Goal: Task Accomplishment & Management: Use online tool/utility

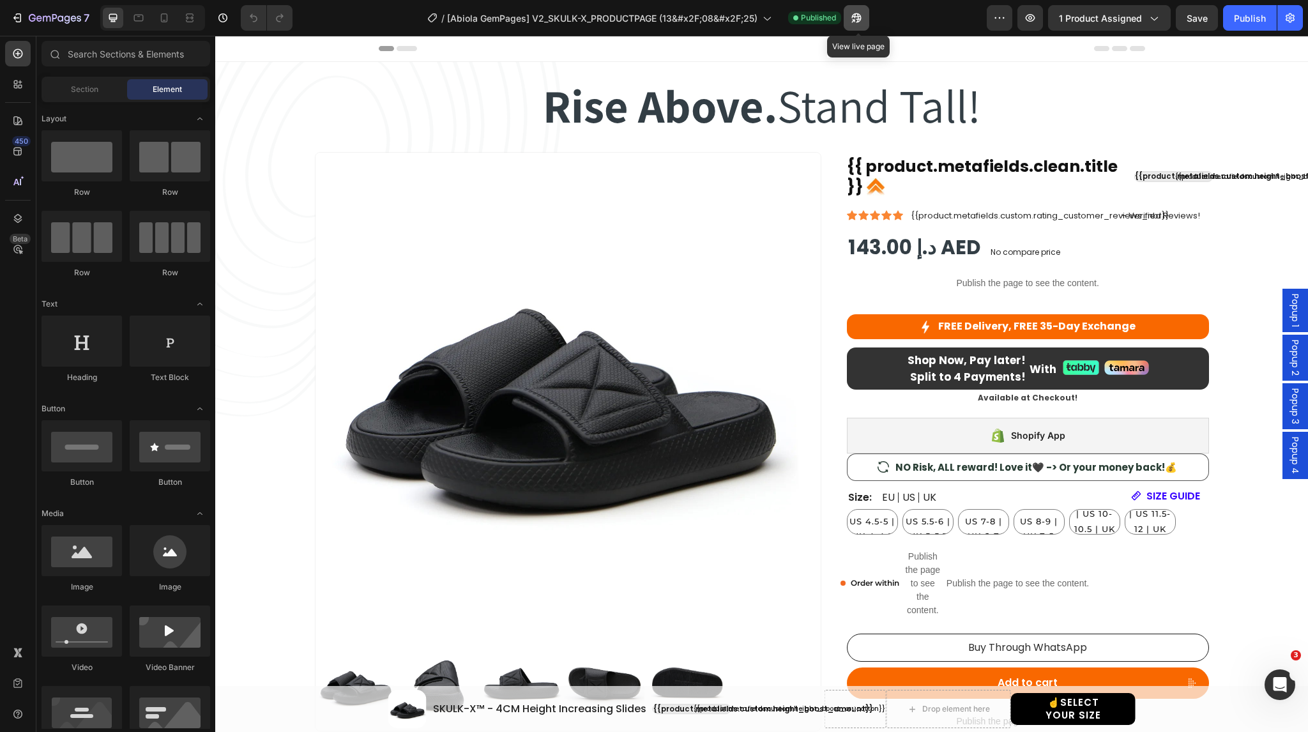
click at [861, 26] on button "button" at bounding box center [857, 18] width 26 height 26
click at [927, 519] on span "EU 38-39 | US 5.5-6 | UK 5-5.5" at bounding box center [928, 521] width 49 height 40
click at [902, 509] on input "EU 38-39 | US 5.5-6 | UK 5-5.5 EU 38-39 | US 5.5-6 | UK 5-5.5 EU 38-39 | US 5.5…" at bounding box center [902, 508] width 1 height 1
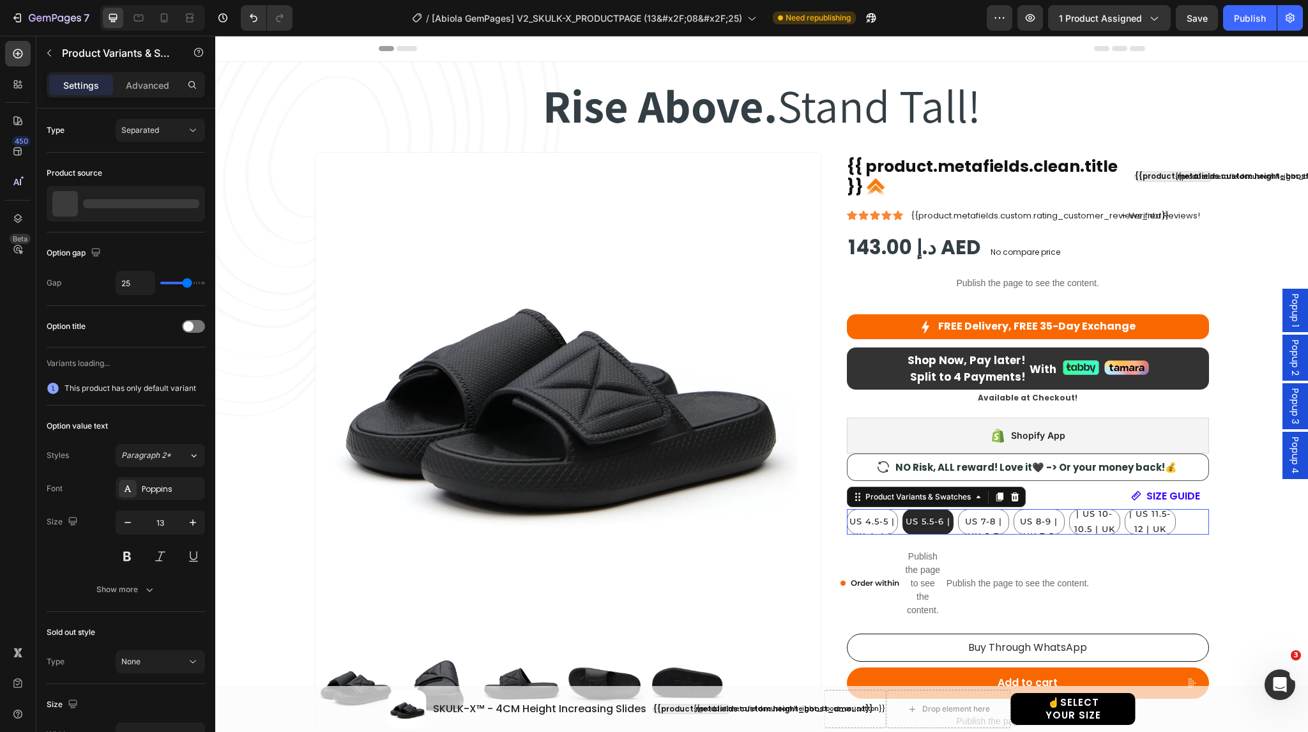
radio input "false"
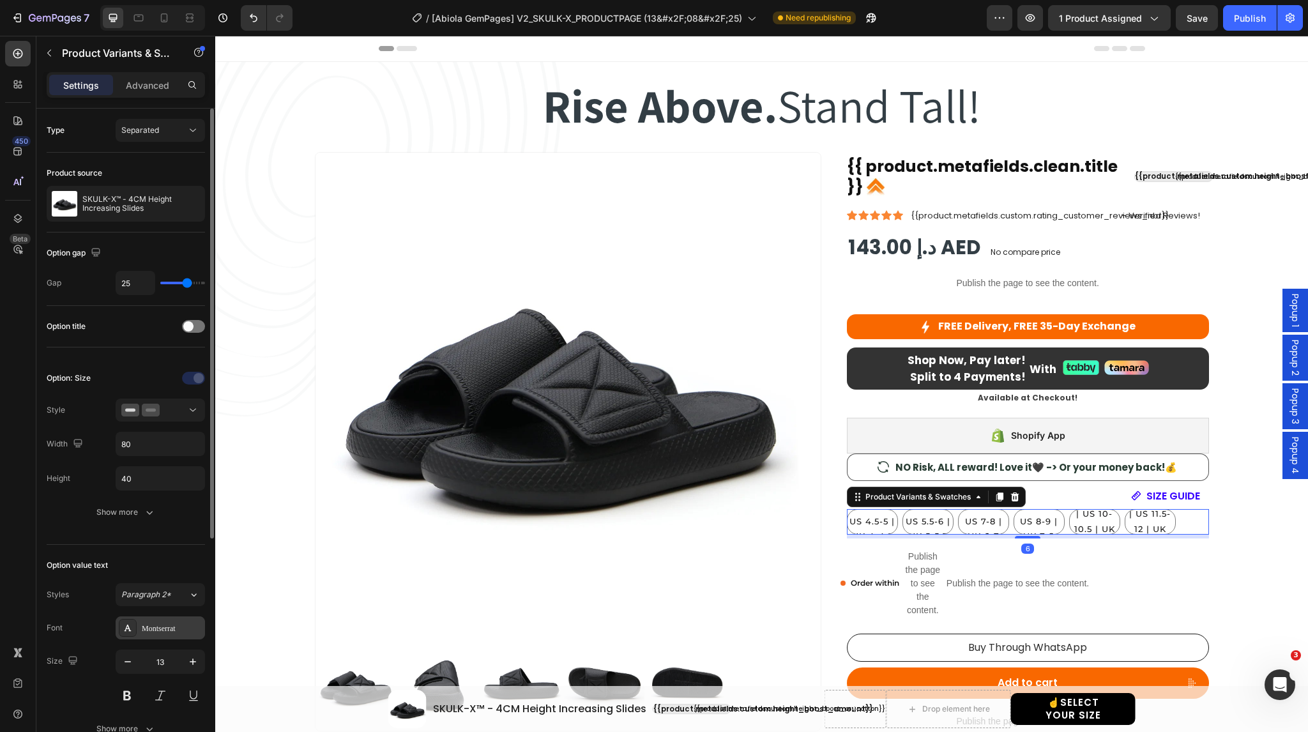
scroll to position [232, 0]
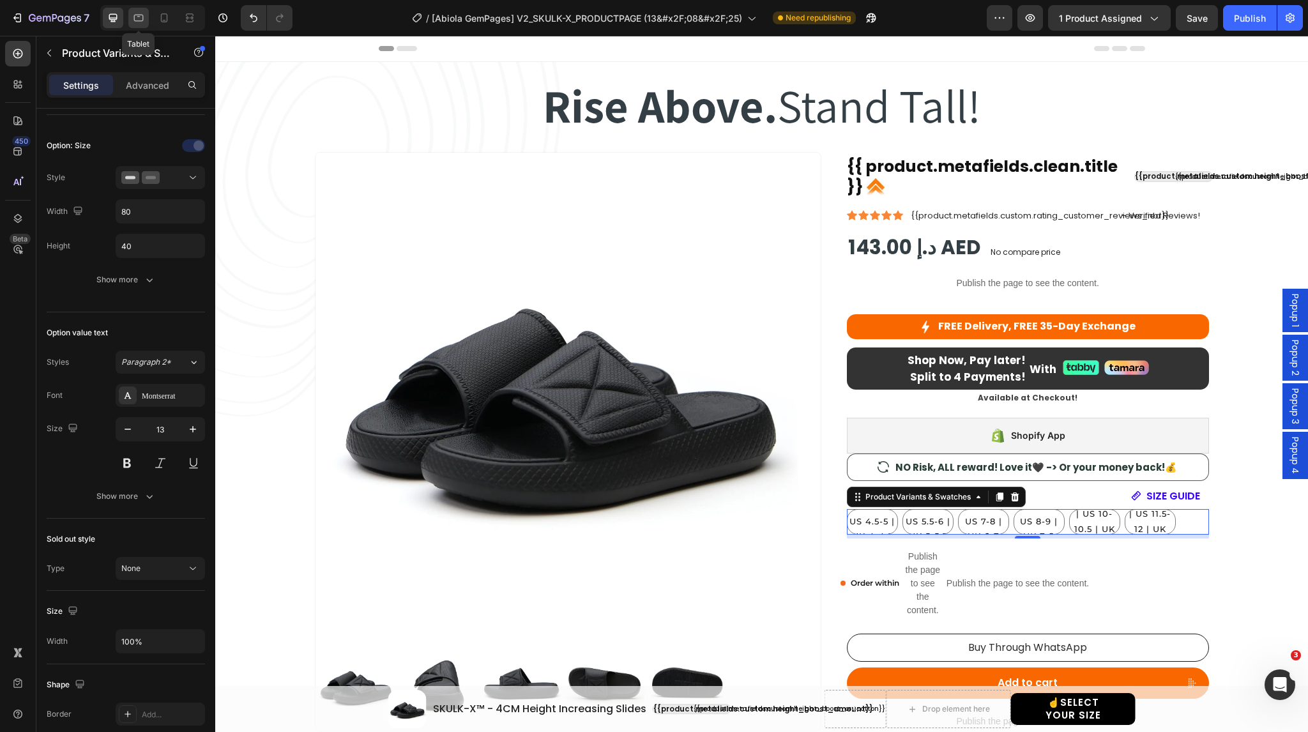
click at [140, 20] on icon at bounding box center [138, 17] width 13 height 13
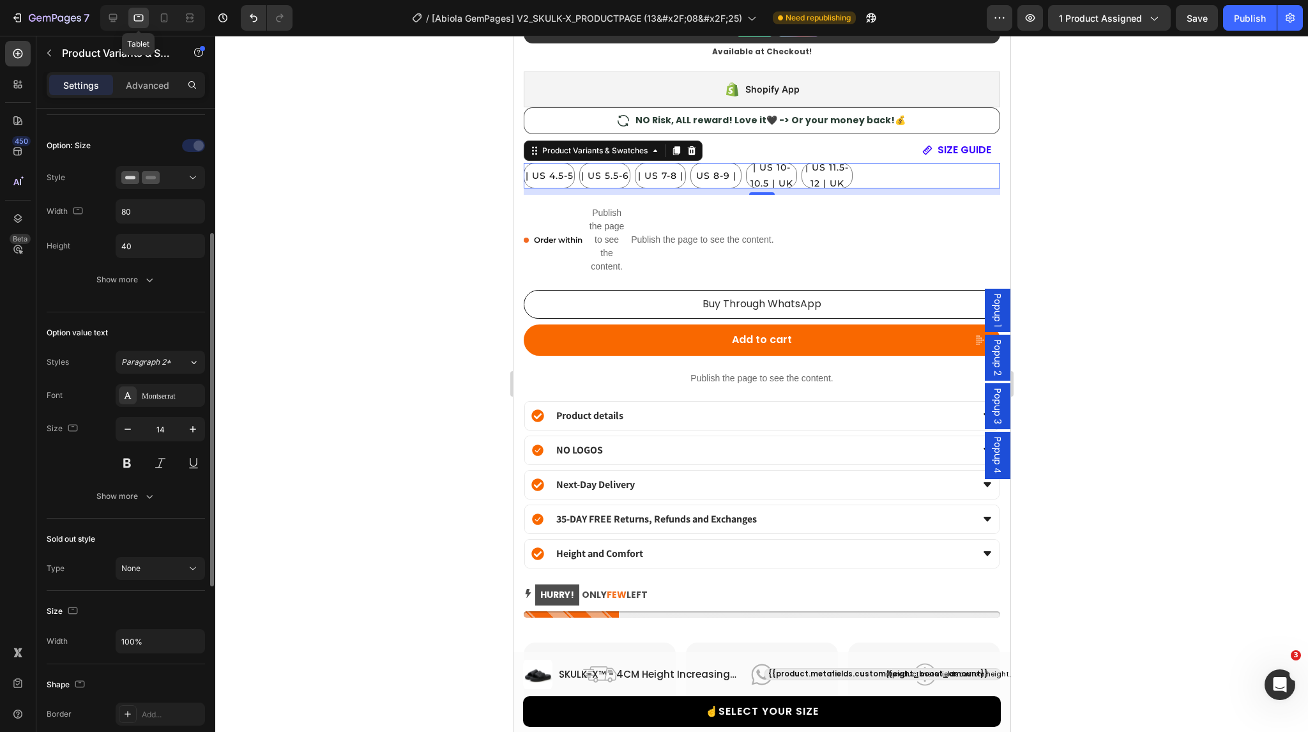
scroll to position [1100, 0]
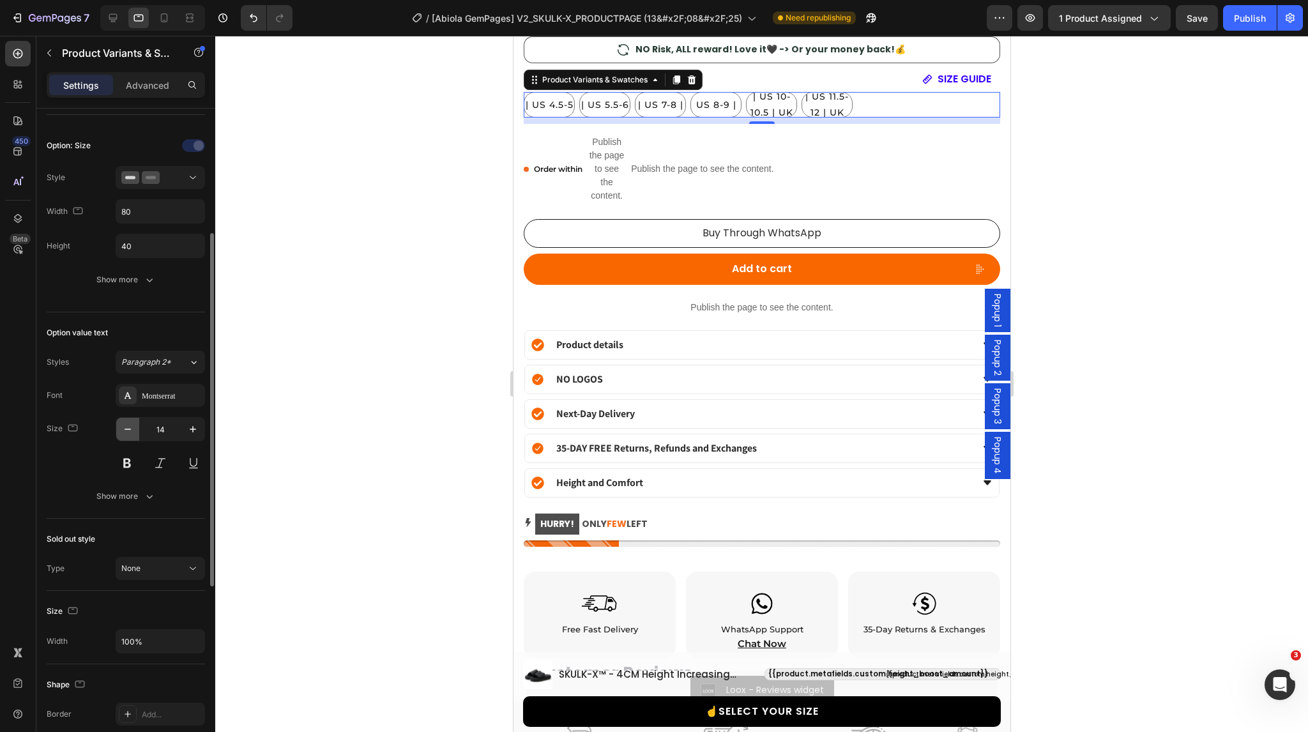
click at [132, 432] on icon "button" at bounding box center [127, 429] width 13 height 13
type input "13"
click at [159, 23] on icon at bounding box center [164, 17] width 13 height 13
type input "27"
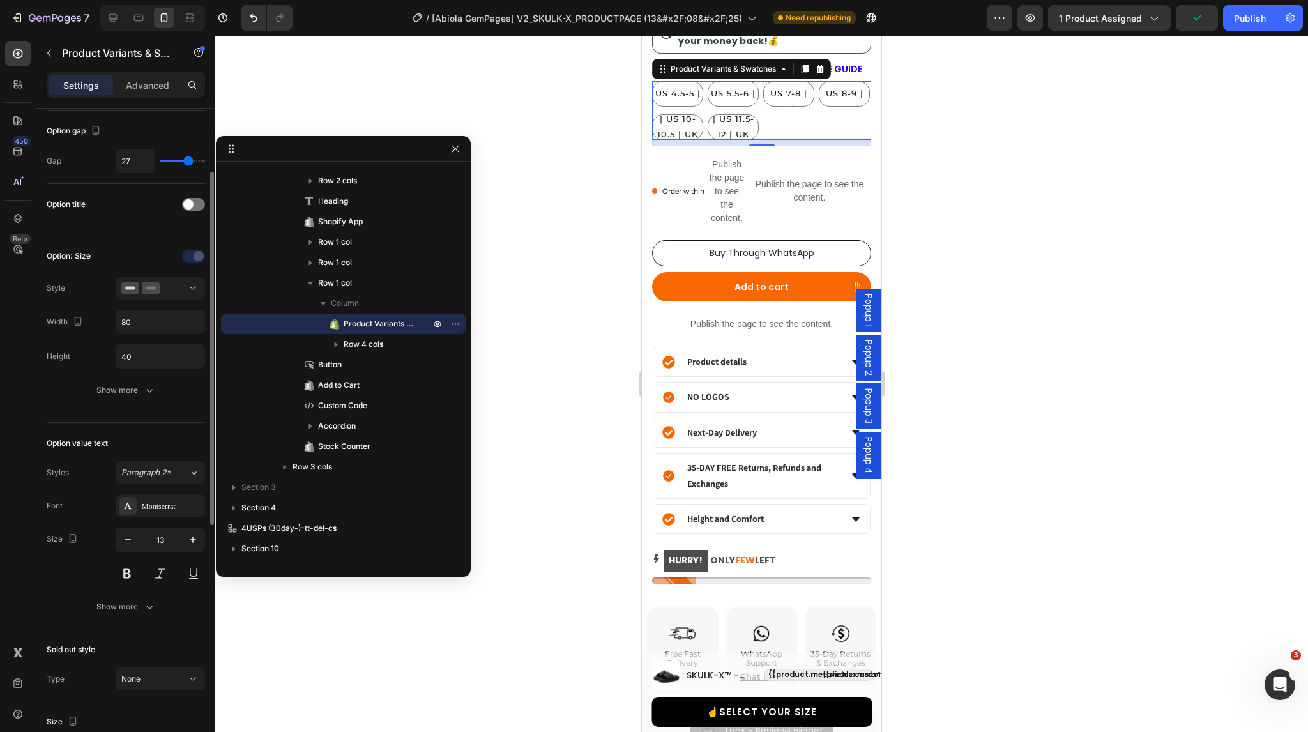
scroll to position [121, 0]
click at [136, 19] on icon at bounding box center [138, 17] width 13 height 13
type input "25"
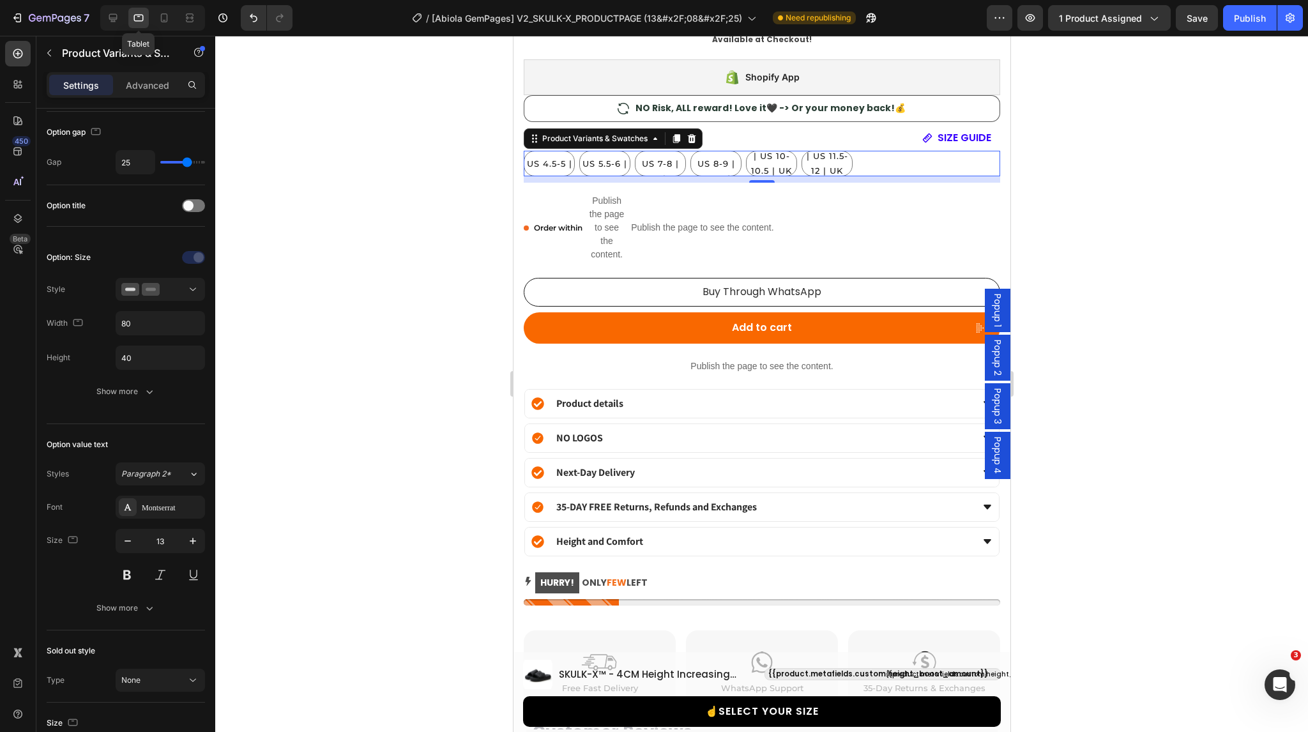
scroll to position [1100, 0]
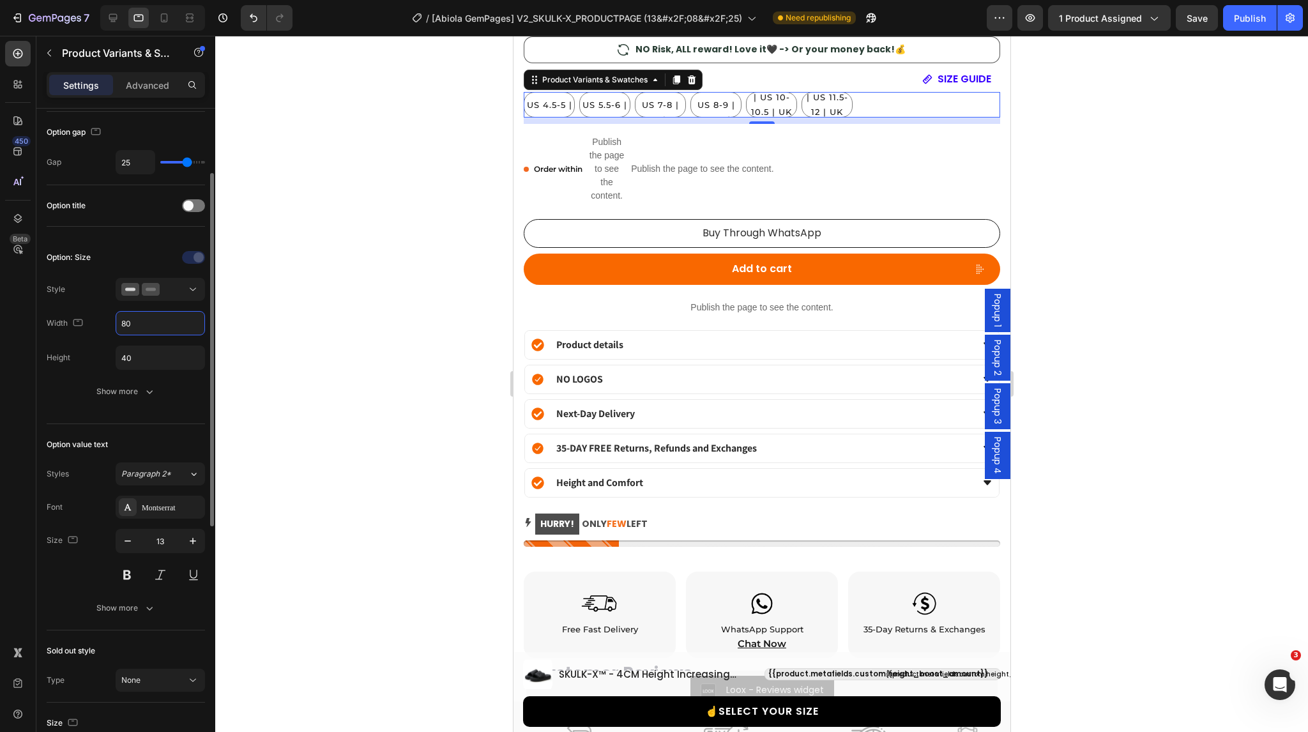
click at [140, 317] on input "80" at bounding box center [160, 323] width 88 height 23
type input "100"
click at [163, 19] on icon at bounding box center [164, 17] width 13 height 13
type input "27"
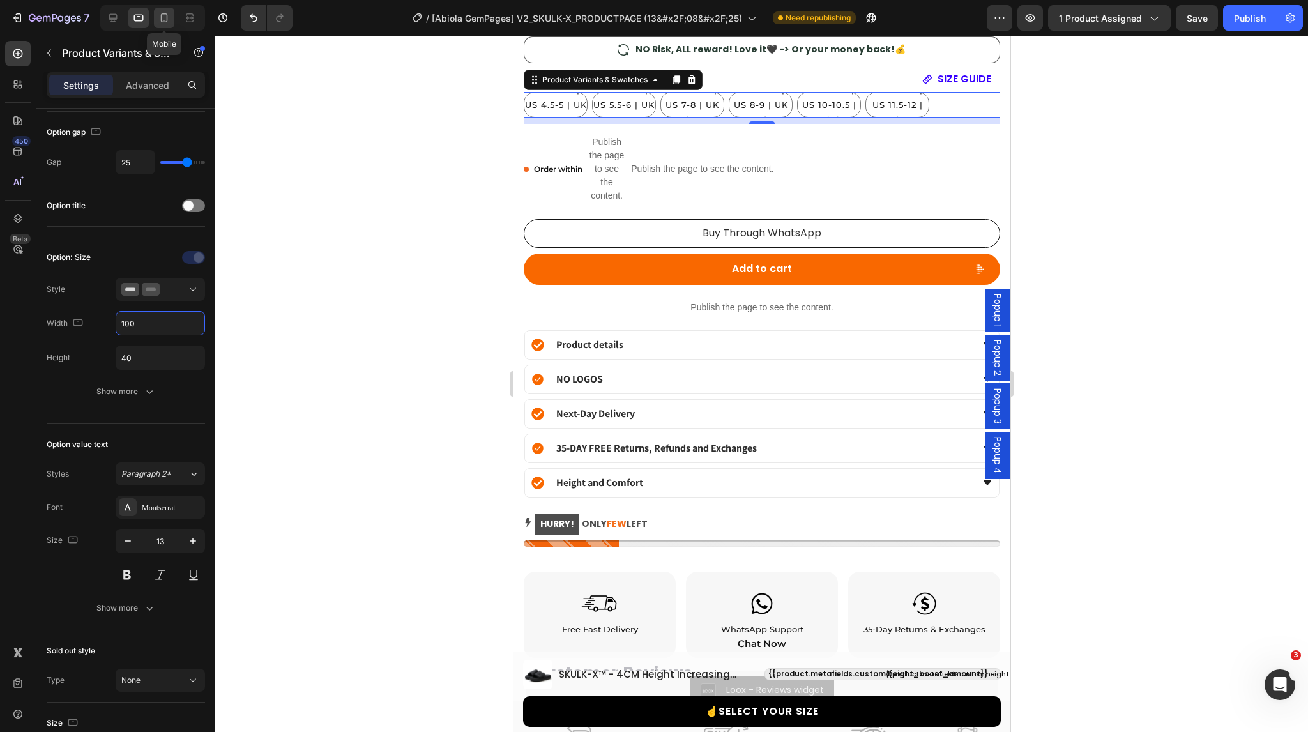
type input "80"
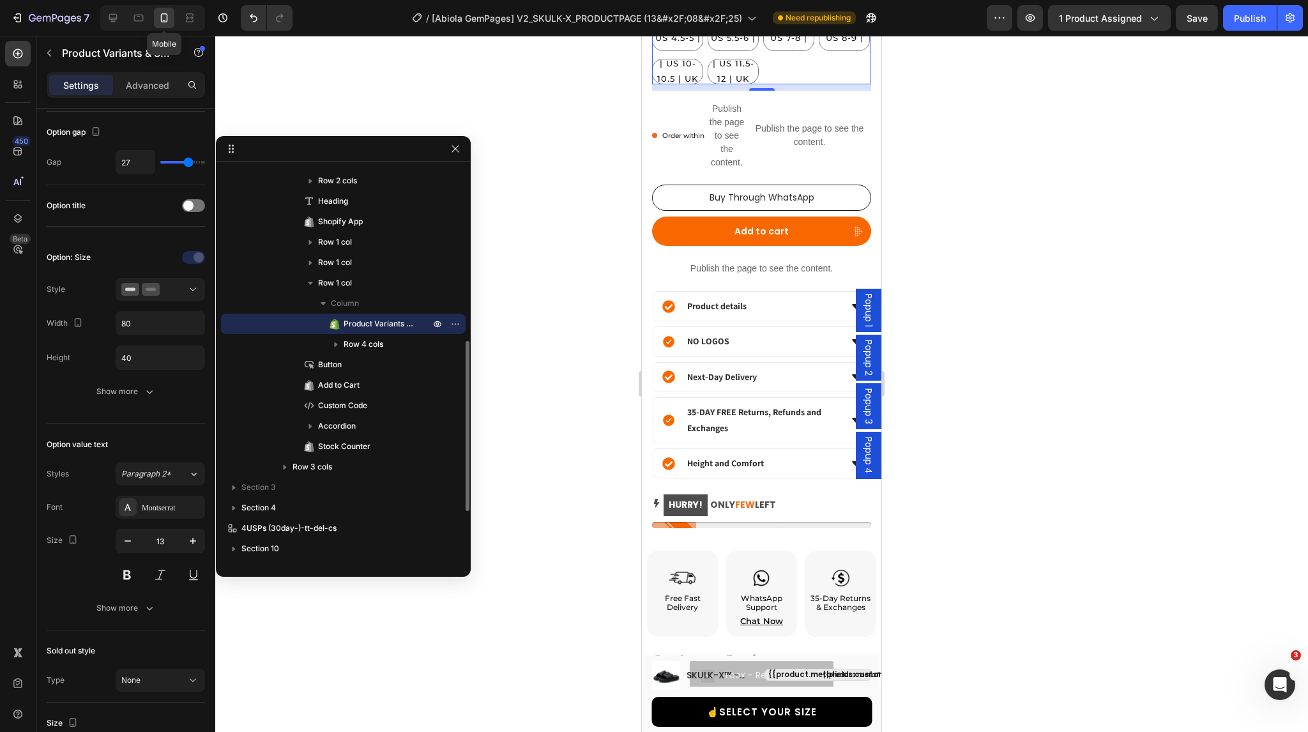
scroll to position [787, 0]
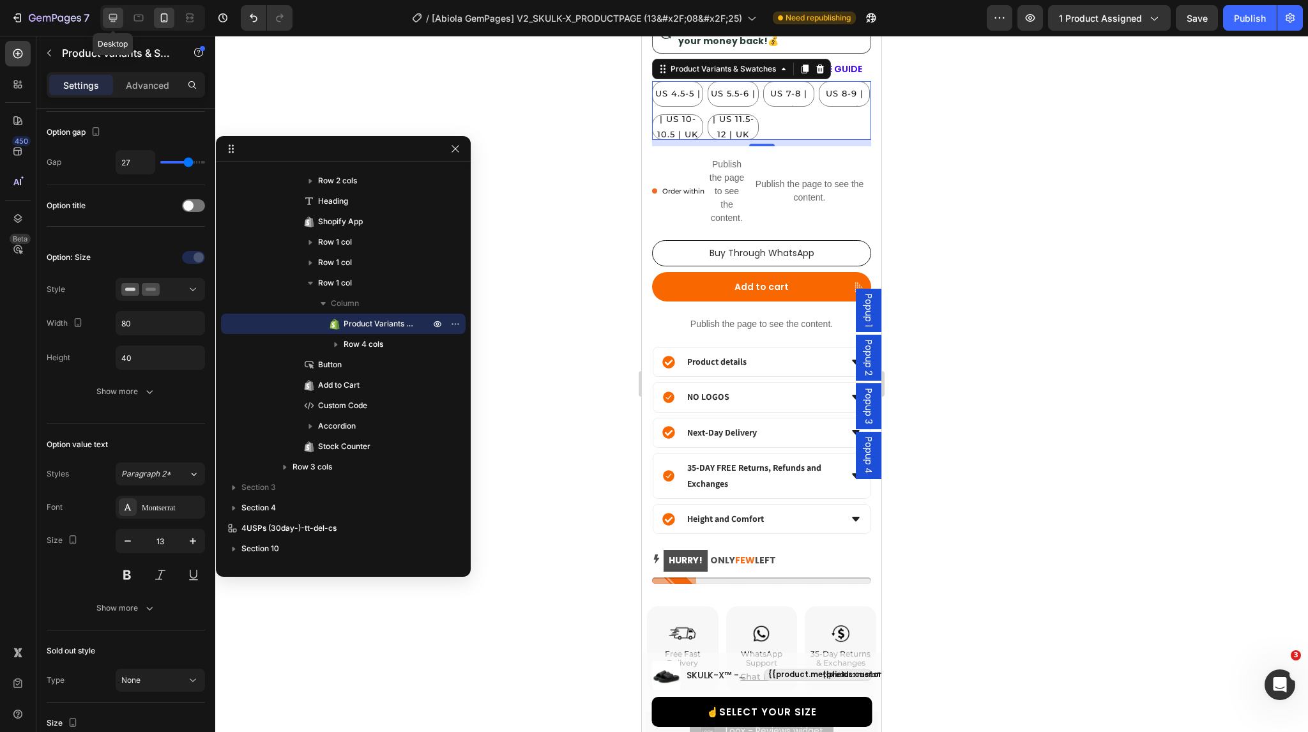
click at [112, 22] on icon at bounding box center [113, 17] width 13 height 13
type input "25"
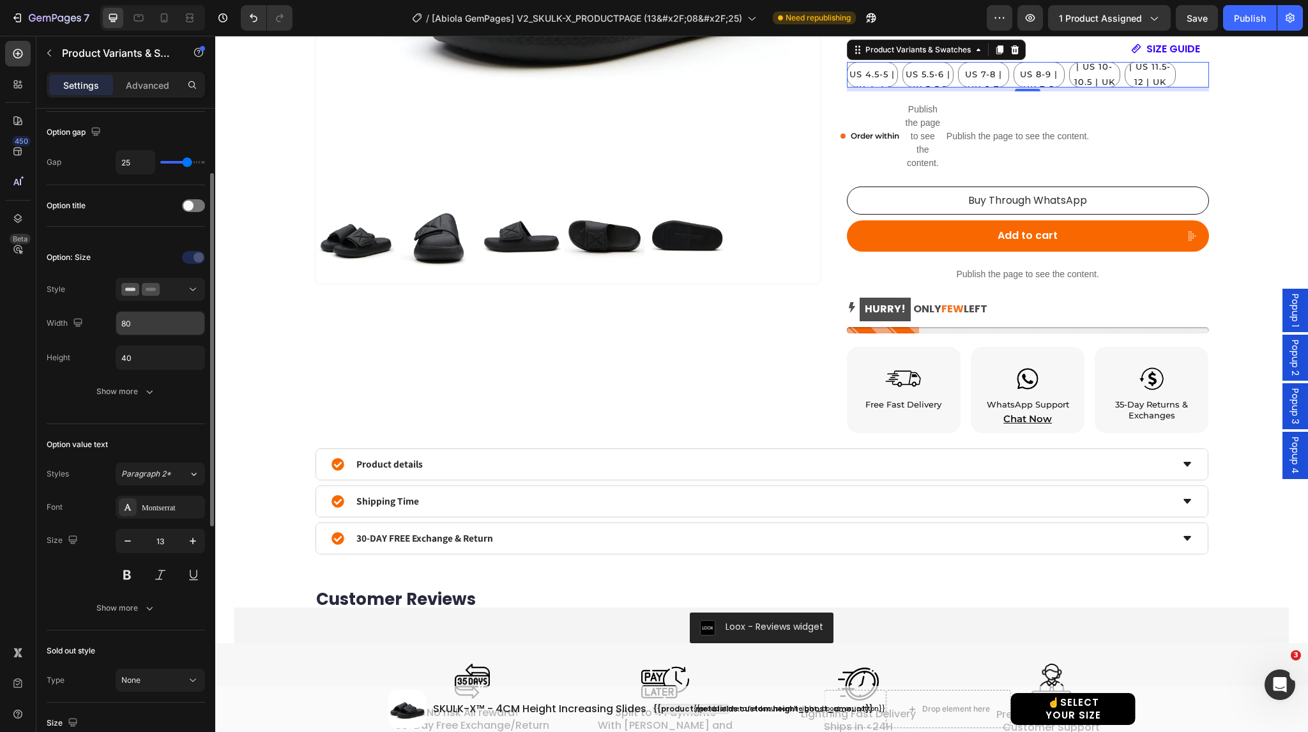
scroll to position [428, 0]
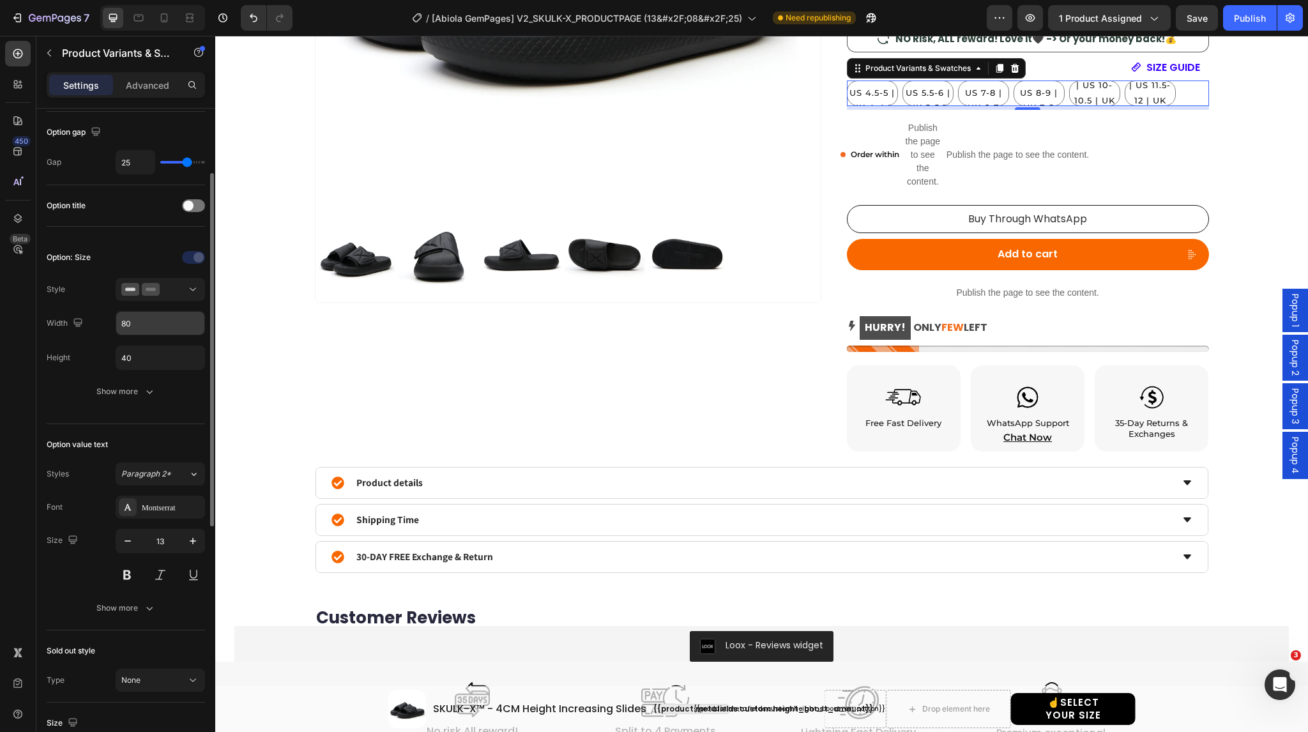
click at [146, 323] on input "80" at bounding box center [160, 323] width 88 height 23
click at [146, 253] on div at bounding box center [160, 257] width 89 height 20
click at [1250, 16] on div "Publish" at bounding box center [1250, 17] width 32 height 13
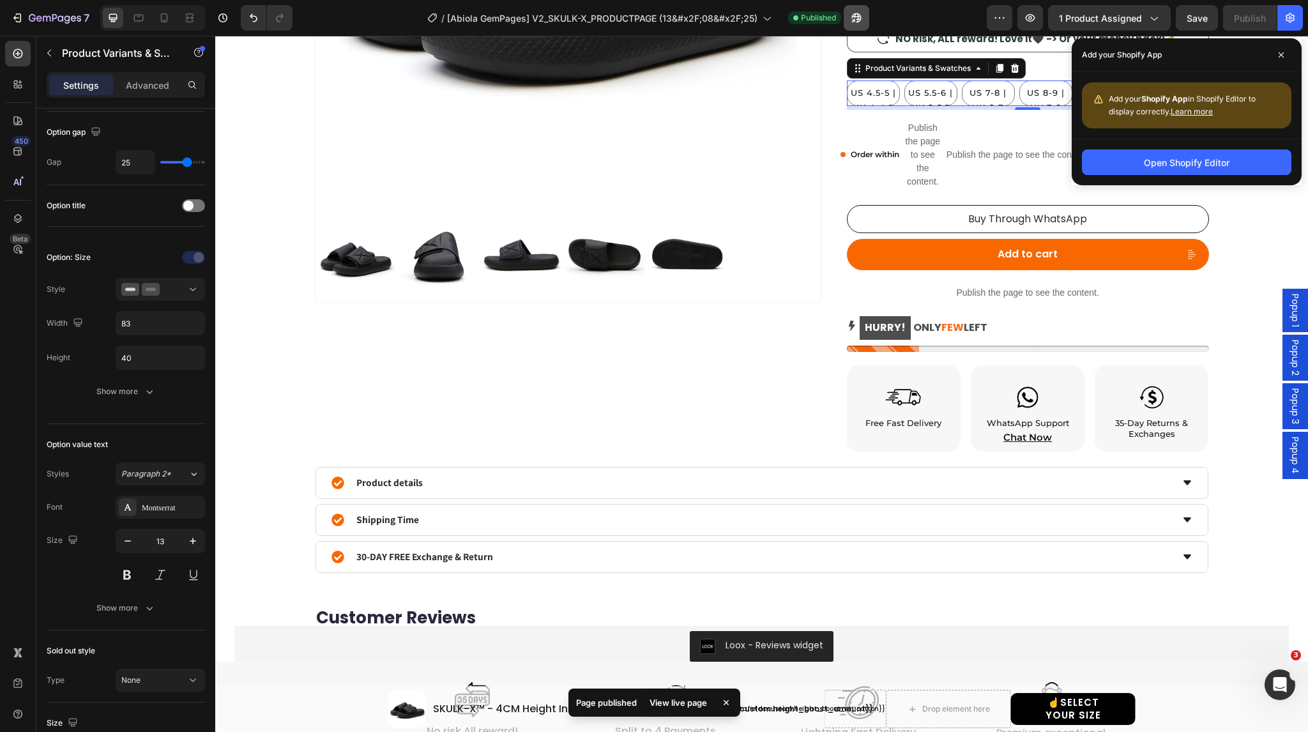
click at [863, 22] on icon "button" at bounding box center [856, 17] width 13 height 13
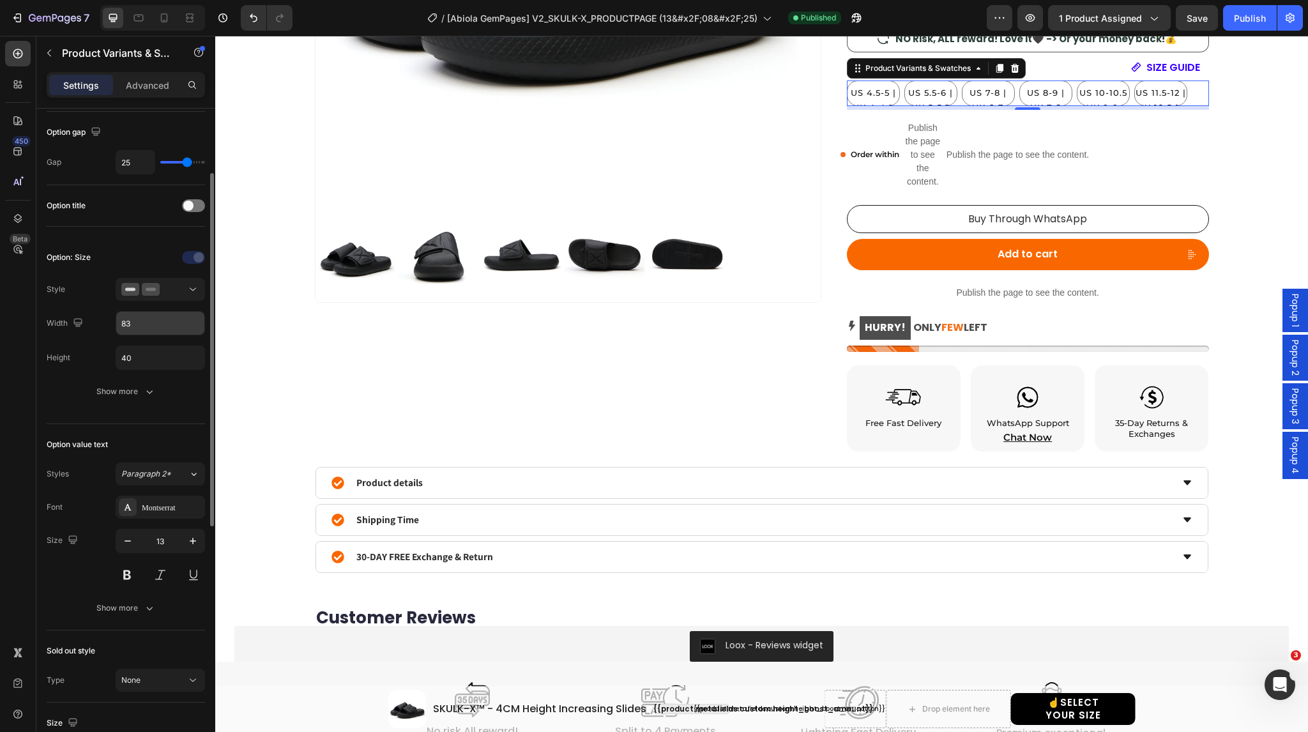
click at [140, 322] on input "83" at bounding box center [160, 323] width 88 height 23
click at [147, 257] on div at bounding box center [160, 257] width 89 height 20
click at [1241, 11] on div "Publish" at bounding box center [1250, 17] width 32 height 13
click at [150, 322] on input "81" at bounding box center [160, 323] width 88 height 23
click at [142, 23] on icon at bounding box center [138, 17] width 13 height 13
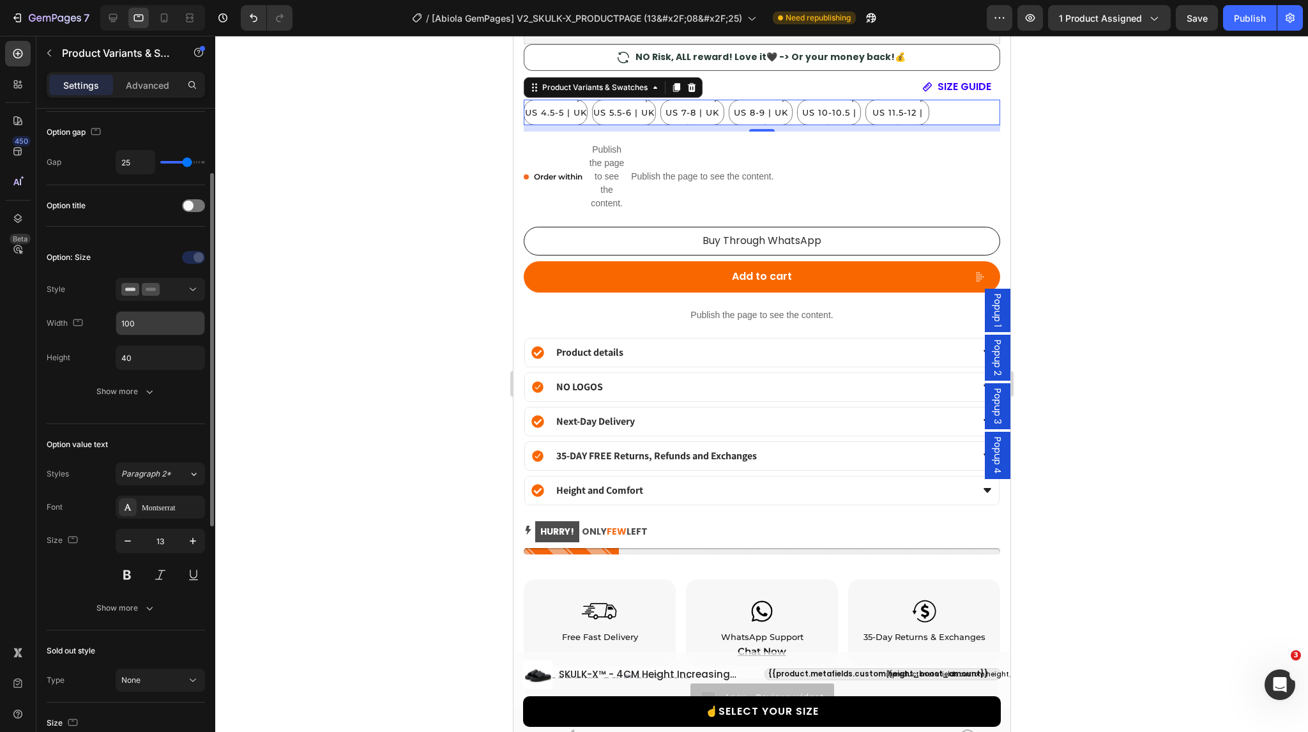
scroll to position [1100, 0]
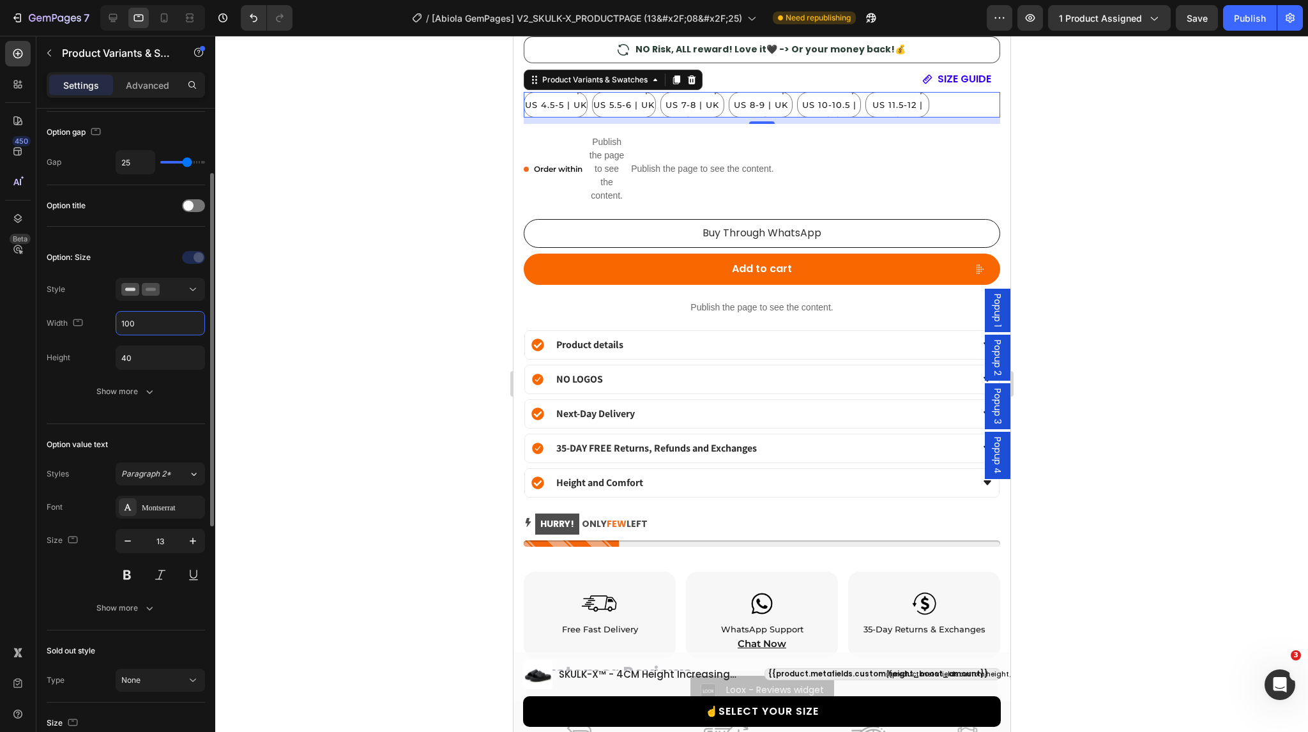
click at [138, 328] on input "100" at bounding box center [160, 323] width 88 height 23
click at [118, 19] on icon at bounding box center [113, 17] width 13 height 13
type input "80"
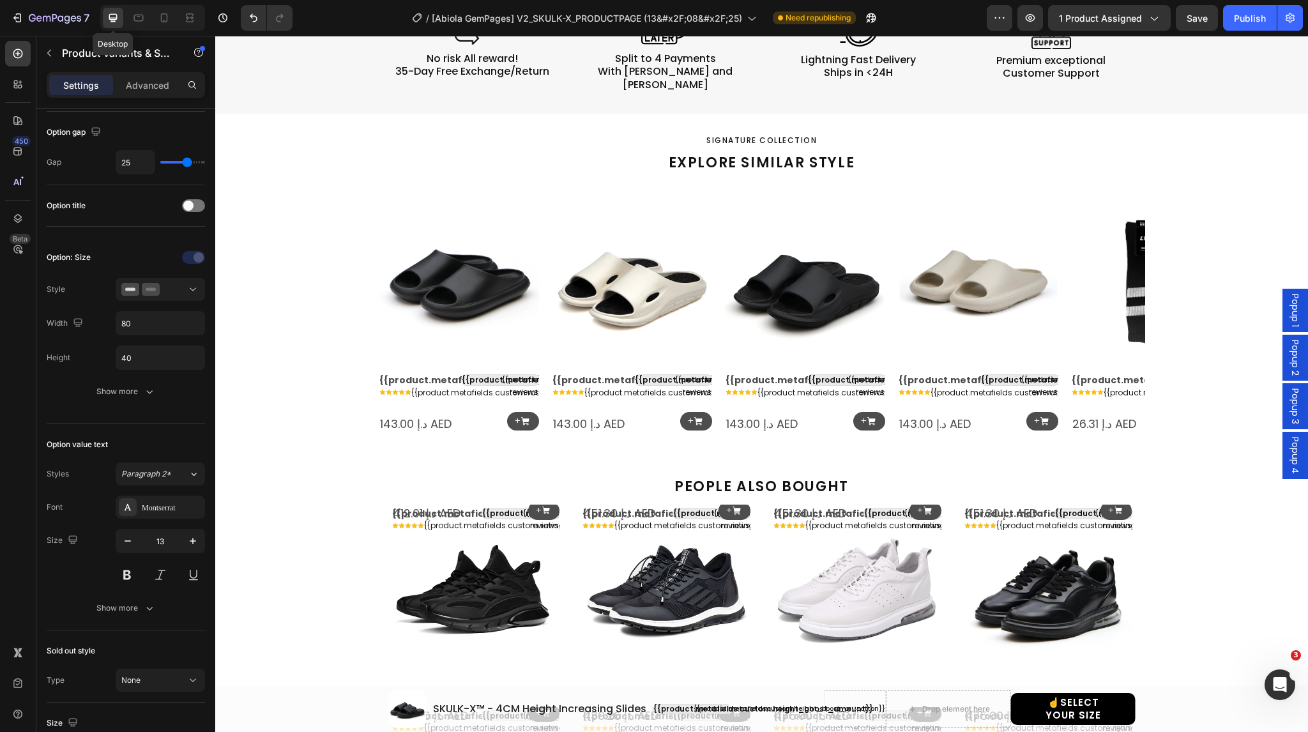
scroll to position [1029, 0]
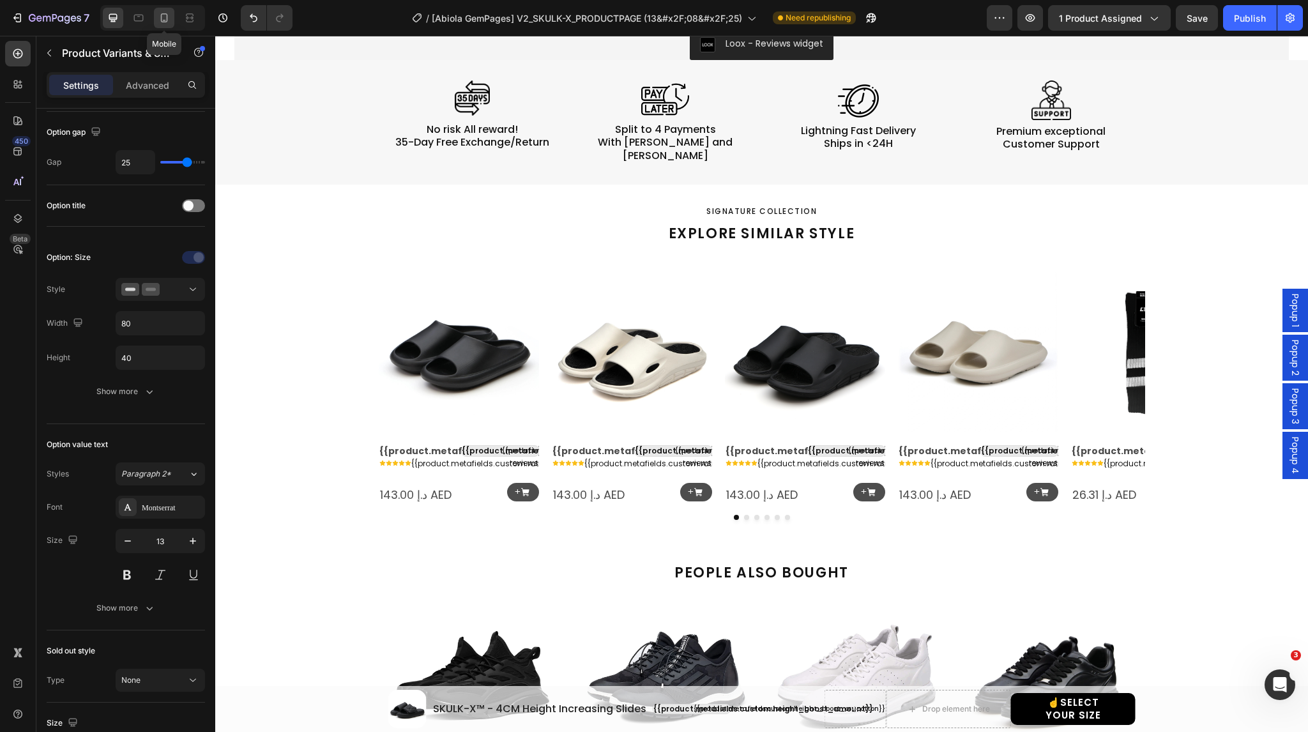
click at [170, 20] on icon at bounding box center [164, 17] width 13 height 13
type input "27"
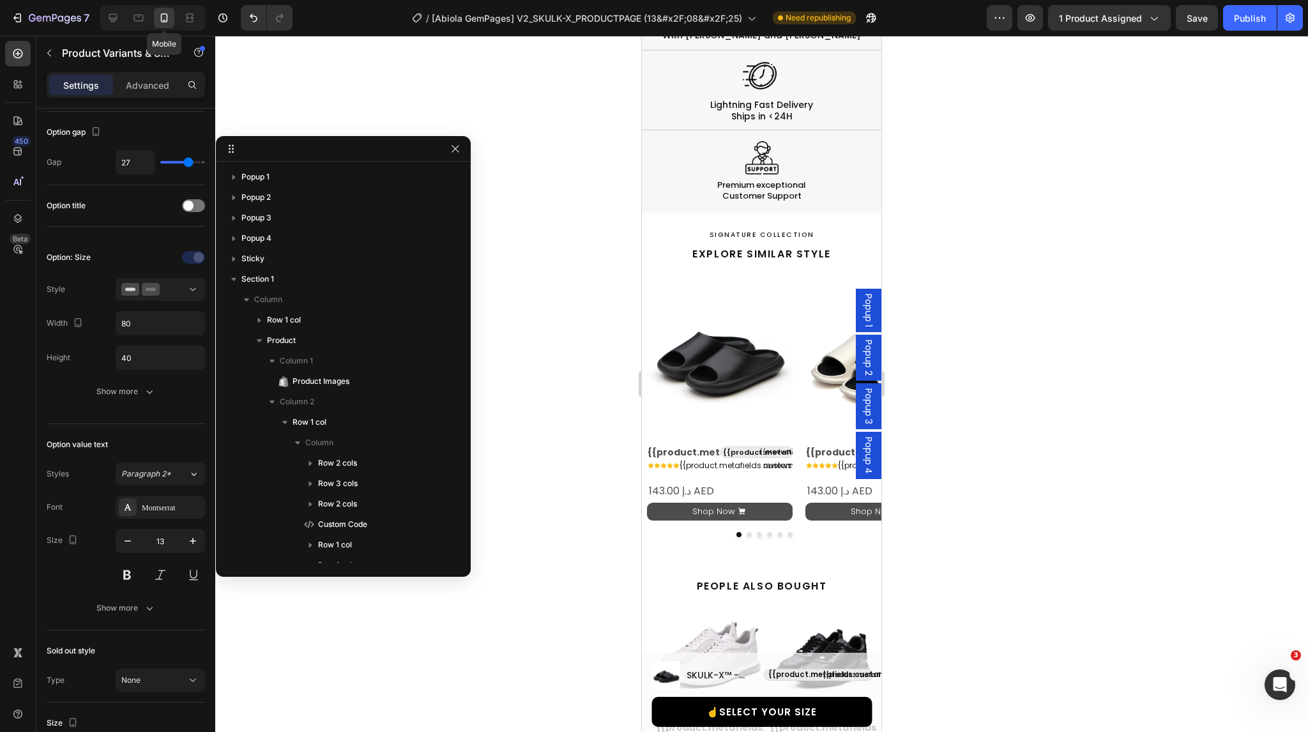
scroll to position [405, 0]
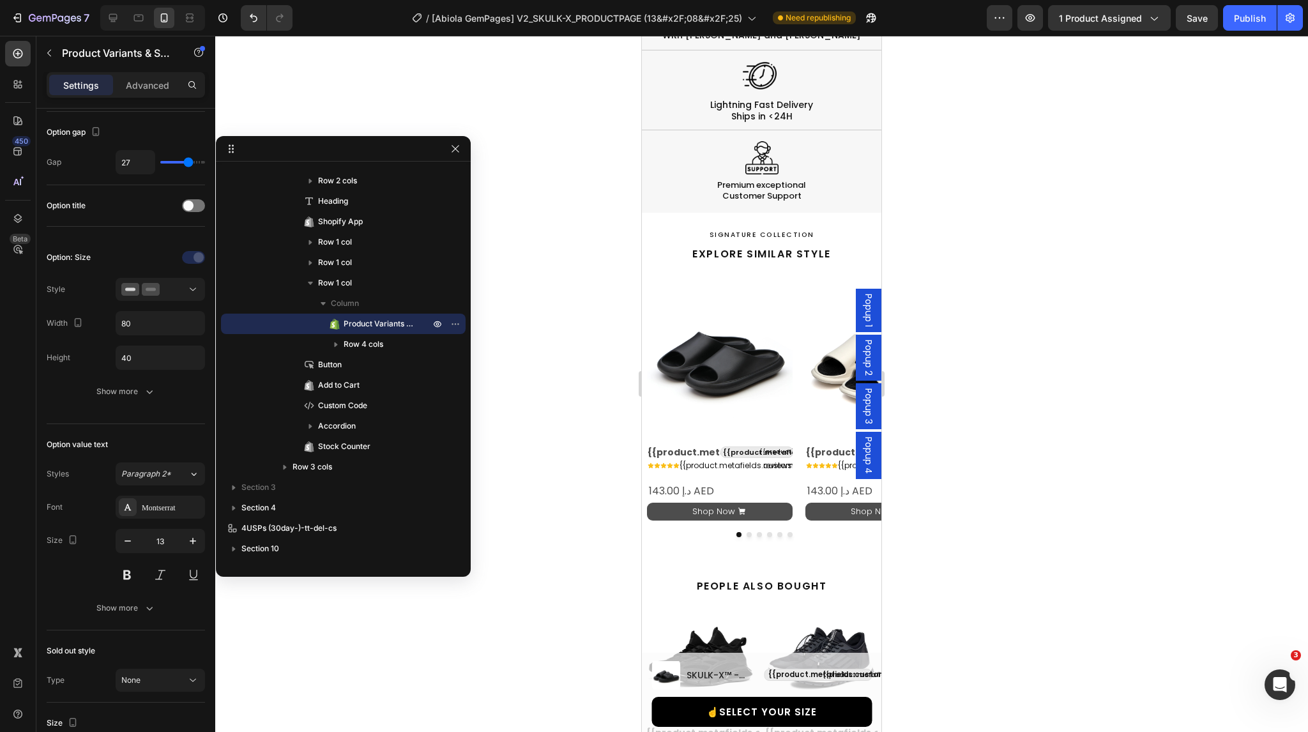
click at [1255, 31] on div "7 Version history / [Abiola GemPages] V2_SKULK-X_PRODUCTPAGE (13&#x2F;08&#x2F;2…" at bounding box center [654, 18] width 1308 height 36
click at [1252, 24] on div "Publish" at bounding box center [1250, 17] width 32 height 13
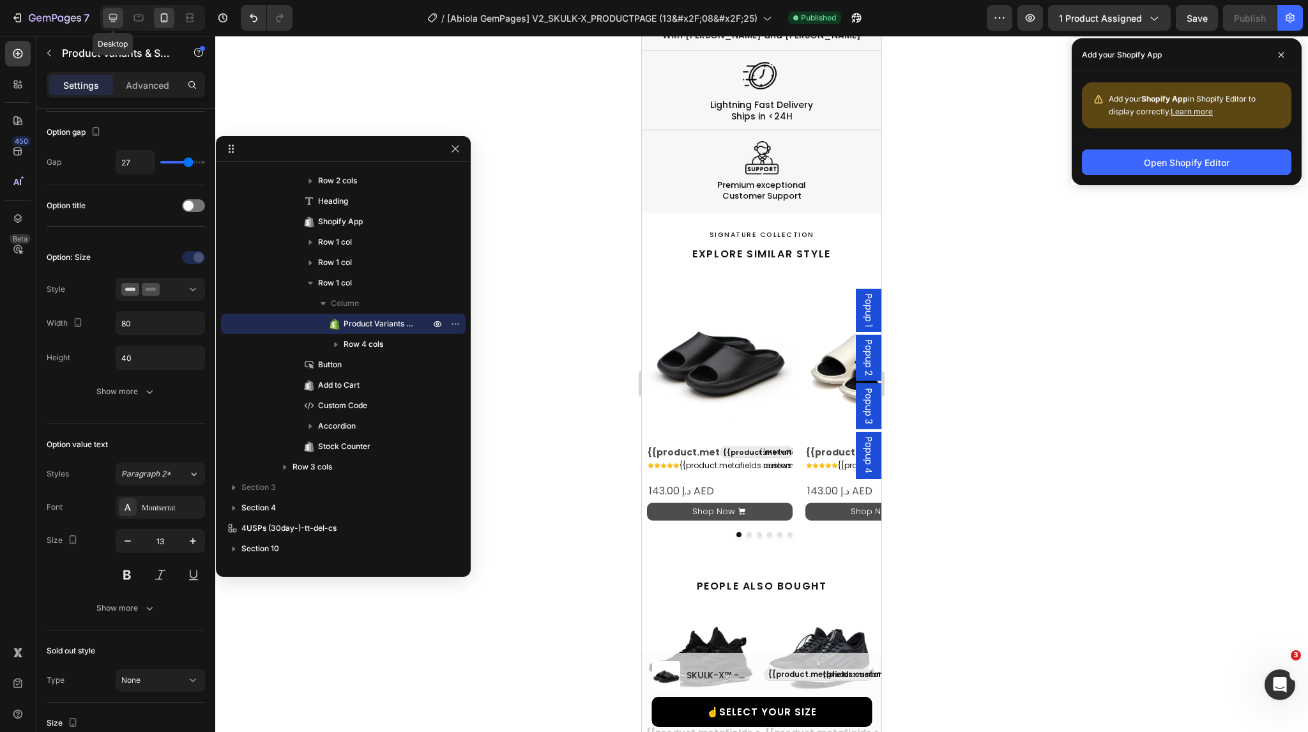
click at [114, 16] on icon at bounding box center [113, 17] width 13 height 13
type input "25"
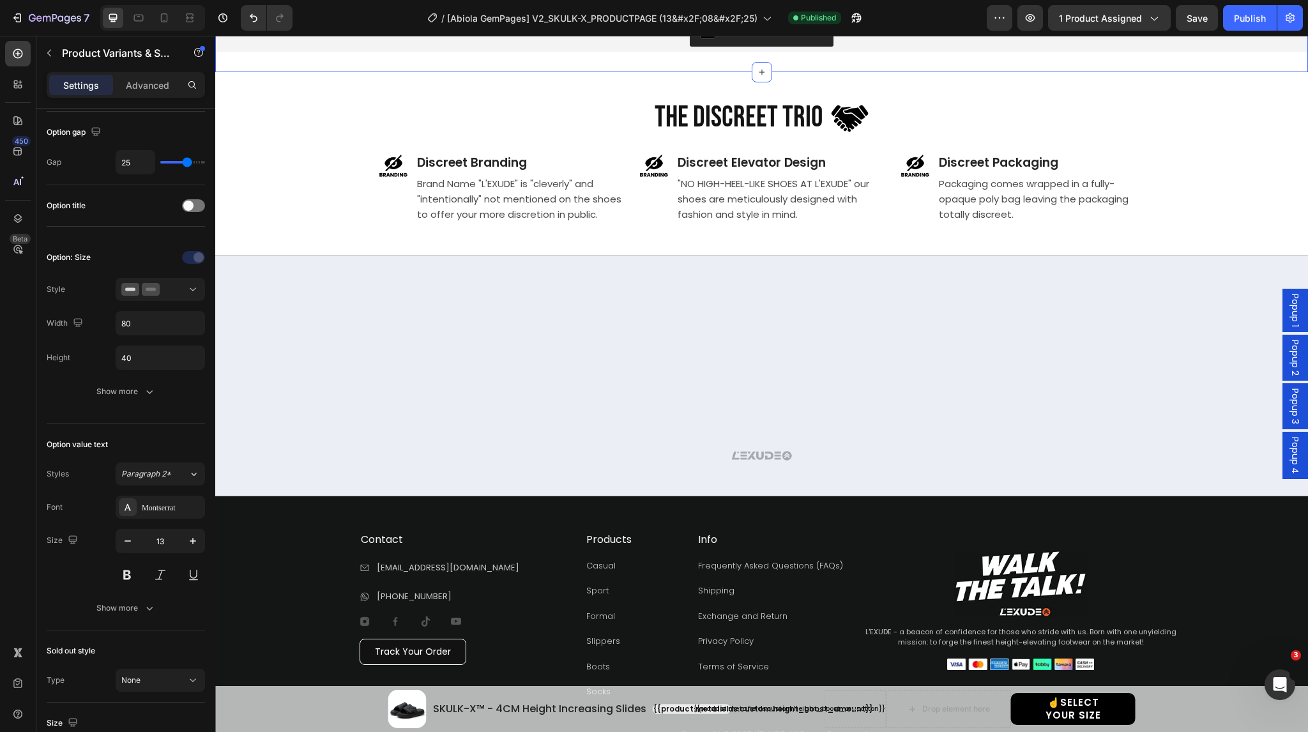
scroll to position [1899, 0]
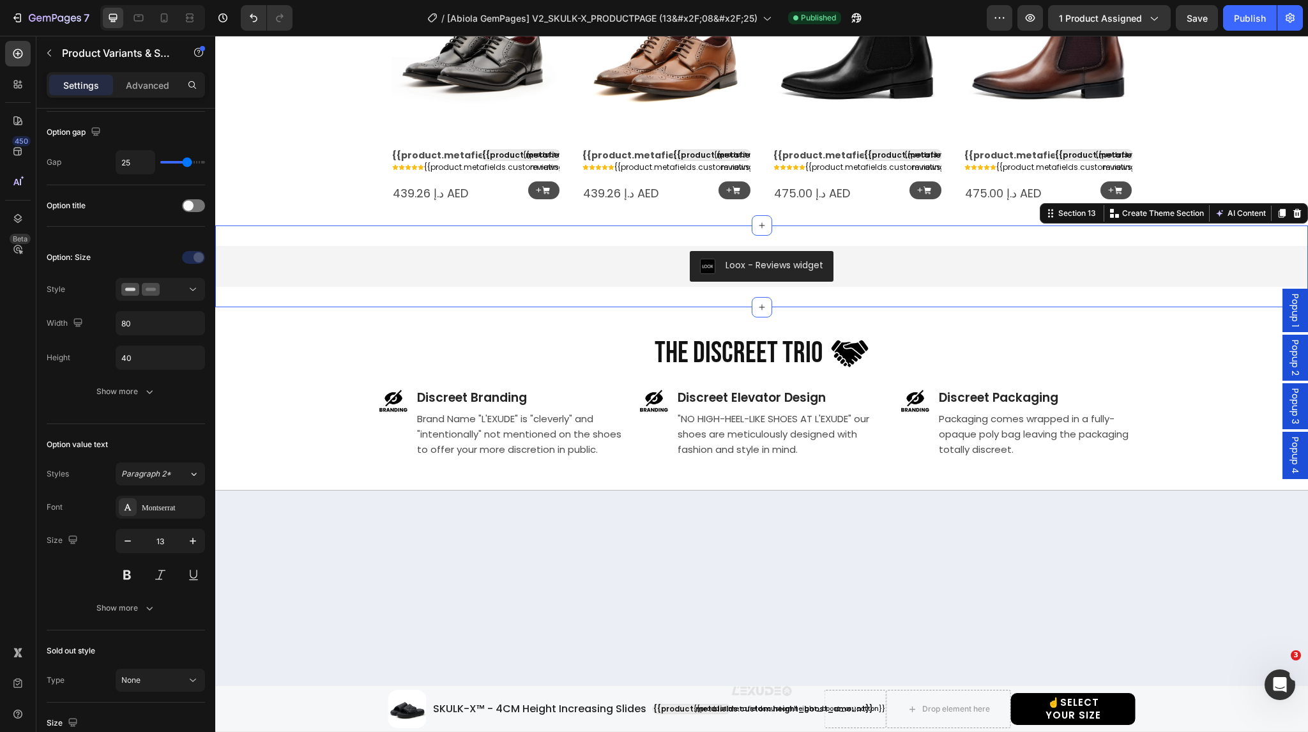
click at [638, 238] on div "Loox - Reviews widget Loox Section 13 Create Theme Section AI Content Write wit…" at bounding box center [761, 266] width 1093 height 82
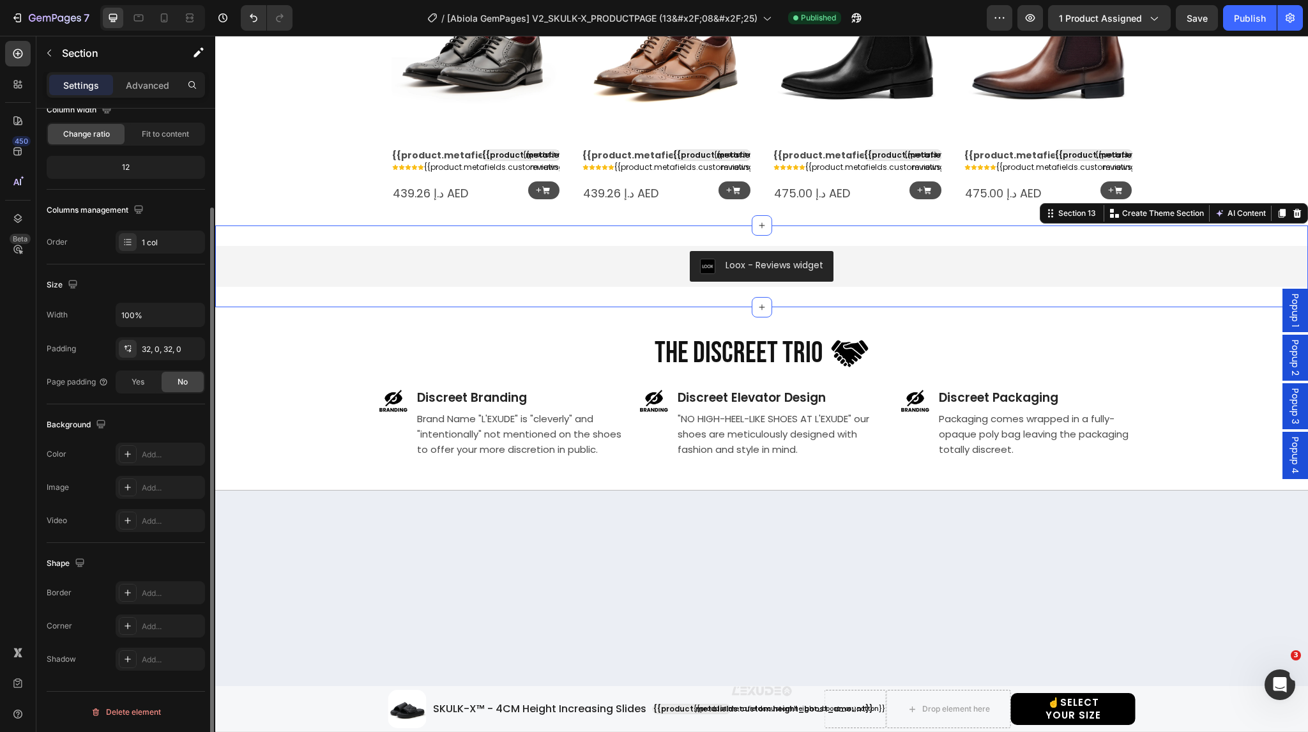
scroll to position [0, 0]
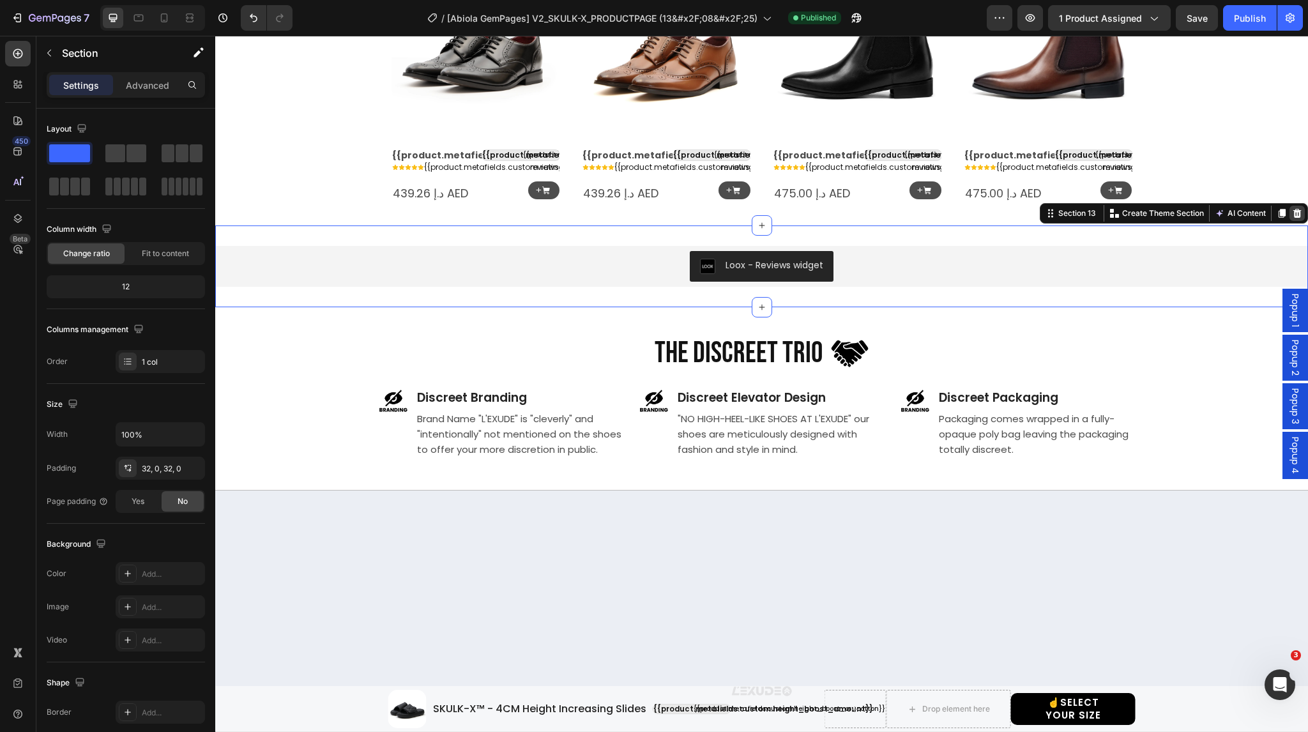
click at [1293, 209] on icon at bounding box center [1297, 213] width 8 height 9
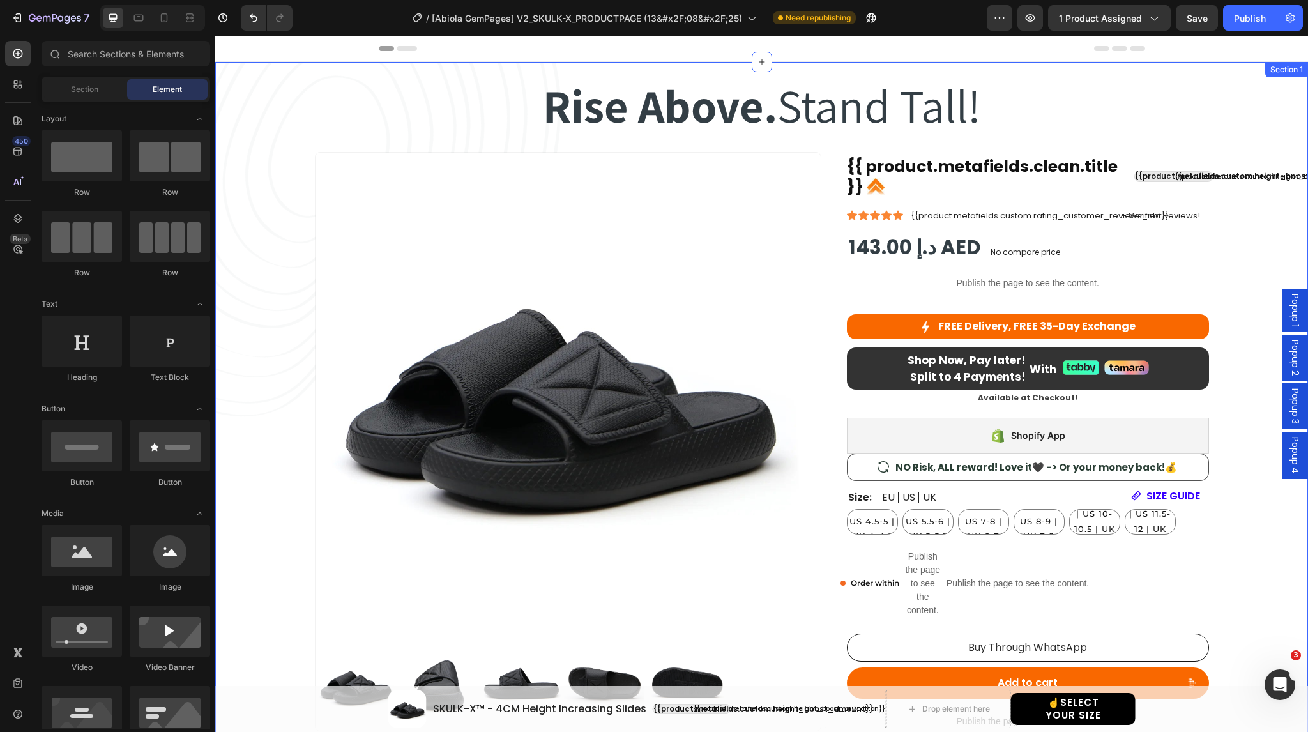
click at [326, 69] on div "Rise Above. Stand Tall! Heading Rise Above. Stand Tall! Heading Row Product Ima…" at bounding box center [761, 472] width 1054 height 816
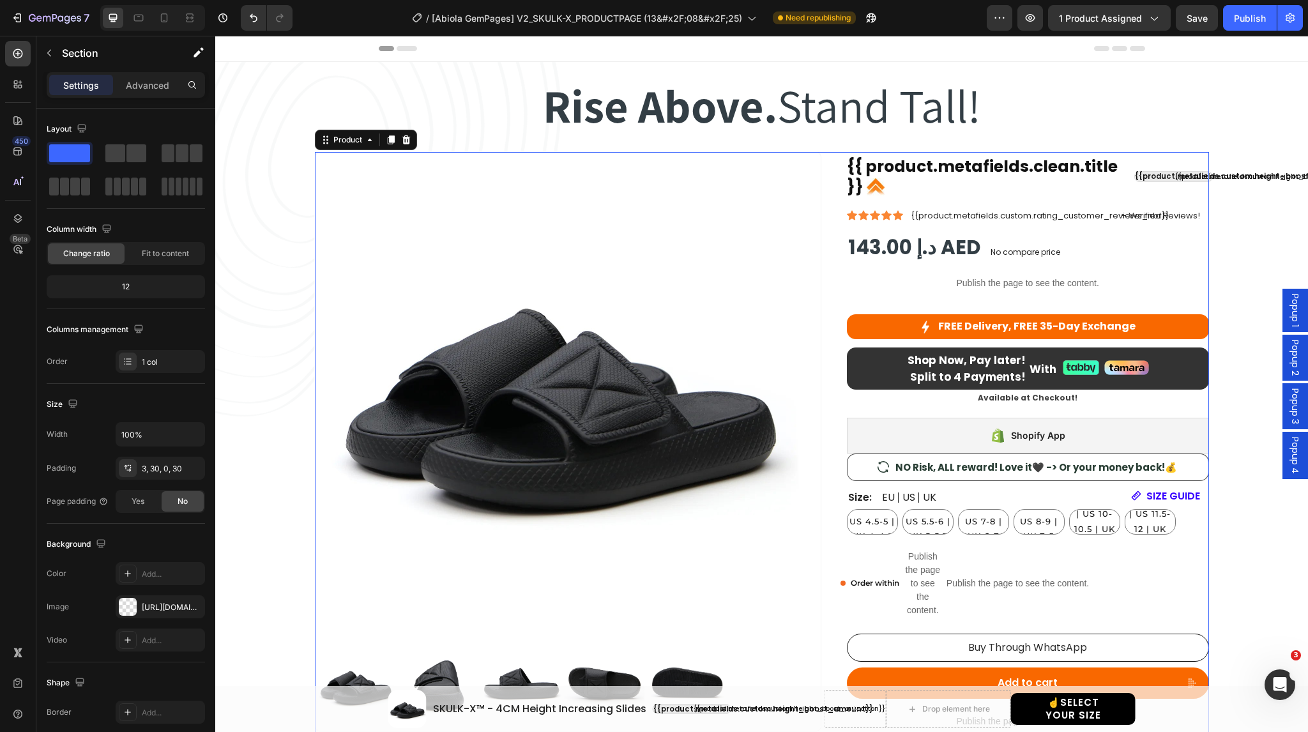
click at [823, 185] on div "Product Images {{ product.metafields.clean.title }} Custom Code {{product.metaf…" at bounding box center [762, 516] width 894 height 728
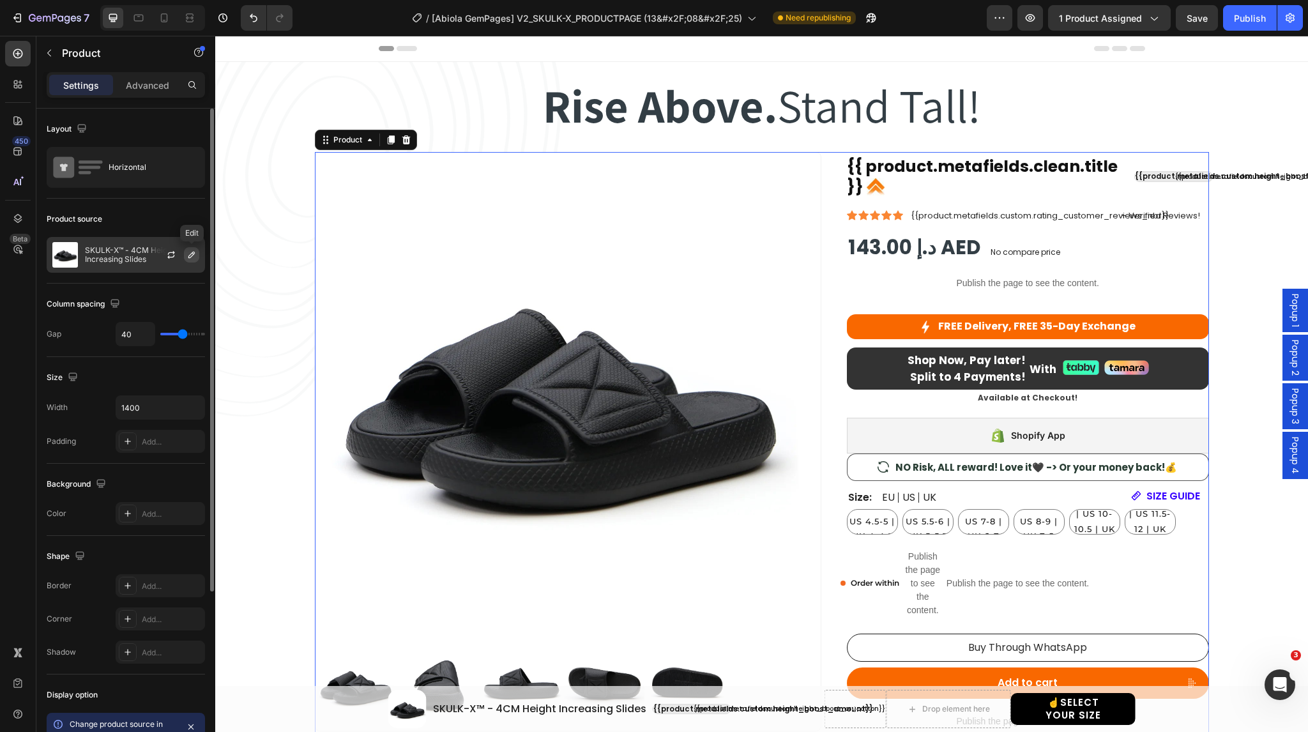
click at [193, 256] on icon "button" at bounding box center [191, 255] width 10 height 10
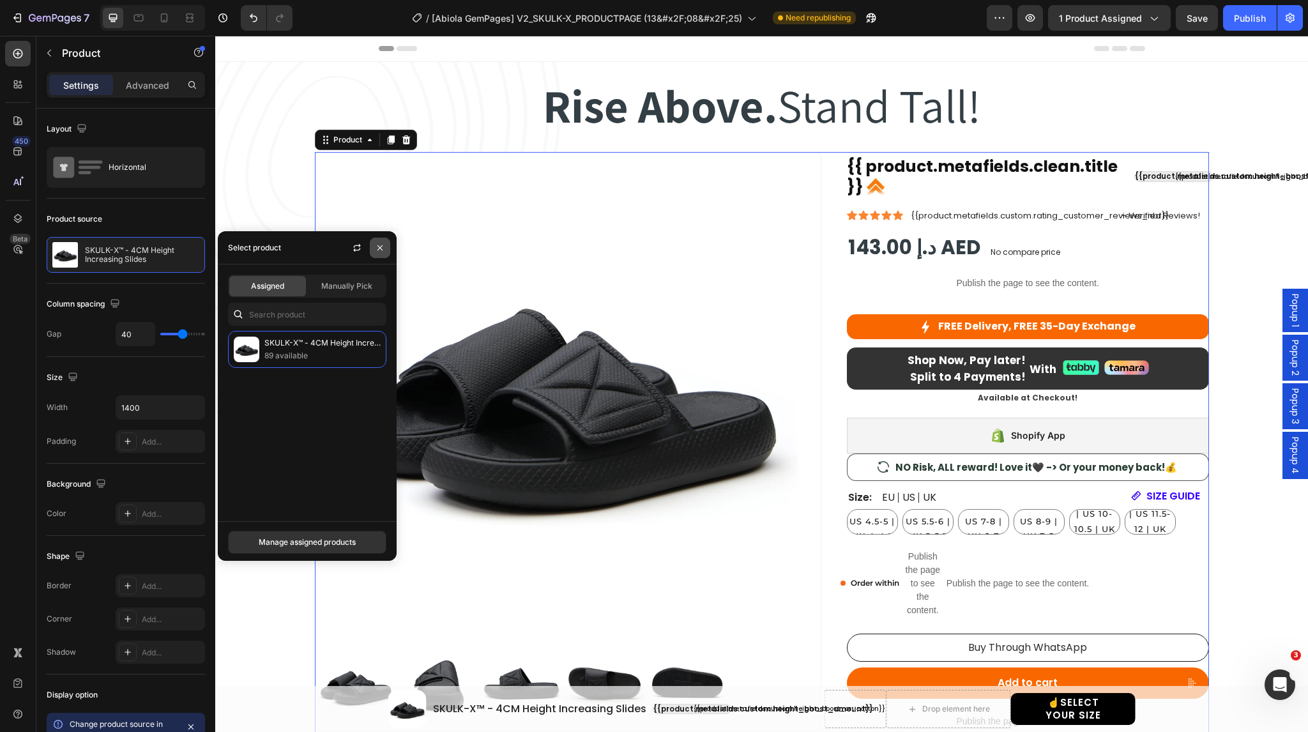
click at [383, 243] on icon "button" at bounding box center [380, 248] width 10 height 10
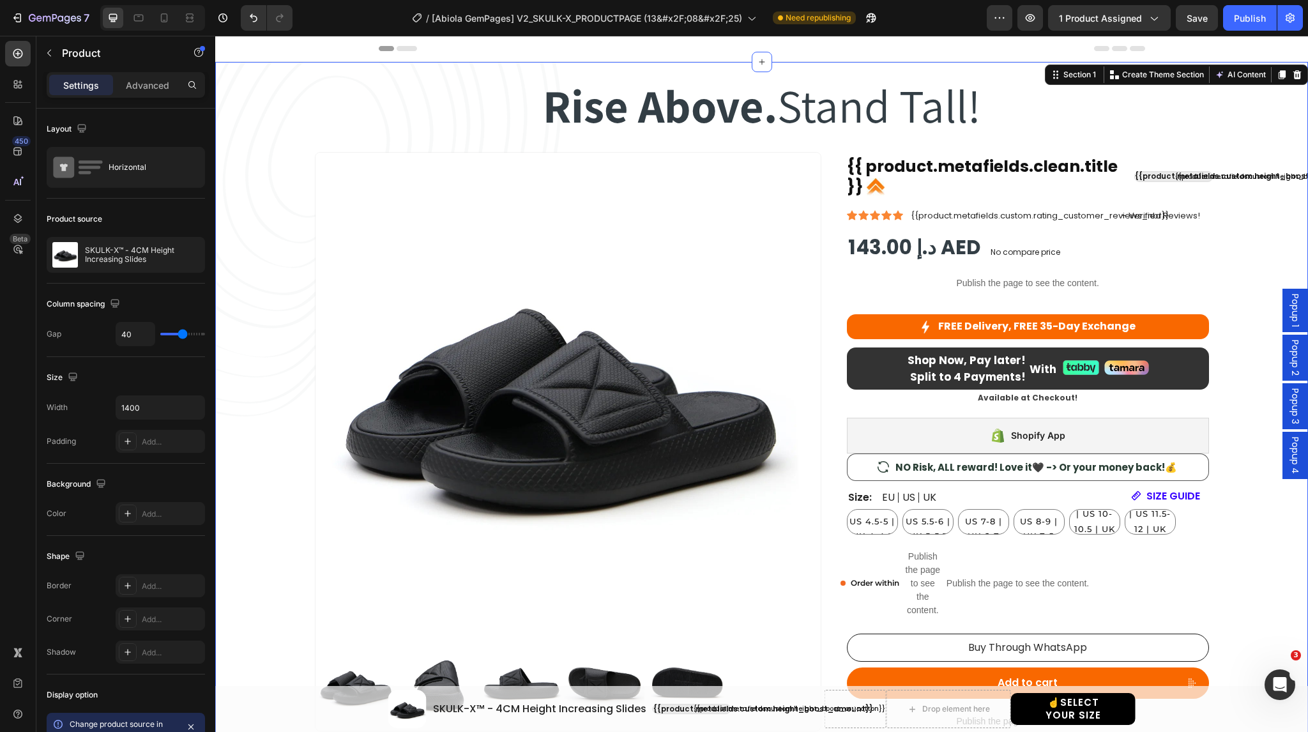
click at [314, 66] on div "Rise Above. Stand Tall! Heading Rise Above. Stand Tall! Heading Row Product Ima…" at bounding box center [761, 472] width 1054 height 816
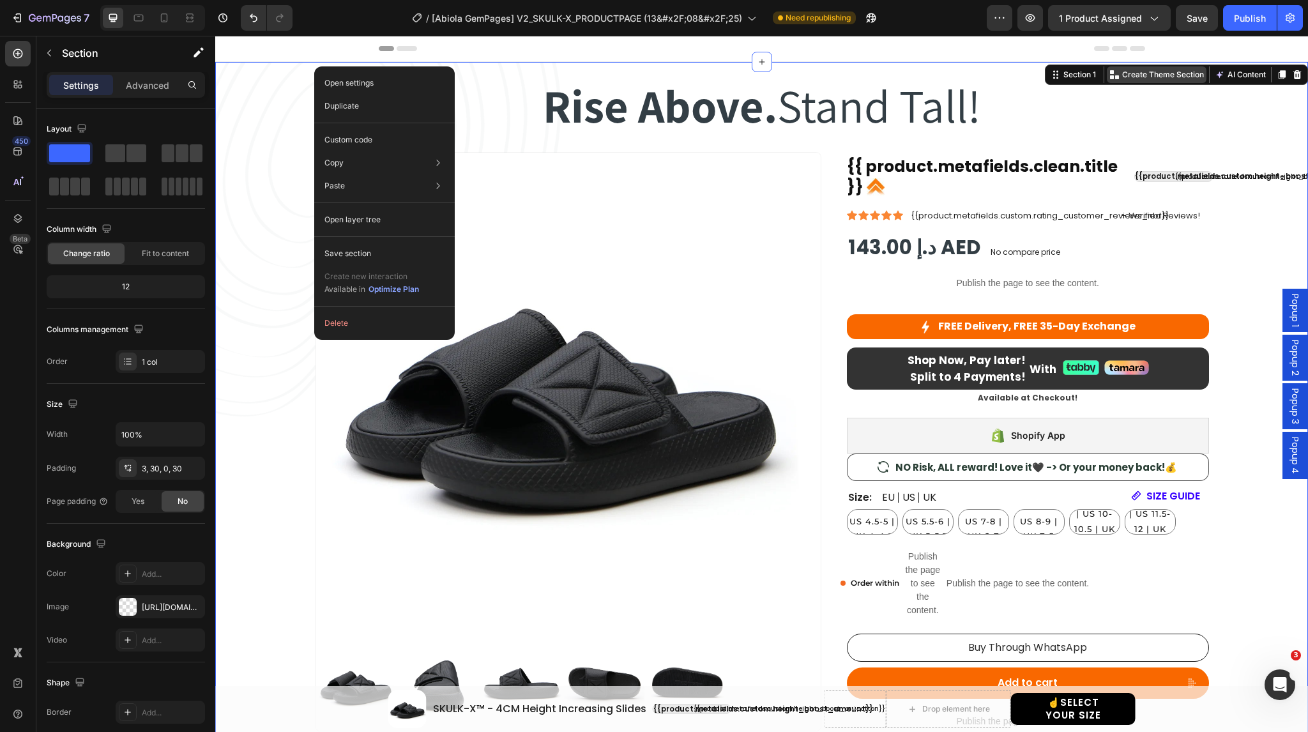
click at [1151, 76] on p "Create Theme Section" at bounding box center [1163, 74] width 82 height 11
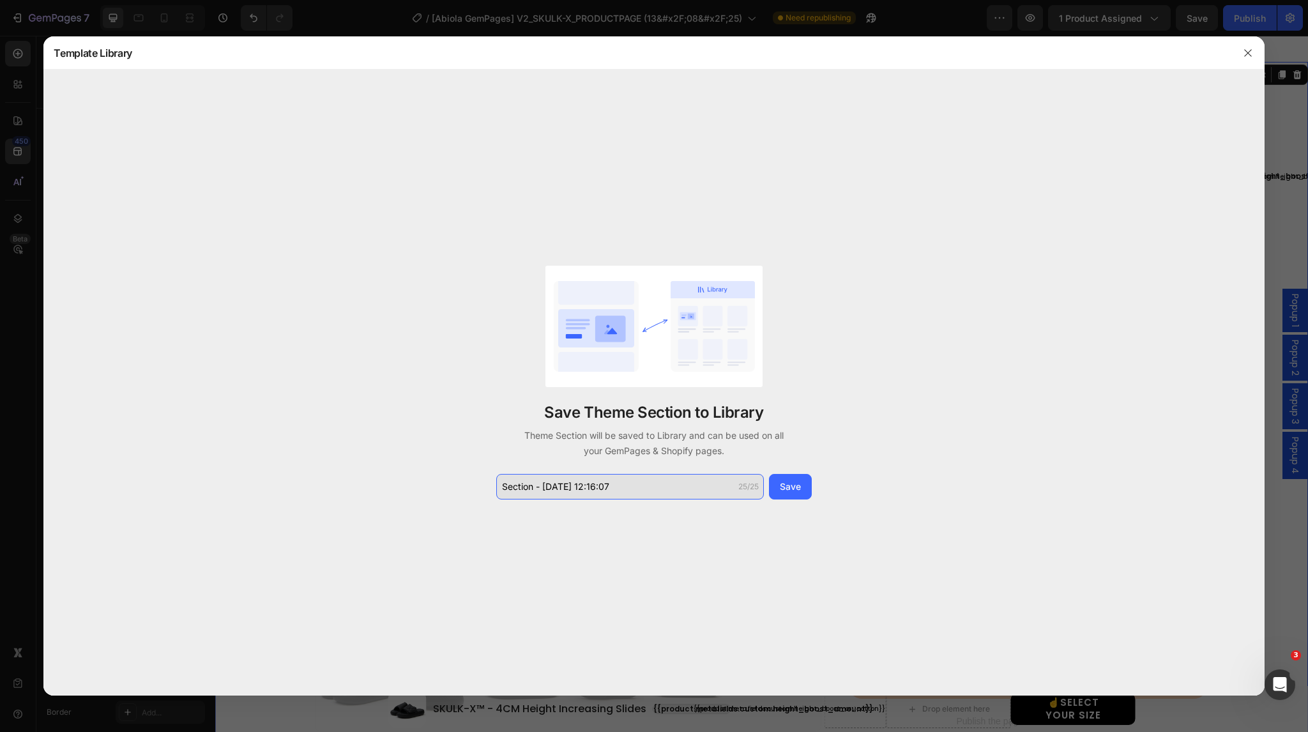
click at [624, 491] on input "Section - Aug 28 12:16:07" at bounding box center [630, 487] width 268 height 26
type input "S"
type input "V2_SKLK_SECTION1"
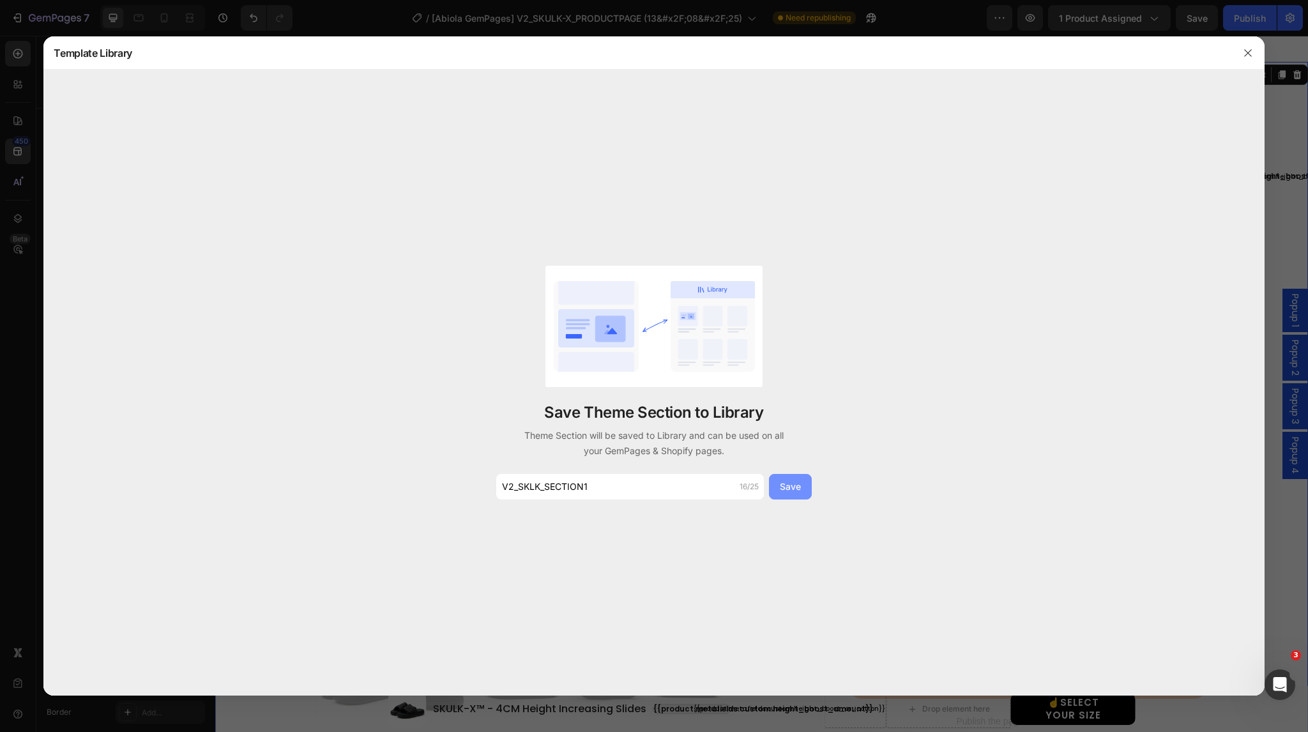
click at [791, 490] on div "Save" at bounding box center [790, 486] width 21 height 13
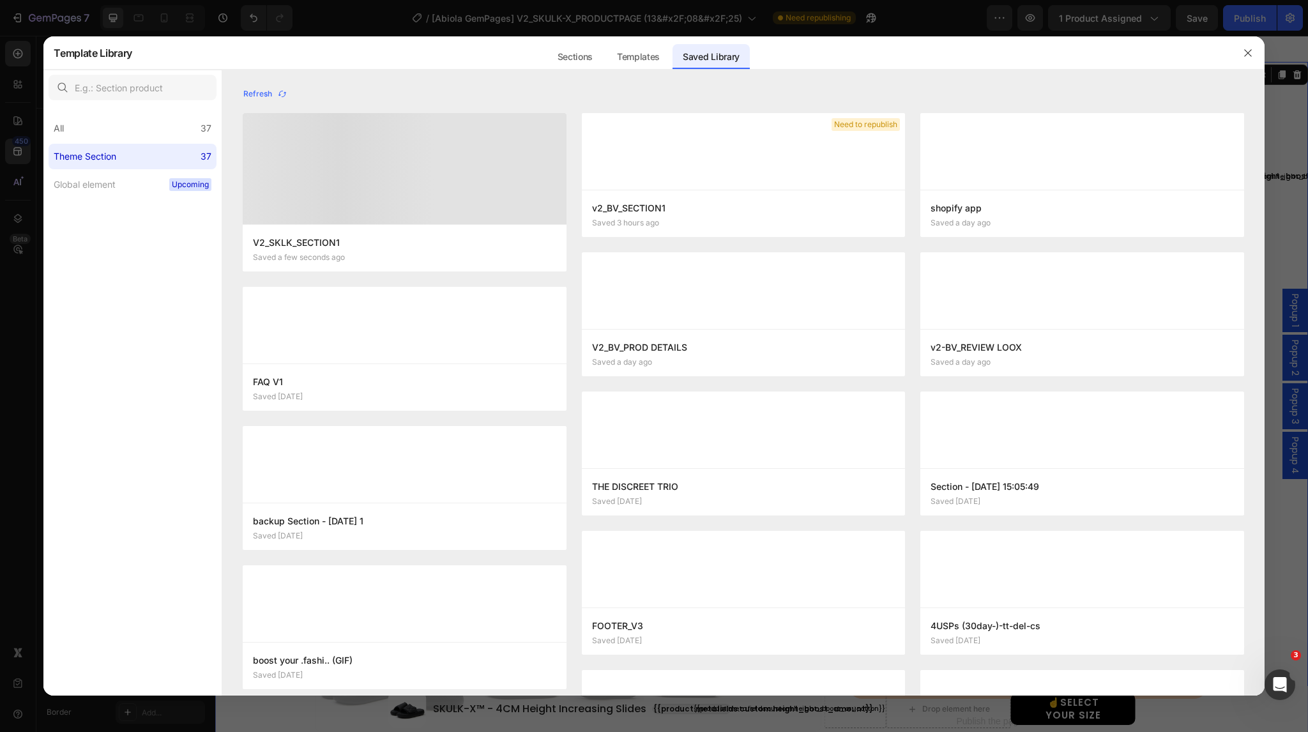
click at [791, 490] on div "THE DISCREET TRIO Saved 6 months ago Add to page Edit" at bounding box center [743, 491] width 323 height 47
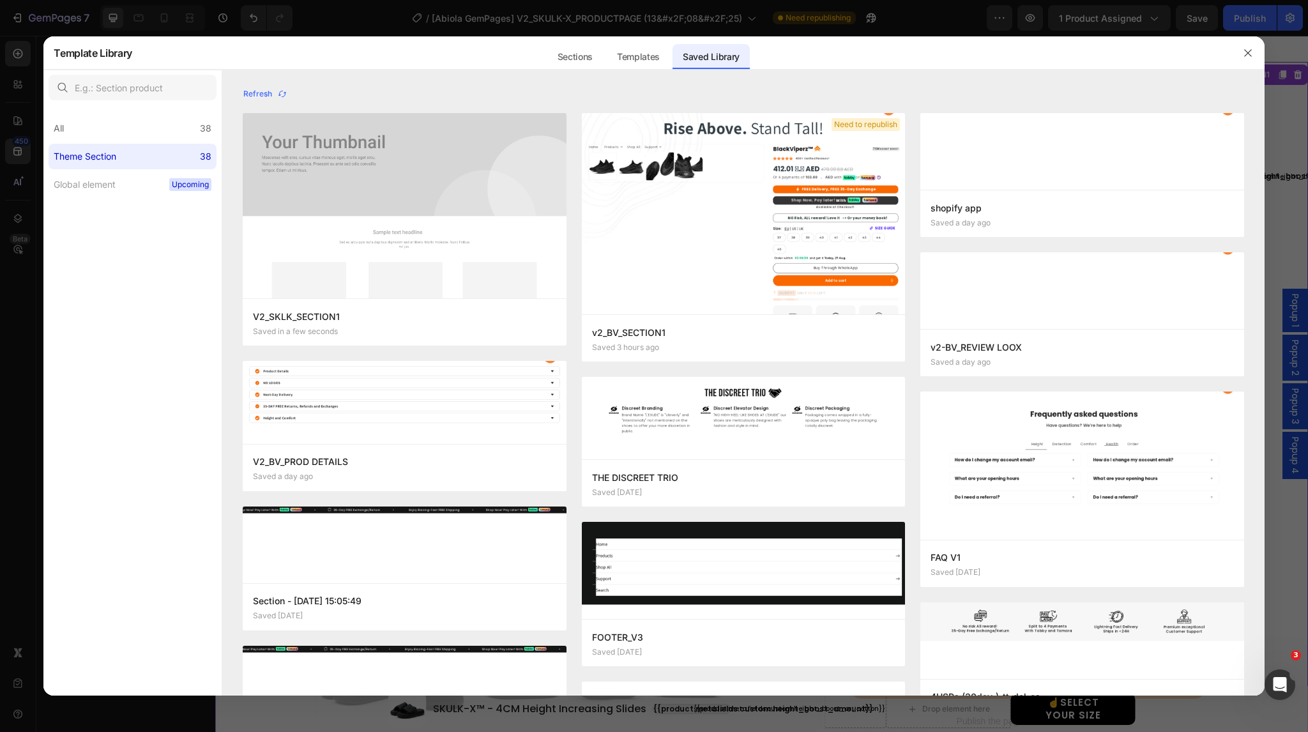
click at [342, 22] on div at bounding box center [654, 366] width 1308 height 732
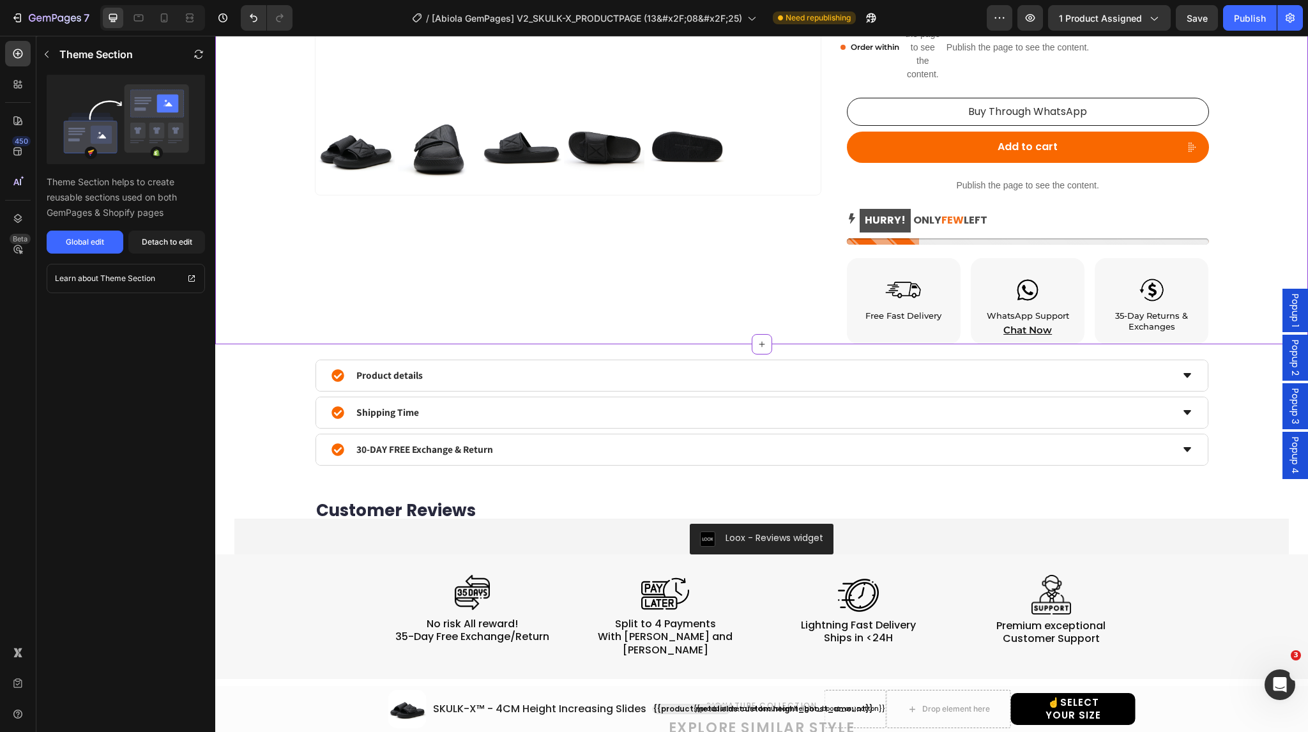
scroll to position [563, 0]
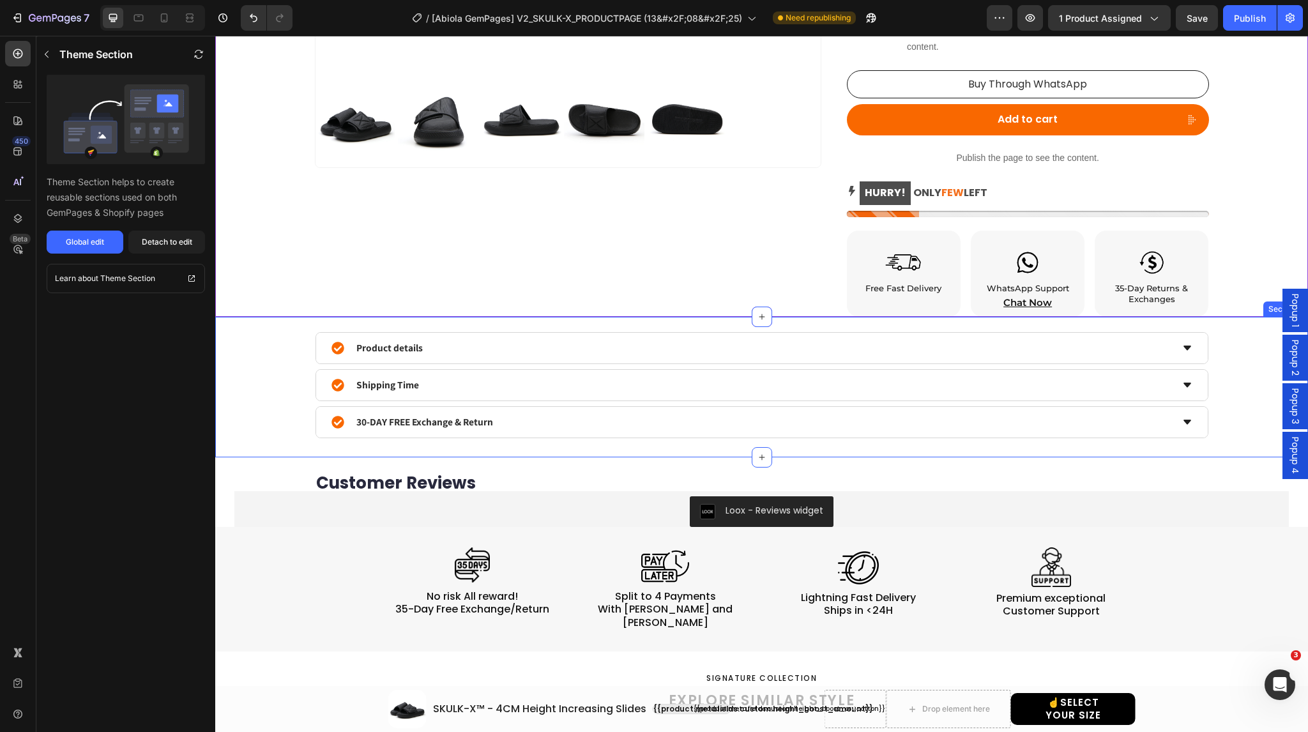
click at [266, 384] on div "Product details Shipping Time 30-DAY FREE Exchange & Return Accordion Product" at bounding box center [761, 385] width 1054 height 106
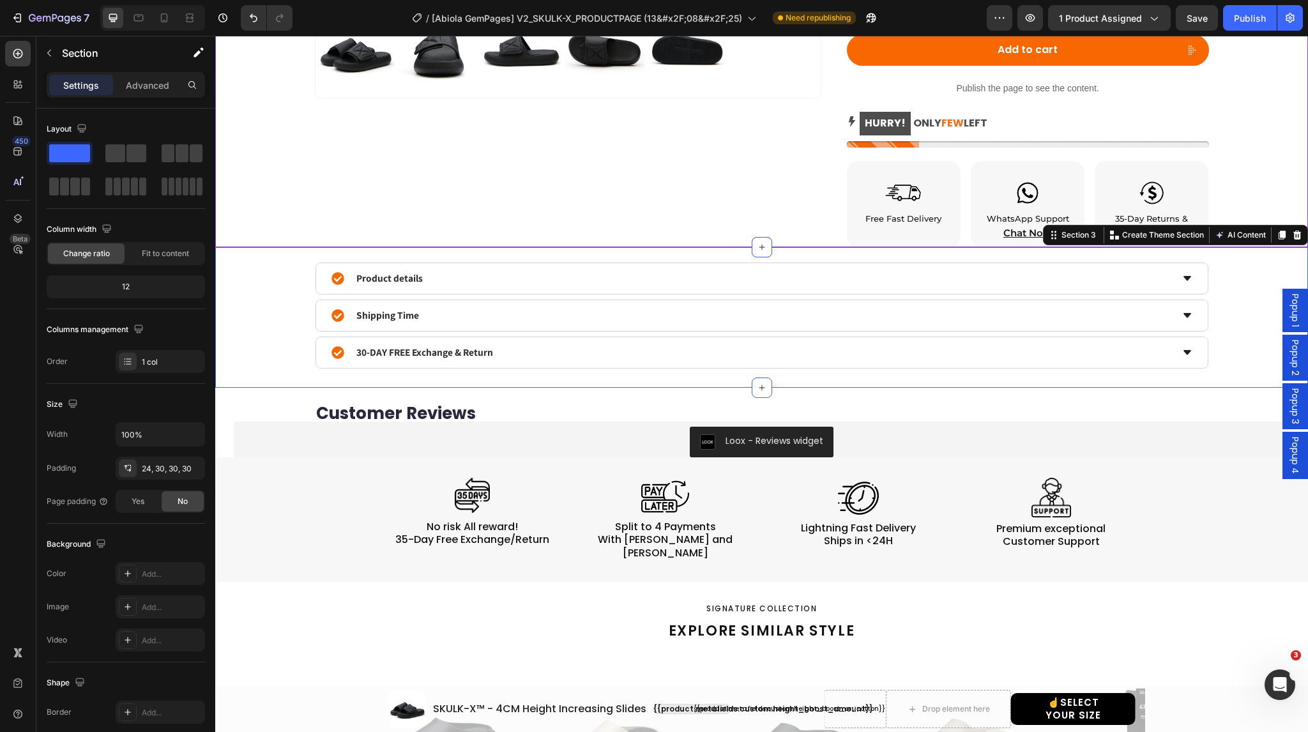
scroll to position [637, 0]
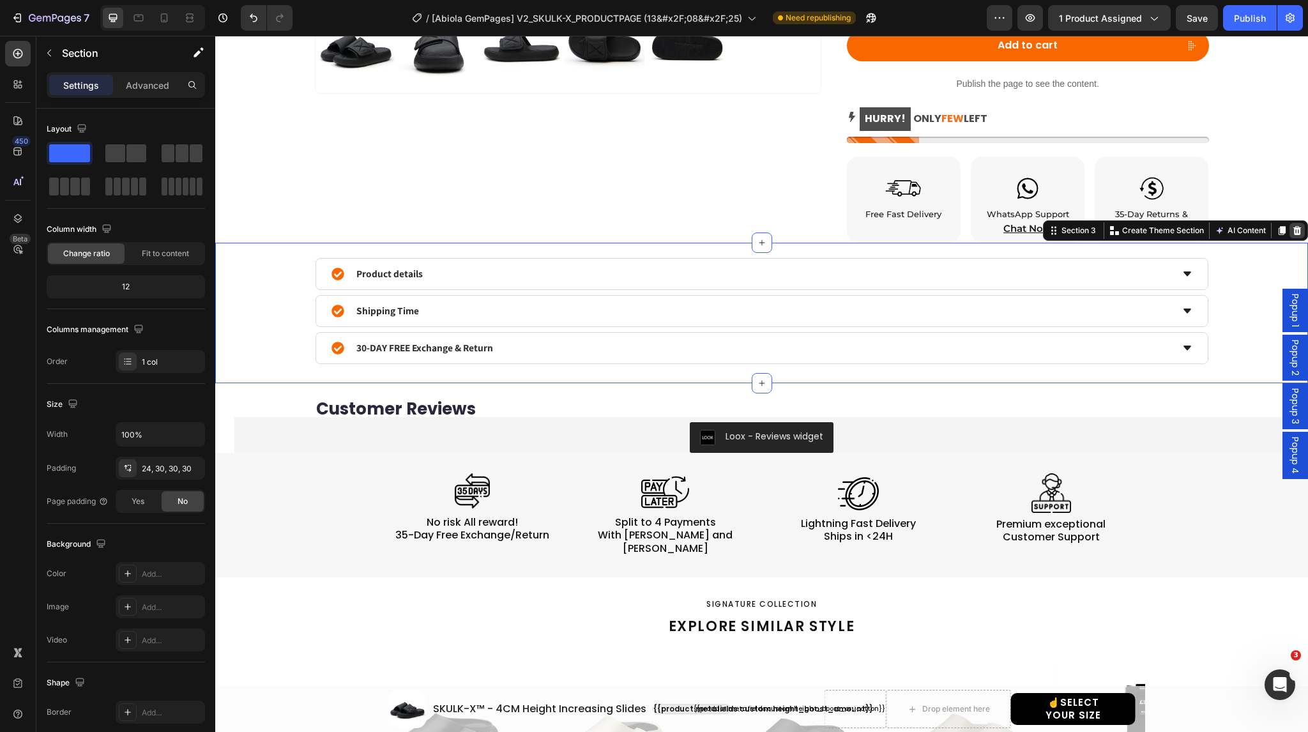
click at [1293, 229] on icon at bounding box center [1297, 230] width 8 height 9
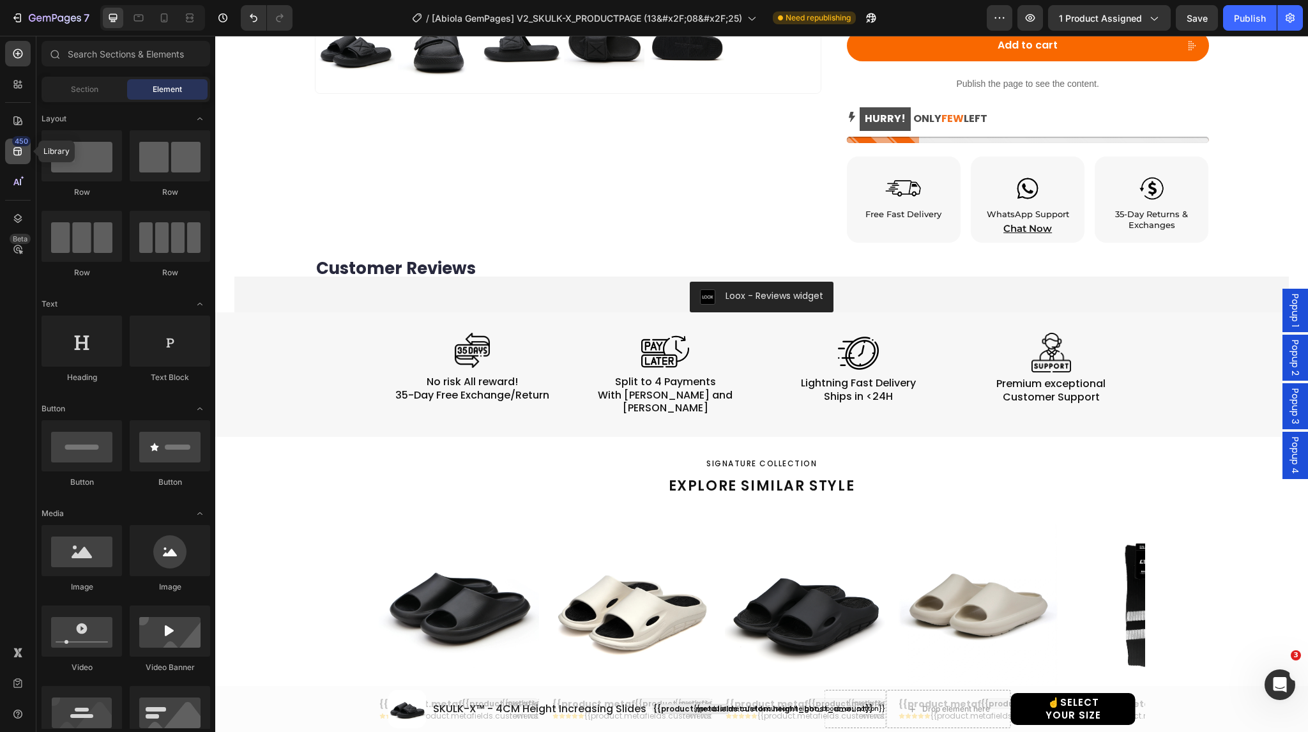
click at [19, 143] on div "450" at bounding box center [21, 141] width 19 height 10
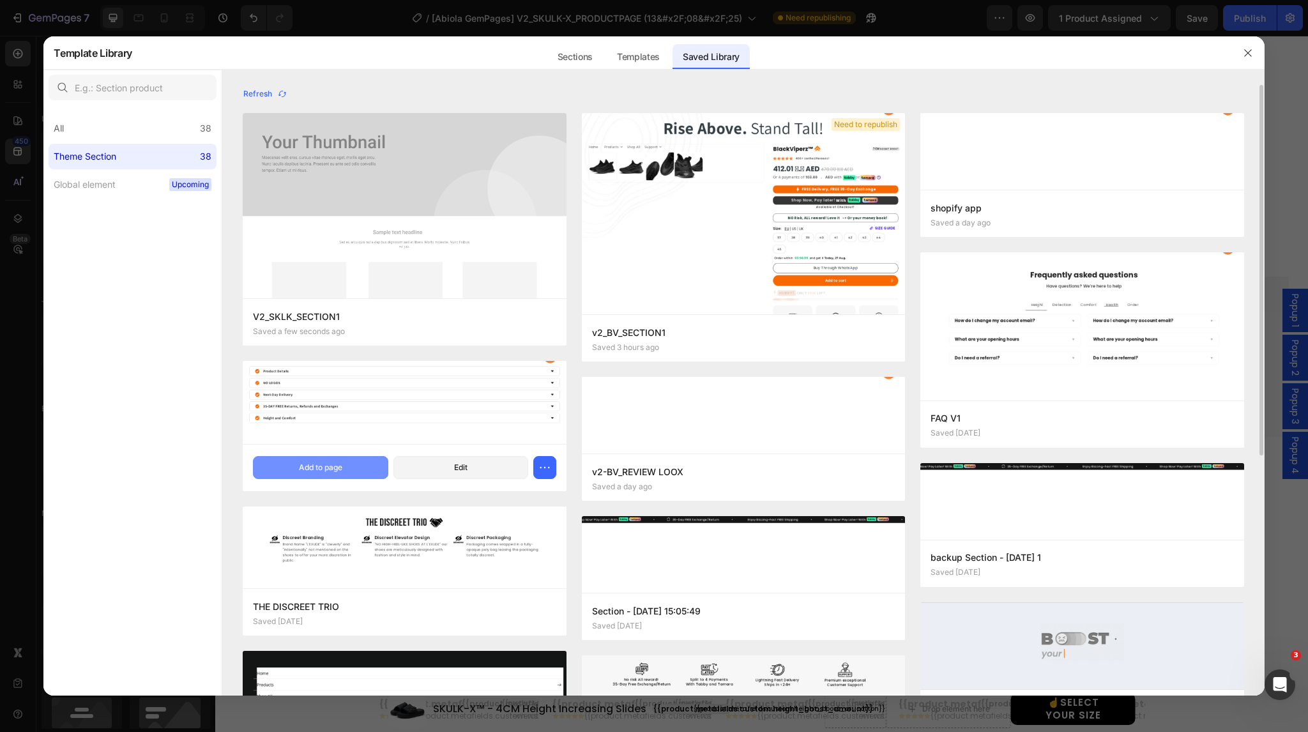
click at [344, 466] on button "Add to page" at bounding box center [320, 467] width 135 height 23
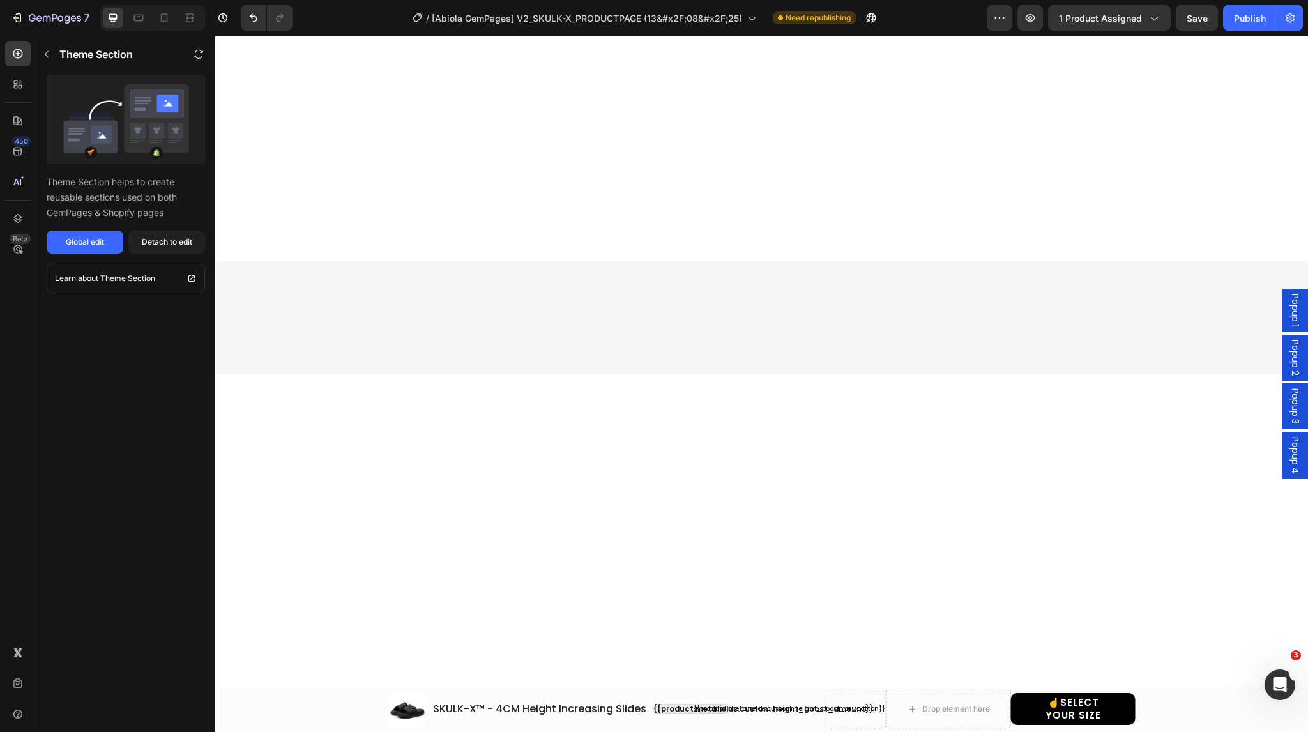
scroll to position [1830, 0]
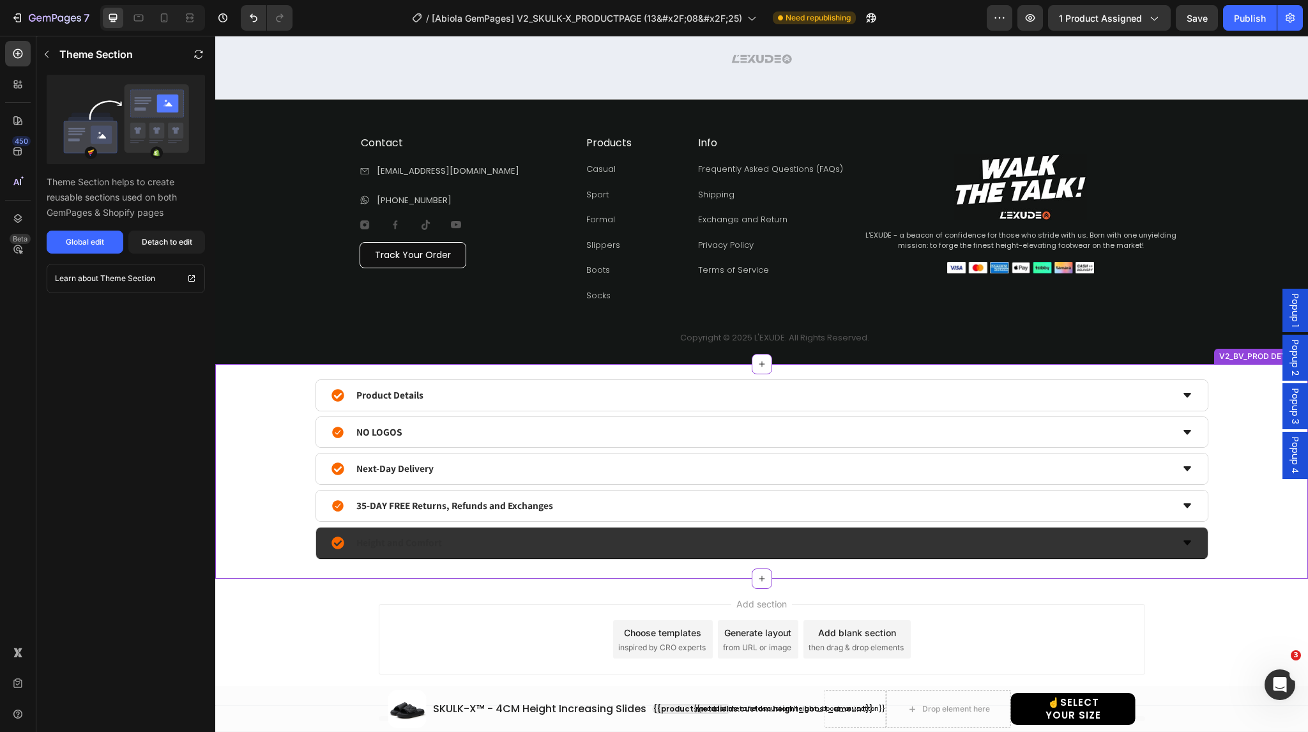
click at [1183, 542] on icon at bounding box center [1187, 542] width 8 height 4
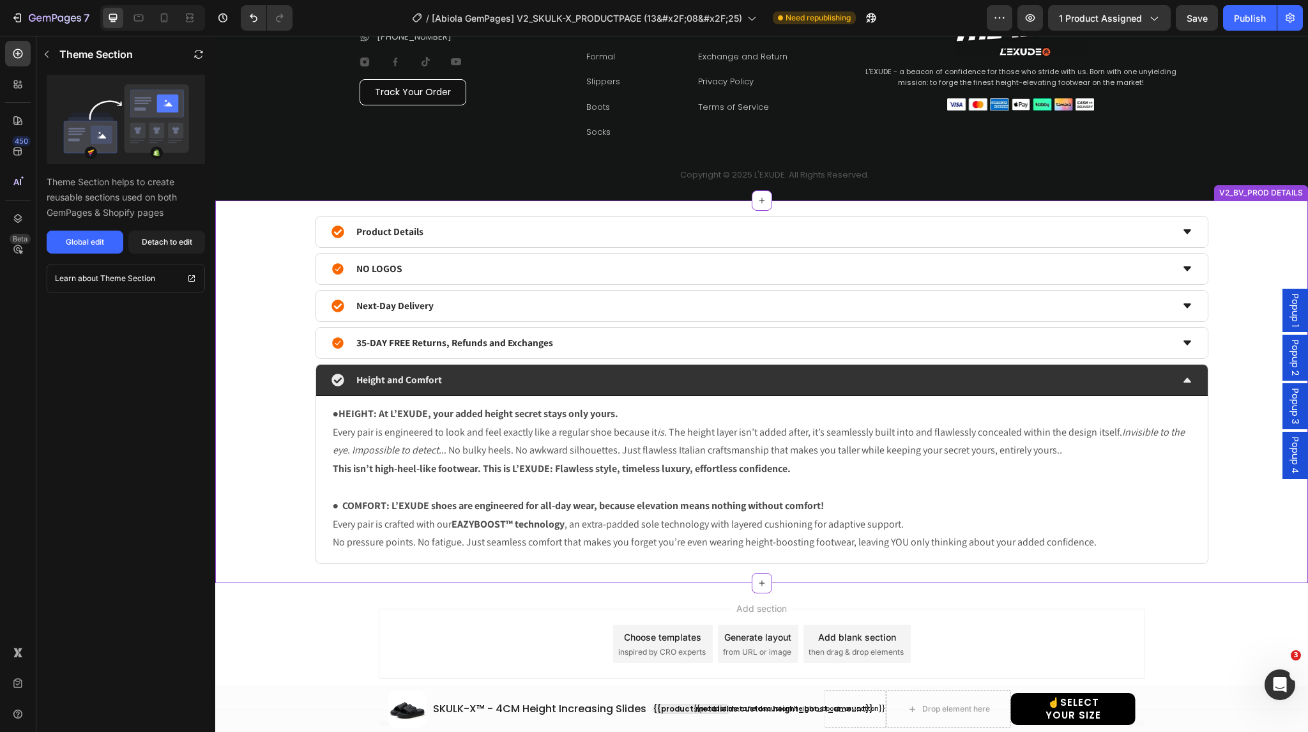
scroll to position [1999, 0]
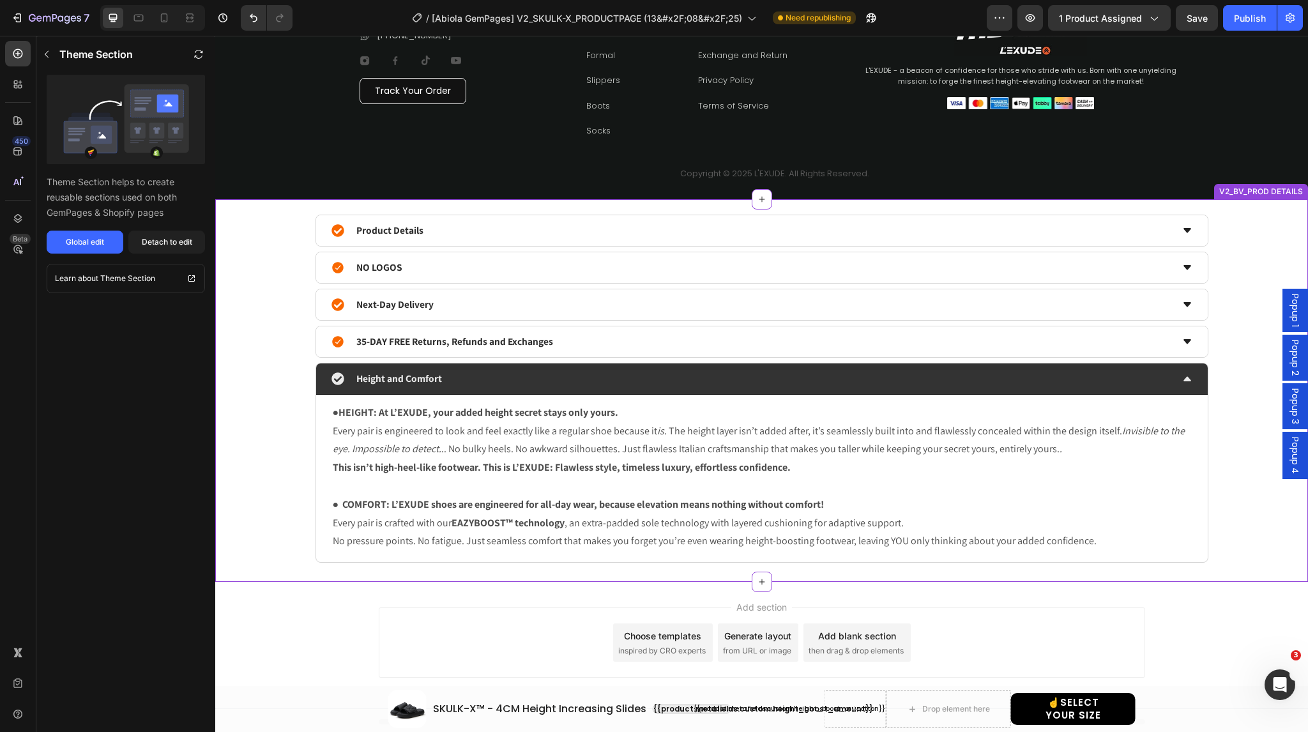
click at [1183, 376] on icon at bounding box center [1187, 378] width 8 height 4
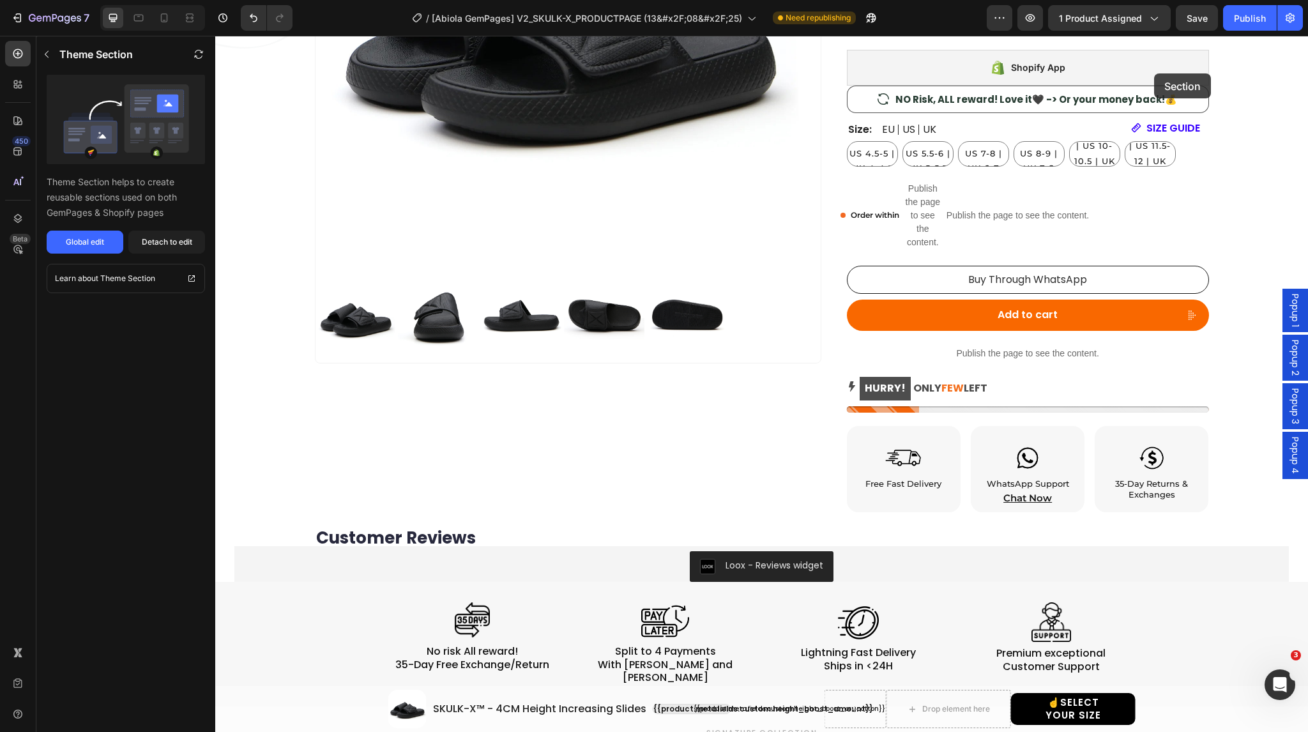
scroll to position [312, 0]
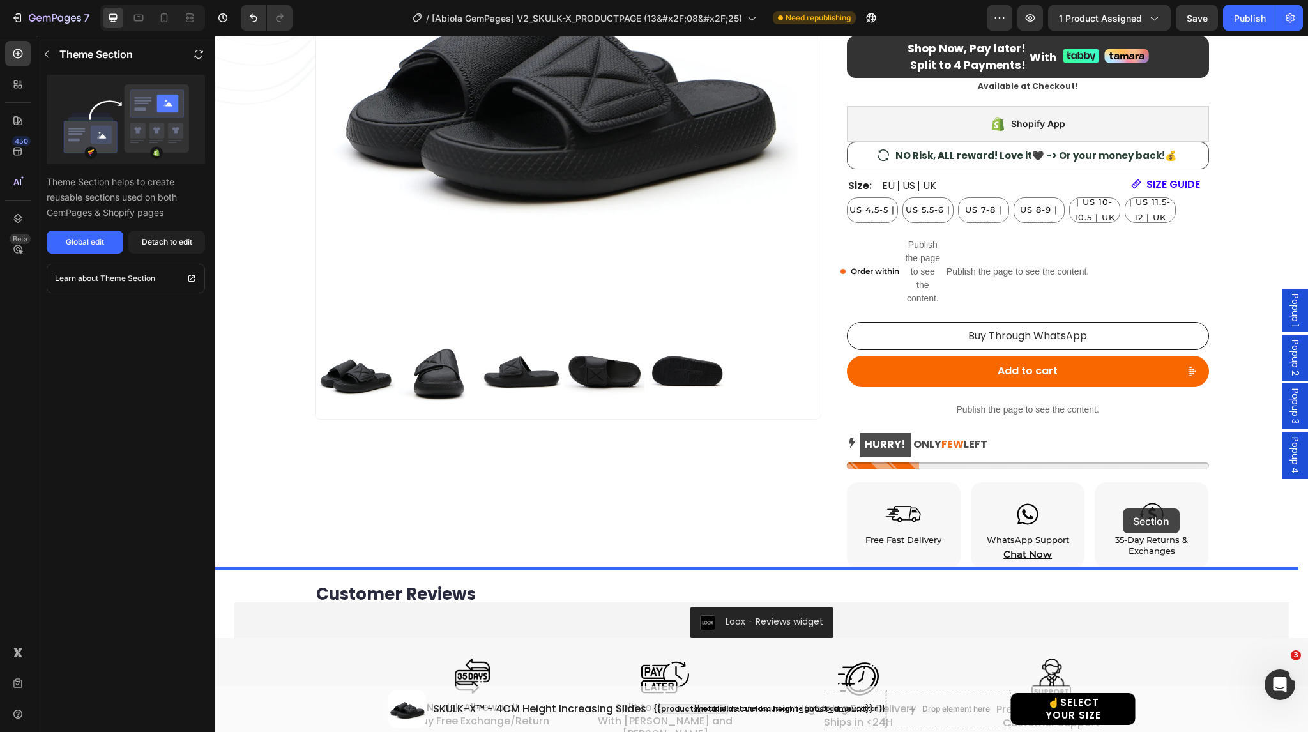
drag, startPoint x: 1234, startPoint y: 360, endPoint x: 1123, endPoint y: 510, distance: 186.9
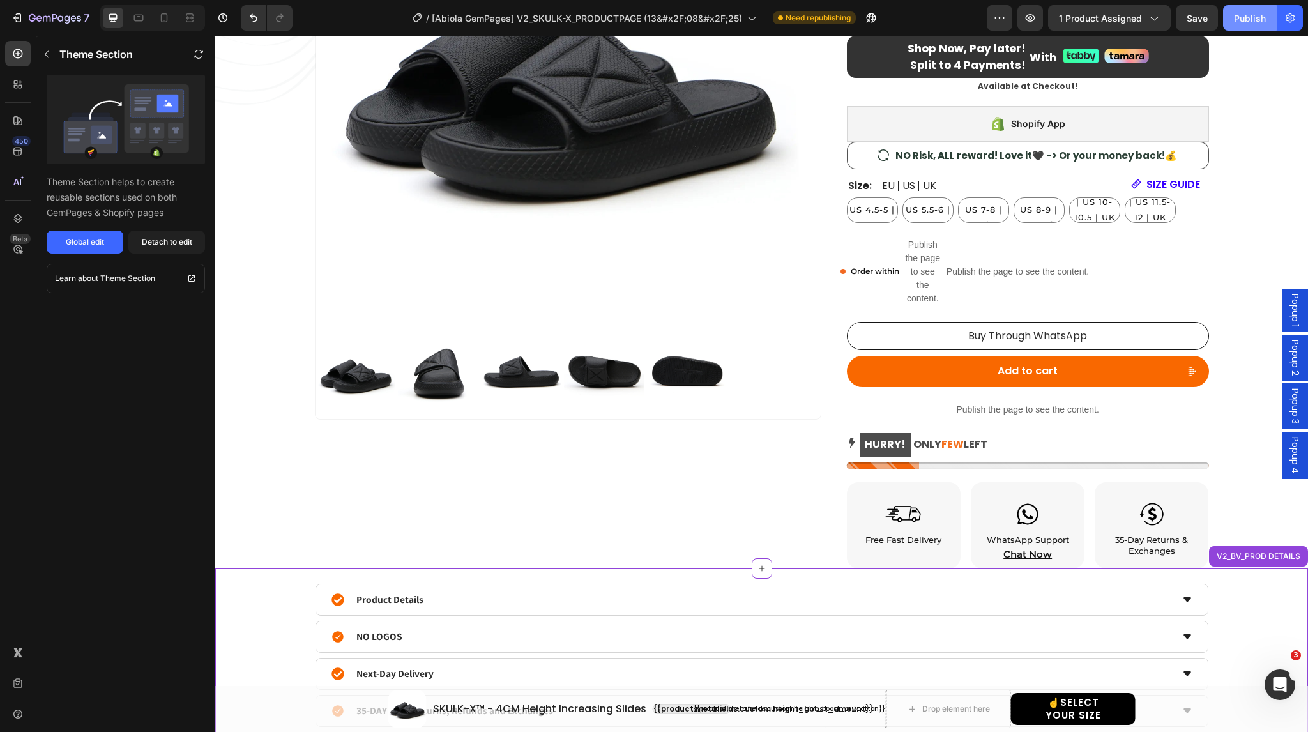
click at [1232, 18] on button "Publish" at bounding box center [1250, 18] width 54 height 26
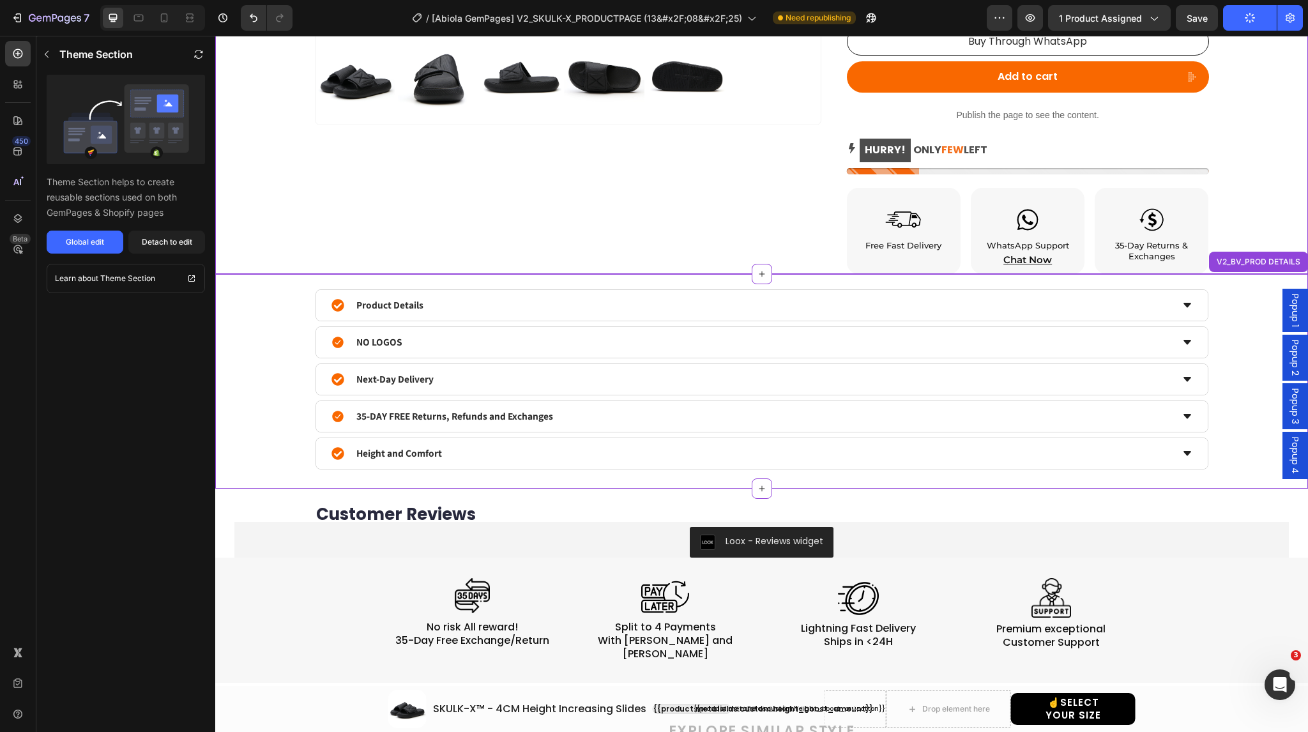
scroll to position [667, 0]
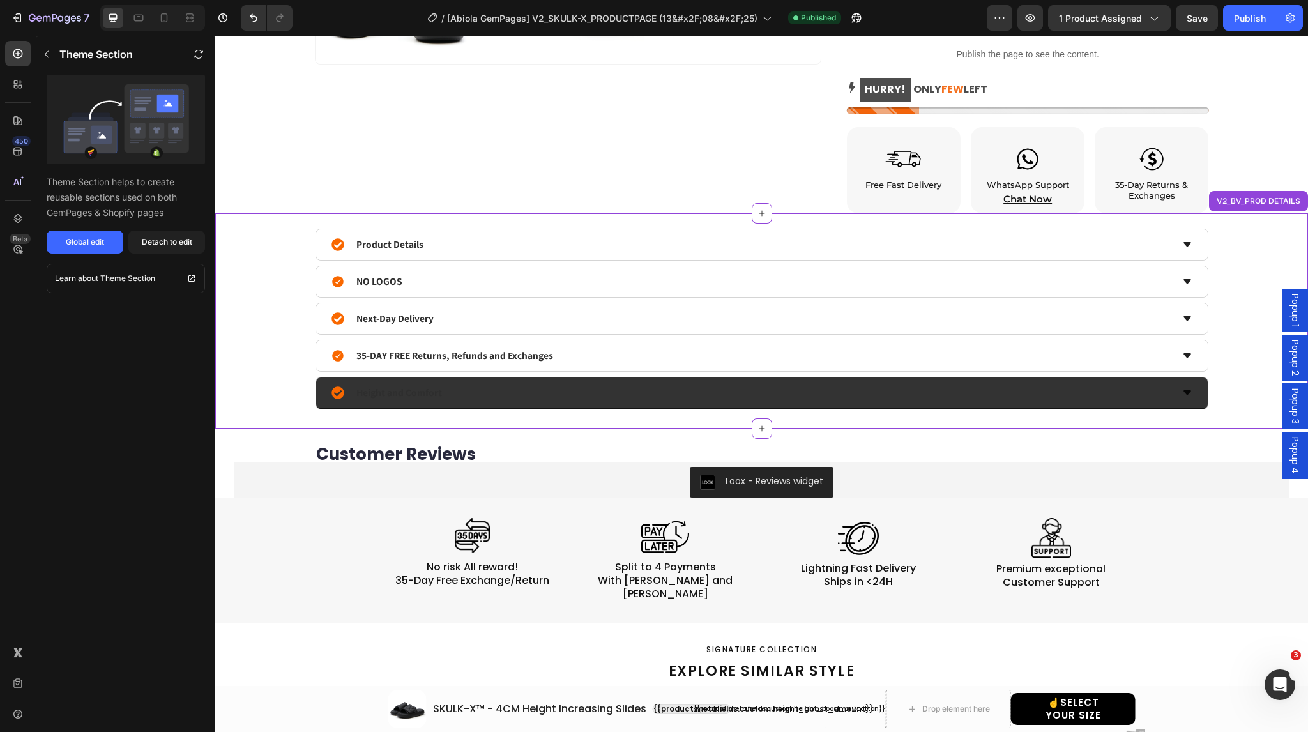
click at [1188, 389] on div "Height and Comfort" at bounding box center [761, 392] width 891 height 31
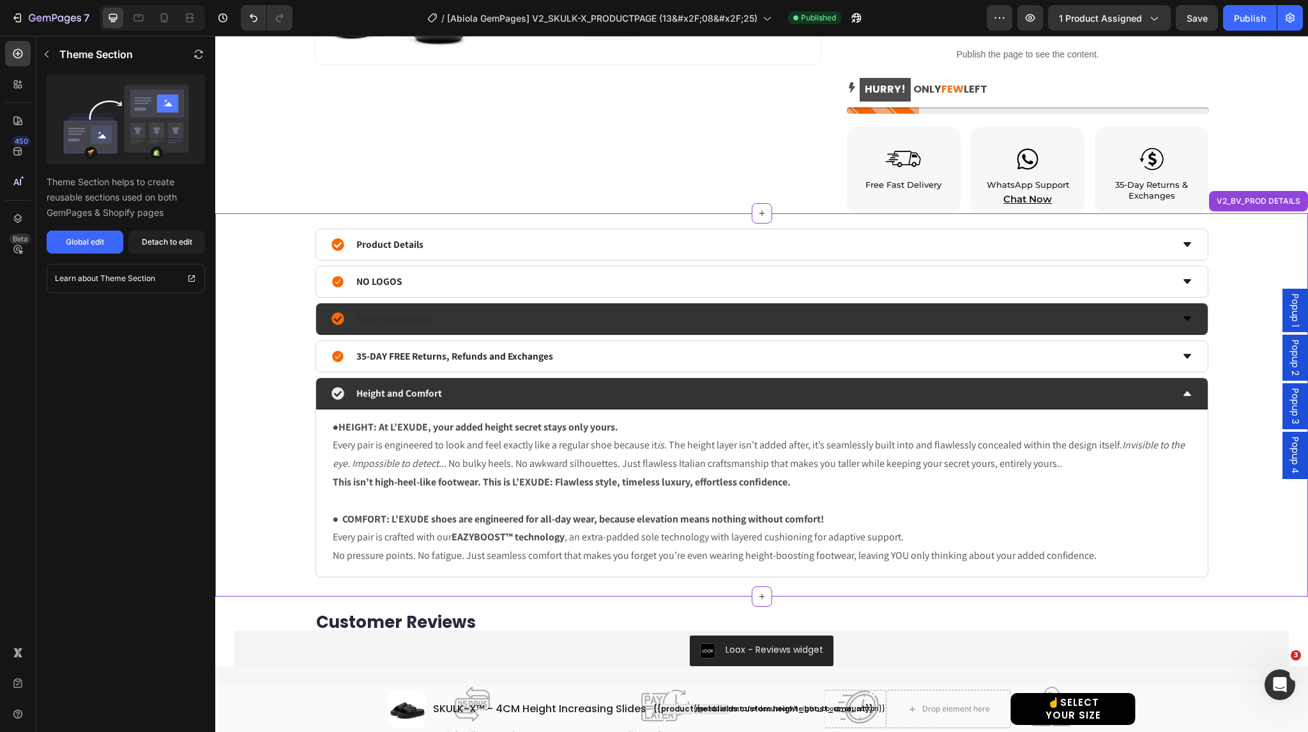
click at [1182, 319] on icon at bounding box center [1187, 319] width 10 height 10
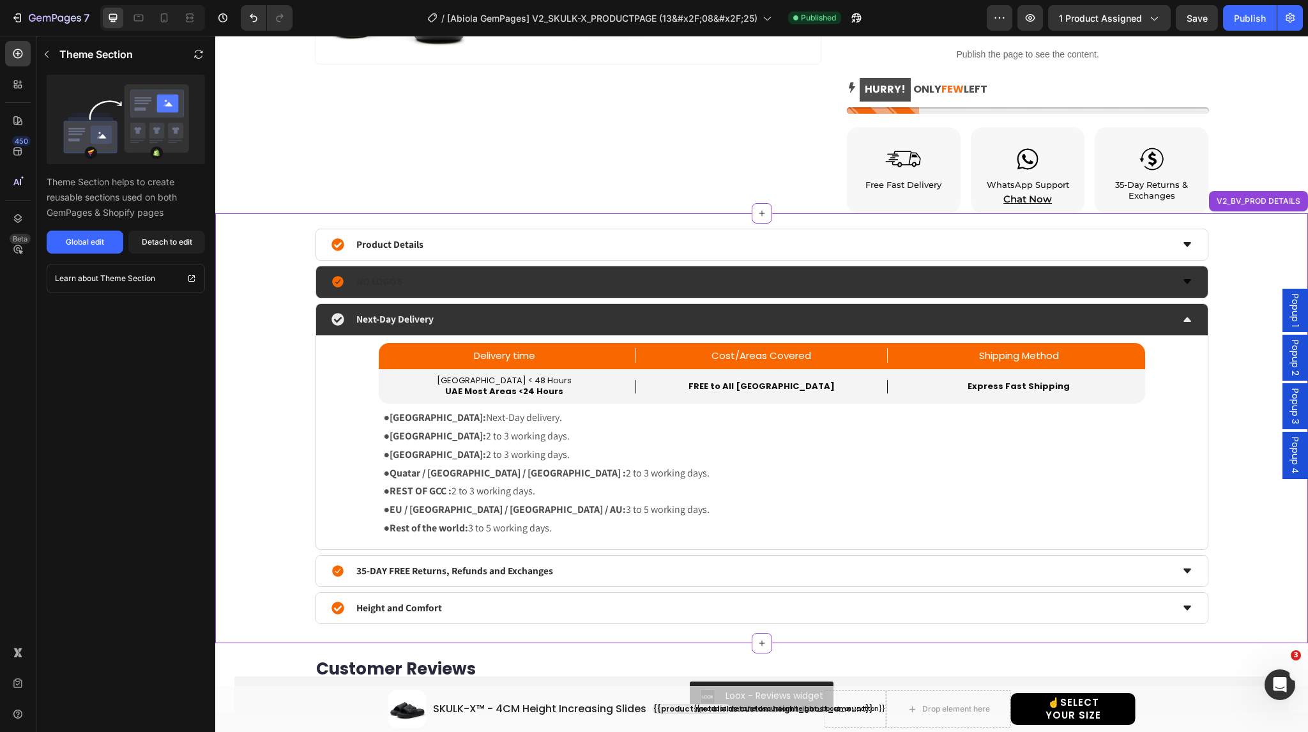
click at [1181, 273] on div "NO LOGOS" at bounding box center [761, 281] width 891 height 31
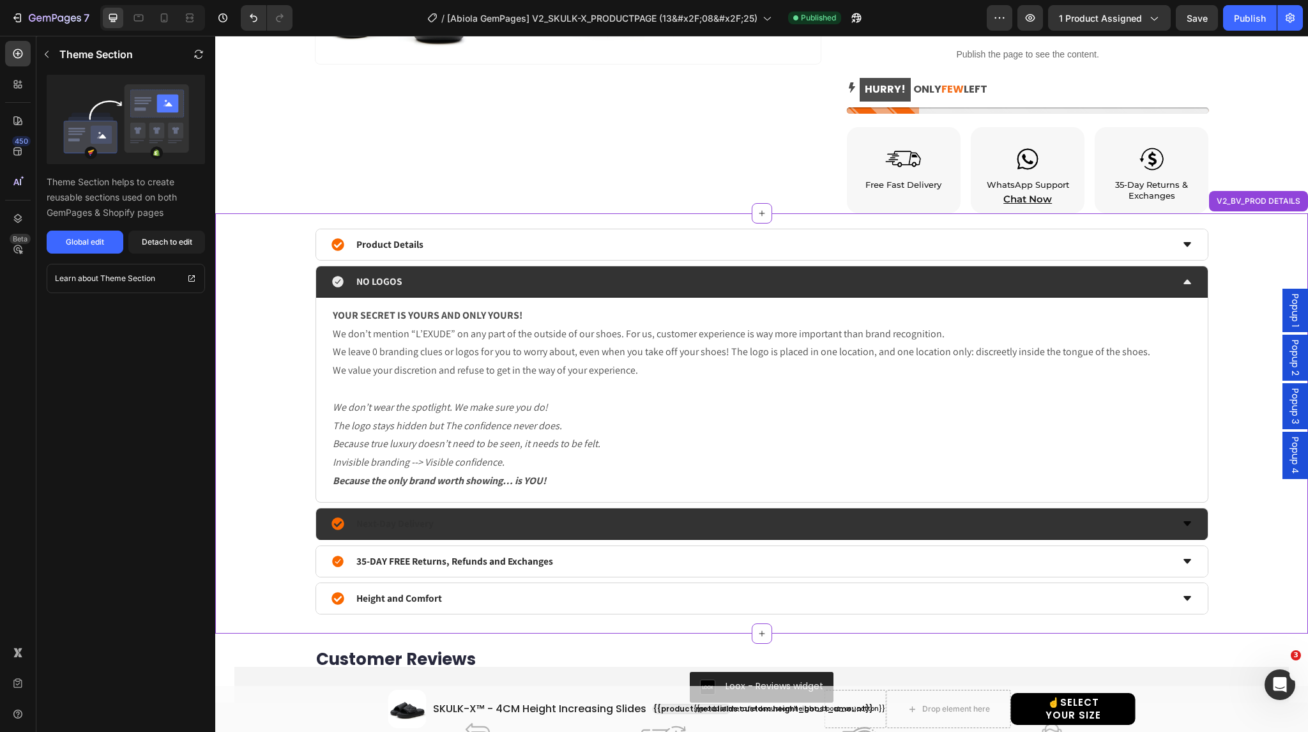
click at [635, 292] on div "NO LOGOS" at bounding box center [761, 281] width 891 height 31
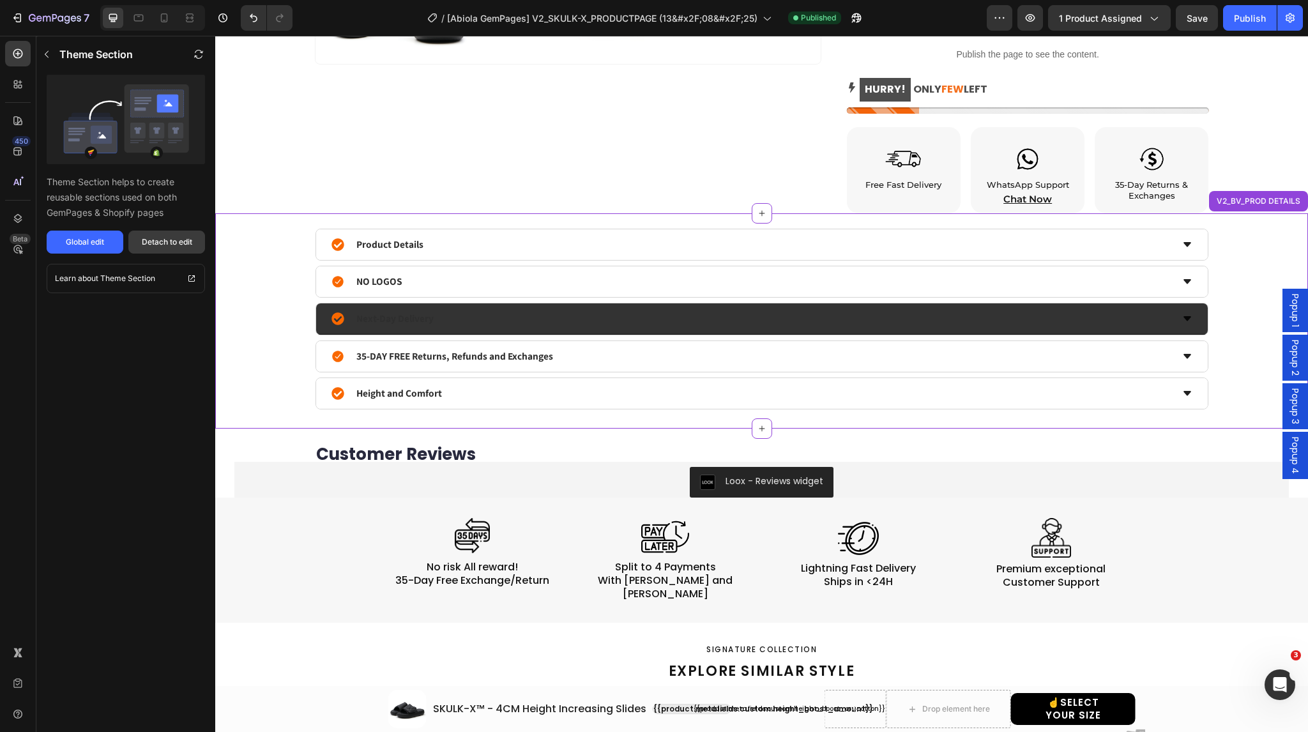
click at [186, 243] on div "Detach to edit" at bounding box center [167, 241] width 50 height 11
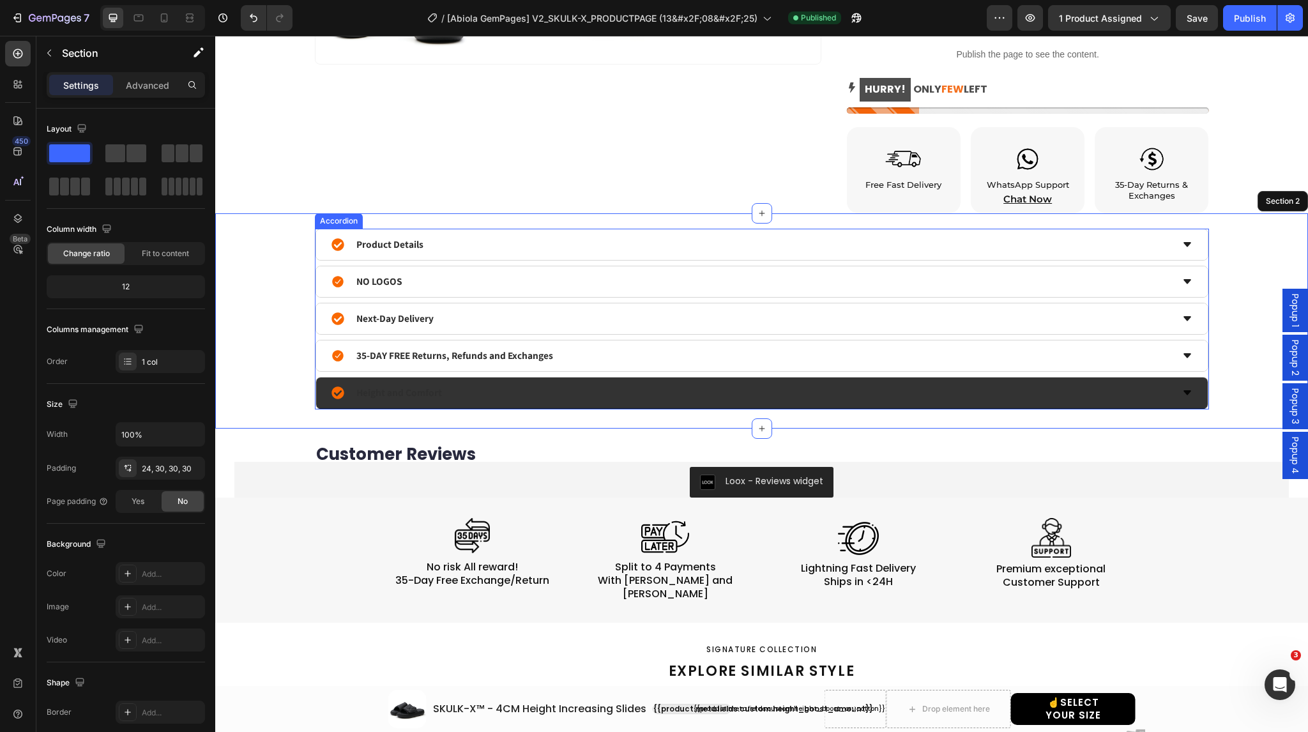
click at [1182, 391] on icon at bounding box center [1187, 393] width 10 height 10
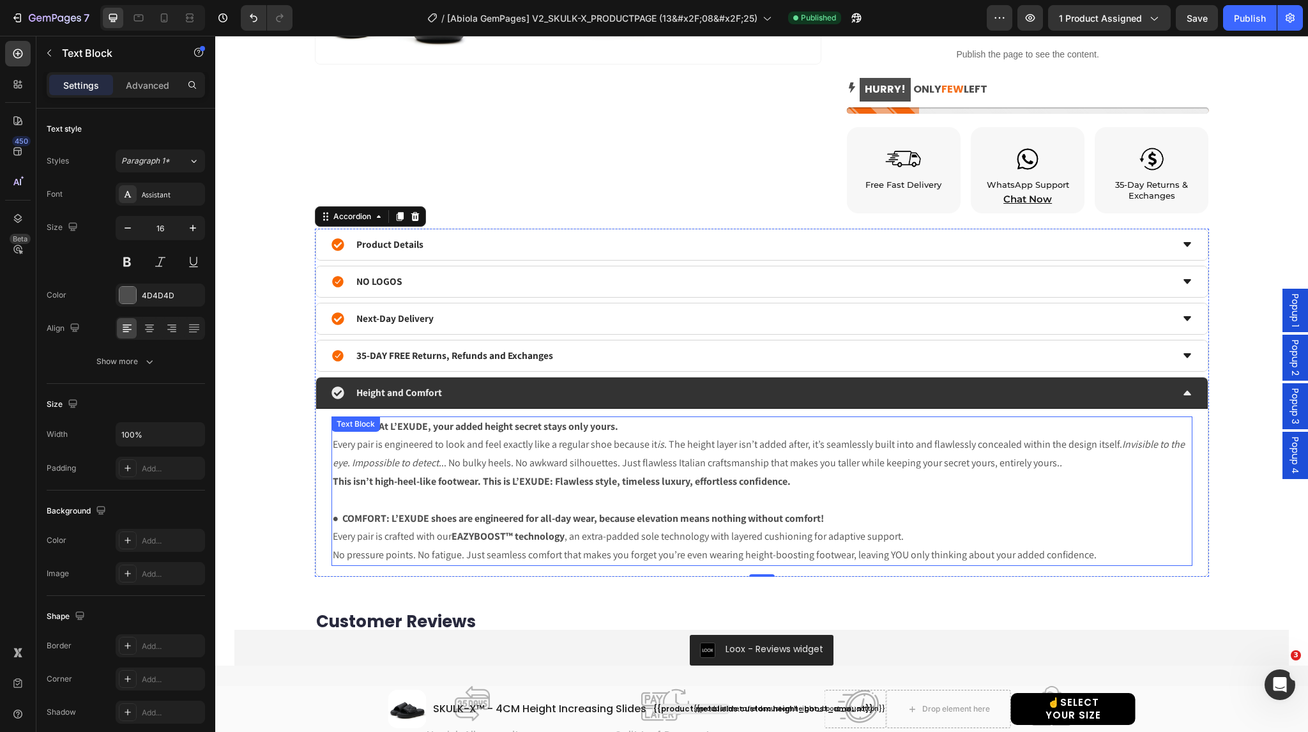
click at [596, 444] on p "● HEIGHT: At L’EXUDE, your added height secret stays only yours. Every pair is …" at bounding box center [762, 445] width 858 height 55
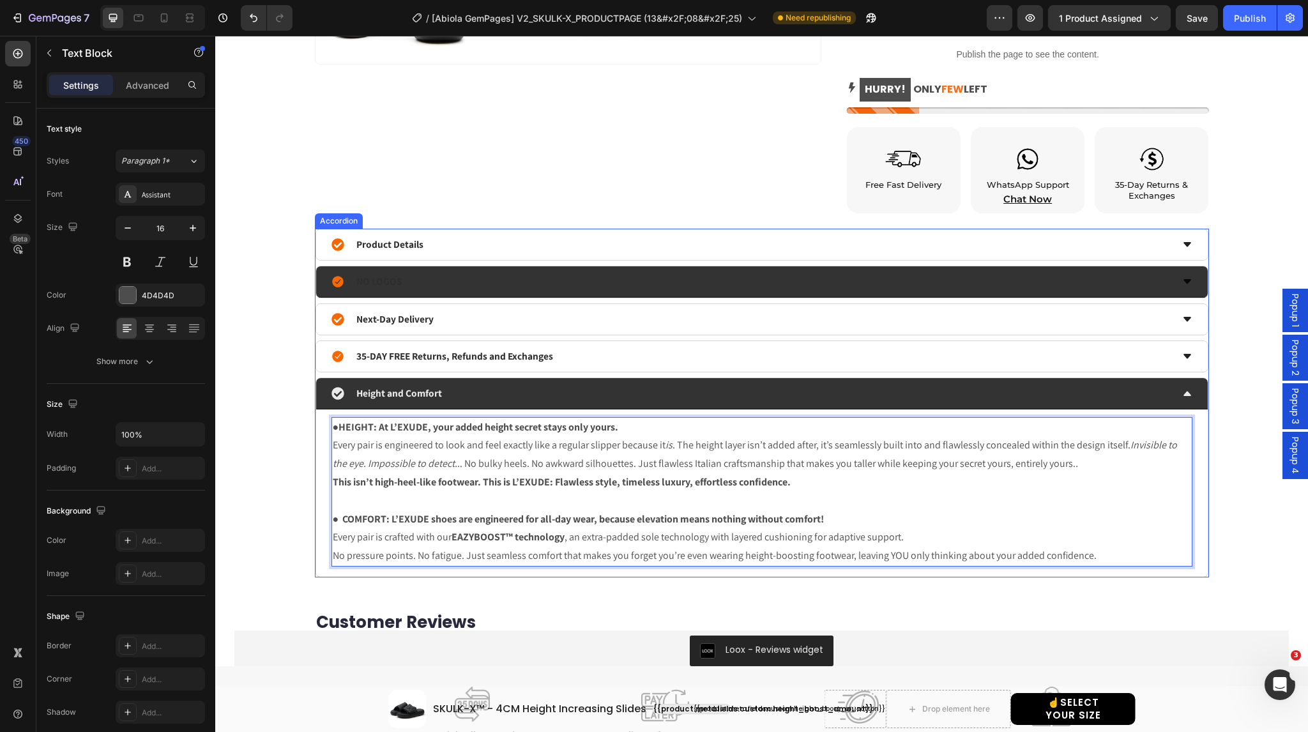
scroll to position [667, 0]
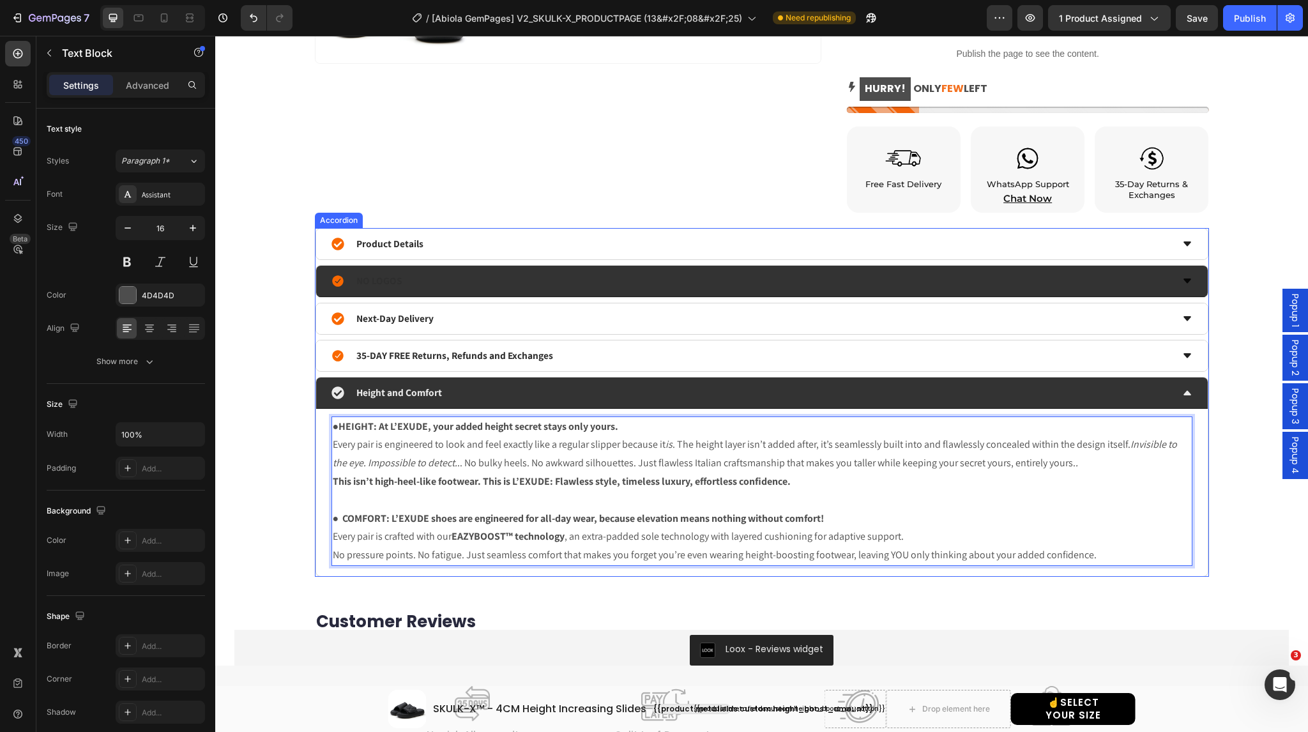
click at [1183, 281] on icon at bounding box center [1187, 280] width 8 height 4
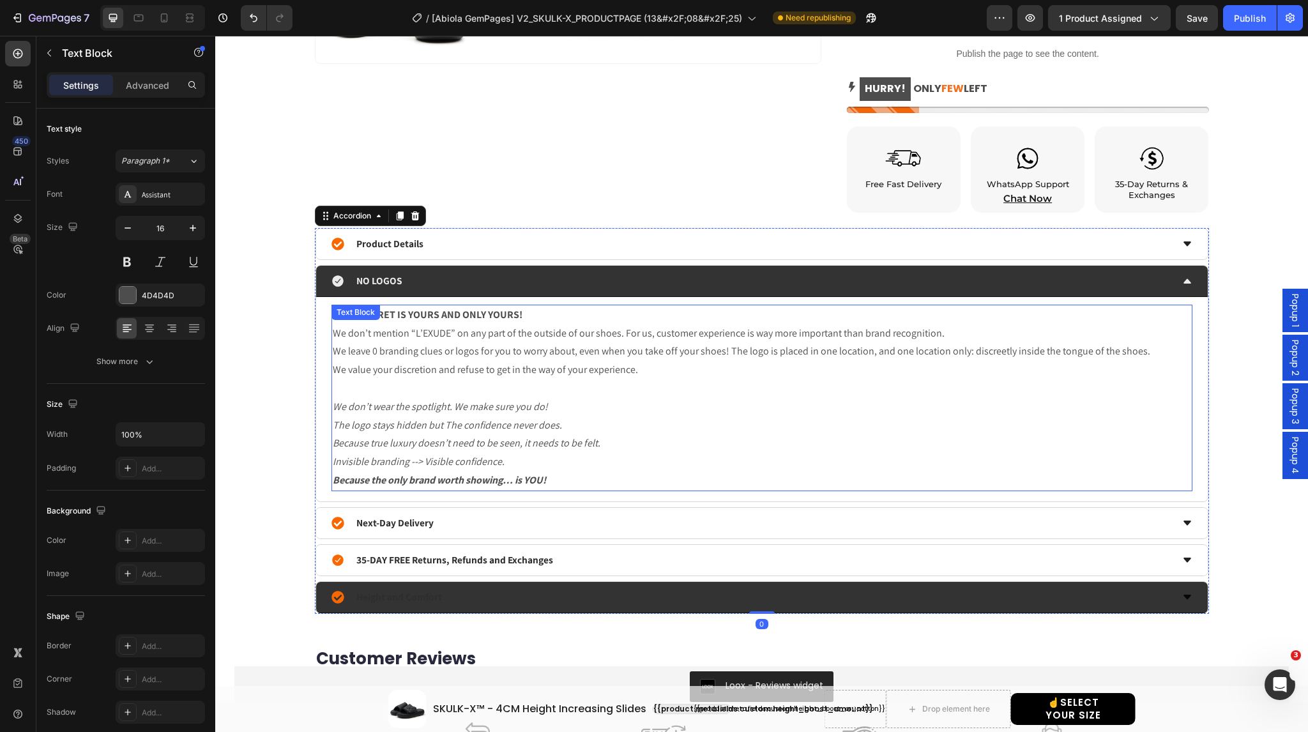
click at [612, 332] on p "YOUR SECRET IS YOURS AND ONLY YOURS! We don’t mention “L’EXUDE” on any part of …" at bounding box center [762, 324] width 858 height 37
click at [614, 334] on p "YOUR SECRET IS YOURS AND ONLY YOURS! We don’t mention “L’EXUDE” on any part of …" at bounding box center [762, 324] width 858 height 37
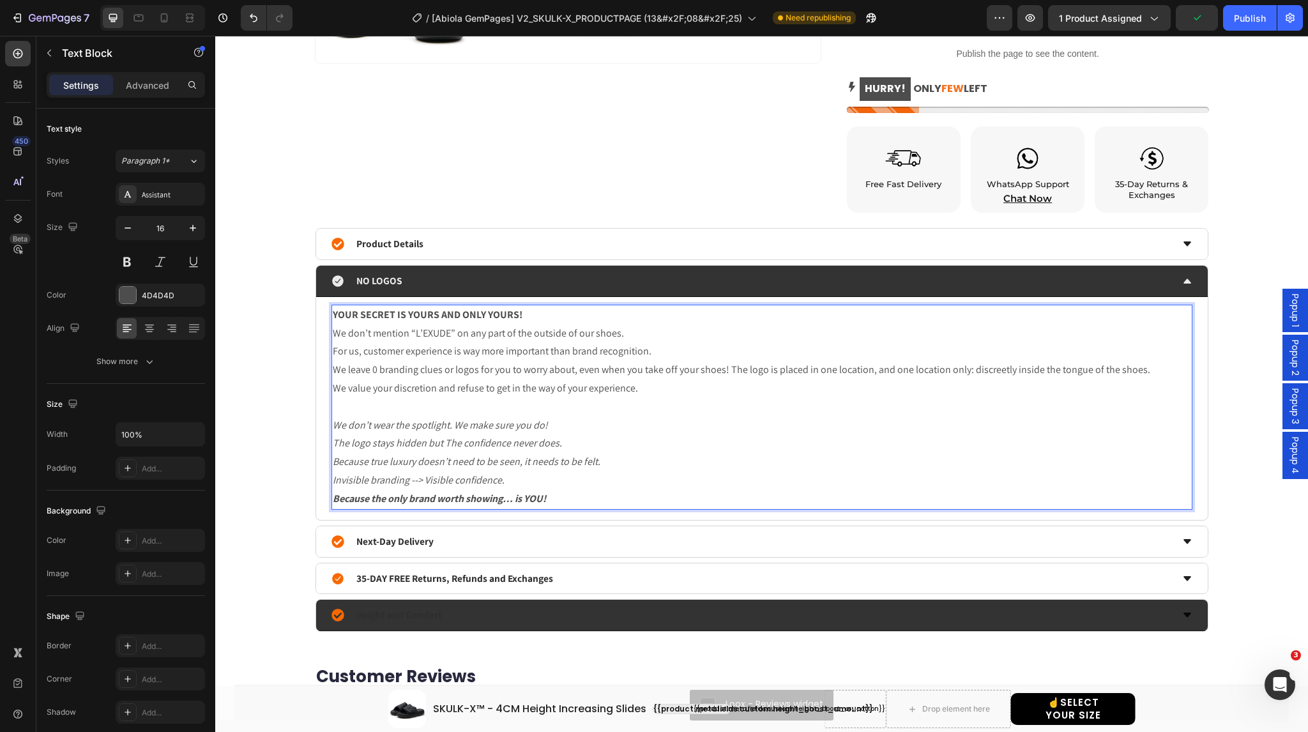
click at [613, 333] on p "YOUR SECRET IS YOURS AND ONLY YOURS! We don’t mention “L’EXUDE” on any part of …" at bounding box center [762, 333] width 858 height 55
click at [333, 353] on p "YOUR SECRET IS YOURS AND ONLY YOURS! We don’t mention “L’EXUDE” on any part of …" at bounding box center [762, 333] width 858 height 55
click at [589, 353] on p "YOUR SECRET IS YOURS AND ONLY YOURS! We don’t mention “L’EXUDE” on any part of …" at bounding box center [762, 333] width 858 height 55
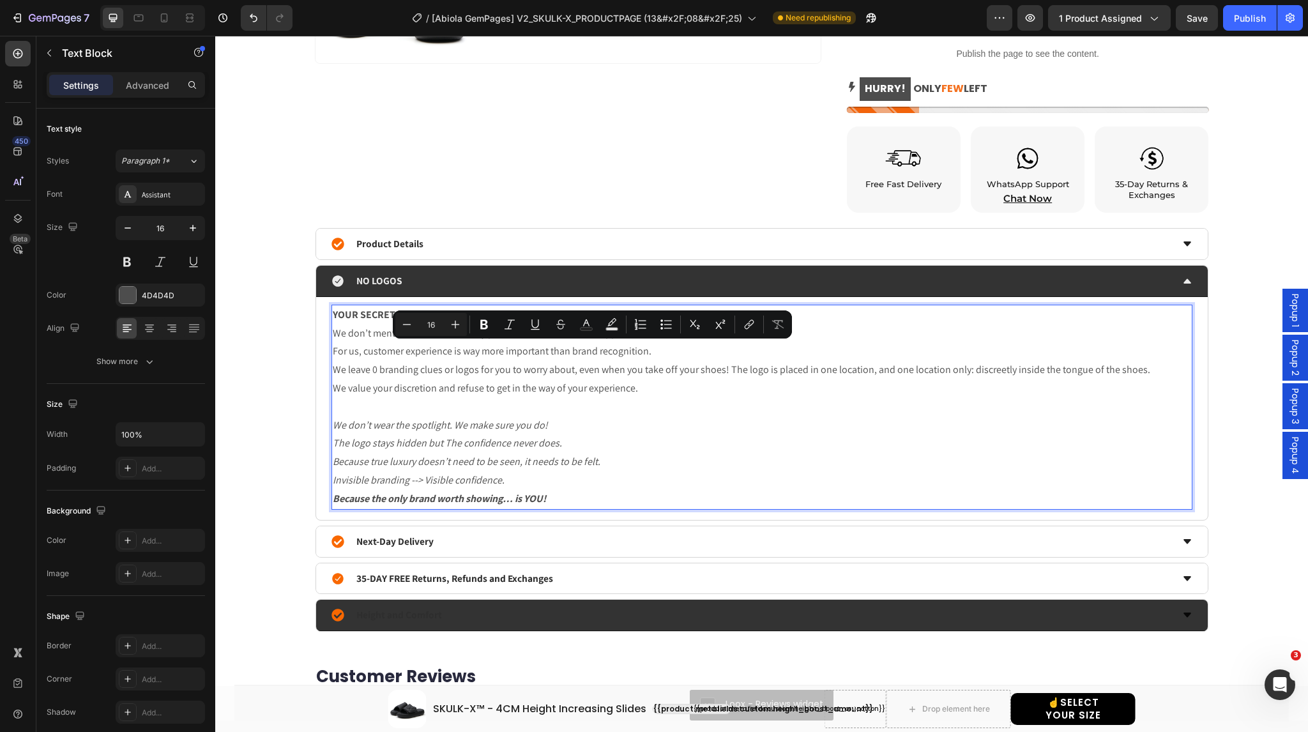
click at [575, 352] on p "YOUR SECRET IS YOURS AND ONLY YOURS! We don’t mention “L’EXUDE” on any part of …" at bounding box center [762, 333] width 858 height 55
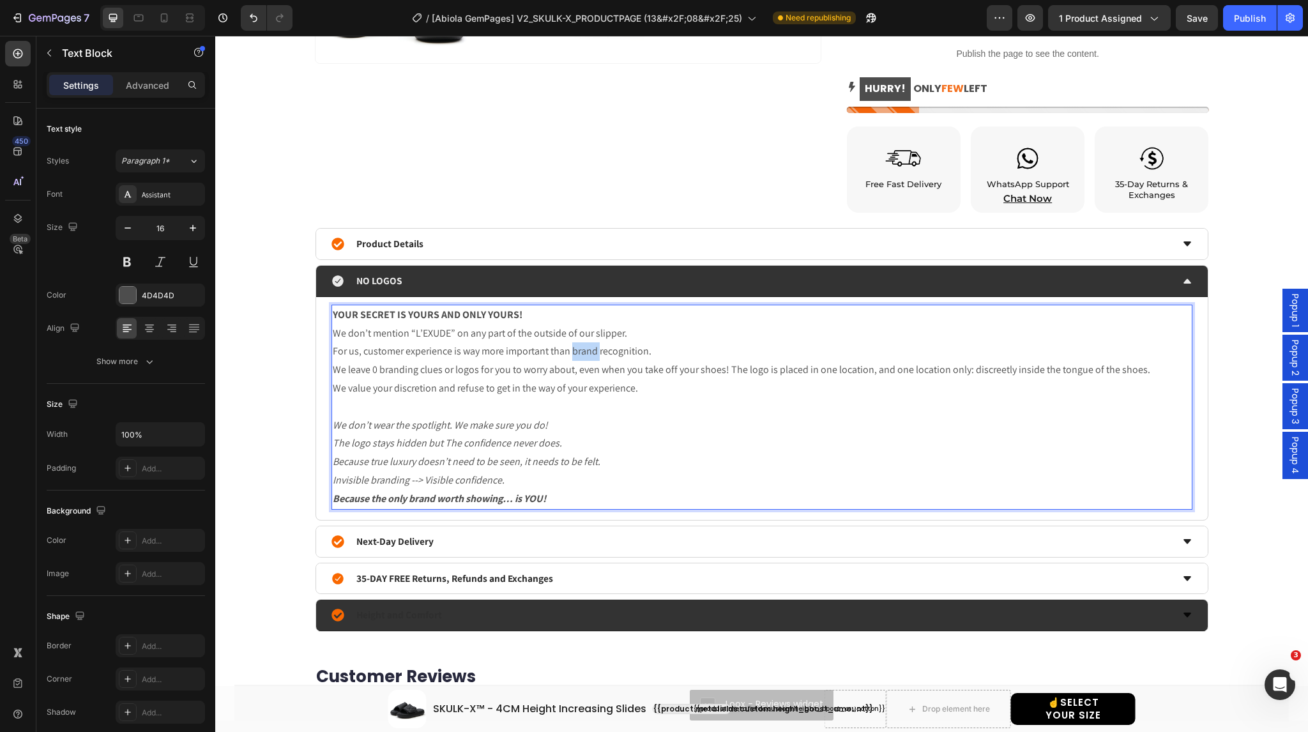
click at [575, 352] on p "YOUR SECRET IS YOURS AND ONLY YOURS! We don’t mention “L’EXUDE” on any part of …" at bounding box center [762, 333] width 858 height 55
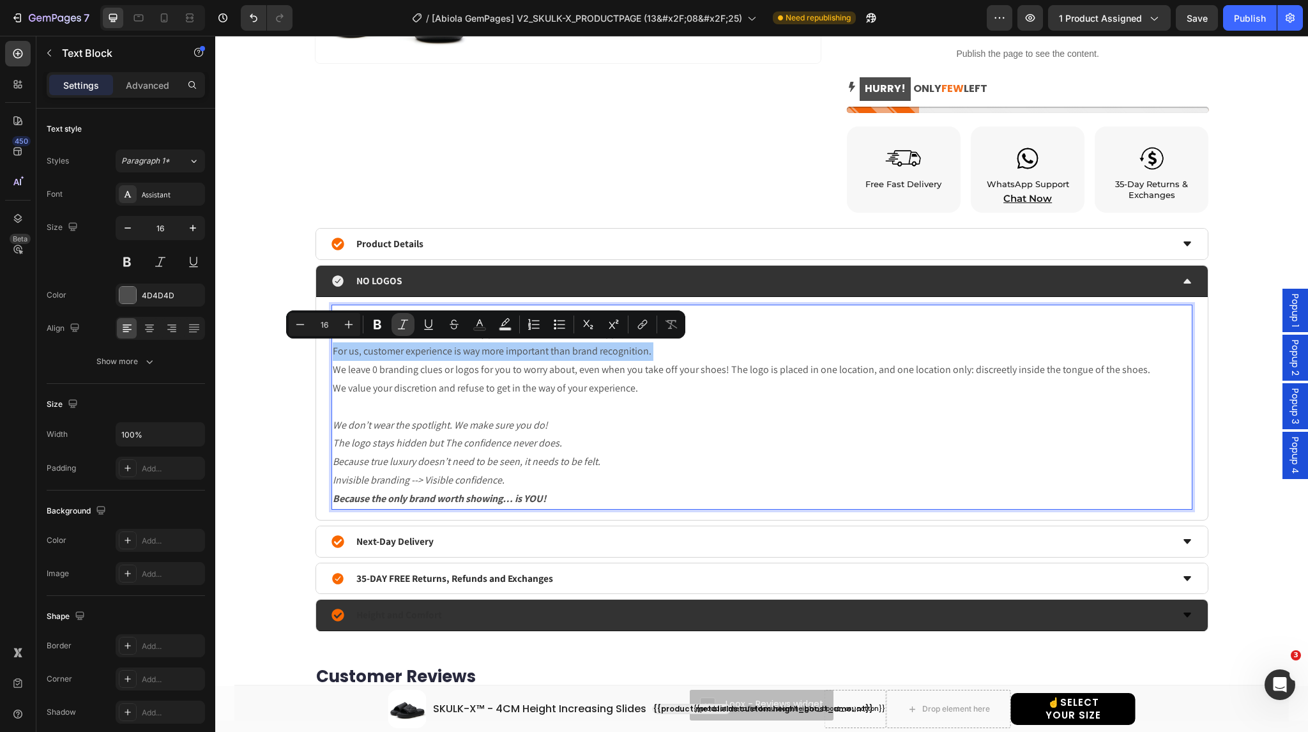
click at [398, 328] on icon "Editor contextual toolbar" at bounding box center [403, 324] width 13 height 13
click at [432, 374] on p "We leave 0 branding clues or logos for you to worry about, even when you take o…" at bounding box center [762, 370] width 858 height 19
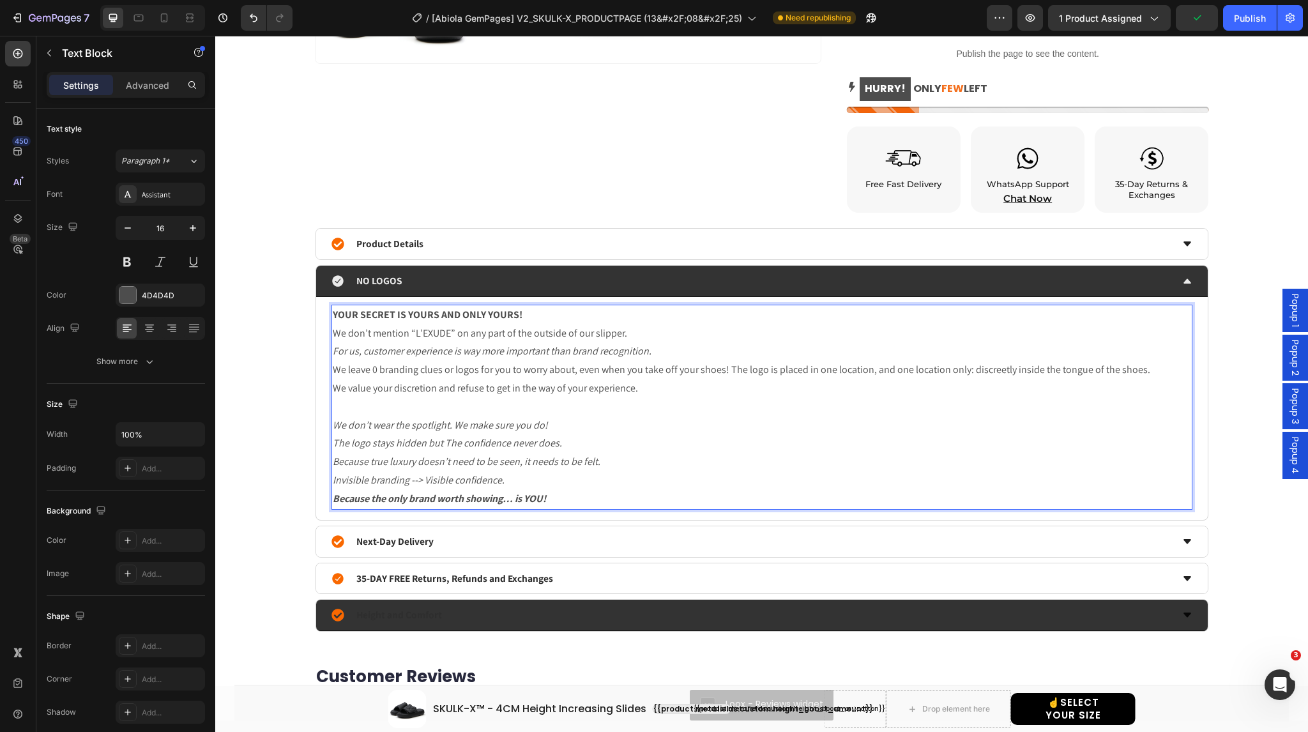
click at [656, 353] on p "YOUR SECRET IS YOURS AND ONLY YOURS! We don’t mention “L’EXUDE” on any part of …" at bounding box center [762, 333] width 858 height 55
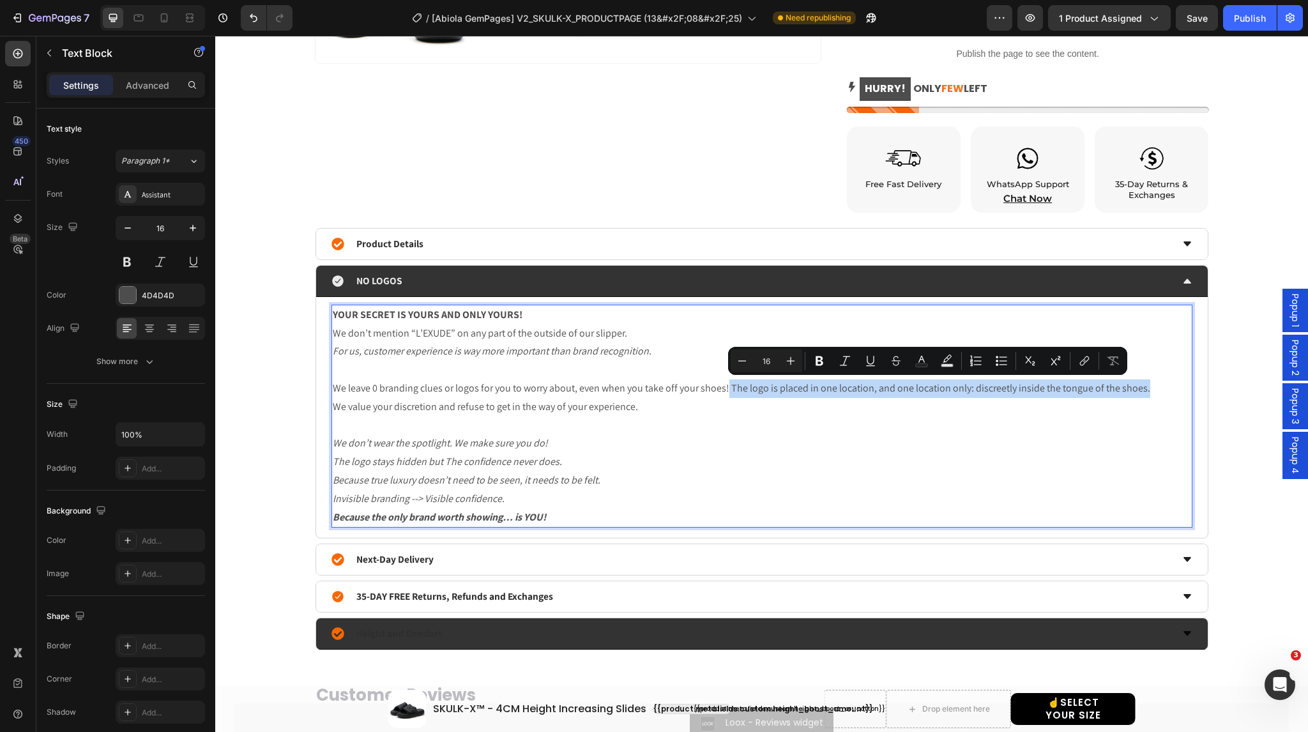
drag, startPoint x: 1145, startPoint y: 390, endPoint x: 720, endPoint y: 379, distance: 425.4
click at [720, 379] on p "We leave 0 branding clues or logos for you to worry about, even when you take o…" at bounding box center [762, 388] width 858 height 19
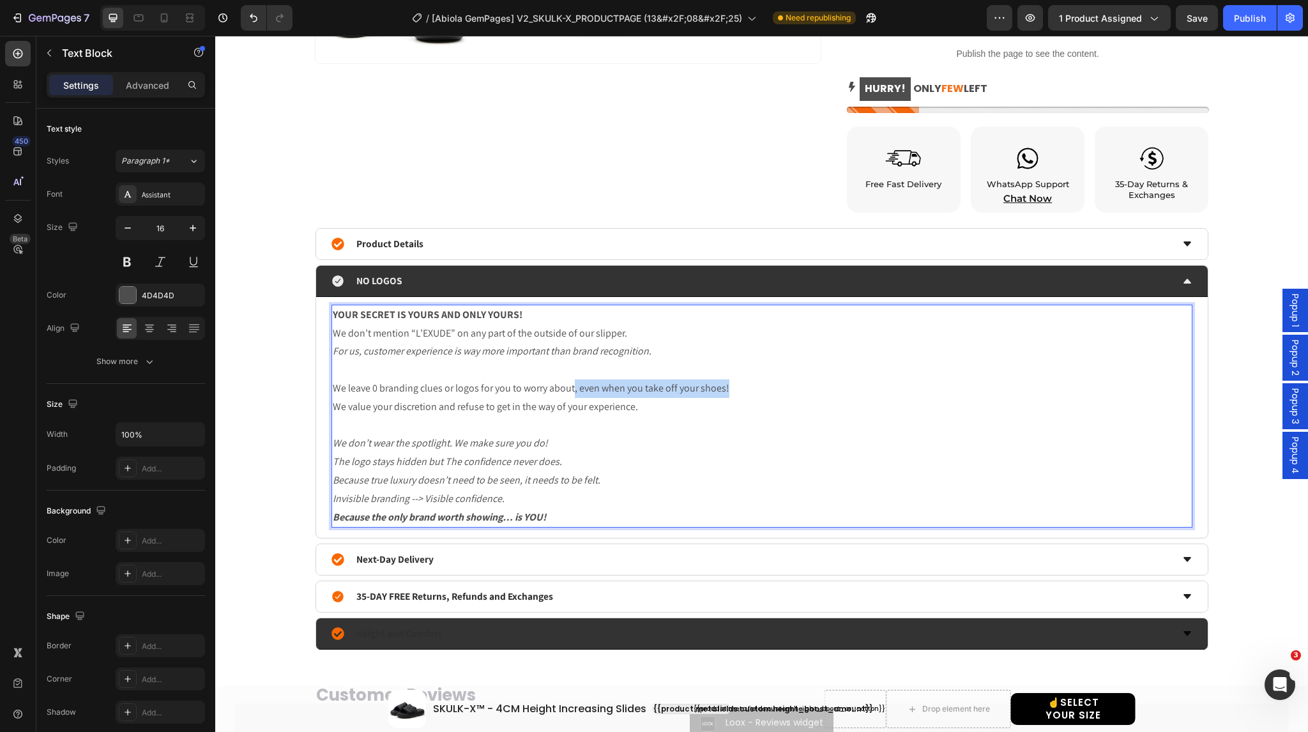
drag, startPoint x: 568, startPoint y: 389, endPoint x: 737, endPoint y: 386, distance: 168.6
click at [737, 386] on p "We leave 0 branding clues or logos for you to worry about, even when you take o…" at bounding box center [762, 388] width 858 height 19
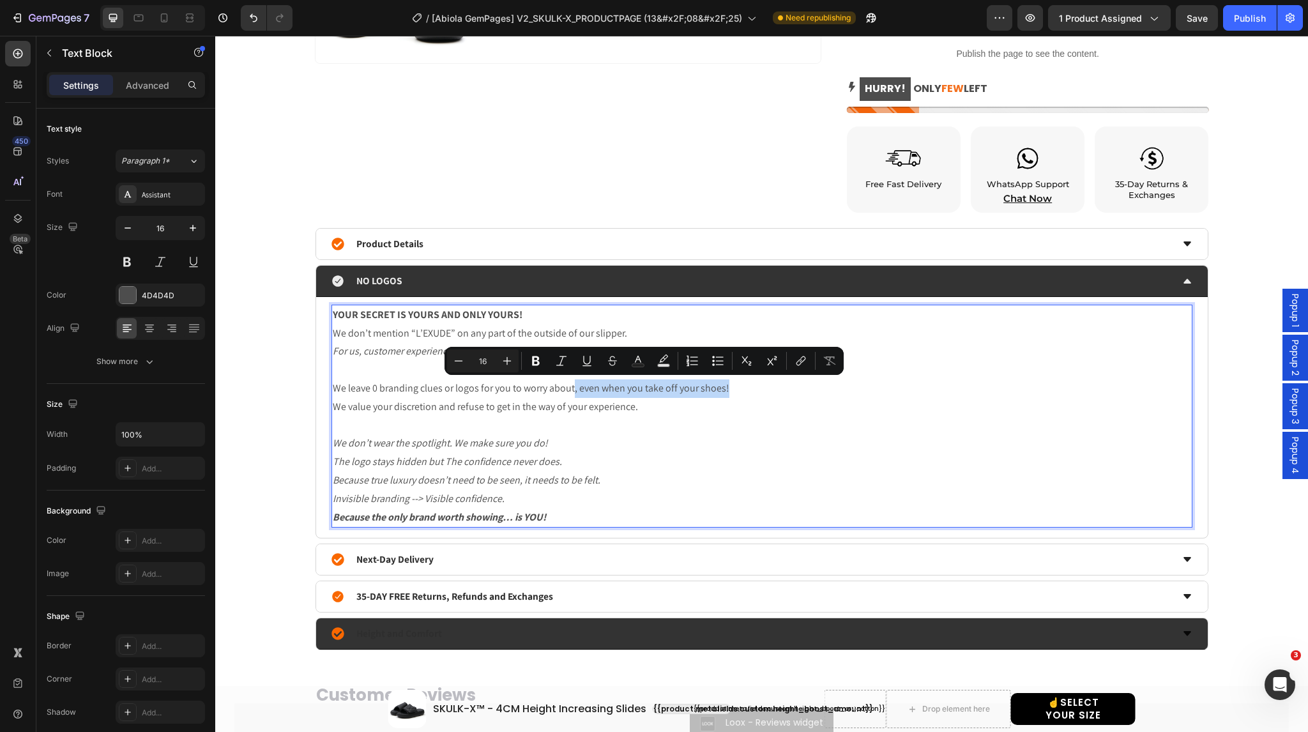
click at [572, 388] on p "We leave 0 branding clues or logos for you to worry about, even when you take o…" at bounding box center [762, 388] width 858 height 19
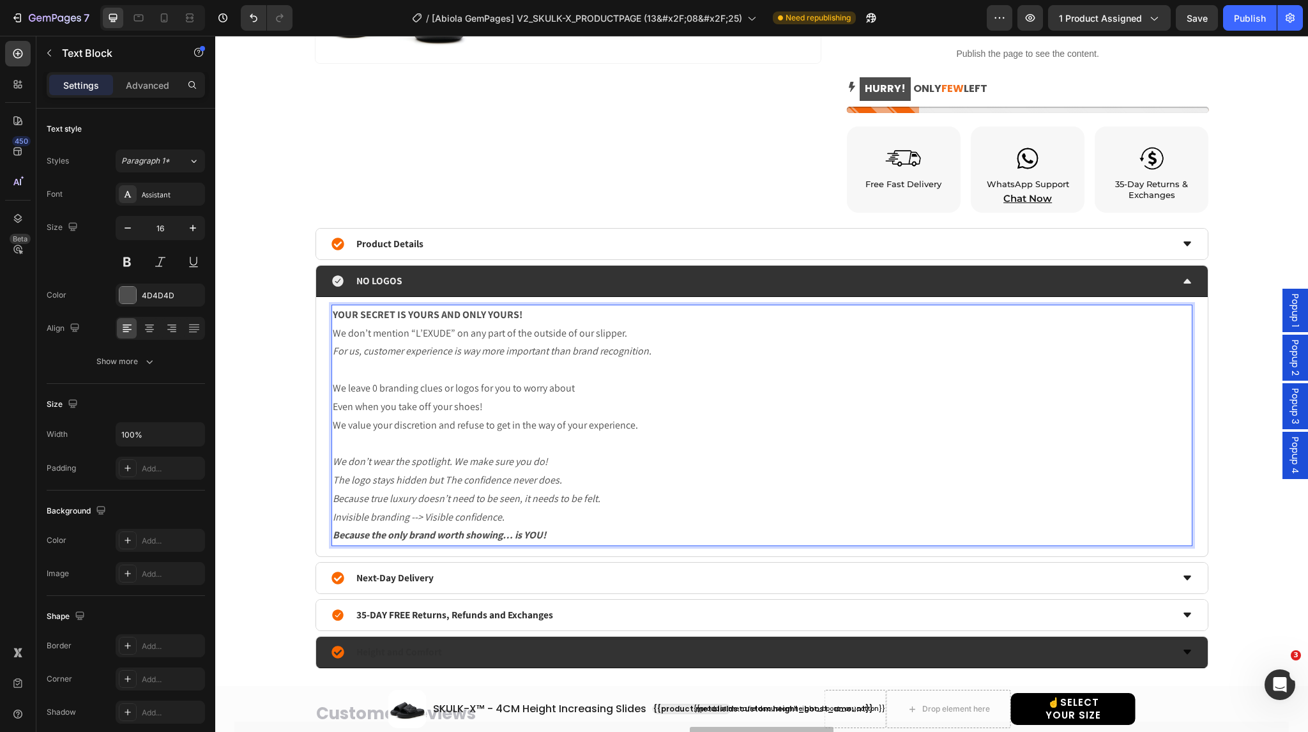
click at [586, 388] on p "We leave 0 branding clues or logos for you to worry about Even when you take of…" at bounding box center [762, 397] width 858 height 37
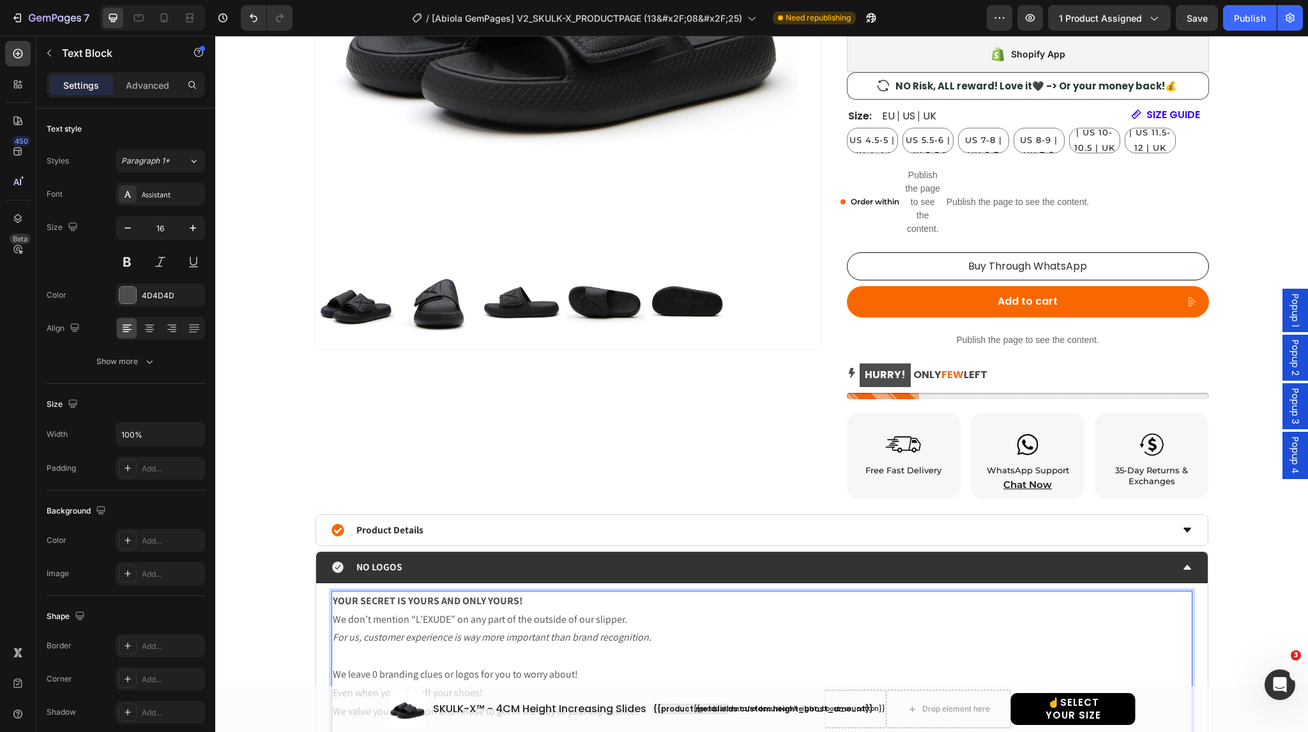
scroll to position [371, 0]
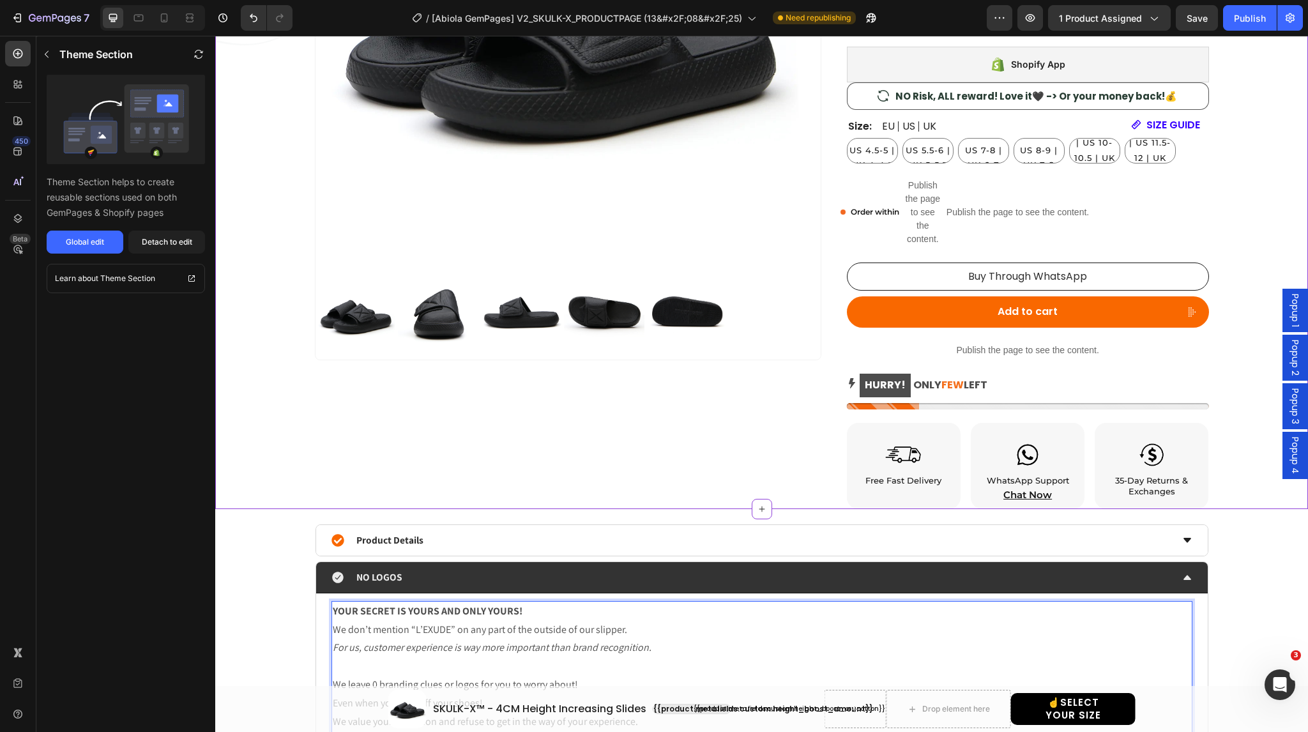
click at [630, 473] on div "Product Images" at bounding box center [568, 145] width 506 height 728
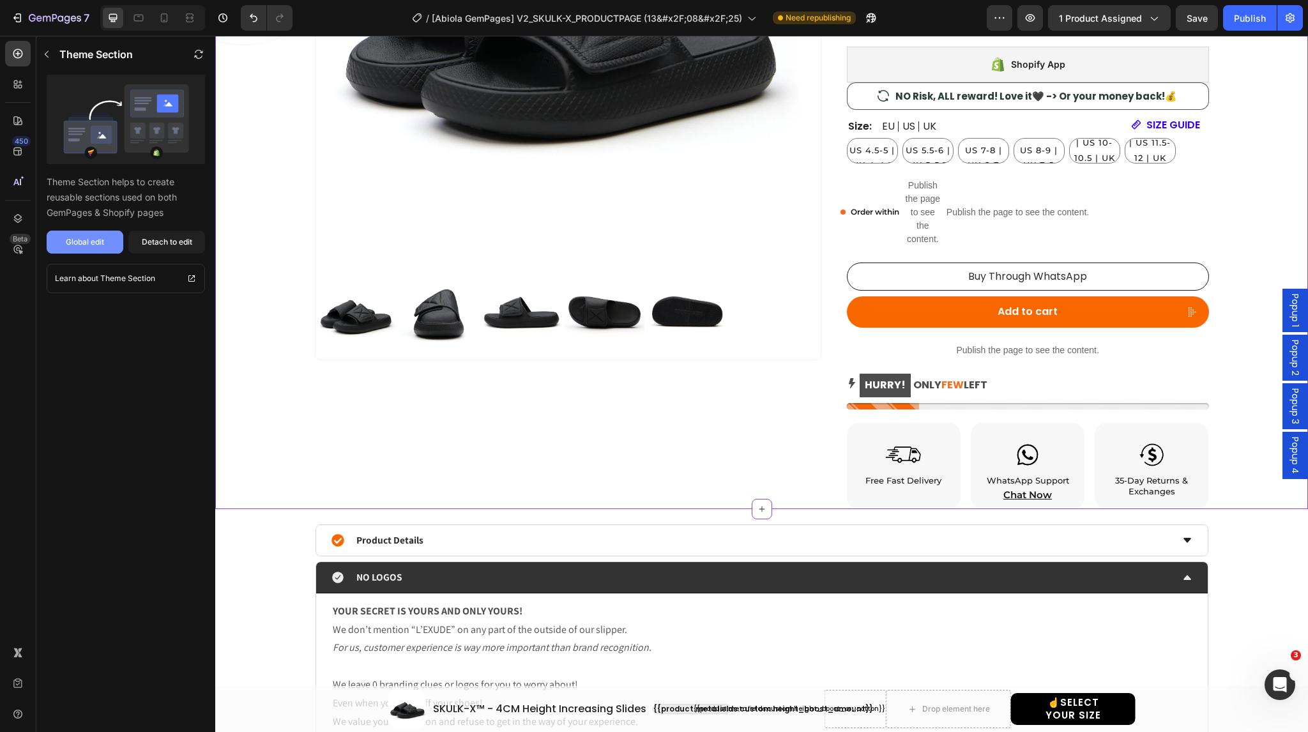
click at [96, 233] on button "Global edit" at bounding box center [85, 242] width 77 height 23
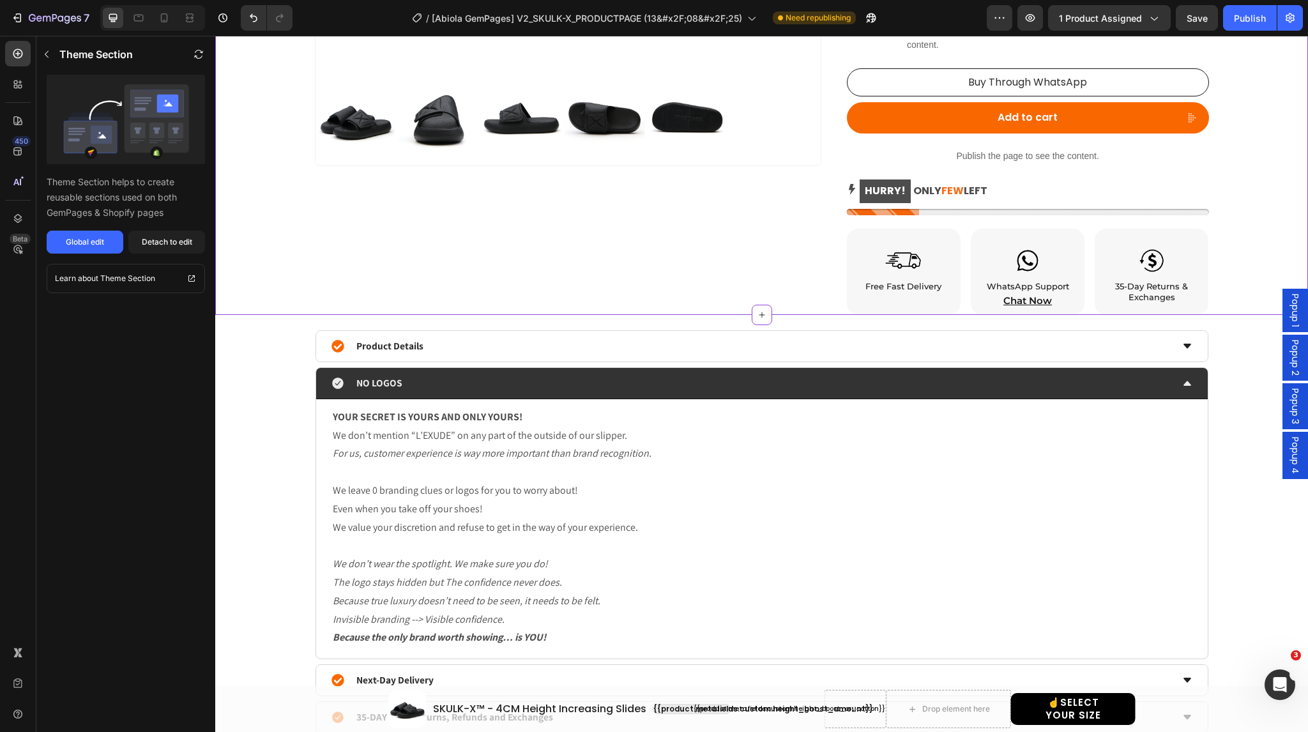
scroll to position [770, 0]
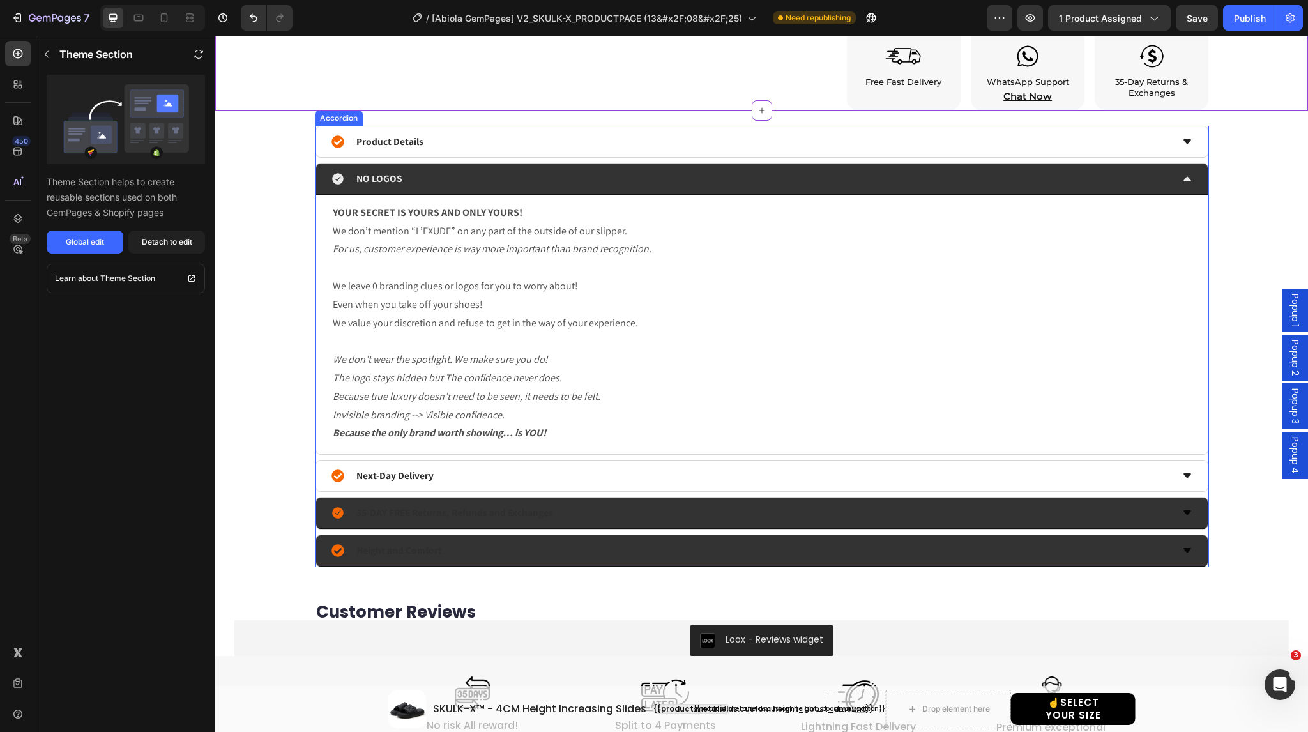
click at [1183, 512] on icon at bounding box center [1187, 512] width 8 height 4
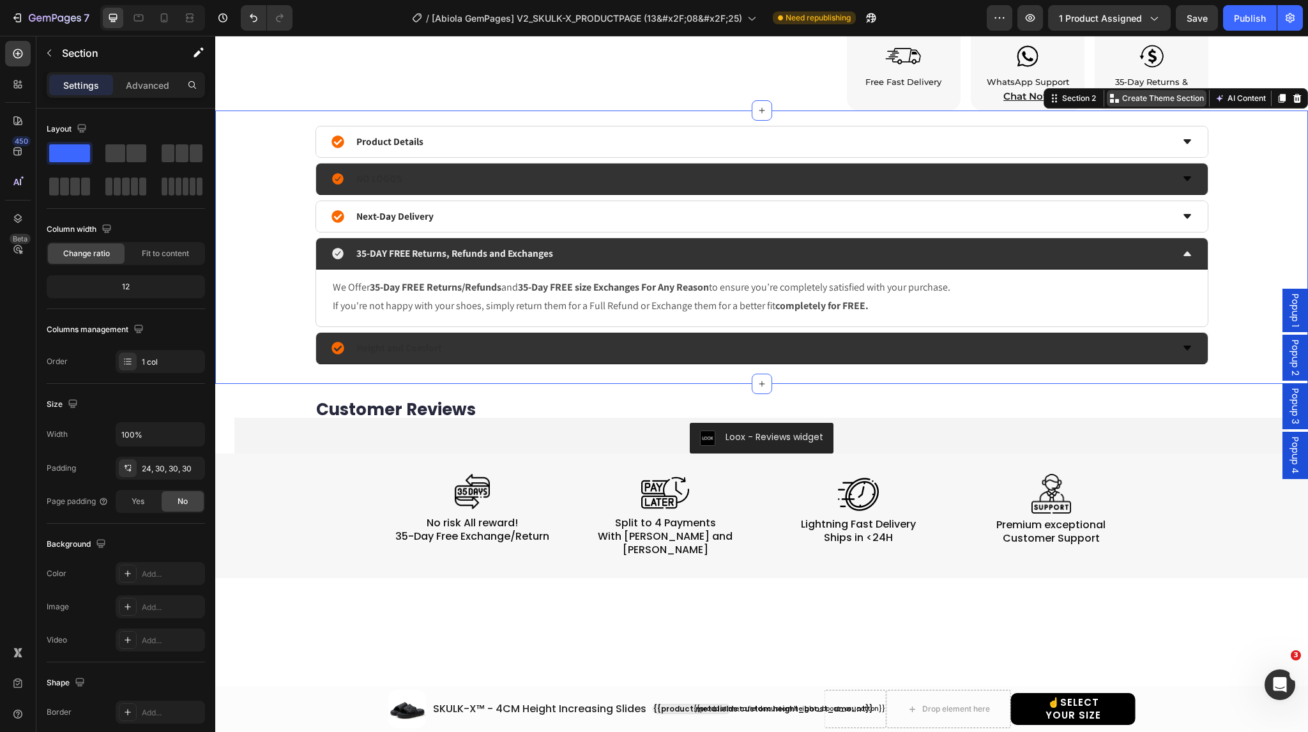
click at [1137, 99] on p "Create Theme Section" at bounding box center [1163, 98] width 82 height 11
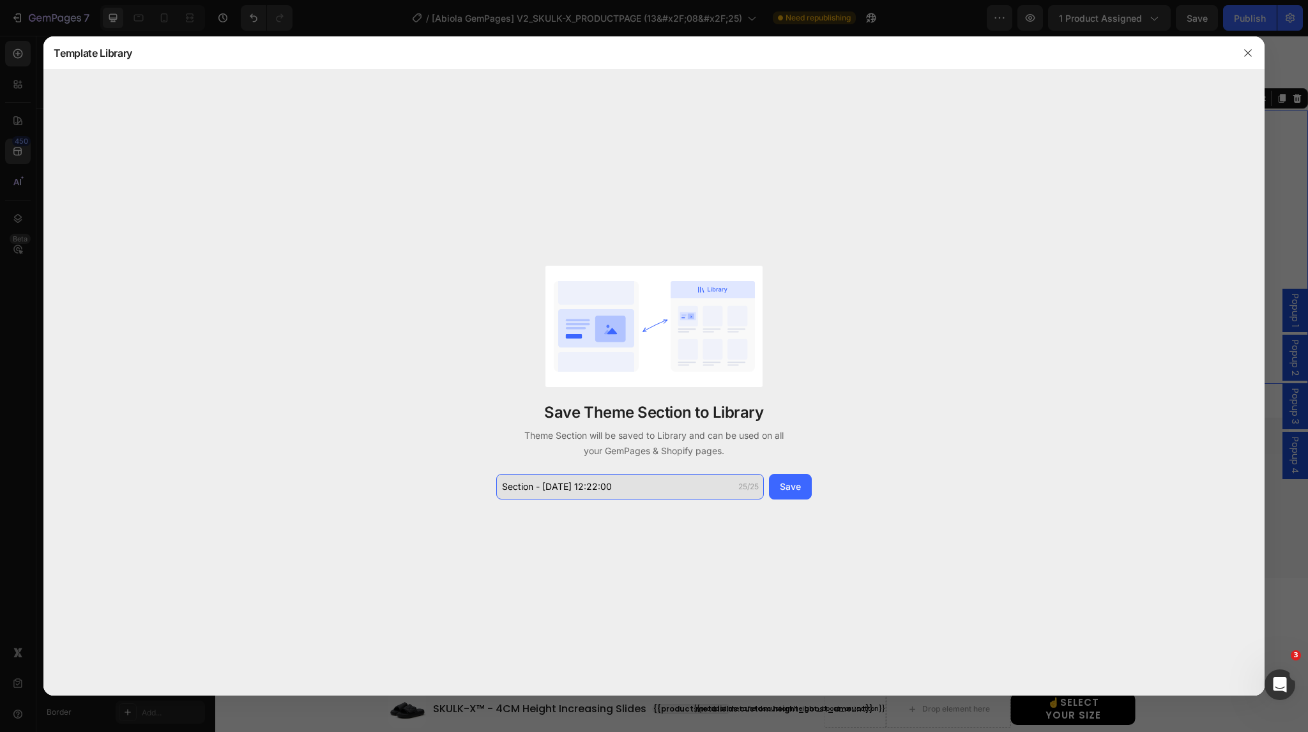
click at [655, 489] on input "Section - Aug 28 12:22:00" at bounding box center [630, 487] width 268 height 26
type input "v2_SKLK_SECTION2"
click at [792, 489] on div "Save" at bounding box center [790, 486] width 21 height 13
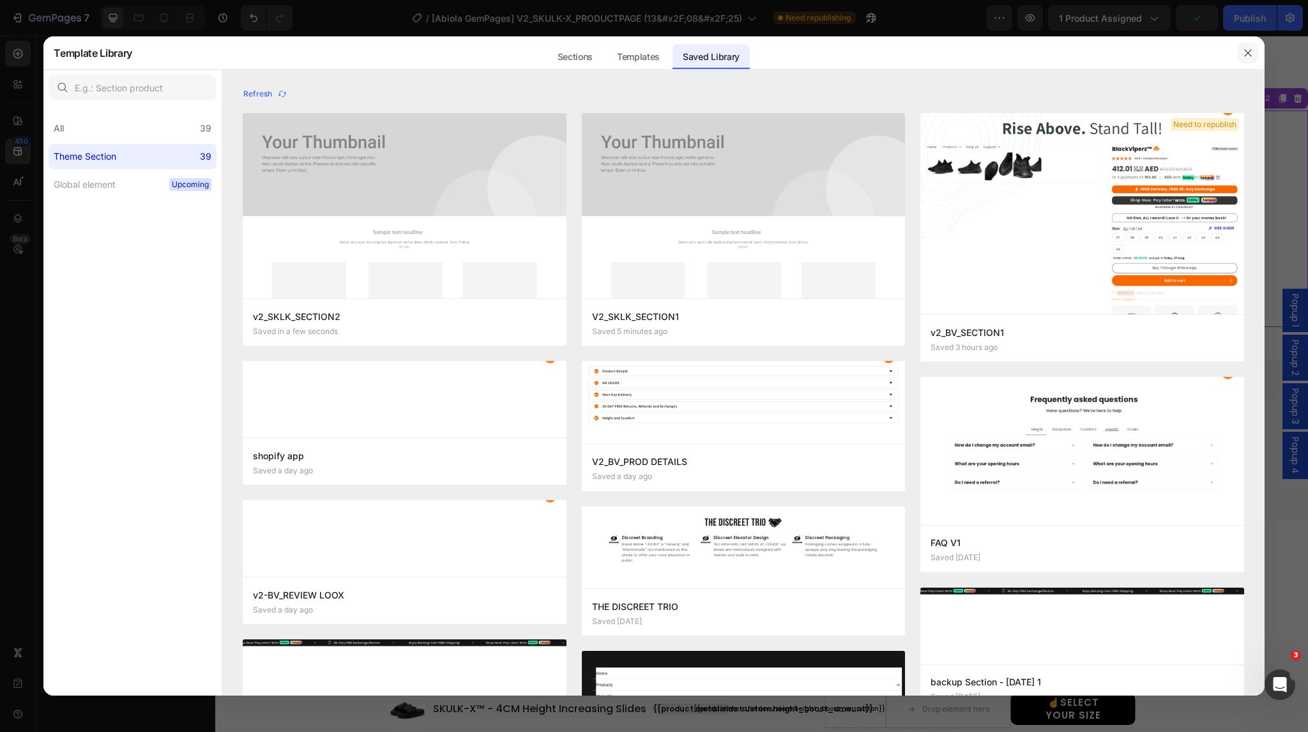
click at [1252, 54] on icon "button" at bounding box center [1248, 53] width 10 height 10
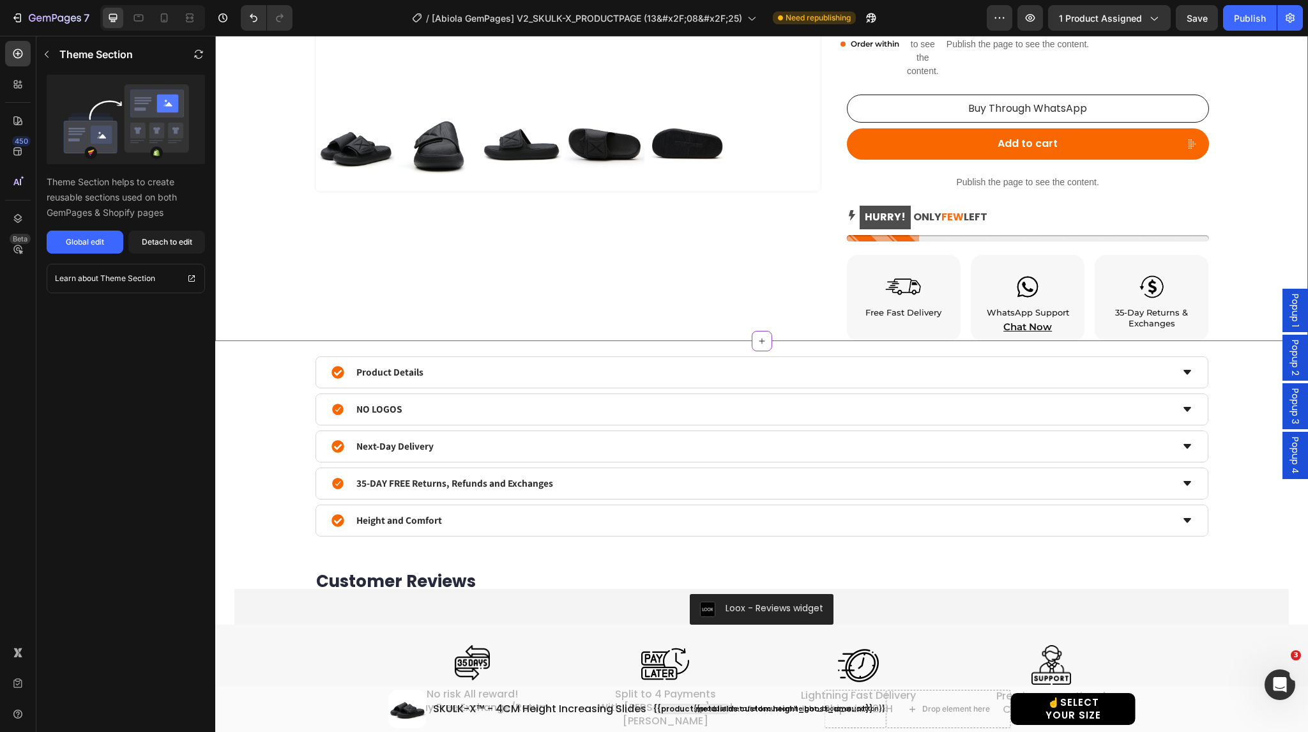
scroll to position [562, 0]
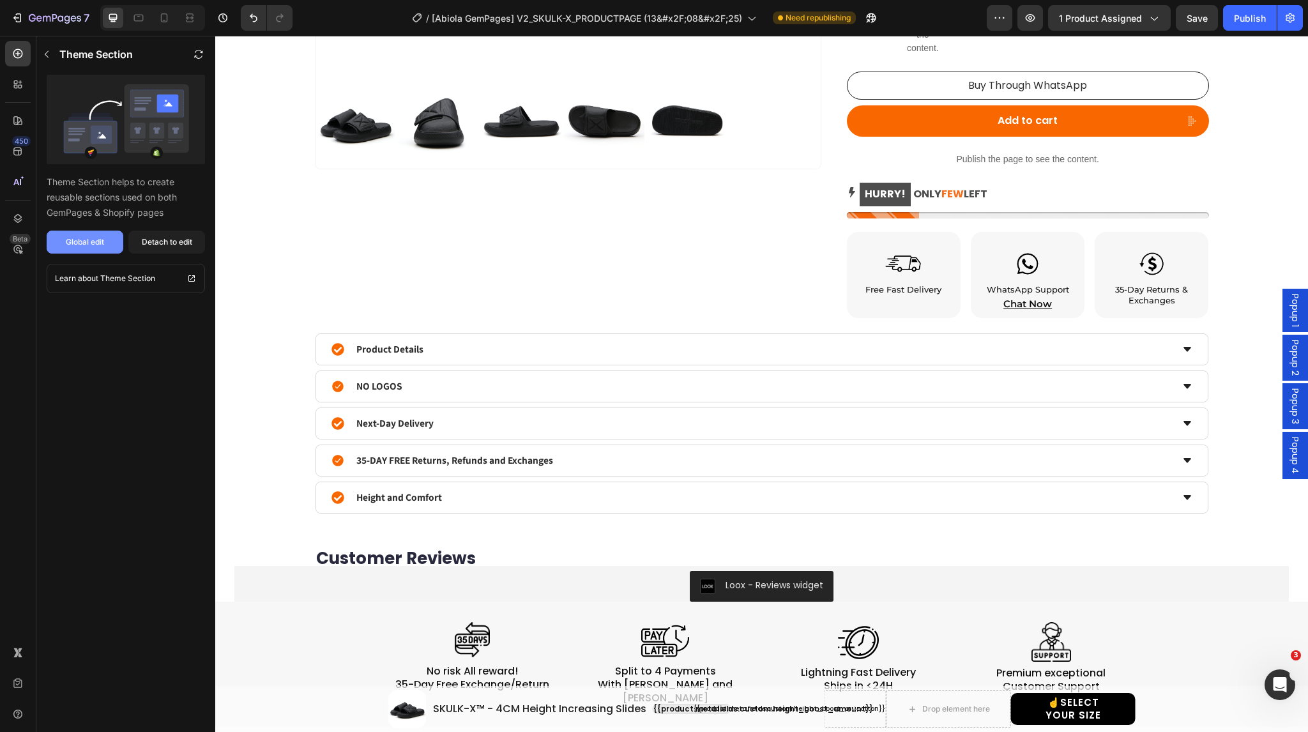
click at [95, 244] on div "Global edit" at bounding box center [85, 241] width 38 height 11
click at [268, 413] on div "Product Details NO LOGOS Next-Day Delivery 35-DAY FREE Returns, Refunds and Exc…" at bounding box center [761, 423] width 1054 height 180
click at [16, 218] on icon at bounding box center [18, 218] width 8 height 9
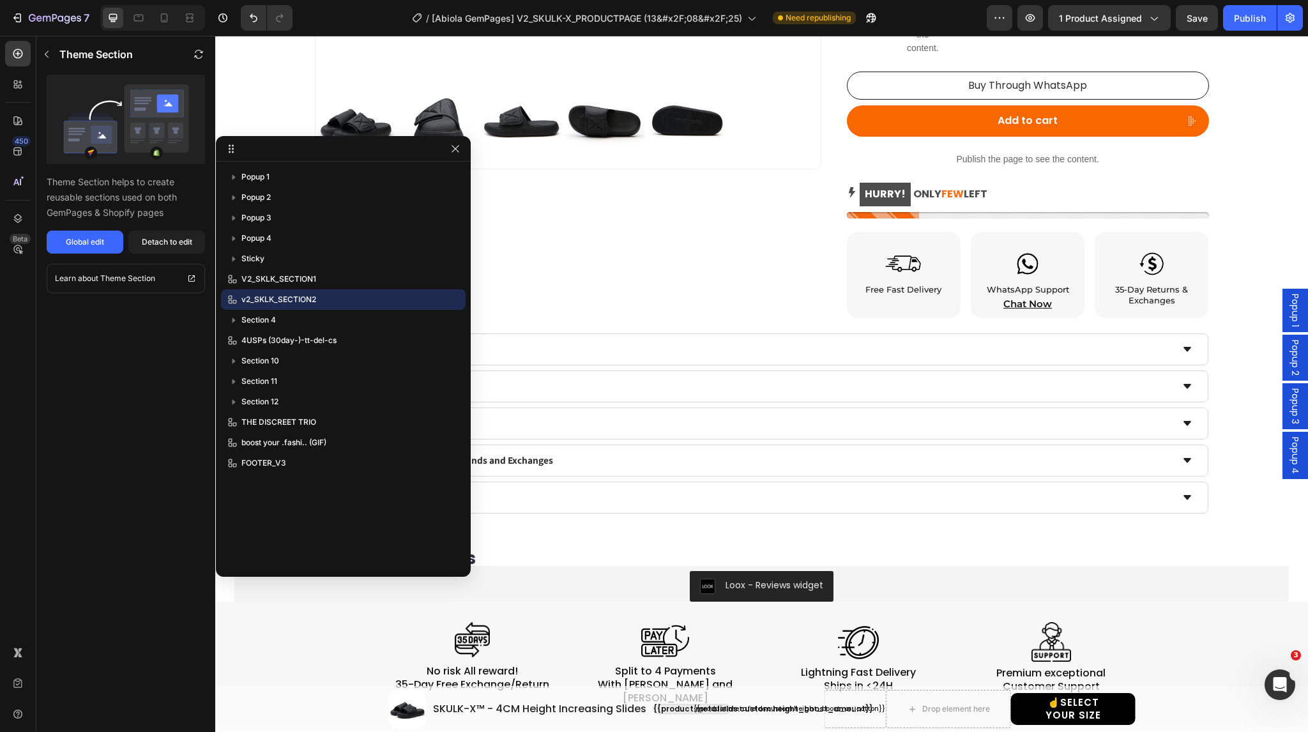
drag, startPoint x: 266, startPoint y: 298, endPoint x: 279, endPoint y: 297, distance: 13.4
click at [279, 297] on span "v2_SKLK_SECTION2" at bounding box center [278, 299] width 75 height 13
click at [294, 299] on span "v2_SKLK_SECTION2" at bounding box center [278, 299] width 75 height 13
click at [457, 149] on icon "button" at bounding box center [455, 149] width 10 height 10
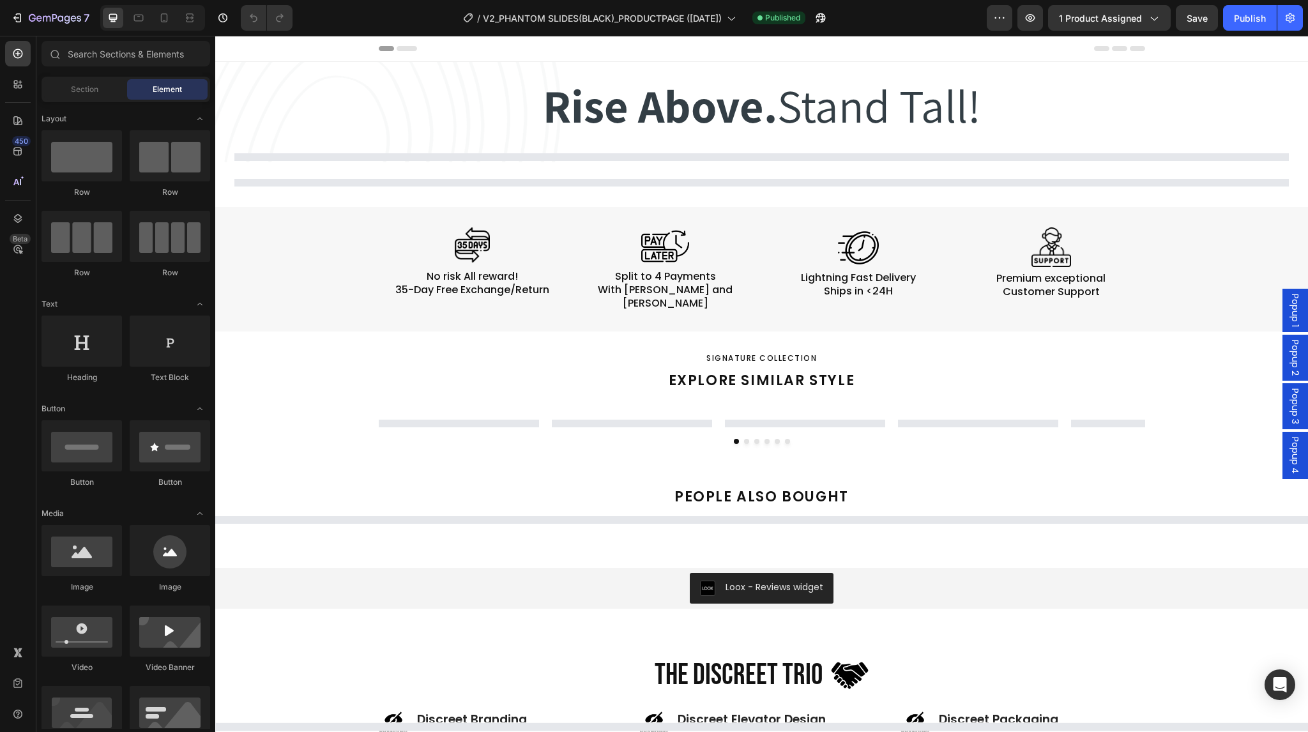
select select "EU 38-39 | US 5.5-6 | UK 5-5.5"
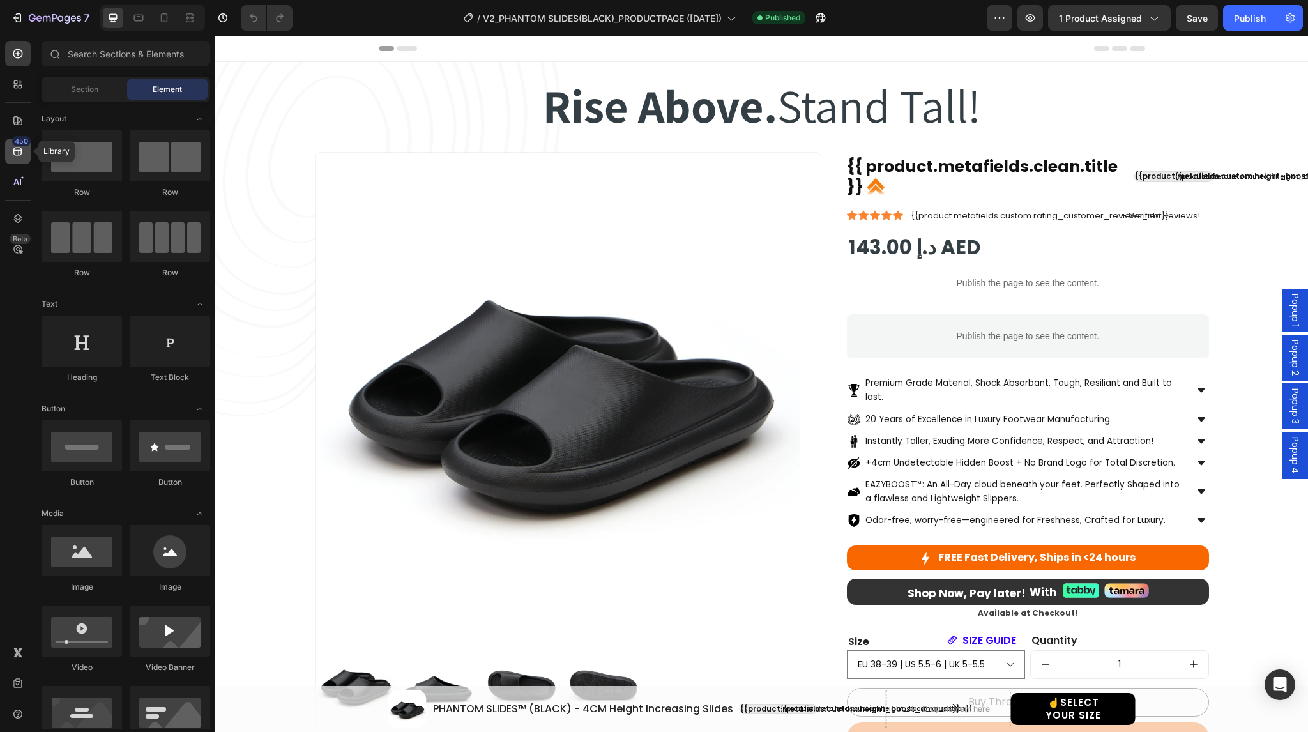
click at [20, 146] on icon at bounding box center [17, 151] width 13 height 13
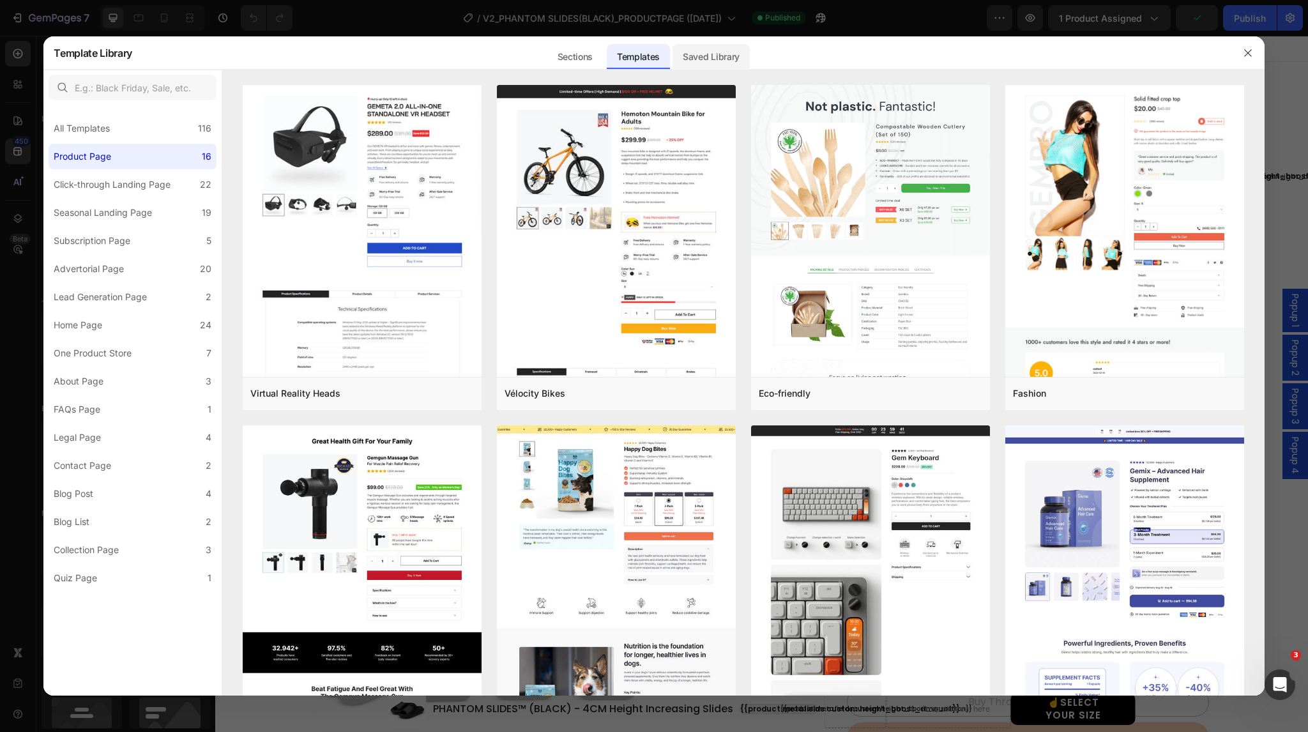
click at [695, 59] on div "Saved Library" at bounding box center [710, 57] width 77 height 26
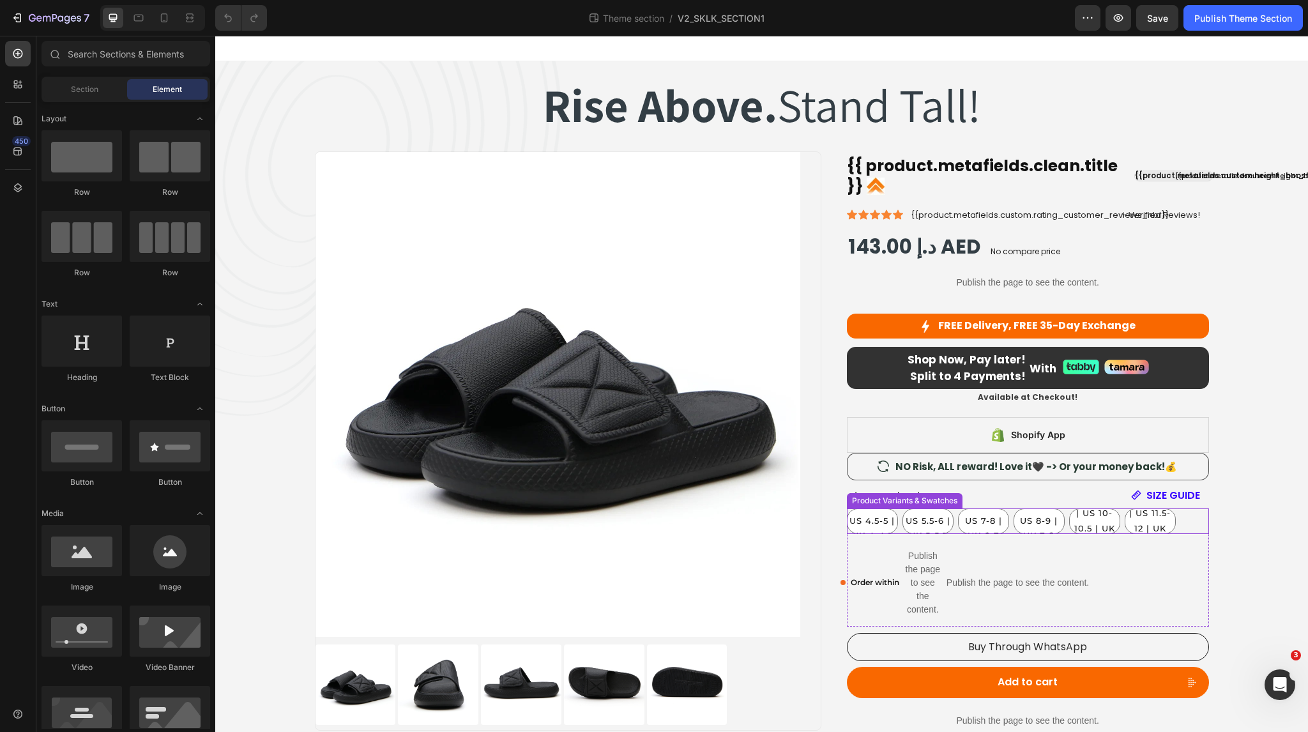
click at [1178, 528] on div "EU 36-37 | US 4.5-5 | UK 4-4.5 EU 36-37 | US 4.5-5 | UK 4-4.5 EU 36-37 | US 4.5…" at bounding box center [1028, 521] width 362 height 26
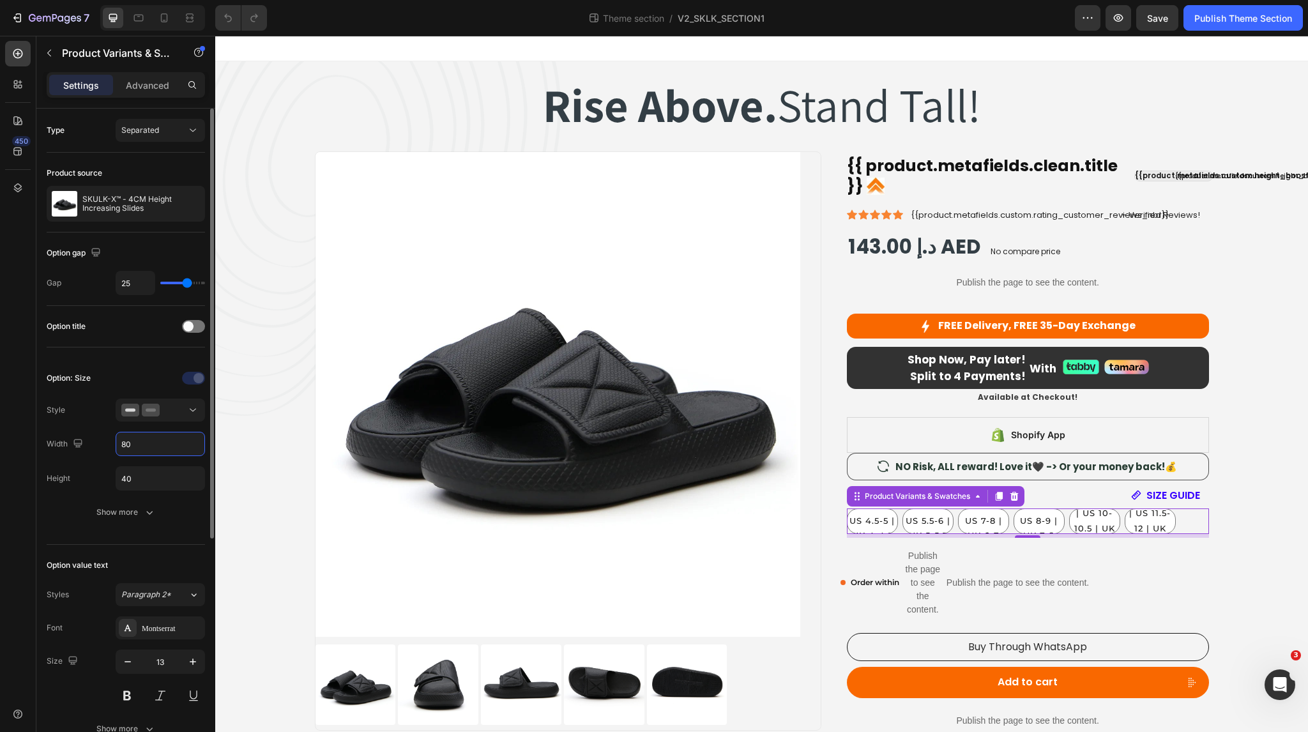
click at [131, 442] on input "80" at bounding box center [160, 443] width 88 height 23
type input "81"
click at [1218, 27] on button "Publish Theme Section" at bounding box center [1242, 18] width 119 height 26
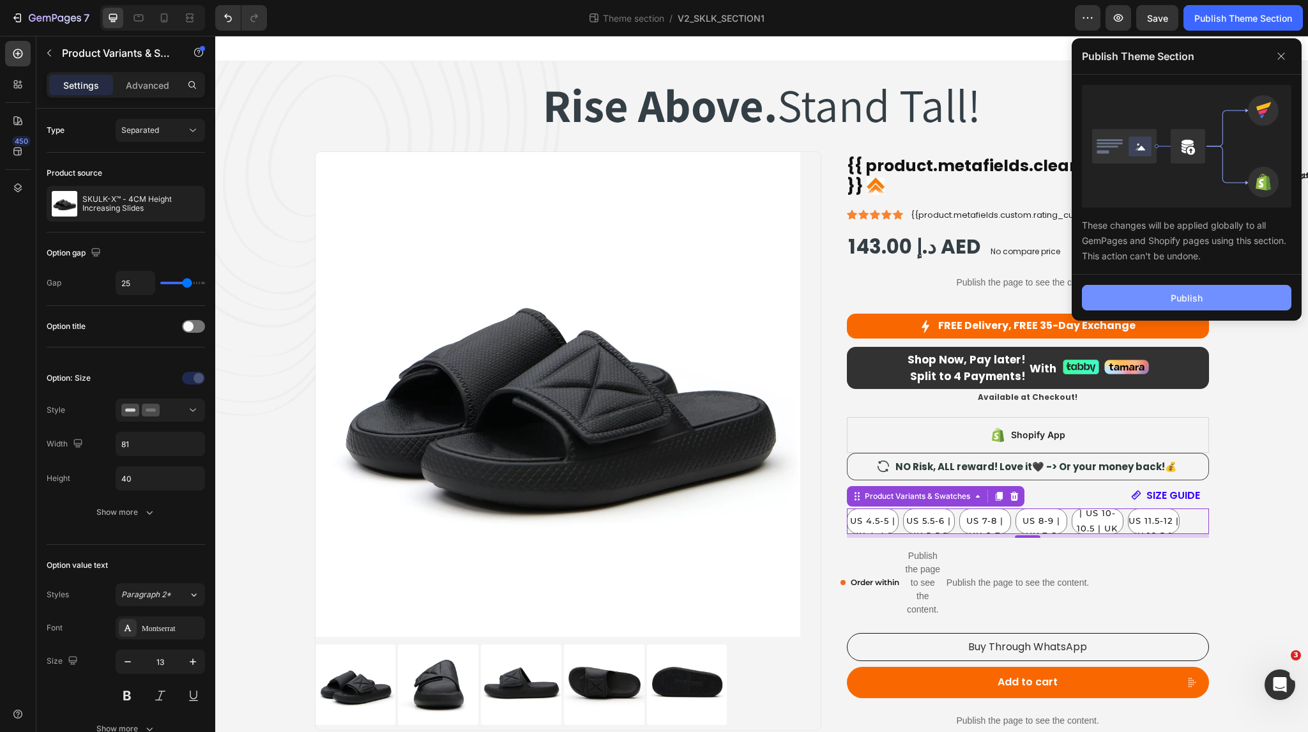
click at [1197, 292] on div "Publish" at bounding box center [1187, 297] width 32 height 13
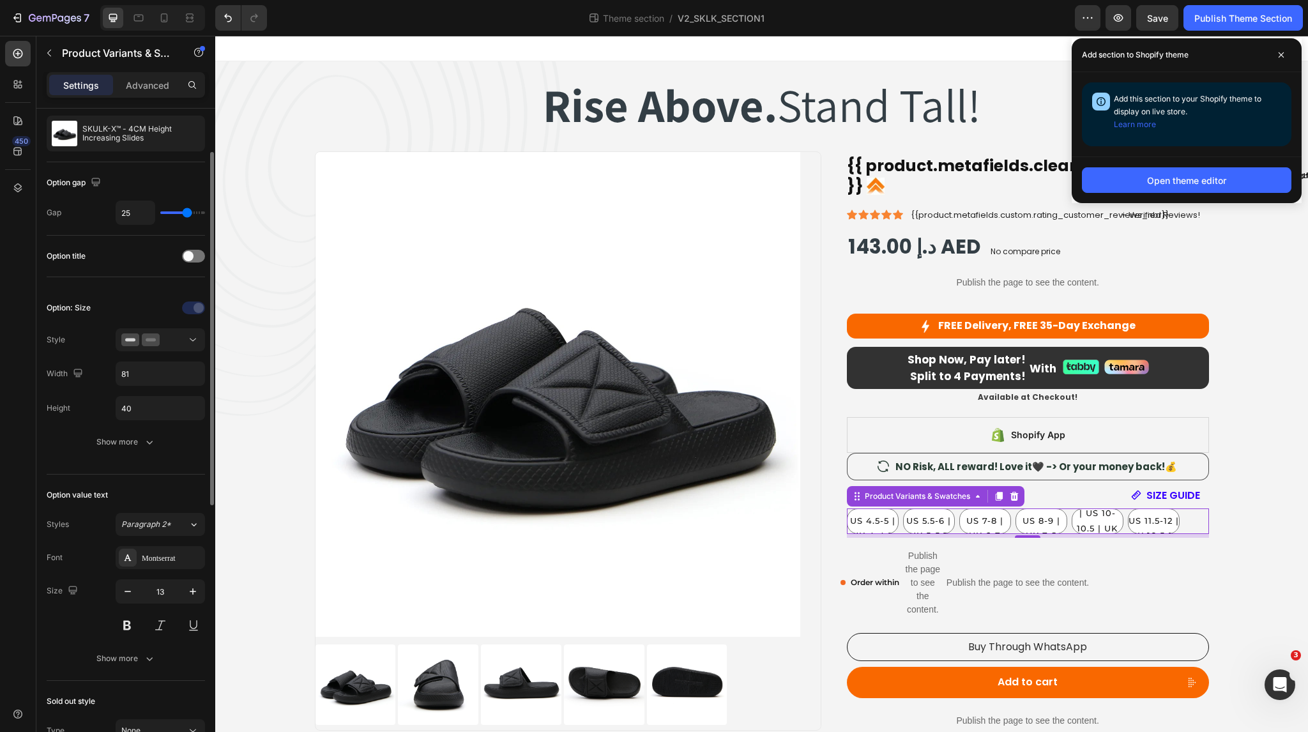
scroll to position [77, 0]
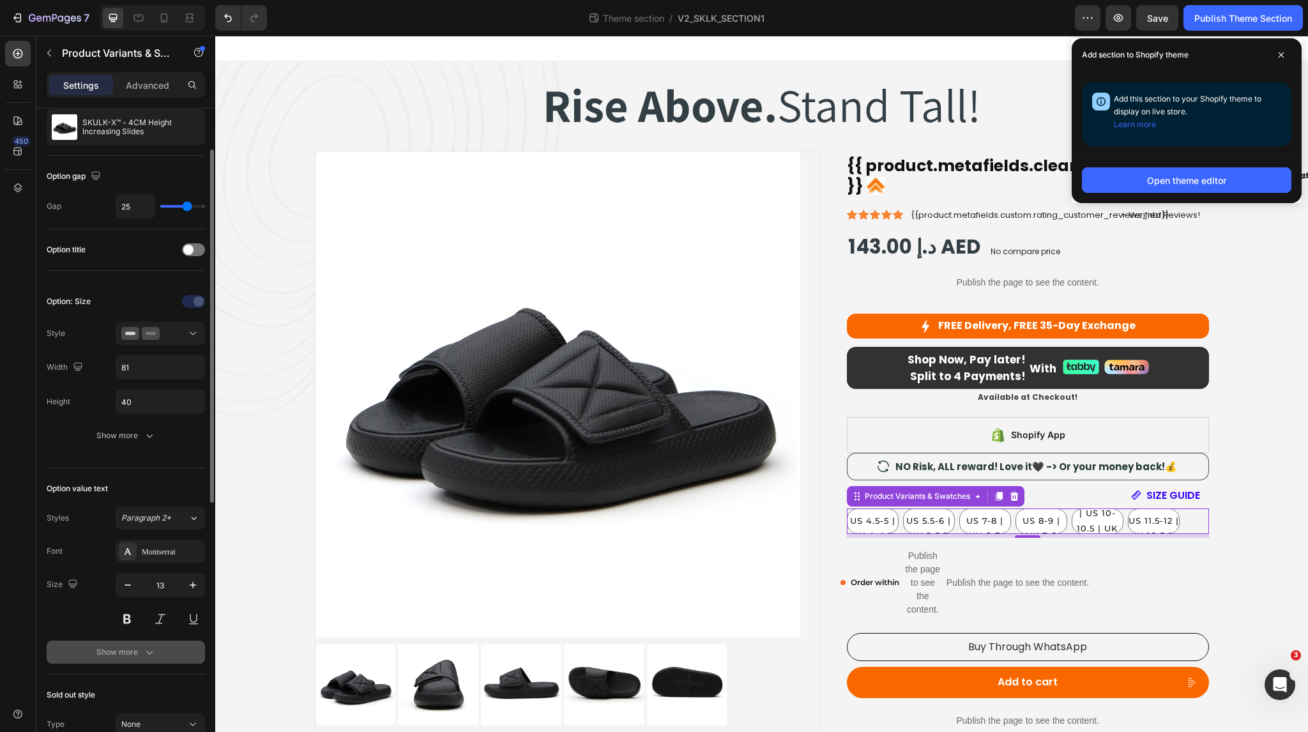
click at [130, 651] on div "Show more" at bounding box center [125, 652] width 59 height 13
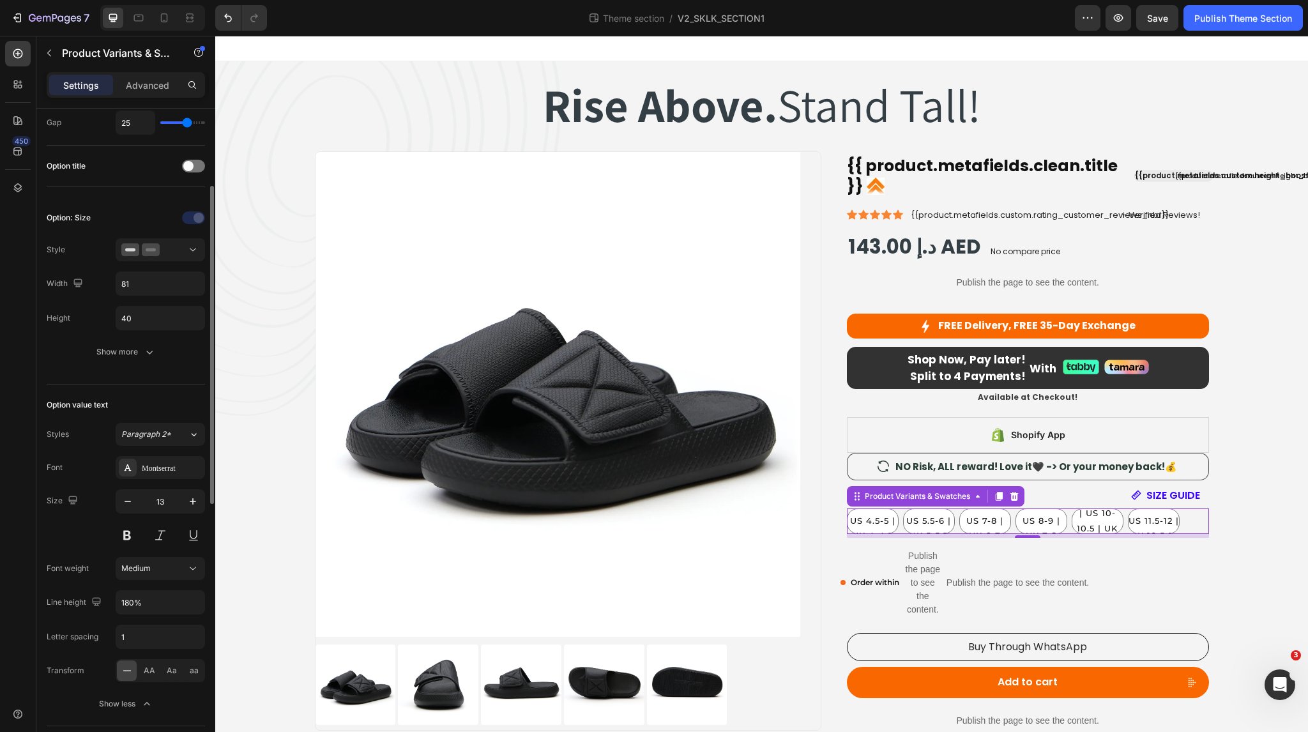
scroll to position [161, 0]
click at [148, 601] on input "180%" at bounding box center [160, 601] width 88 height 23
click at [1247, 13] on div "Publish Theme Section" at bounding box center [1243, 17] width 98 height 13
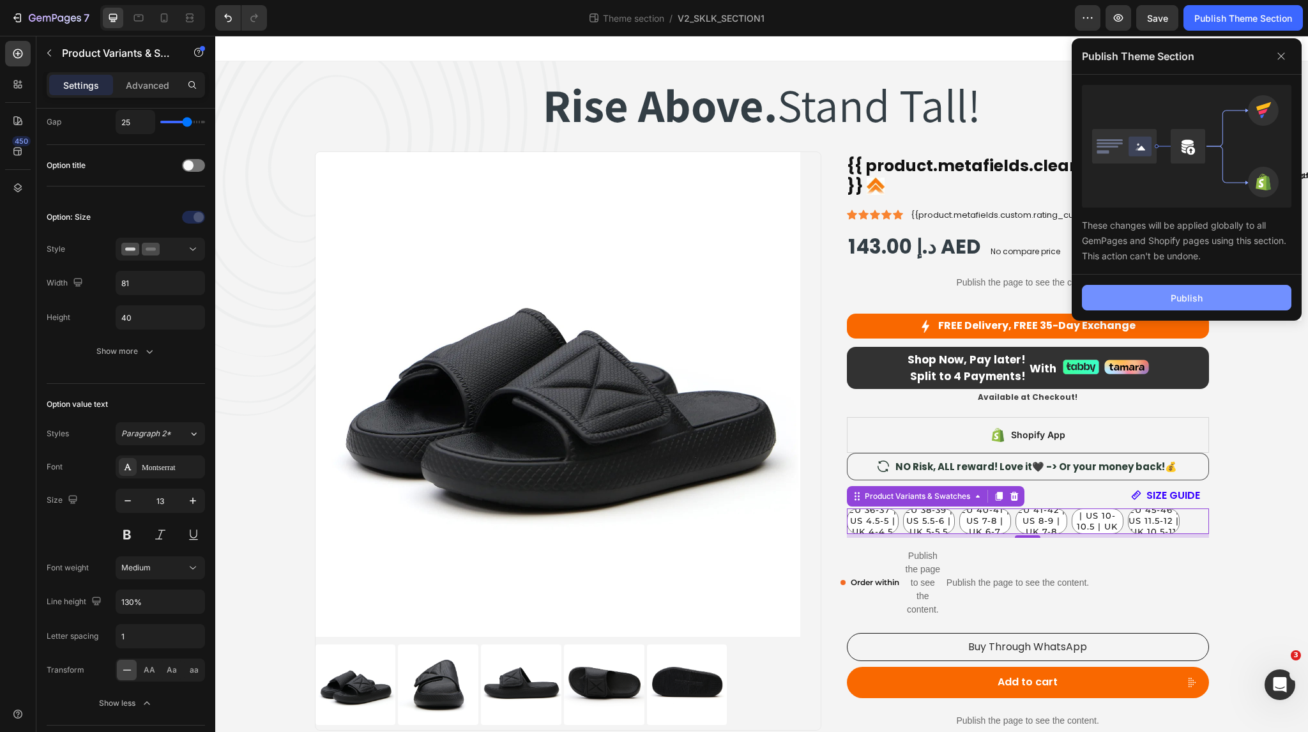
click at [1185, 298] on div "Publish" at bounding box center [1187, 297] width 32 height 13
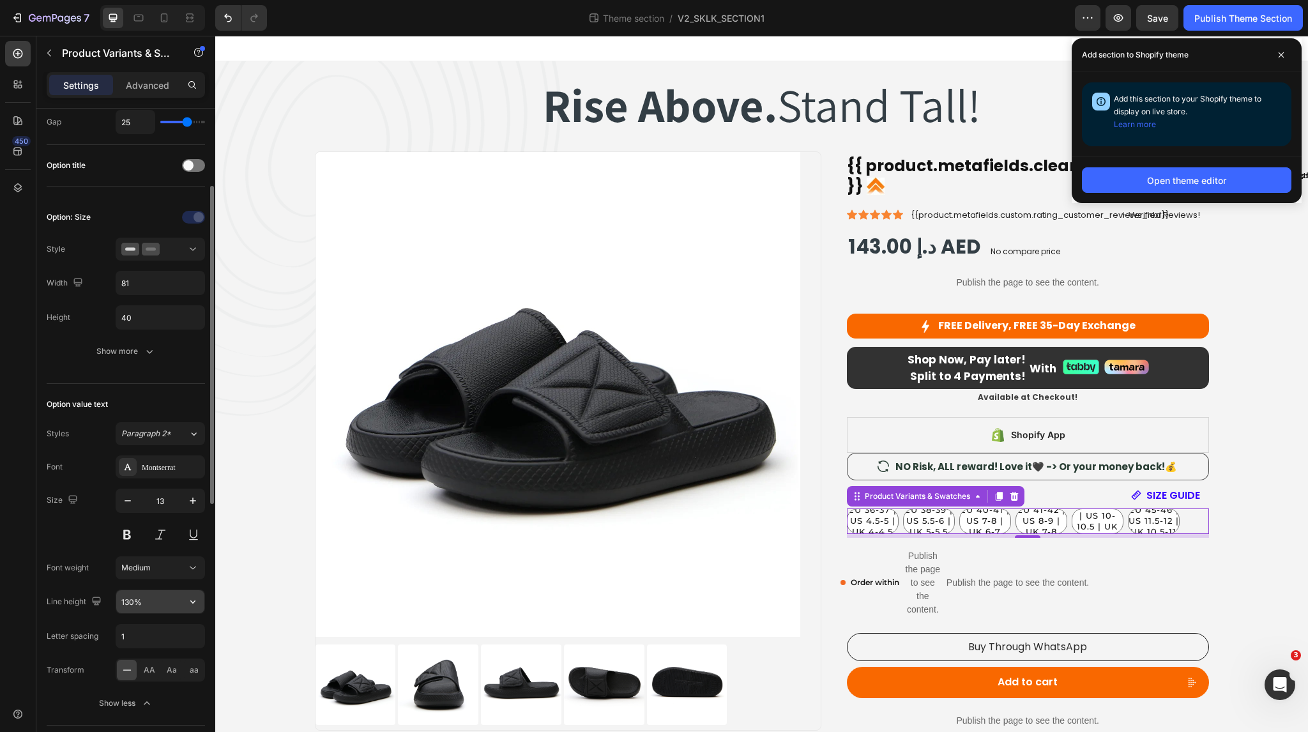
click at [150, 598] on input "130%" at bounding box center [160, 601] width 88 height 23
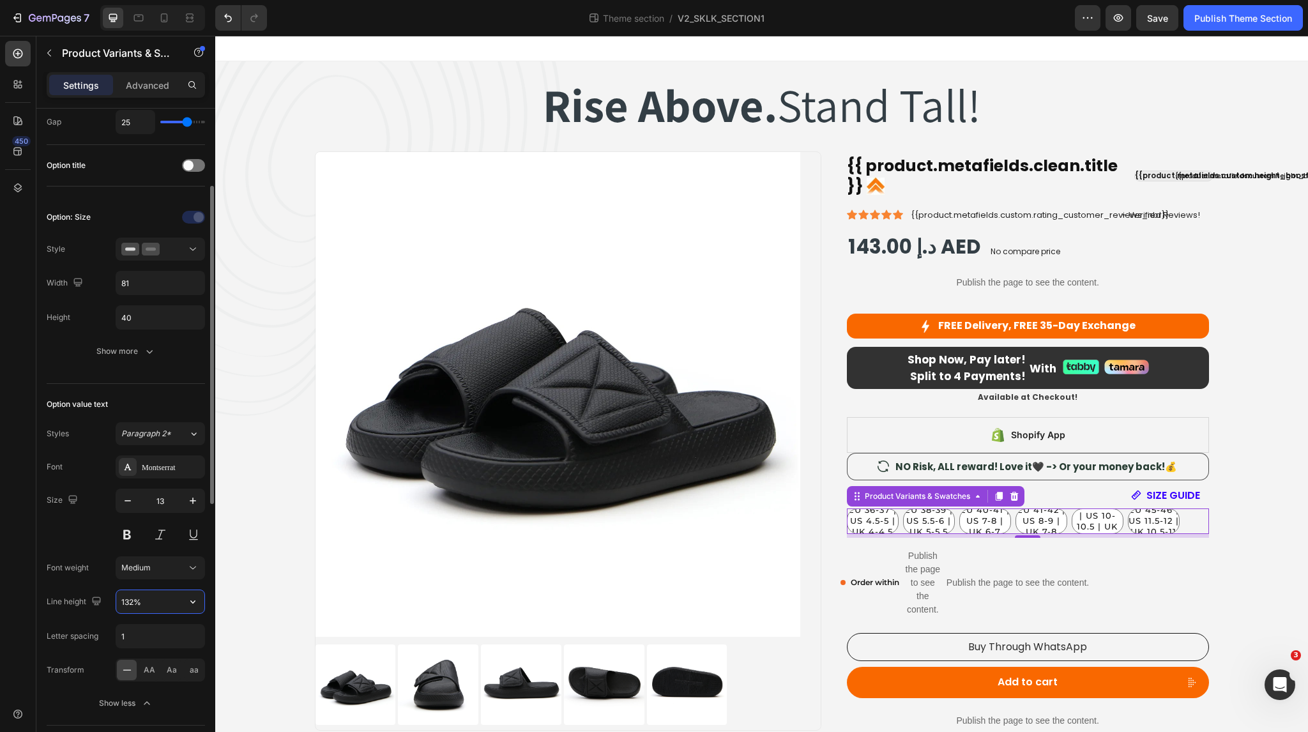
type input "133%"
click at [140, 21] on icon at bounding box center [139, 18] width 10 height 7
type input "95"
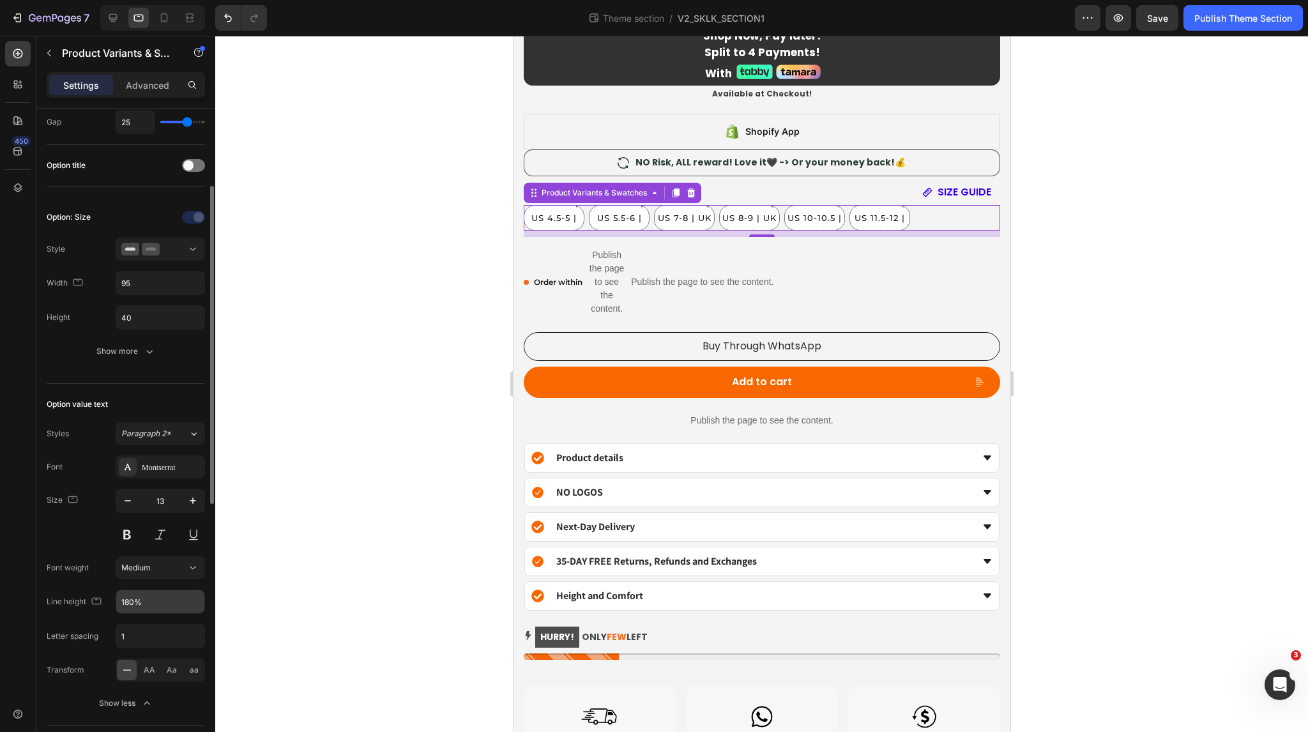
scroll to position [1012, 0]
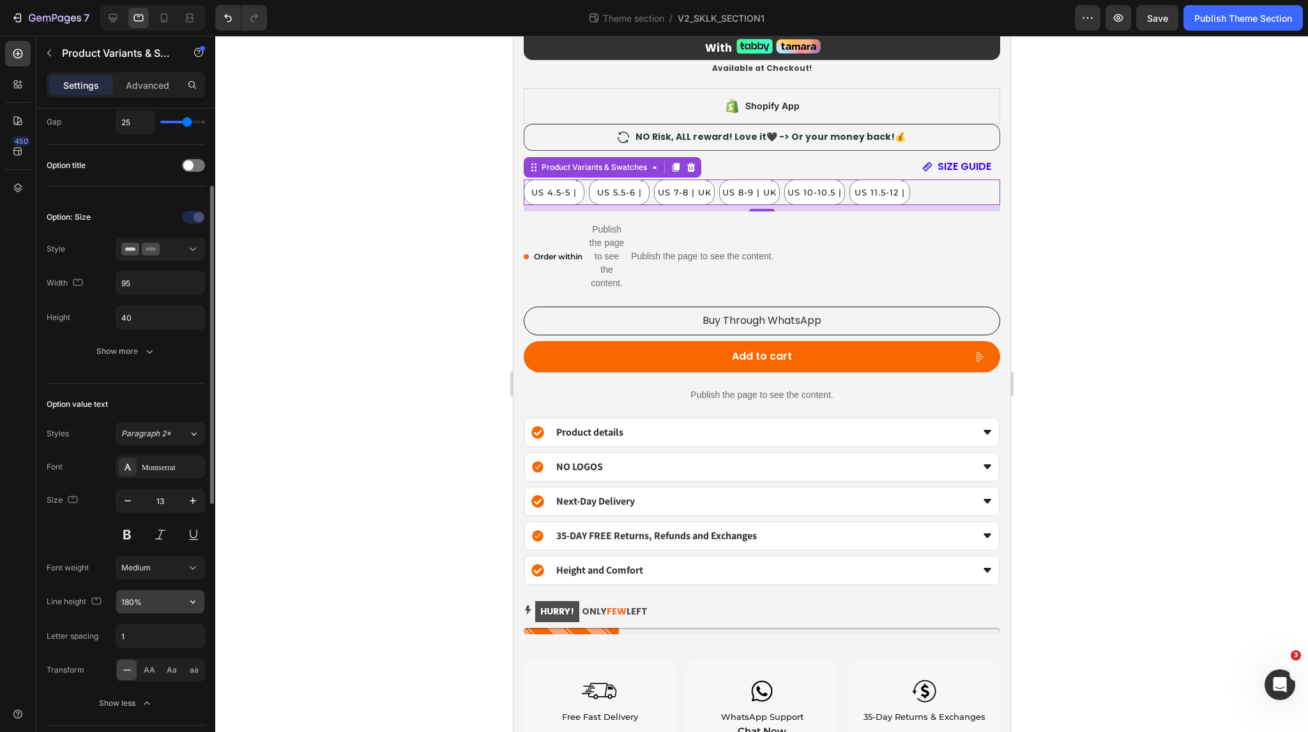
click at [156, 594] on input "180%" at bounding box center [160, 601] width 88 height 23
type input "133%"
click at [163, 14] on icon at bounding box center [164, 17] width 7 height 9
type input "27"
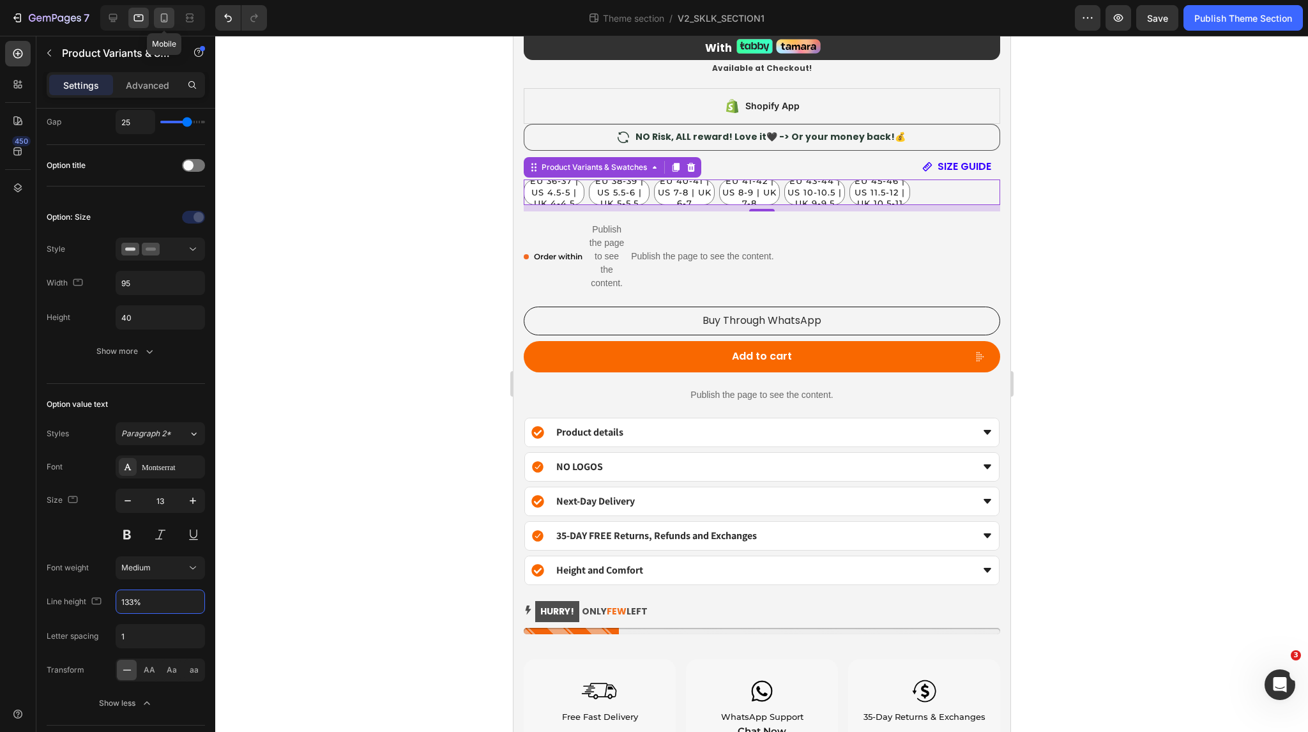
type input "80"
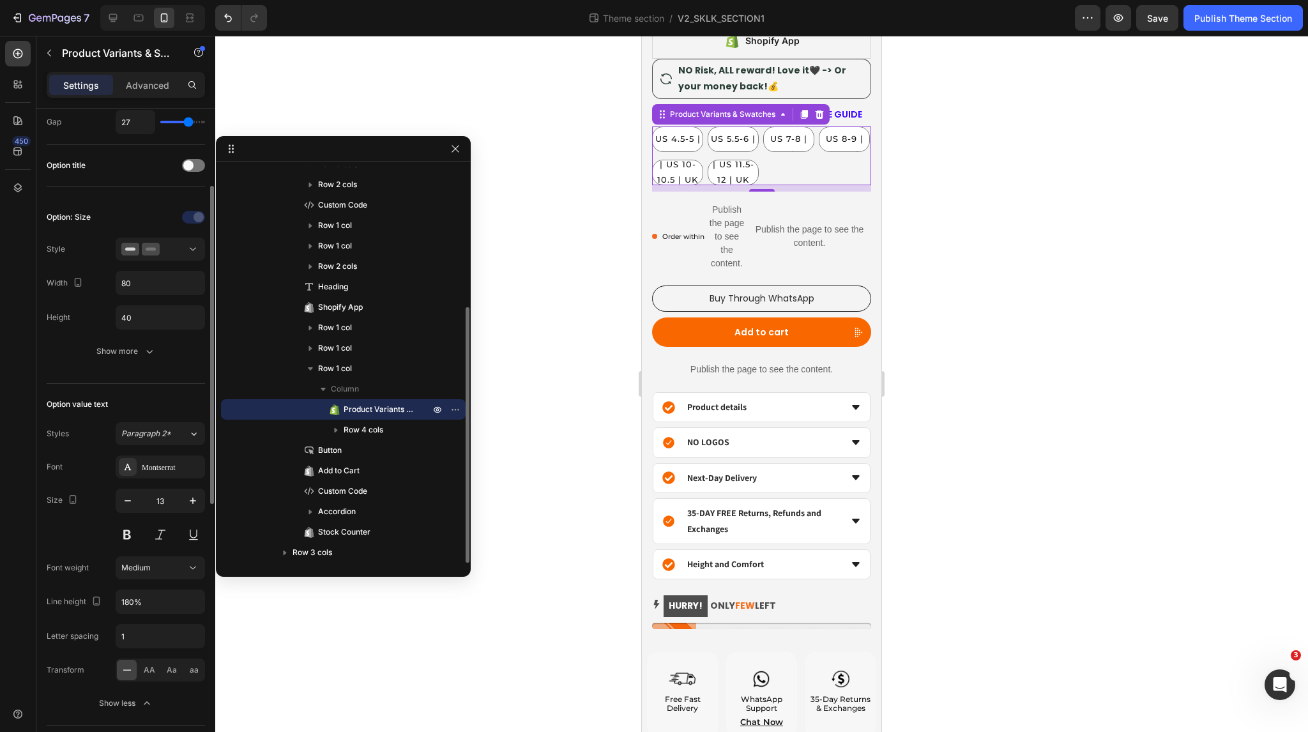
scroll to position [754, 0]
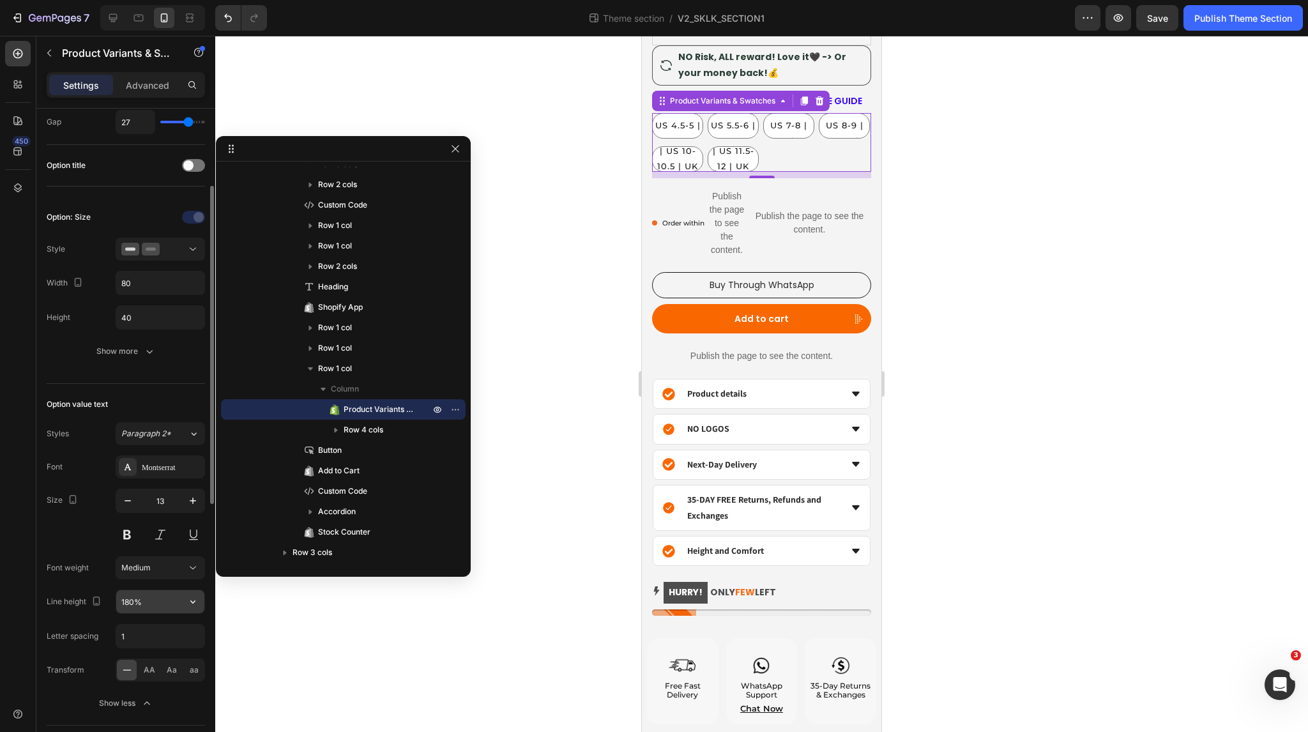
click at [158, 596] on input "180%" at bounding box center [160, 601] width 88 height 23
type input "133%"
click at [1230, 14] on div "Publish Theme Section" at bounding box center [1243, 17] width 98 height 13
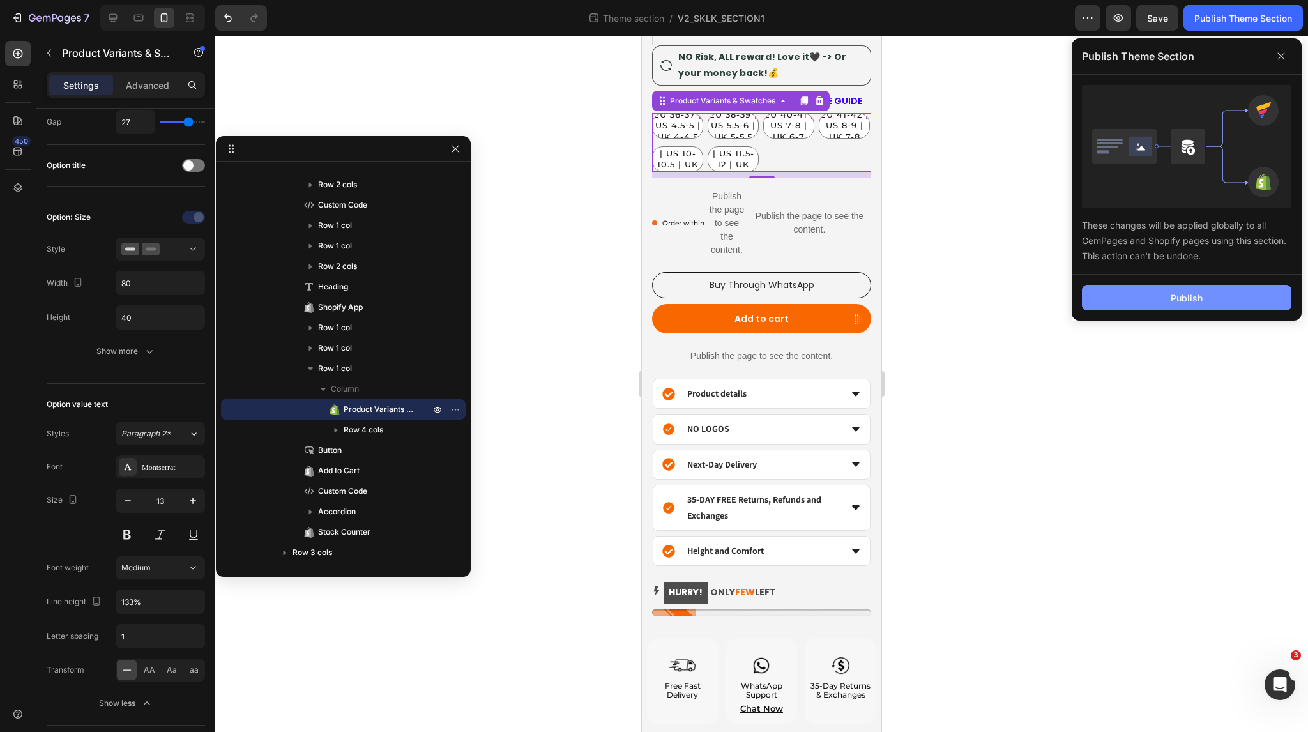
click at [1227, 294] on button "Publish" at bounding box center [1186, 298] width 209 height 26
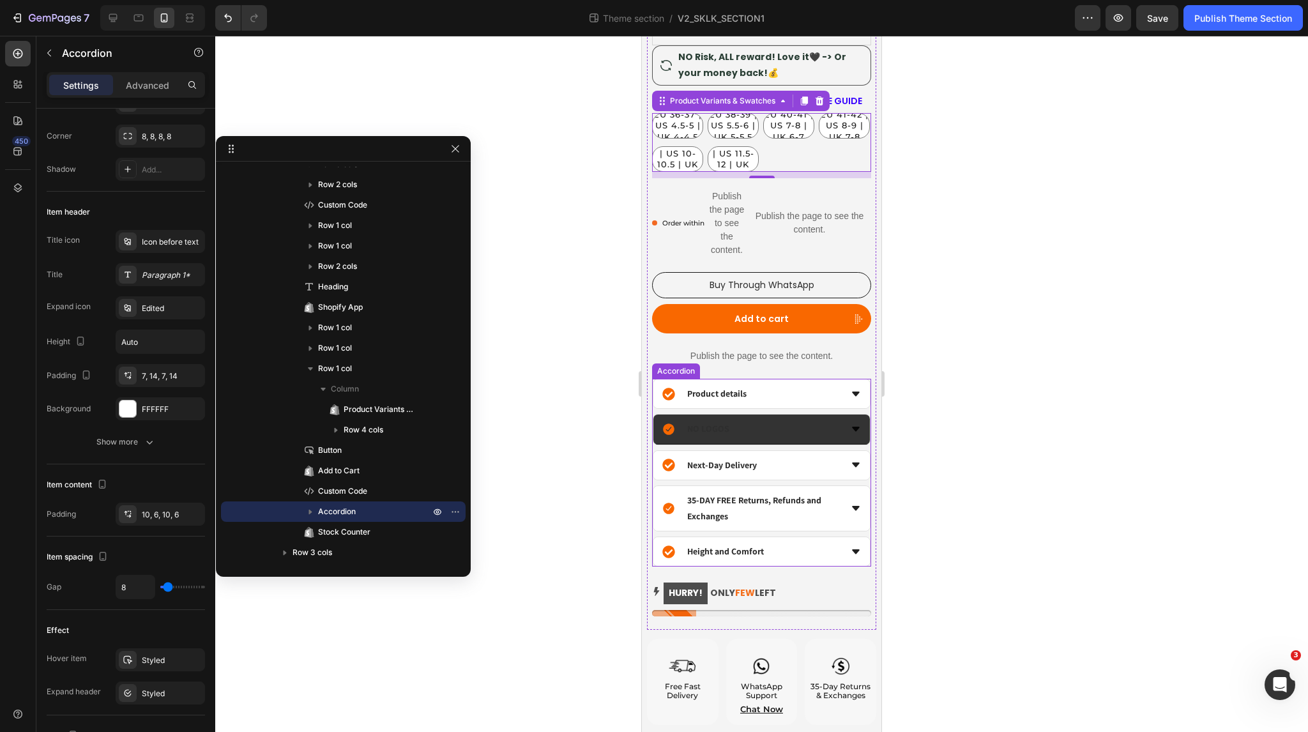
click at [852, 429] on icon at bounding box center [856, 429] width 8 height 4
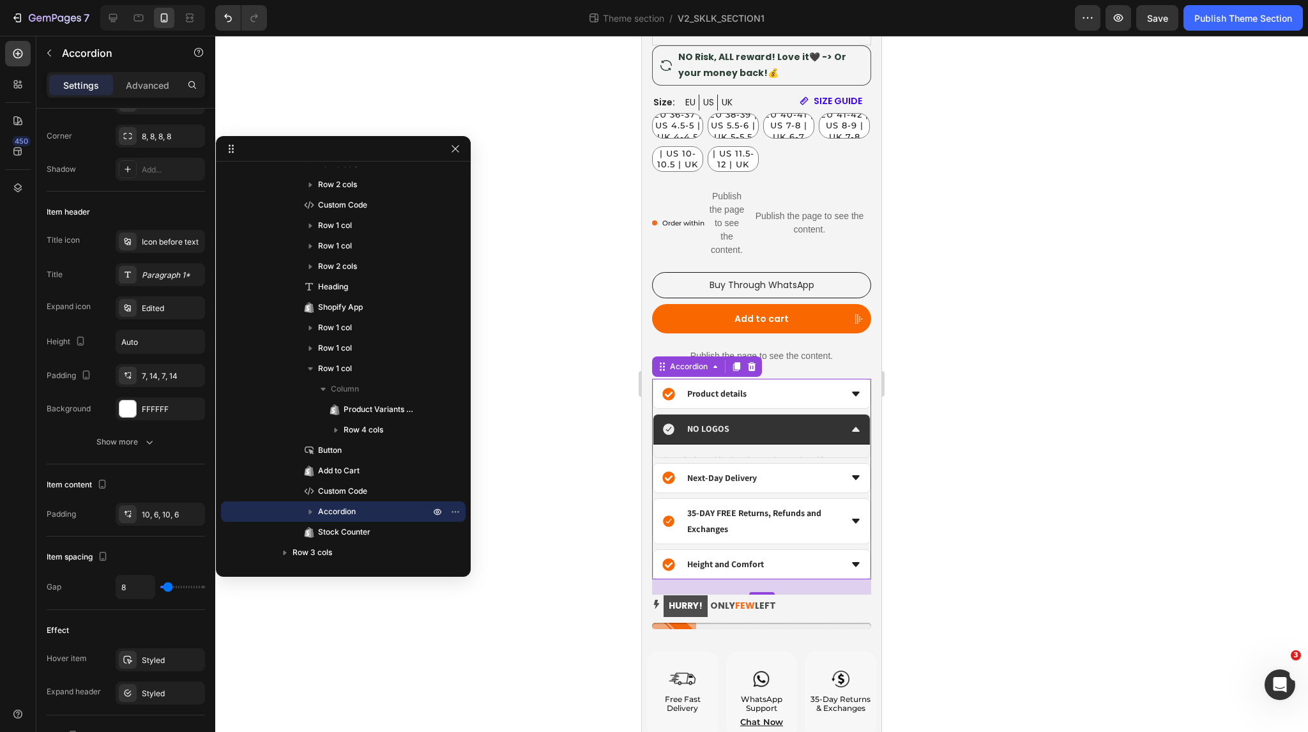
scroll to position [0, 0]
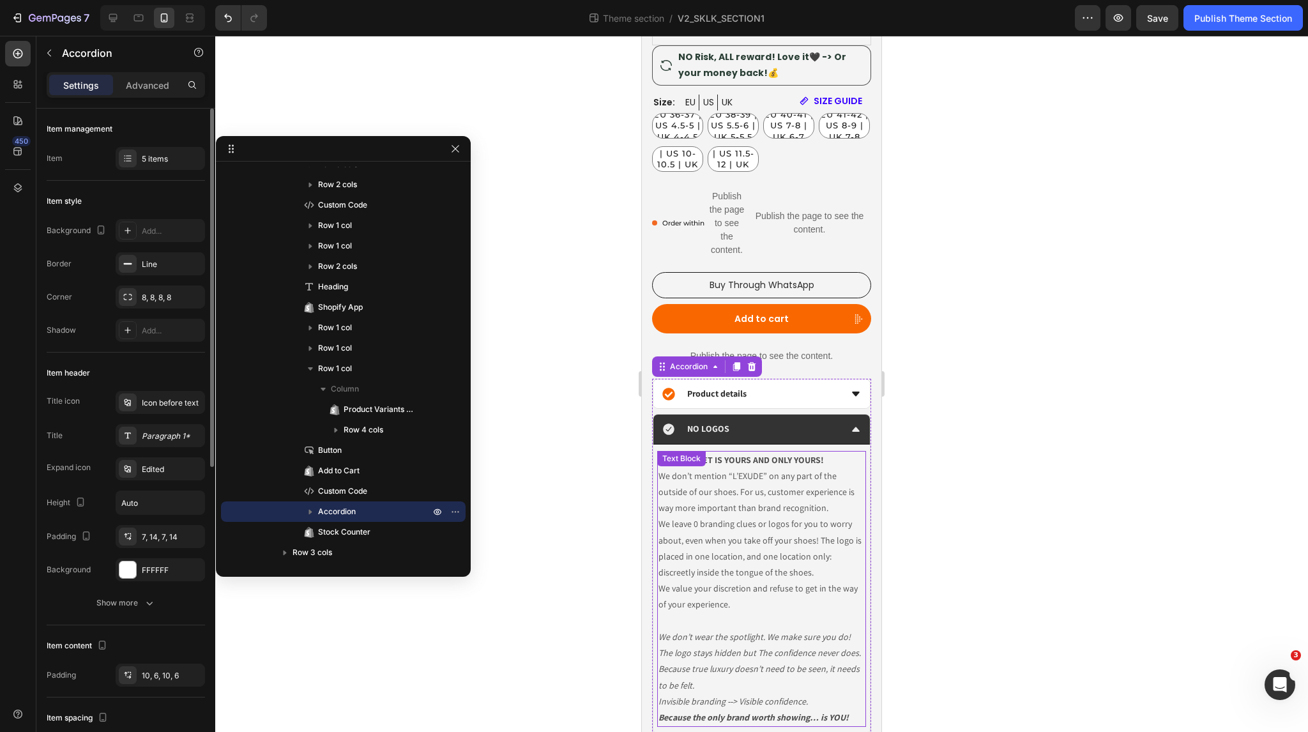
click at [723, 525] on p "We leave 0 branding clues or logos for you to worry about, even when you take o…" at bounding box center [761, 548] width 206 height 64
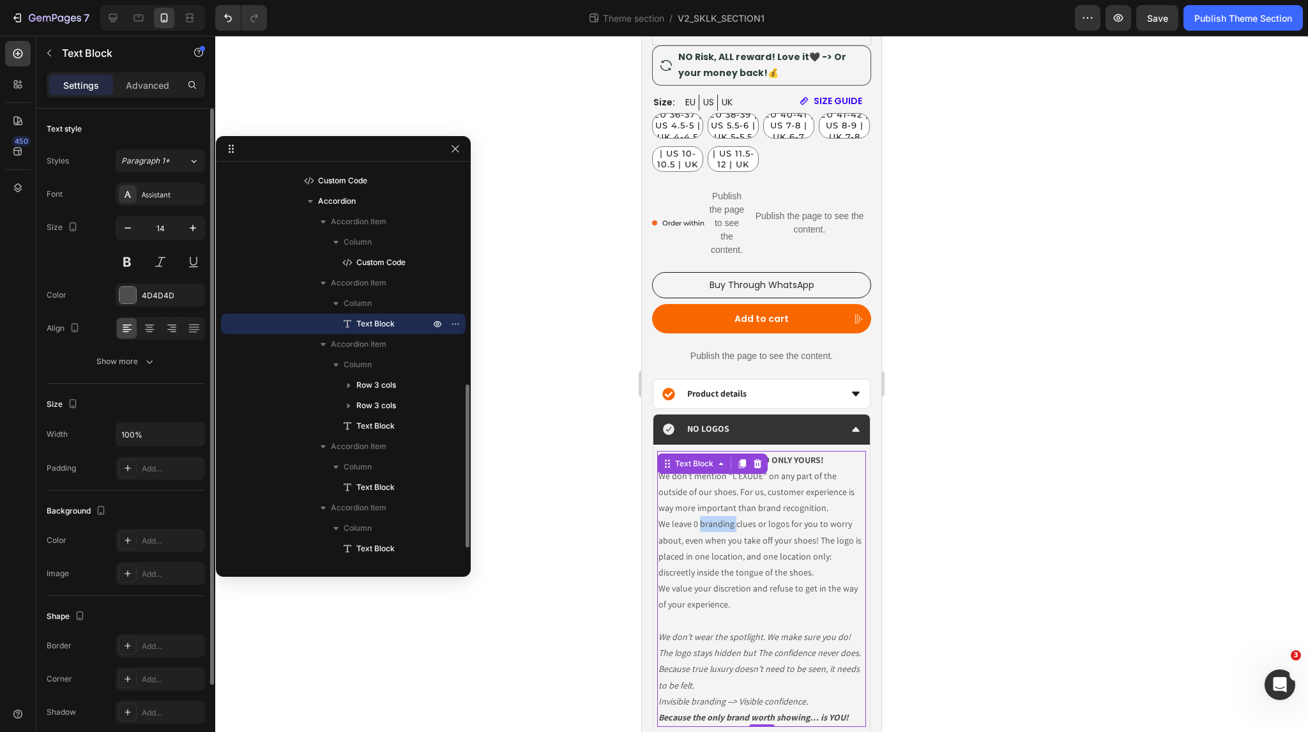
click at [723, 525] on p "We leave 0 branding clues or logos for you to worry about, even when you take o…" at bounding box center [761, 548] width 206 height 64
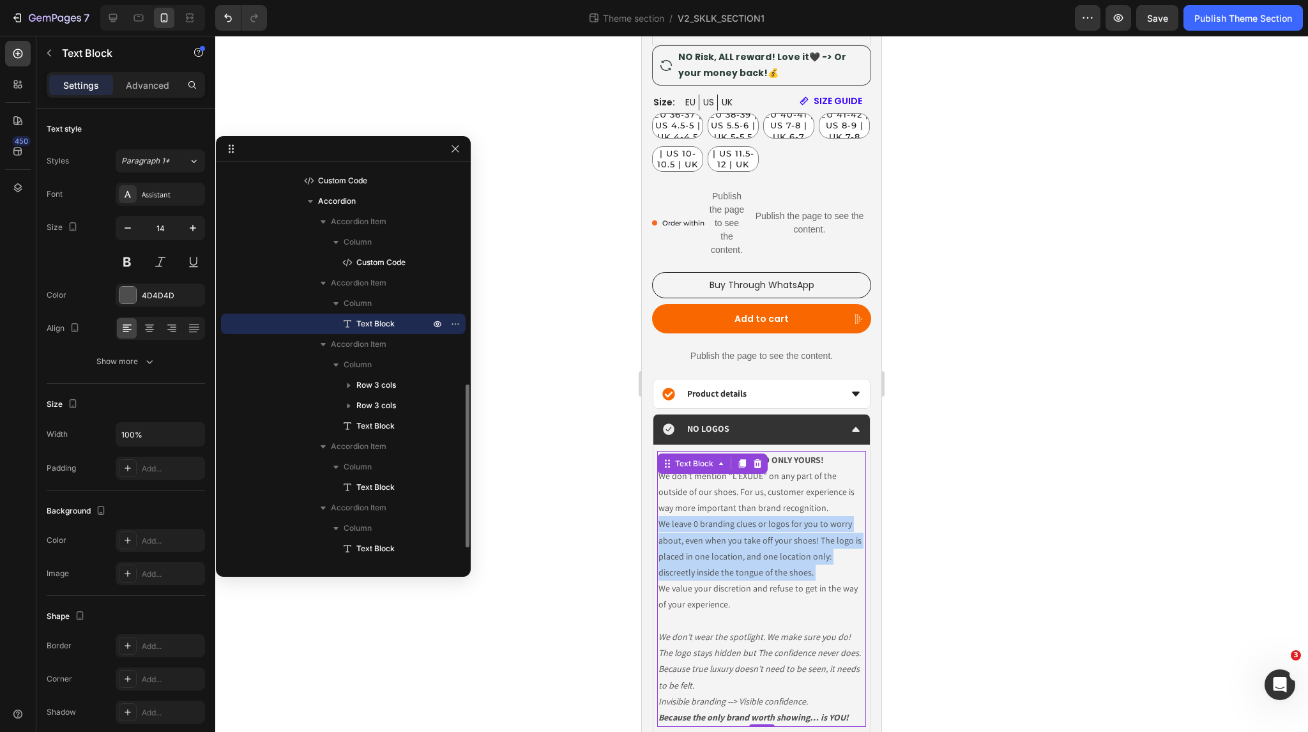
click at [723, 525] on p "We leave 0 branding clues or logos for you to worry about, even when you take o…" at bounding box center [761, 548] width 206 height 64
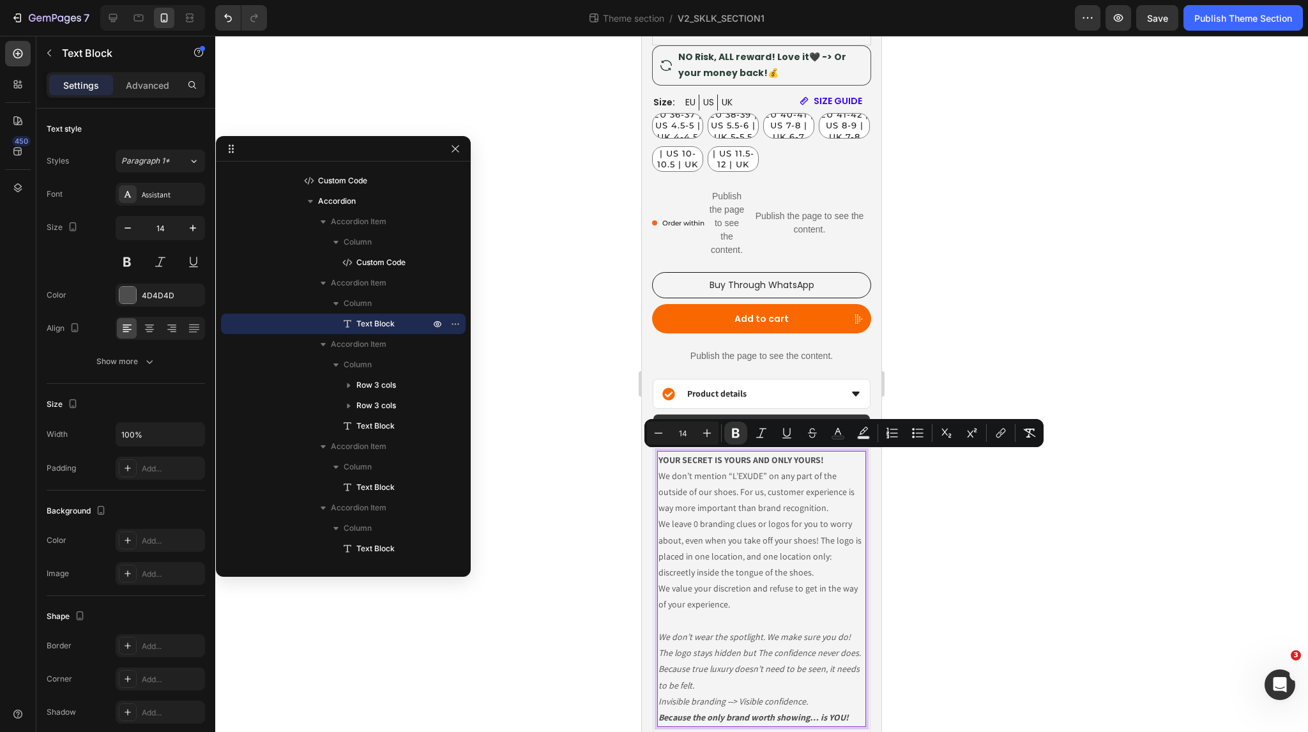
scroll to position [789, 0]
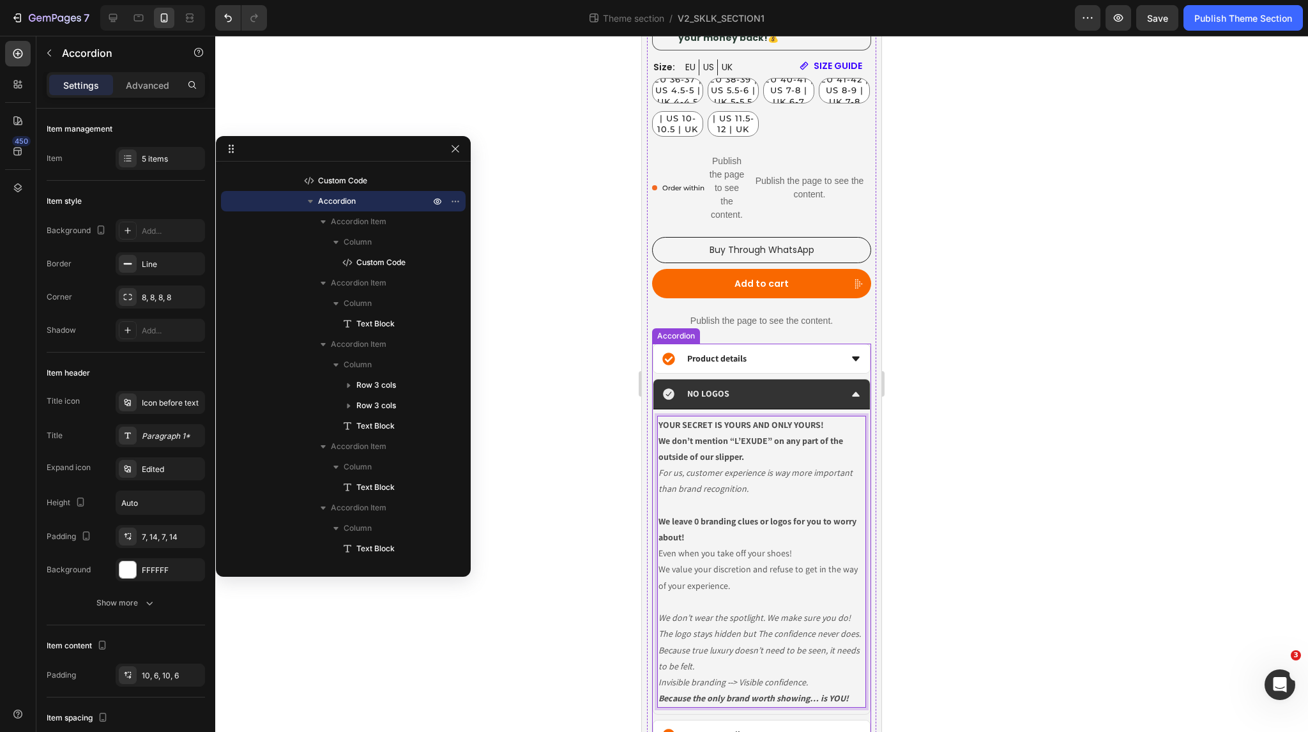
click at [851, 393] on icon at bounding box center [856, 394] width 10 height 10
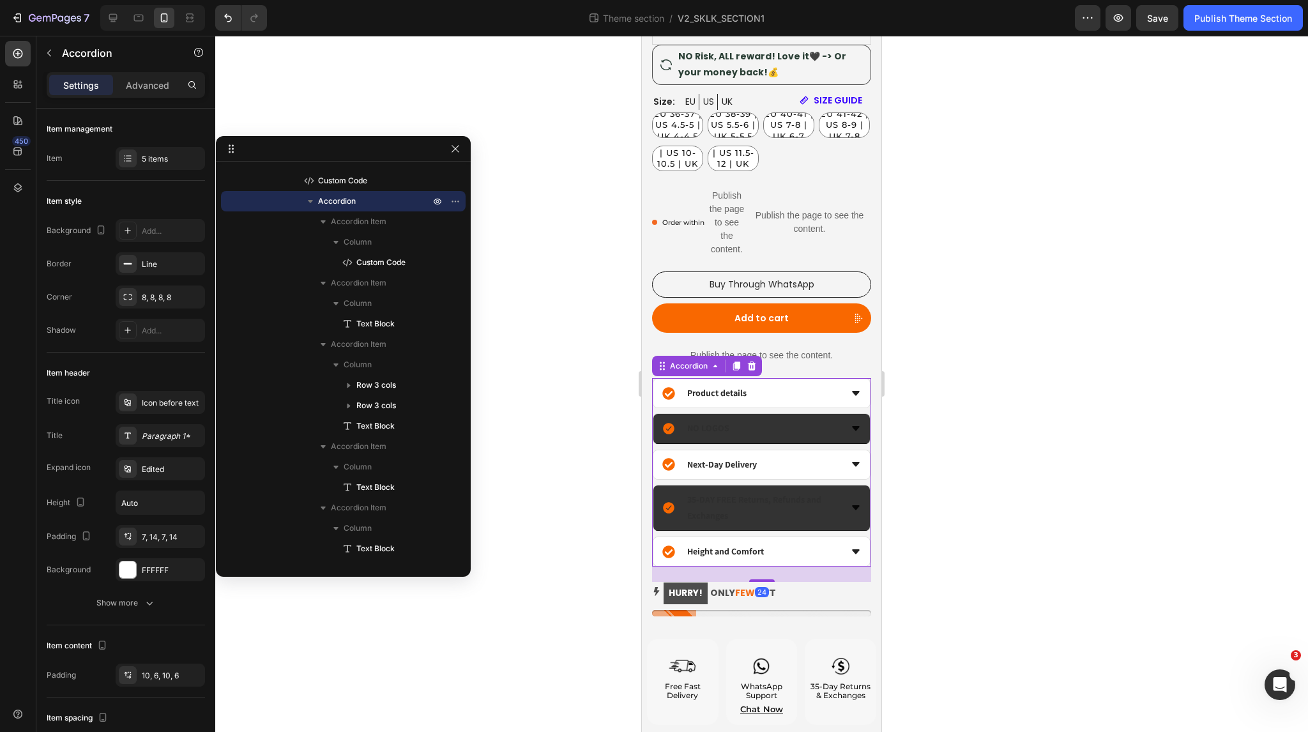
scroll to position [755, 0]
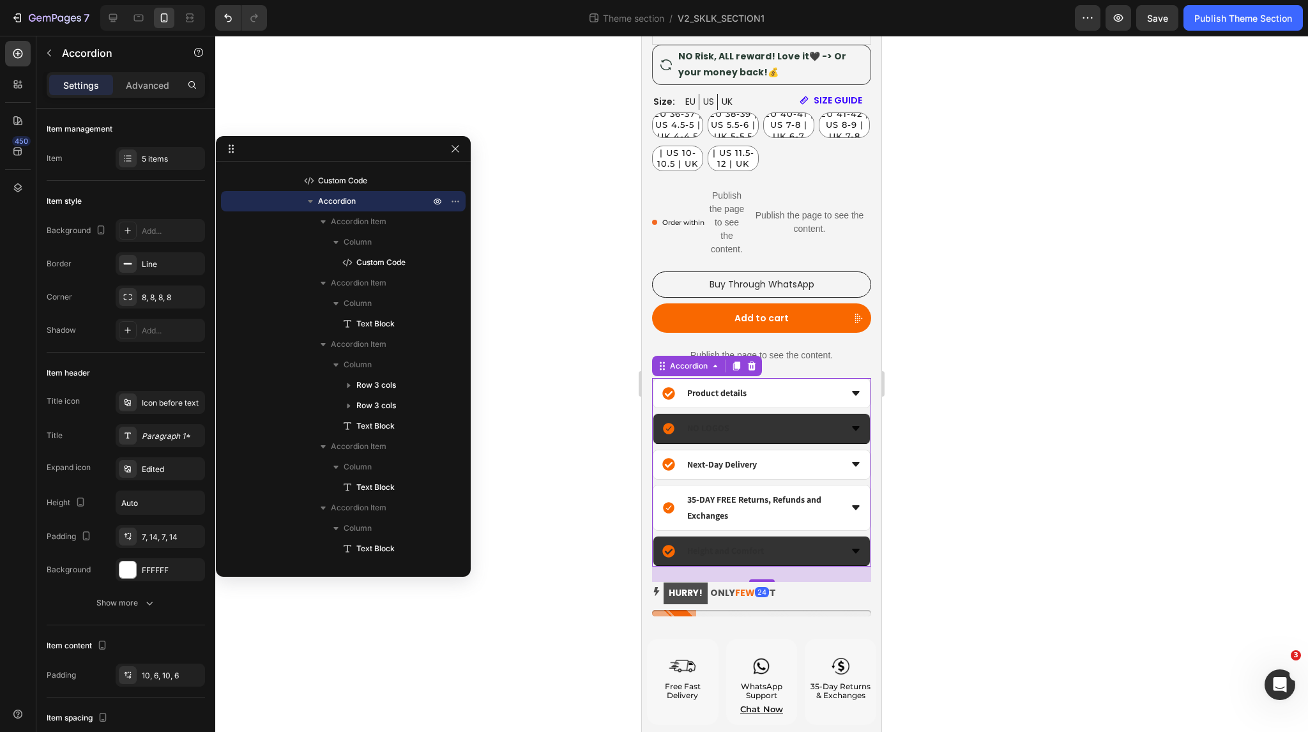
click at [851, 547] on icon at bounding box center [856, 551] width 10 height 10
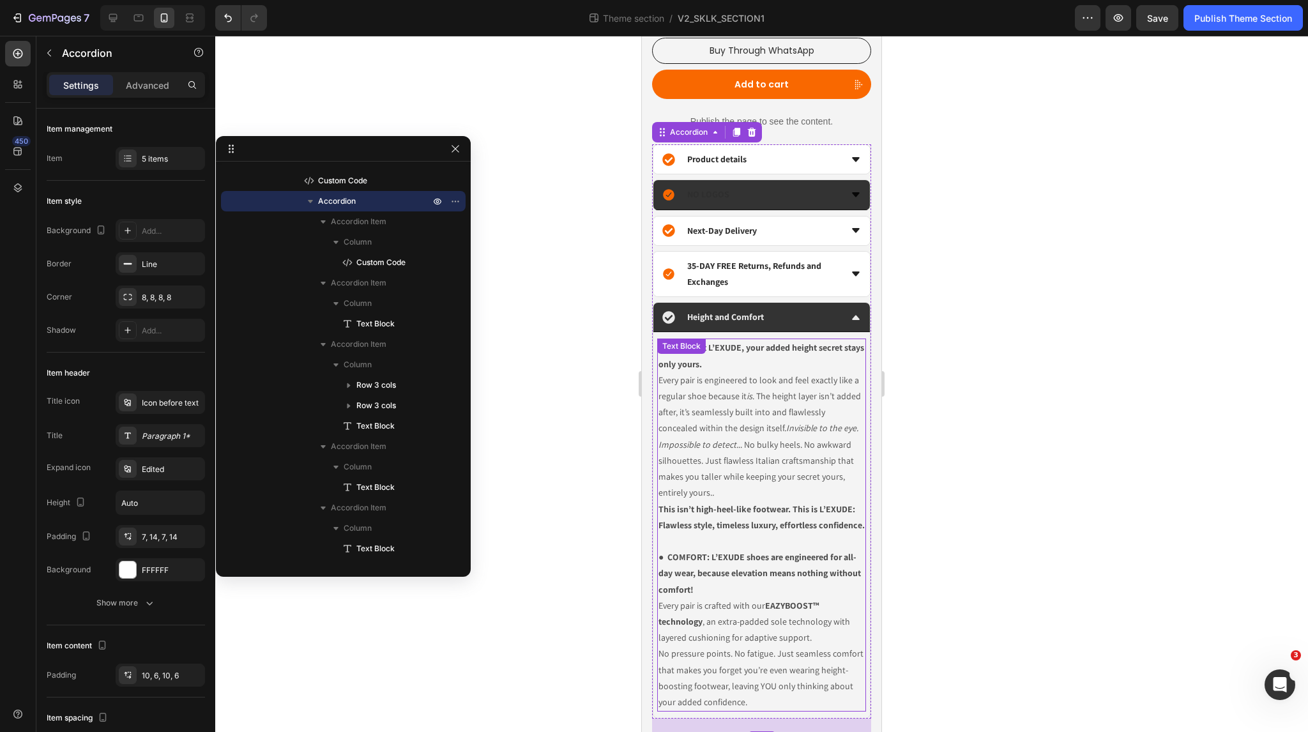
scroll to position [1001, 0]
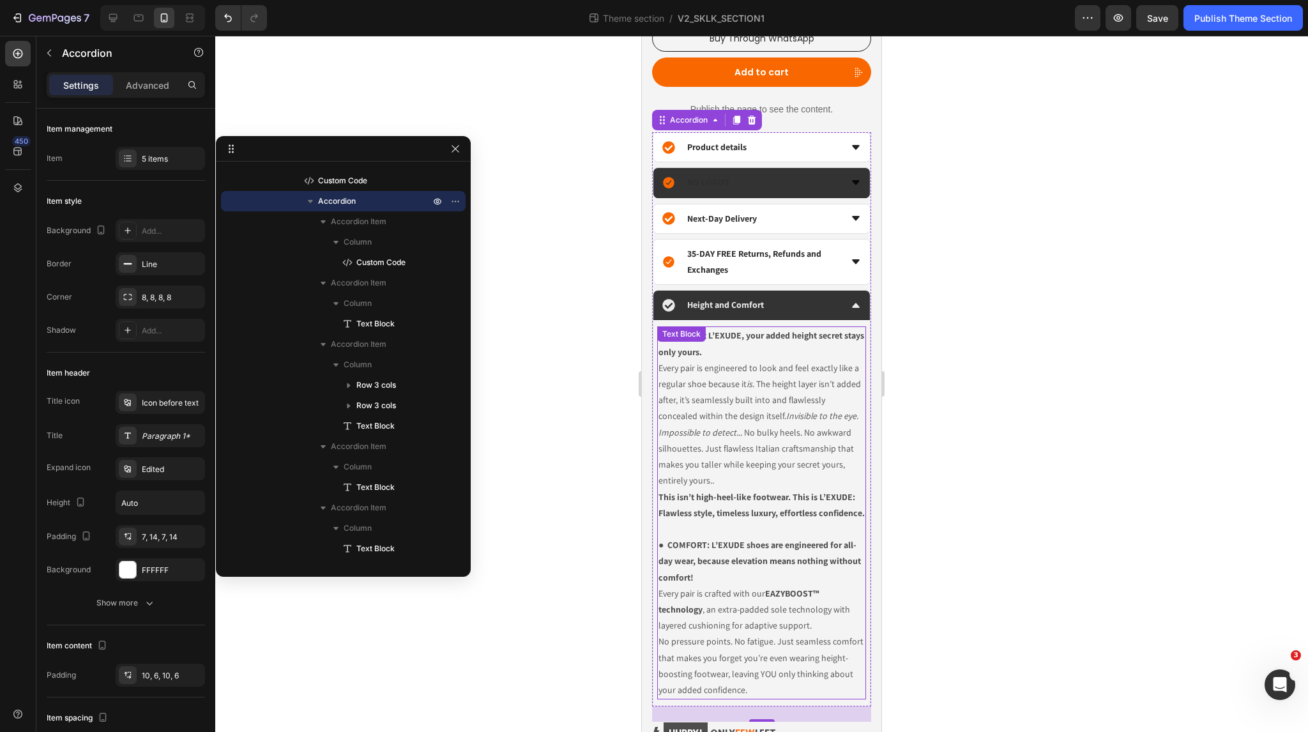
click at [748, 418] on p "● HEIGHT: At L’EXUDE, your added height secret stays only yours. Every pair is …" at bounding box center [761, 408] width 206 height 161
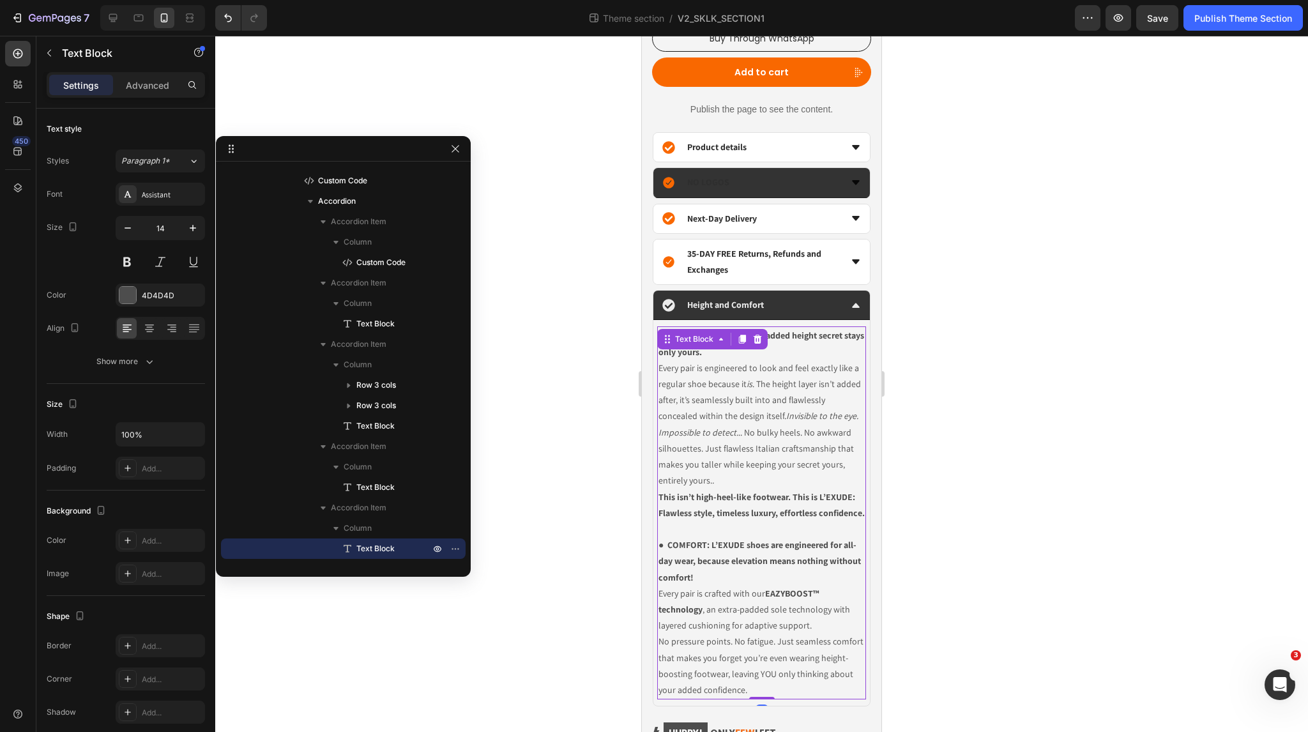
click at [748, 418] on p "● HEIGHT: At L’EXUDE, your added height secret stays only yours. Every pair is …" at bounding box center [761, 408] width 206 height 161
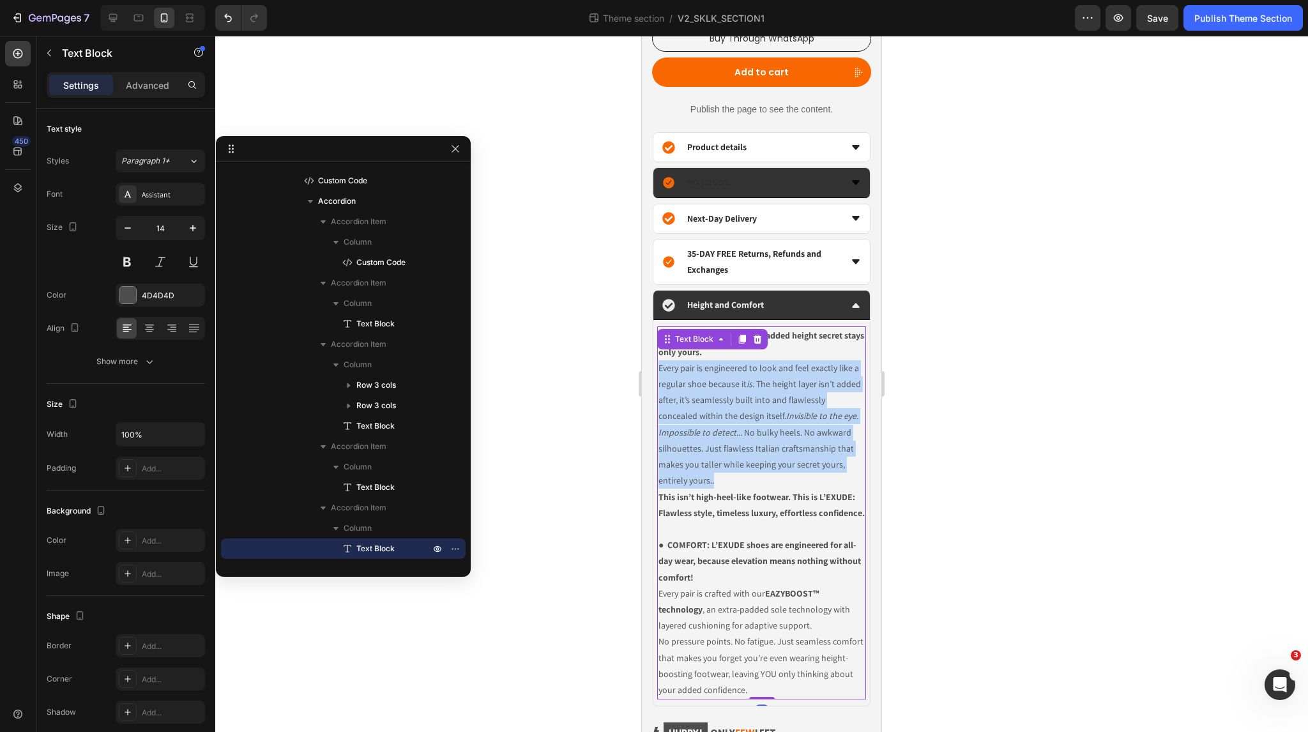
click at [748, 418] on p "● HEIGHT: At L’EXUDE, your added height secret stays only yours. Every pair is …" at bounding box center [761, 408] width 206 height 161
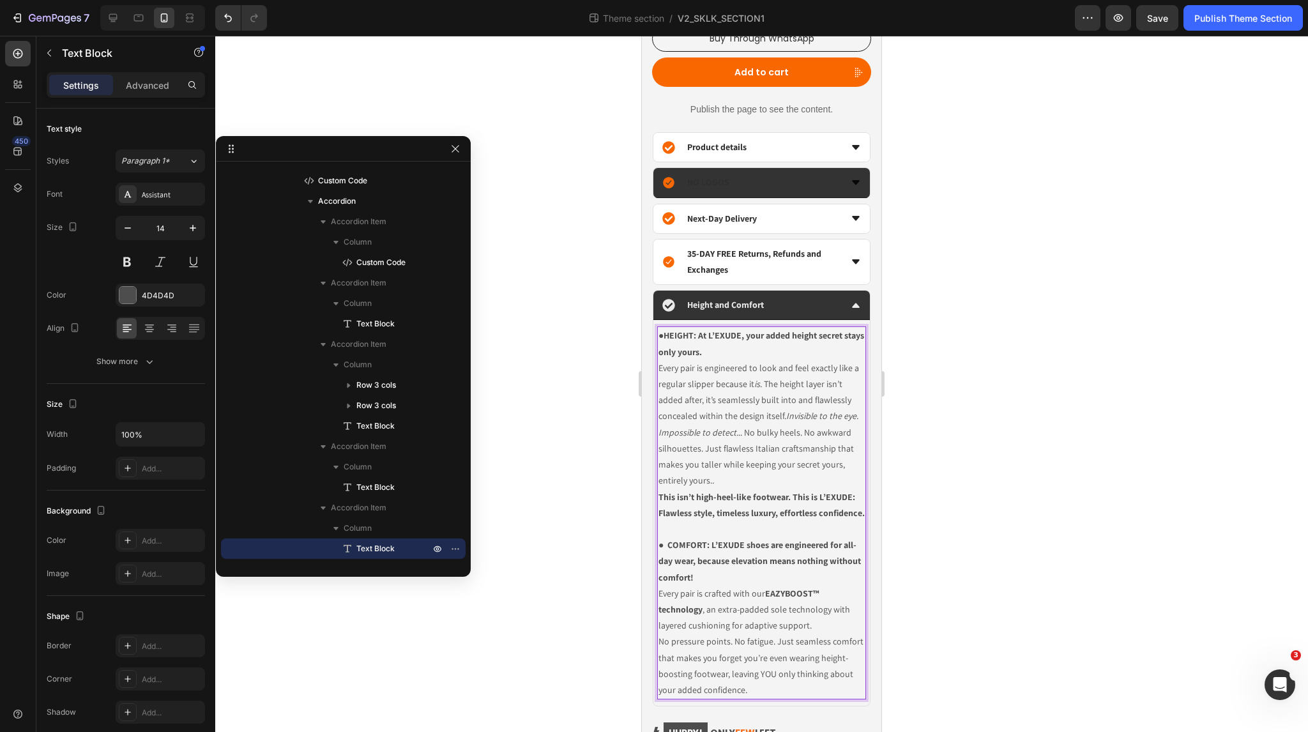
click at [1023, 365] on div at bounding box center [761, 384] width 1093 height 696
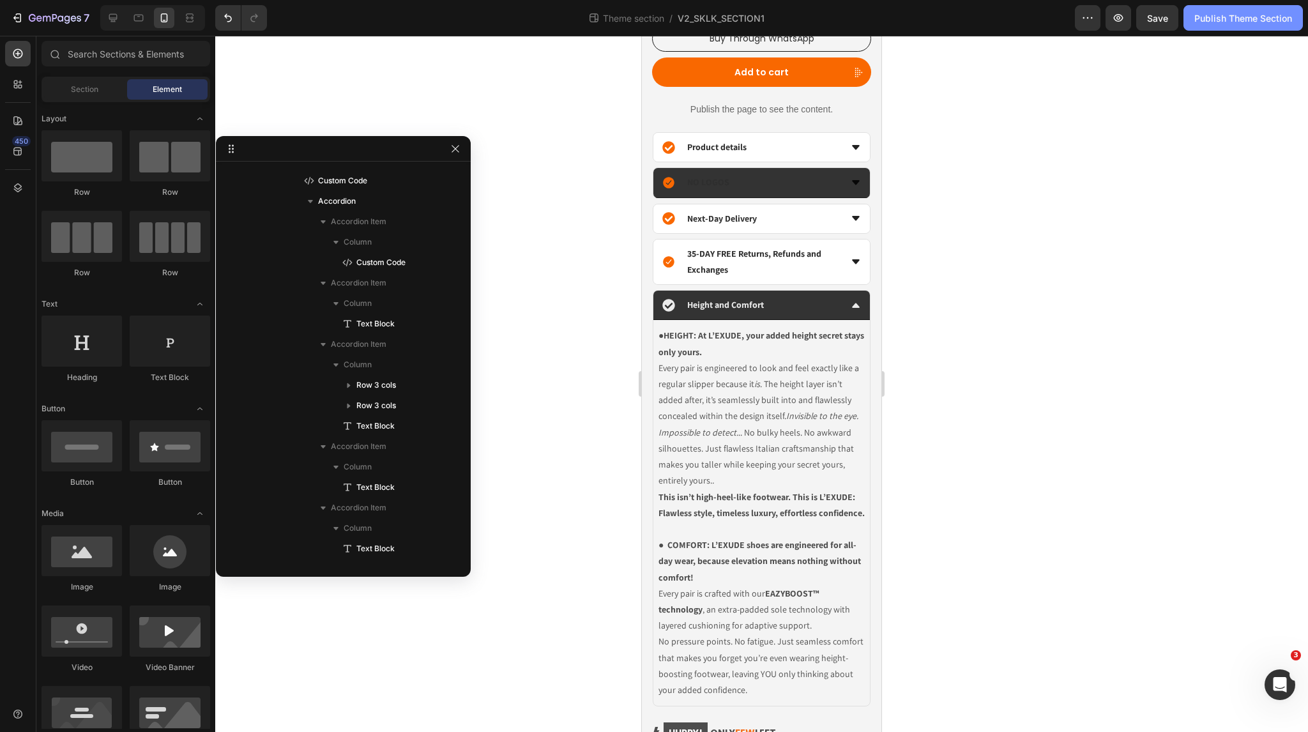
click at [1220, 19] on div "Publish Theme Section" at bounding box center [1243, 17] width 98 height 13
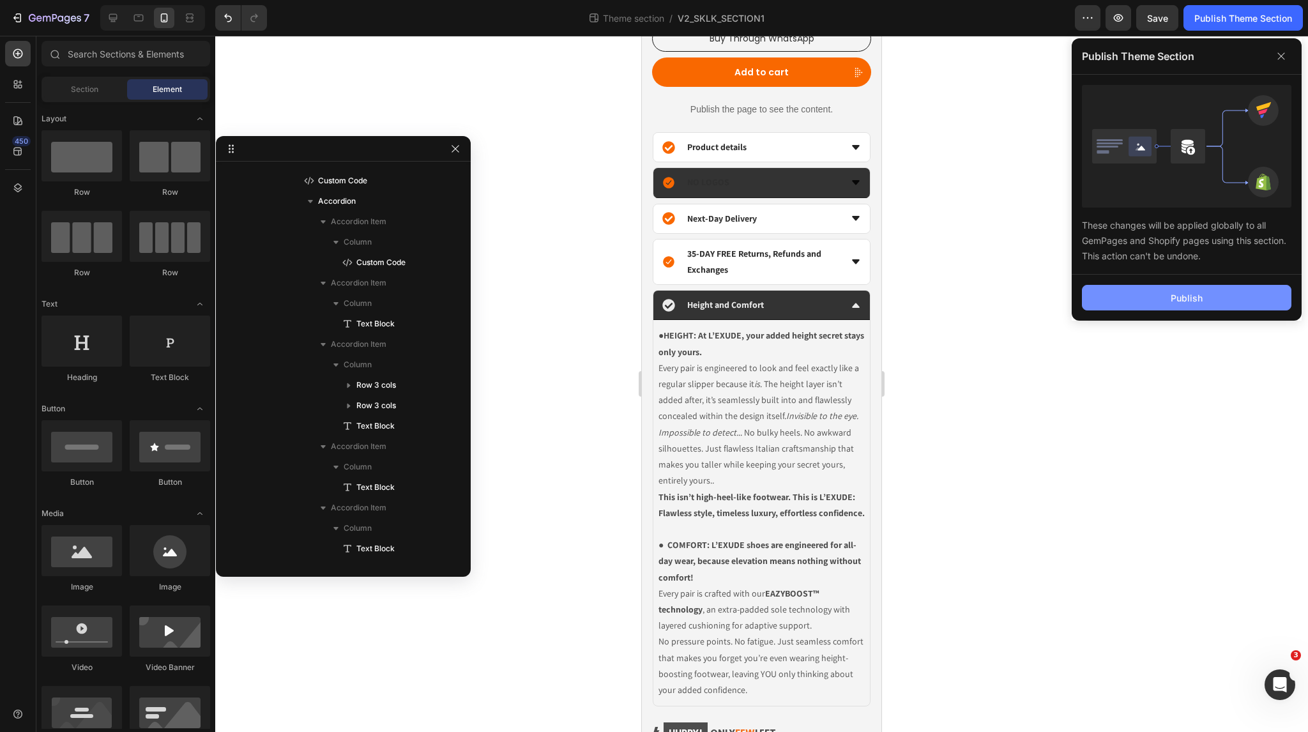
click at [1208, 296] on button "Publish" at bounding box center [1186, 298] width 209 height 26
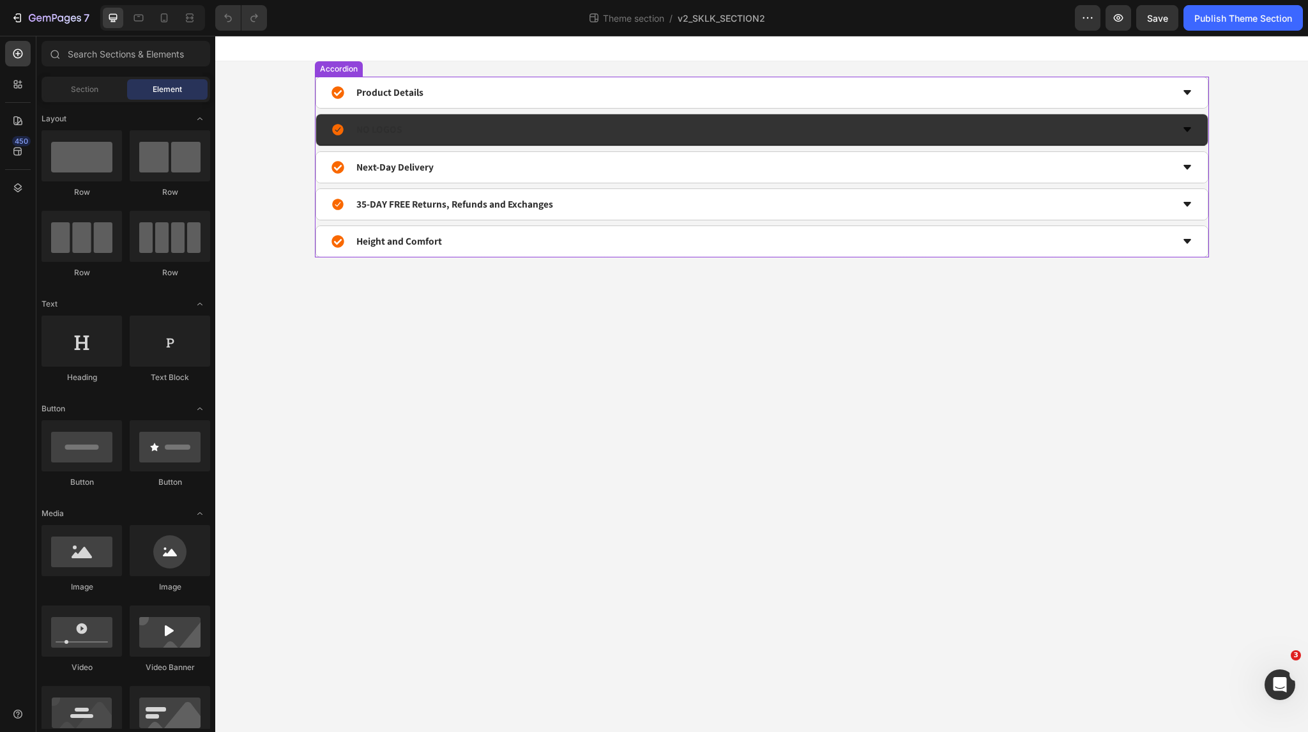
click at [1187, 130] on icon at bounding box center [1187, 129] width 8 height 4
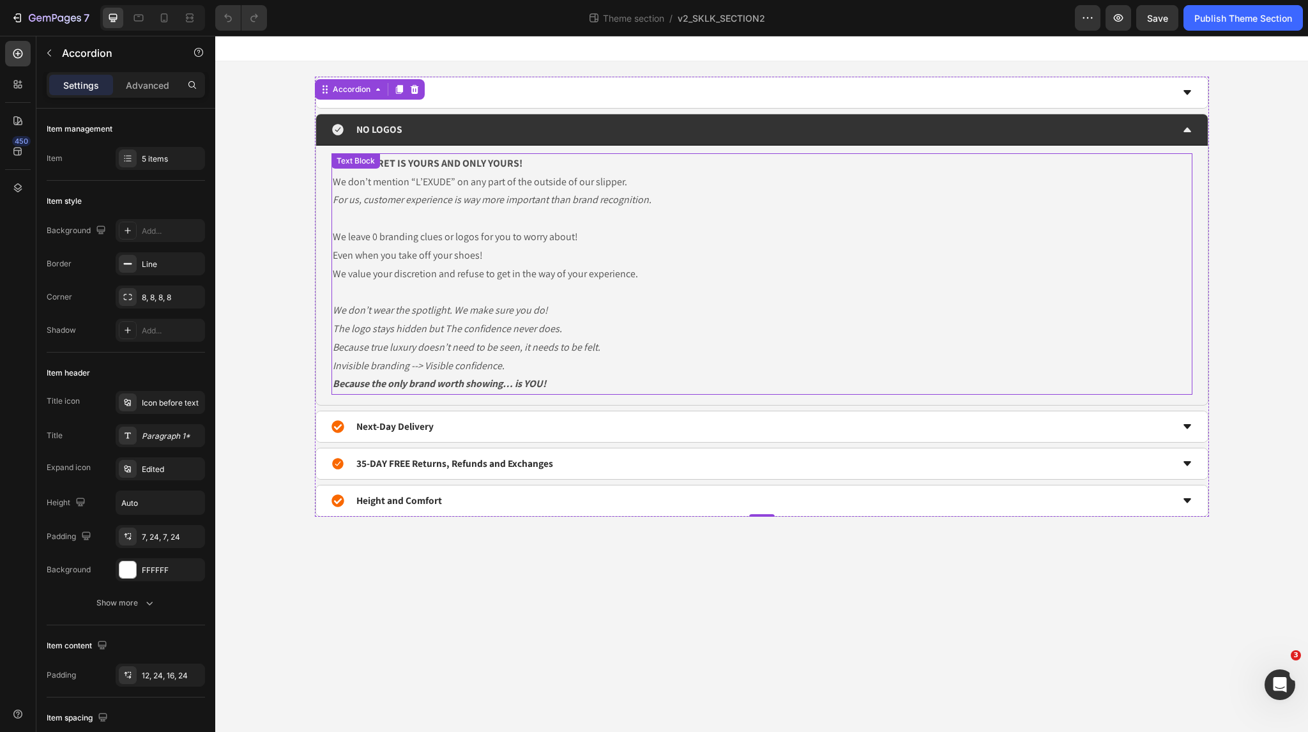
click at [344, 233] on p "We leave 0 branding clues or logos for you to worry about! Even when you take o…" at bounding box center [762, 246] width 858 height 37
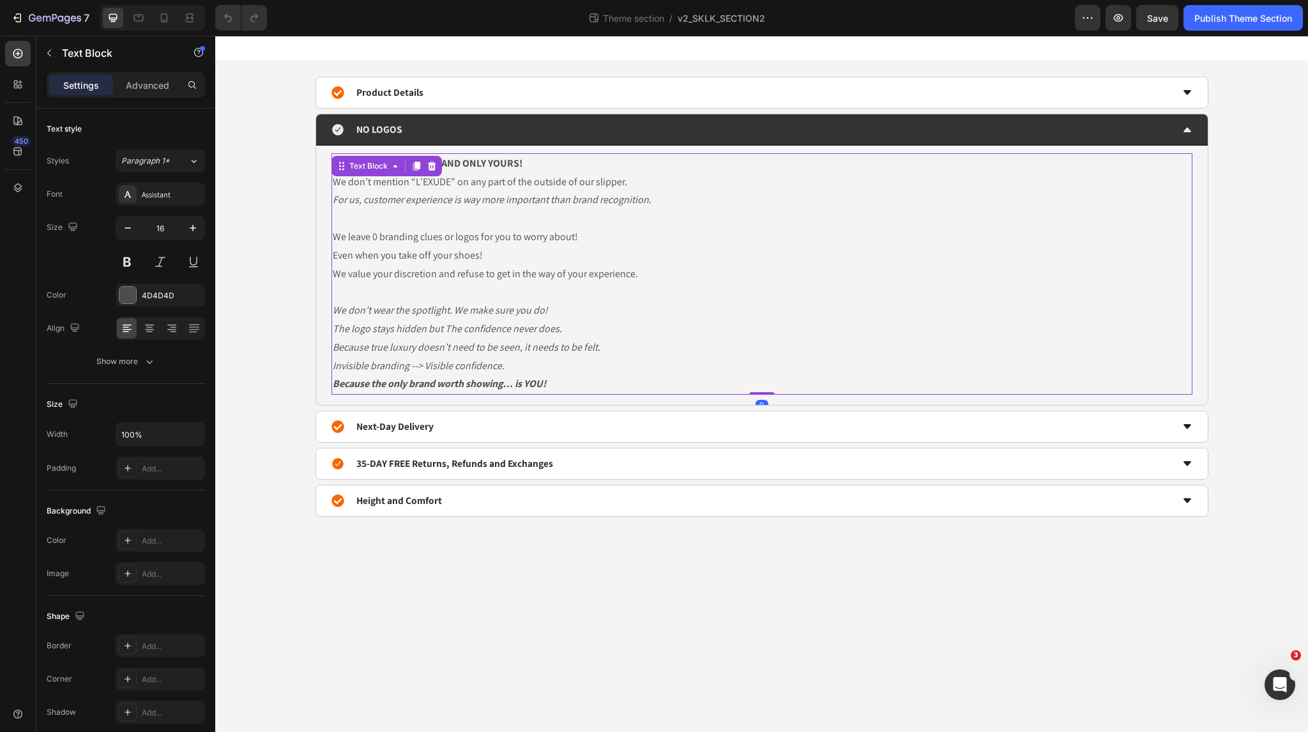
click at [344, 233] on p "We leave 0 branding clues or logos for you to worry about! Even when you take o…" at bounding box center [762, 246] width 858 height 37
click at [477, 246] on p "We leave 0 branding clues or logos for you to worry about! Even when you take o…" at bounding box center [762, 246] width 858 height 37
click at [450, 236] on p "We leave 0 branding clues or logos for you to worry about! Even when you take o…" at bounding box center [762, 246] width 858 height 37
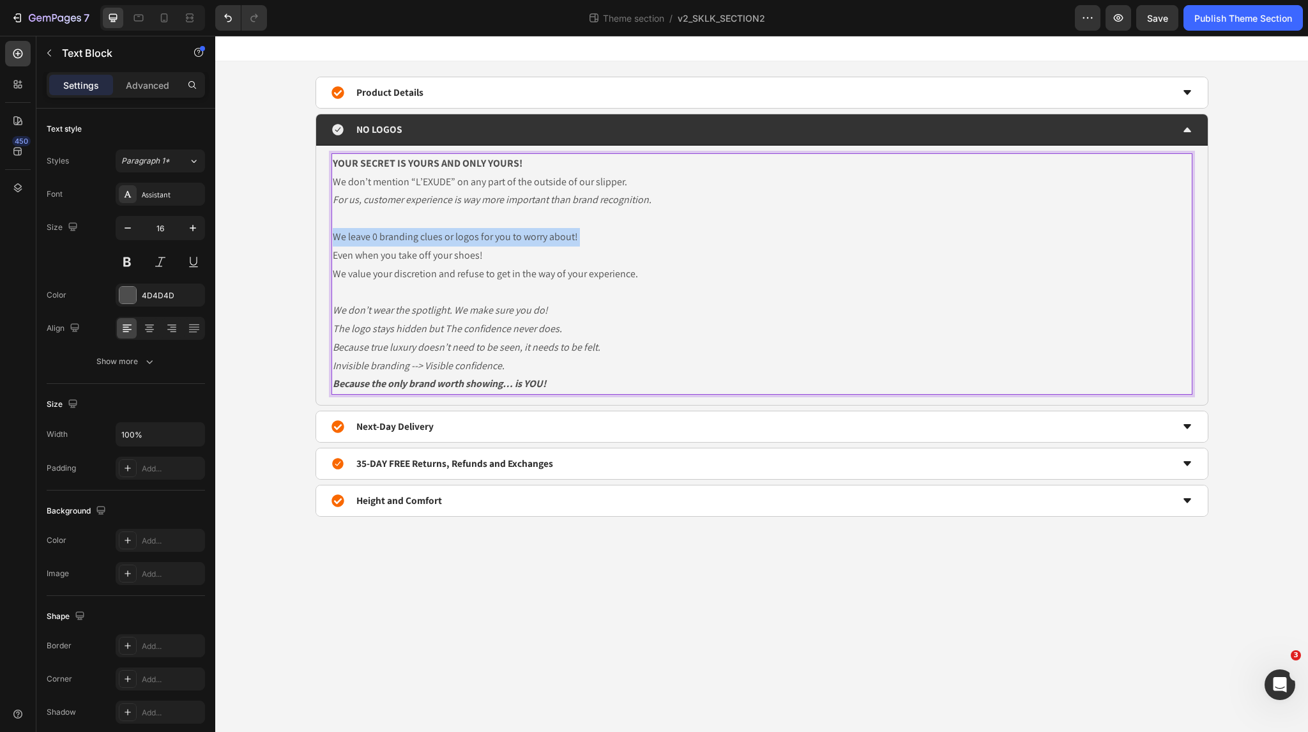
click at [450, 236] on p "We leave 0 branding clues or logos for you to worry about! Even when you take o…" at bounding box center [762, 246] width 858 height 37
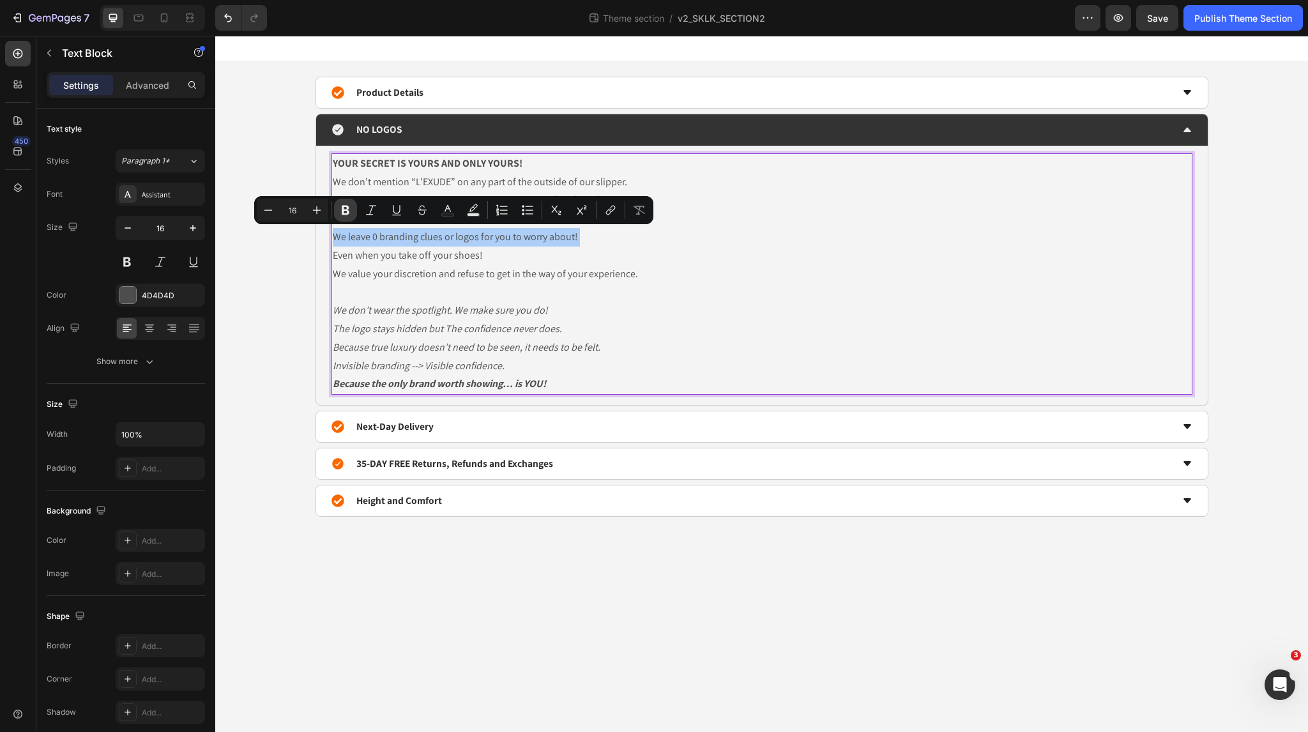
click at [347, 209] on icon "Editor contextual toolbar" at bounding box center [346, 211] width 8 height 10
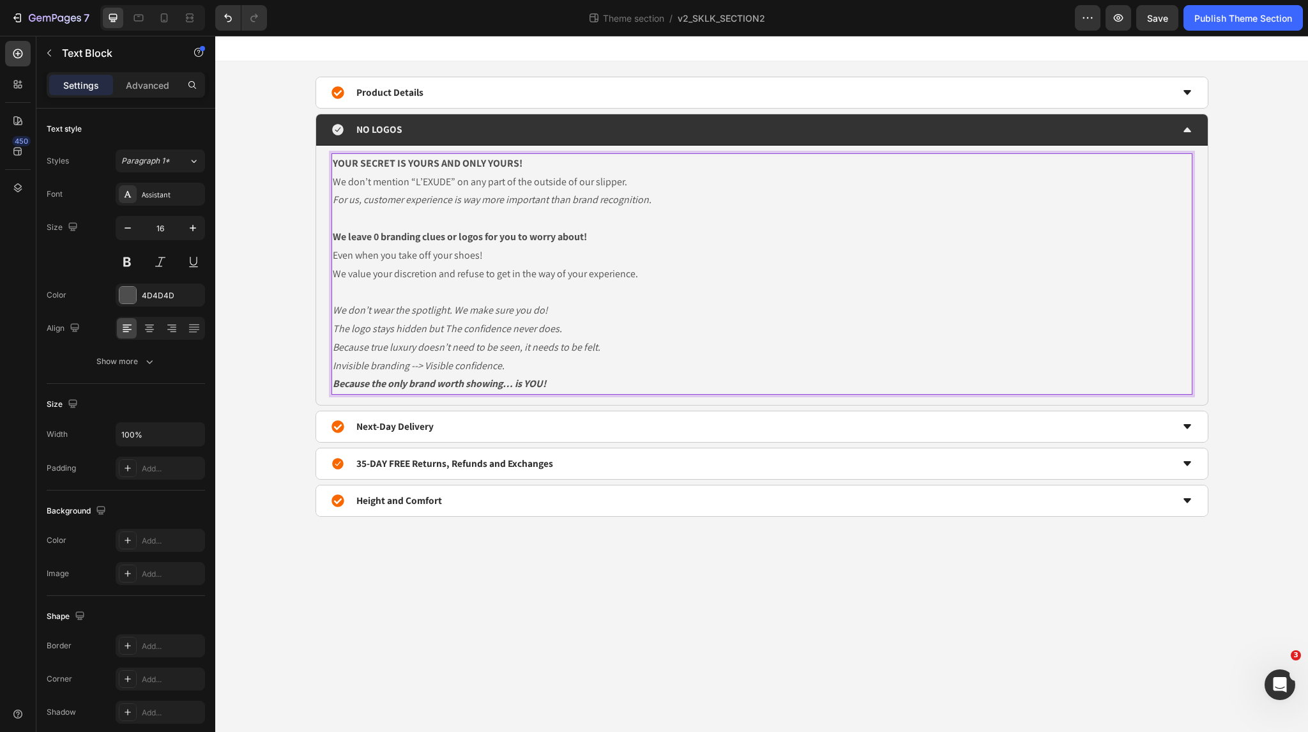
click at [443, 183] on p "YOUR SECRET IS YOURS AND ONLY YOURS! We don’t mention “L’EXUDE” on any part of …" at bounding box center [762, 191] width 858 height 73
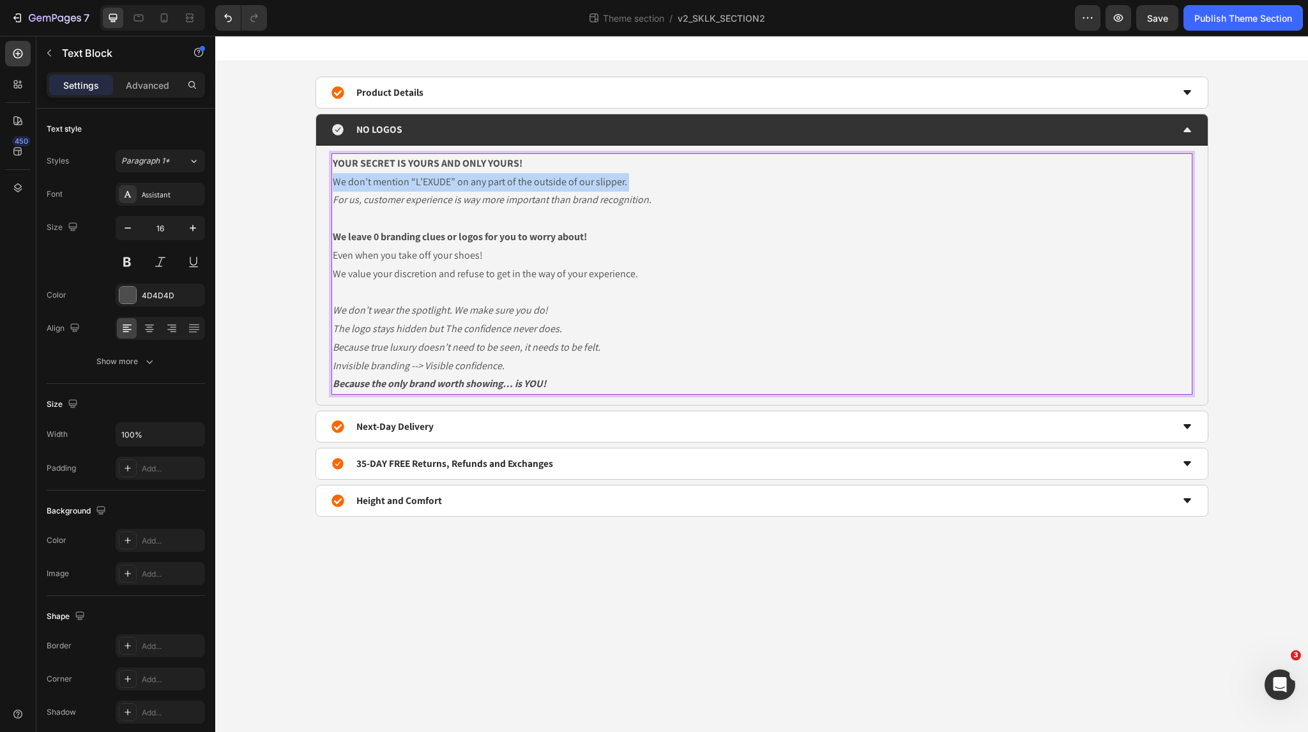
click at [412, 184] on p "YOUR SECRET IS YOURS AND ONLY YOURS! We don’t mention “L’EXUDE” on any part of …" at bounding box center [762, 191] width 858 height 73
click at [436, 238] on strong "We leave 0 branding clues or logos for you to worry about!" at bounding box center [460, 236] width 254 height 13
click at [252, 172] on div "Product Details NO LOGOS YOUR SECRET IS YOURS AND ONLY YOURS! We don’t mention …" at bounding box center [761, 297] width 1054 height 440
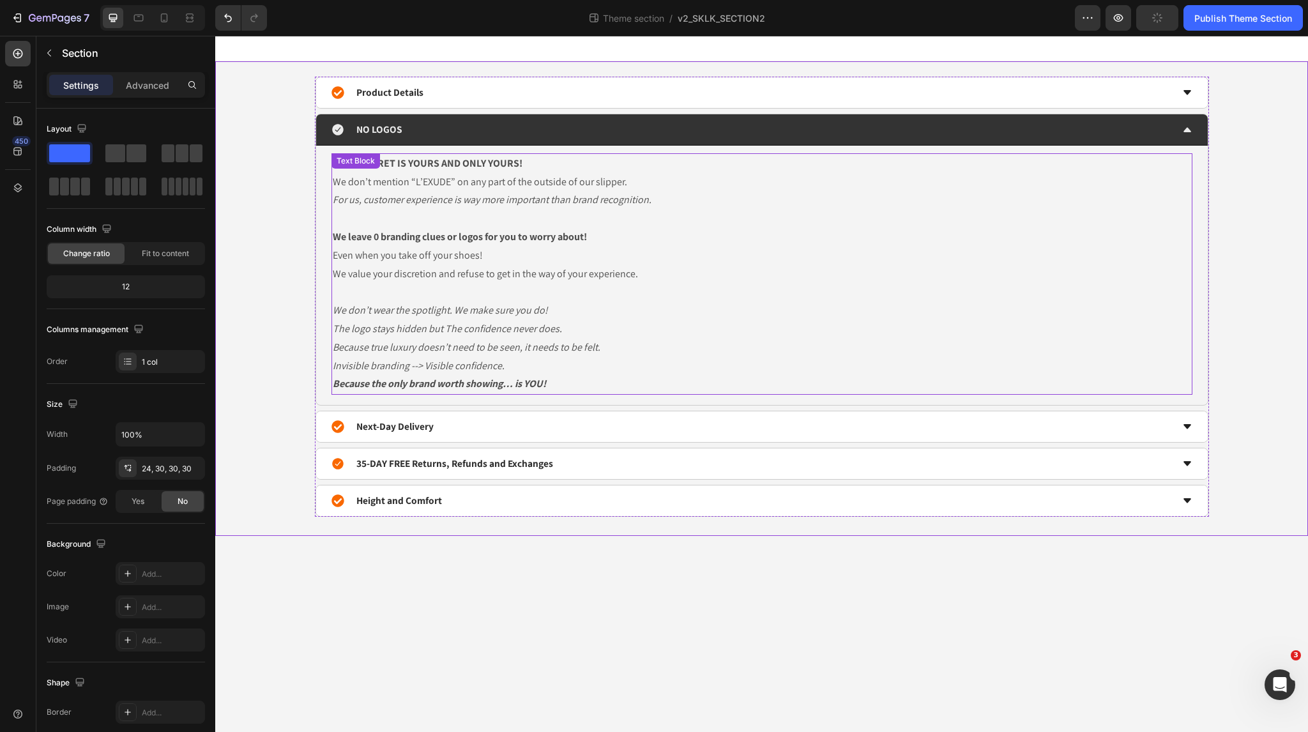
click at [386, 181] on p "YOUR SECRET IS YOURS AND ONLY YOURS! We don’t mention “L’EXUDE” on any part of …" at bounding box center [762, 191] width 858 height 73
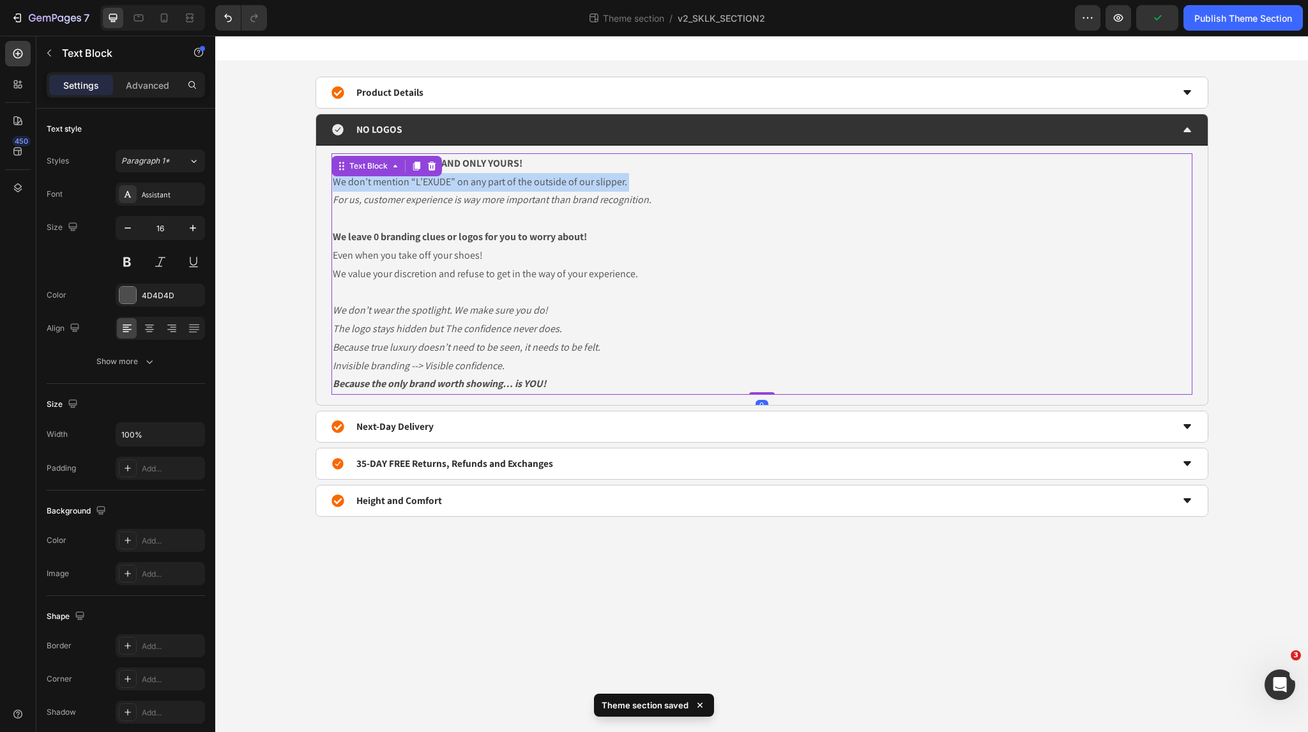
click at [386, 181] on p "YOUR SECRET IS YOURS AND ONLY YOURS! We don’t mention “L’EXUDE” on any part of …" at bounding box center [762, 191] width 858 height 73
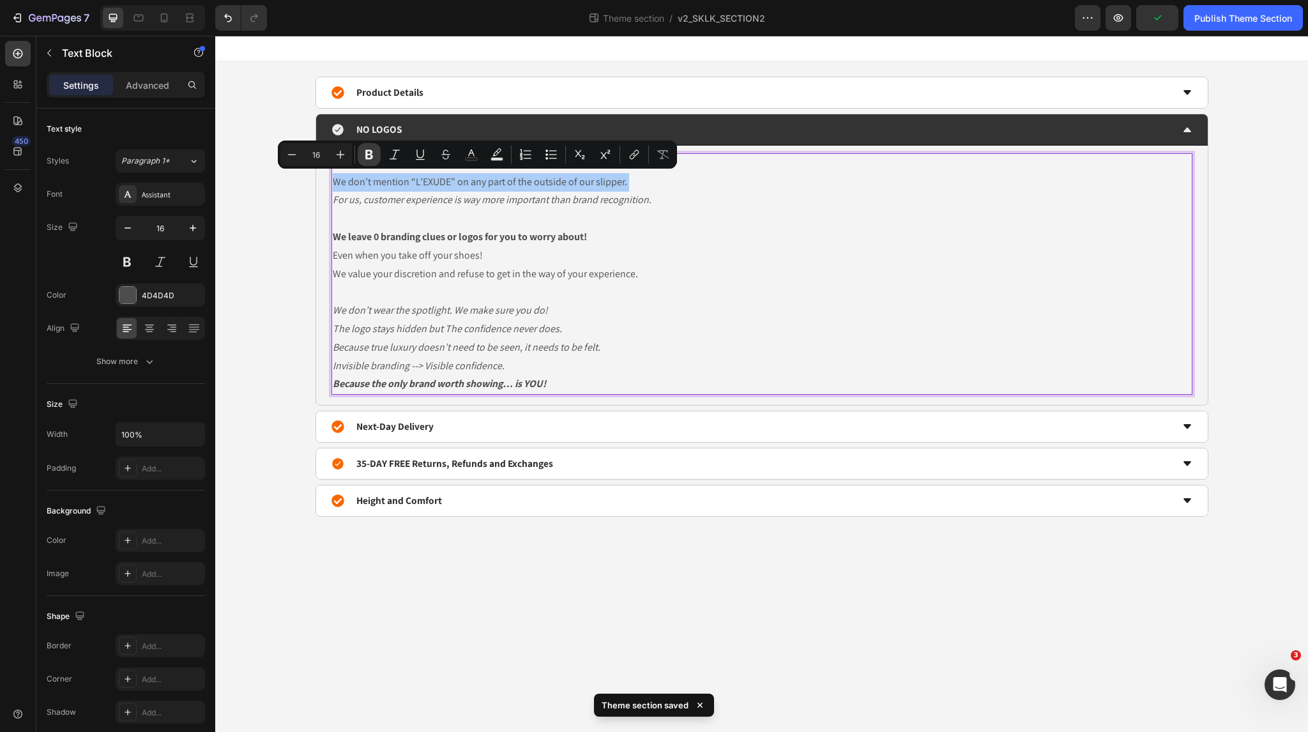
click at [365, 154] on icon "Editor contextual toolbar" at bounding box center [369, 154] width 13 height 13
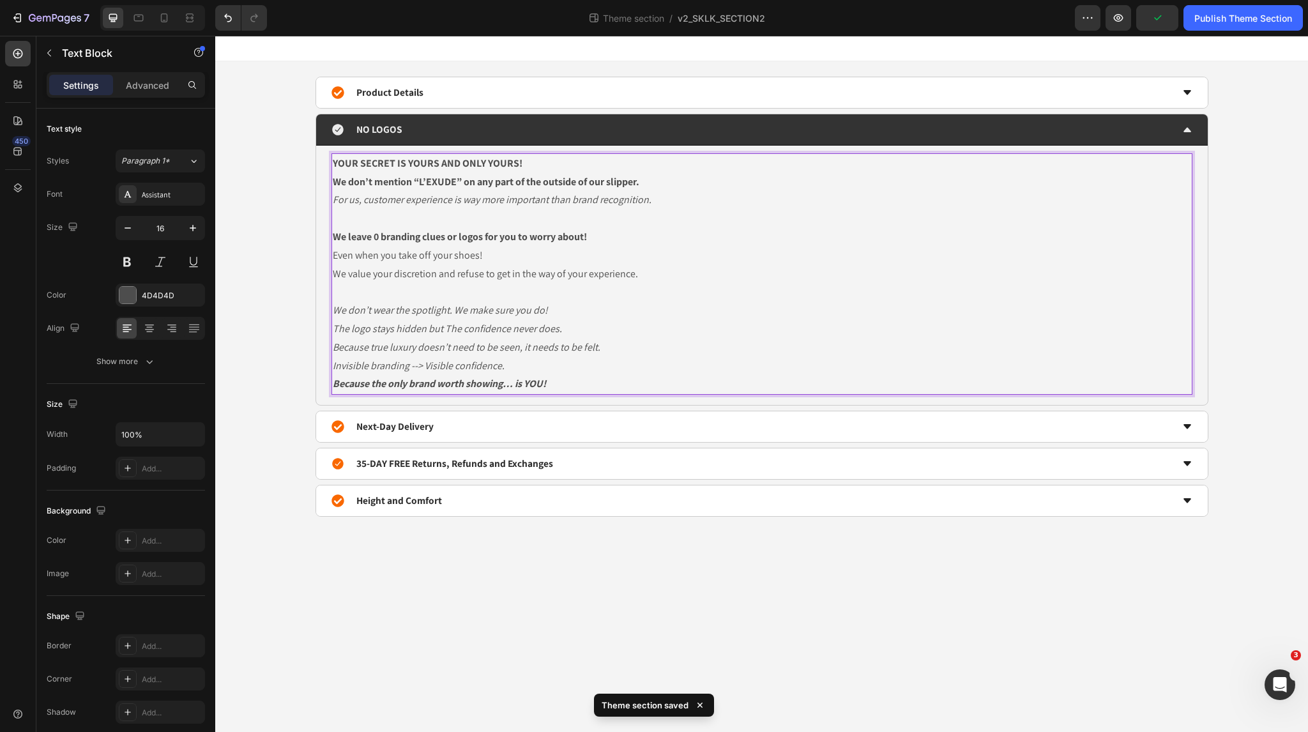
click at [394, 221] on p "YOUR SECRET IS YOURS AND ONLY YOURS! We don’t mention “L’EXUDE” on any part of …" at bounding box center [762, 191] width 858 height 73
click at [441, 312] on icon "We don’t wear the spotlight. We make sure you do!" at bounding box center [440, 309] width 215 height 13
click at [464, 284] on p "We value your discretion and refuse to get in the way of your experience. We do…" at bounding box center [762, 311] width 858 height 92
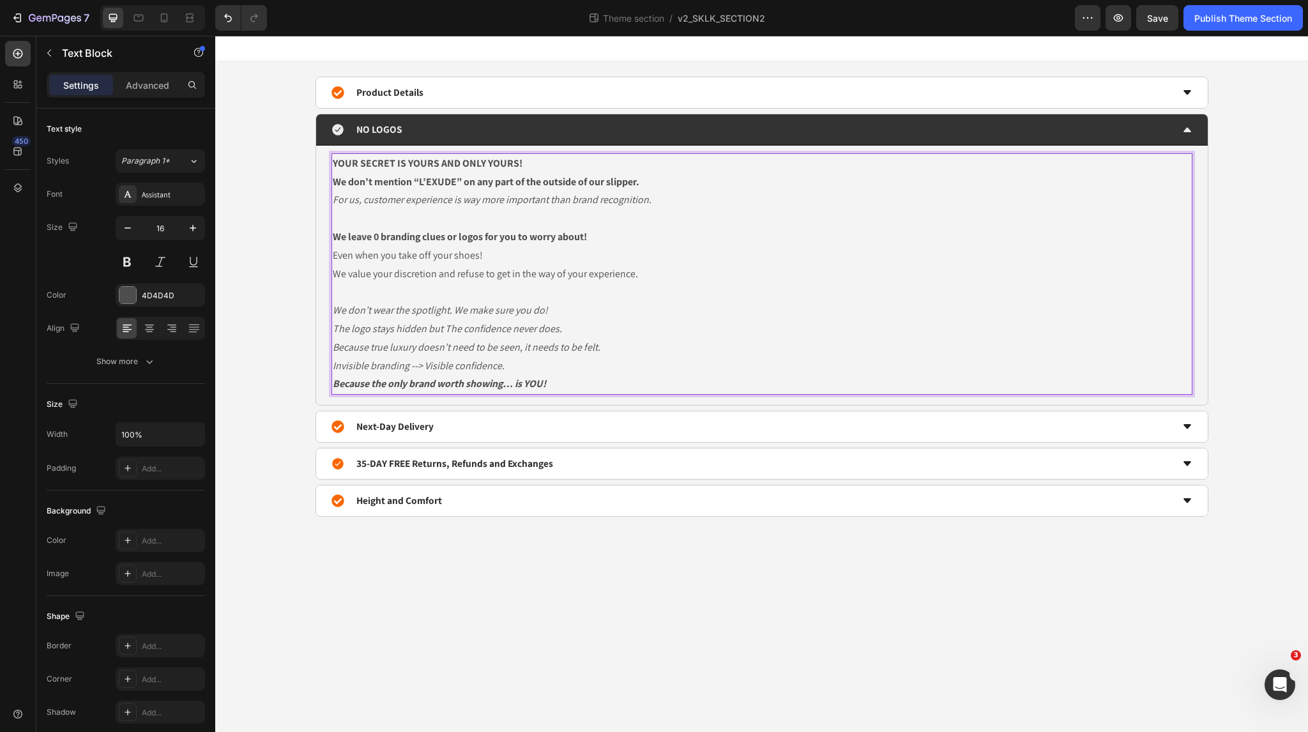
click at [444, 306] on icon "We don’t wear the spotlight. We make sure you do!" at bounding box center [440, 309] width 215 height 13
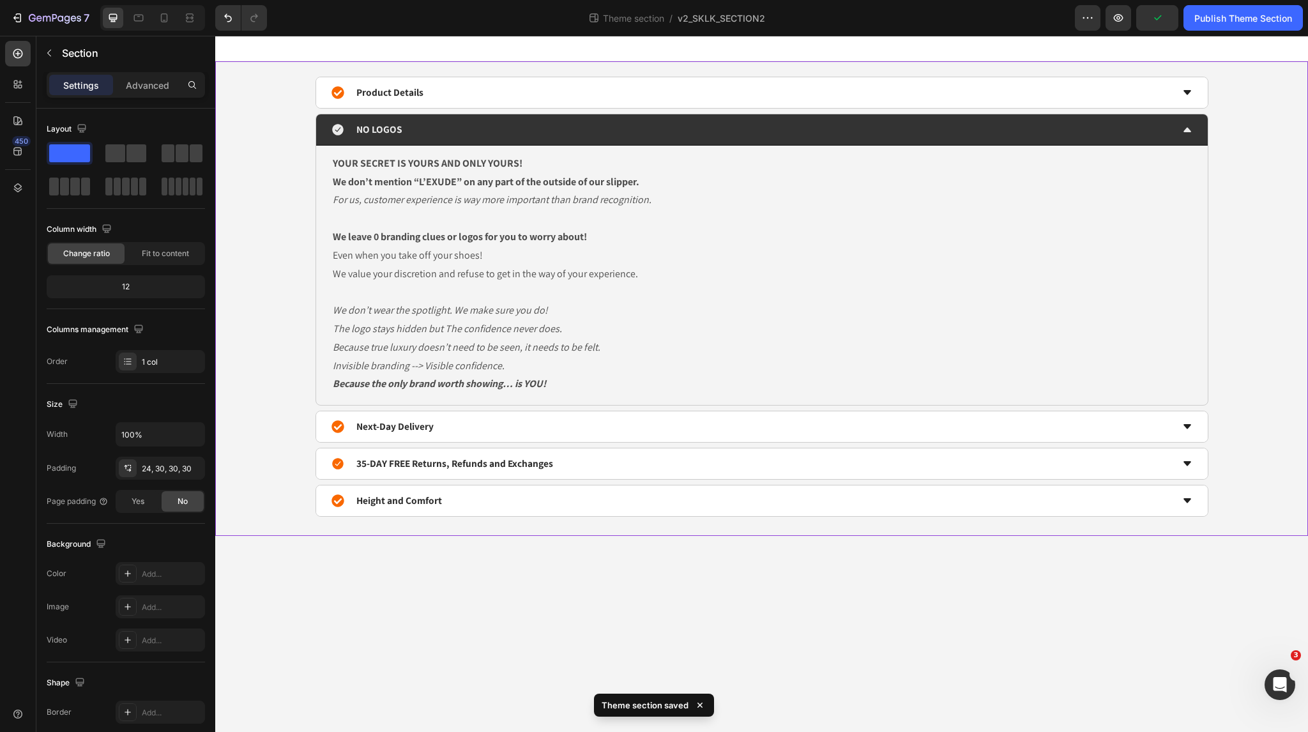
click at [289, 300] on div "Product Details NO LOGOS YOUR SECRET IS YOURS AND ONLY YOURS! We don’t mention …" at bounding box center [761, 297] width 1054 height 440
click at [393, 307] on icon "We don’t wear the spotlight. We make sure you do!" at bounding box center [440, 309] width 215 height 13
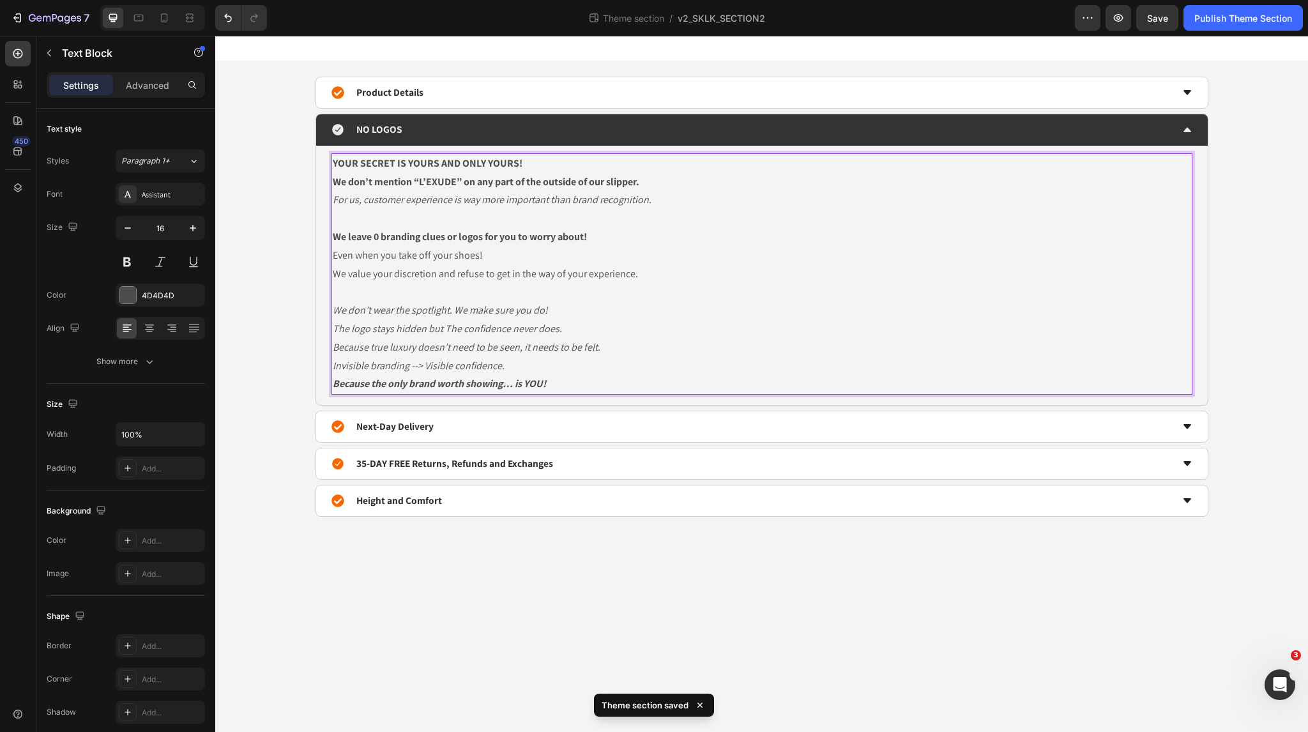
click at [402, 307] on icon "We don’t wear the spotlight. We make sure you do!" at bounding box center [440, 309] width 215 height 13
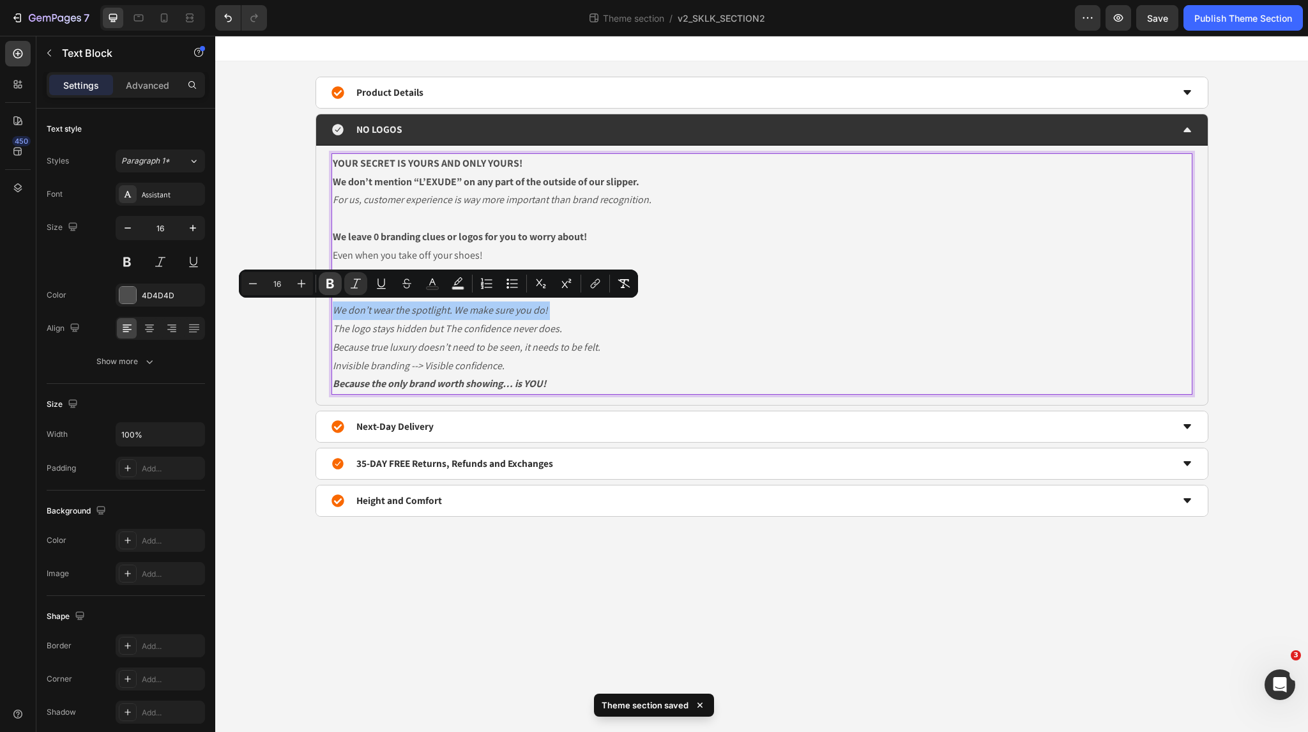
click at [329, 283] on icon "Editor contextual toolbar" at bounding box center [330, 284] width 8 height 10
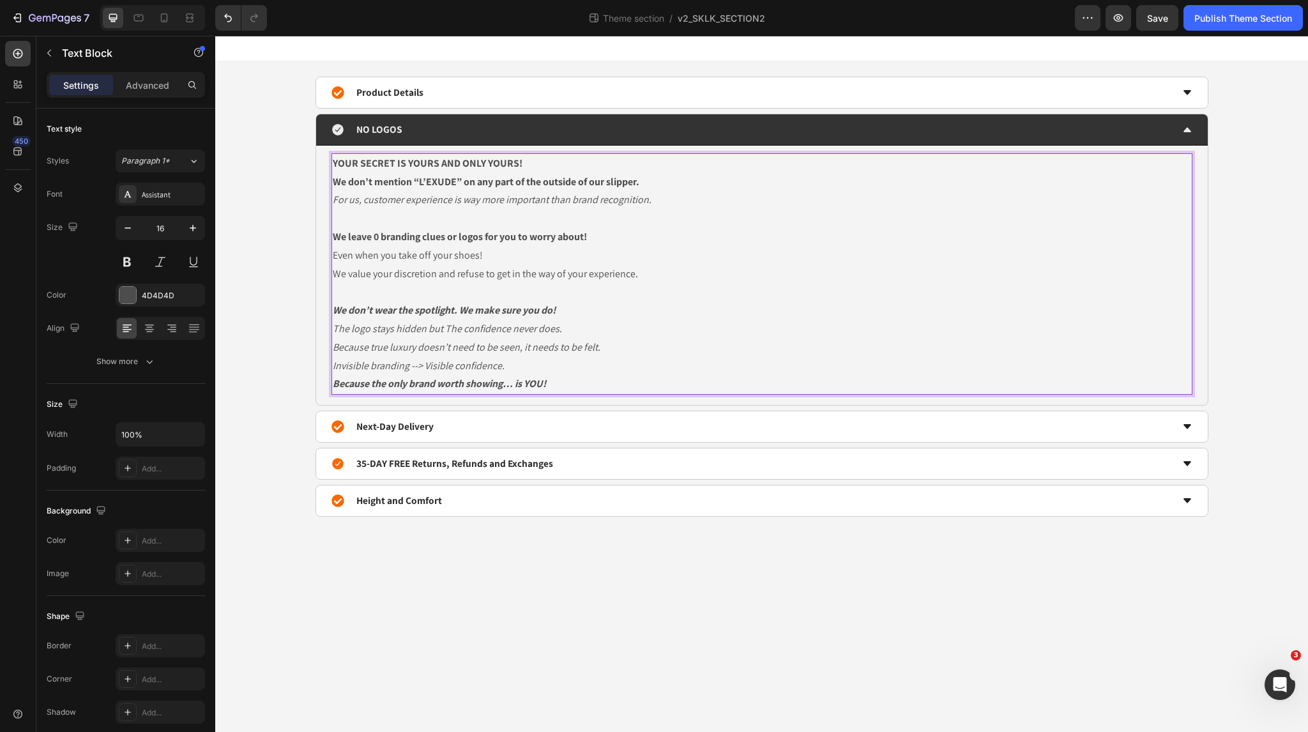
click at [419, 313] on strong "We don’t wear the spotlight. We make sure you do!" at bounding box center [444, 309] width 223 height 13
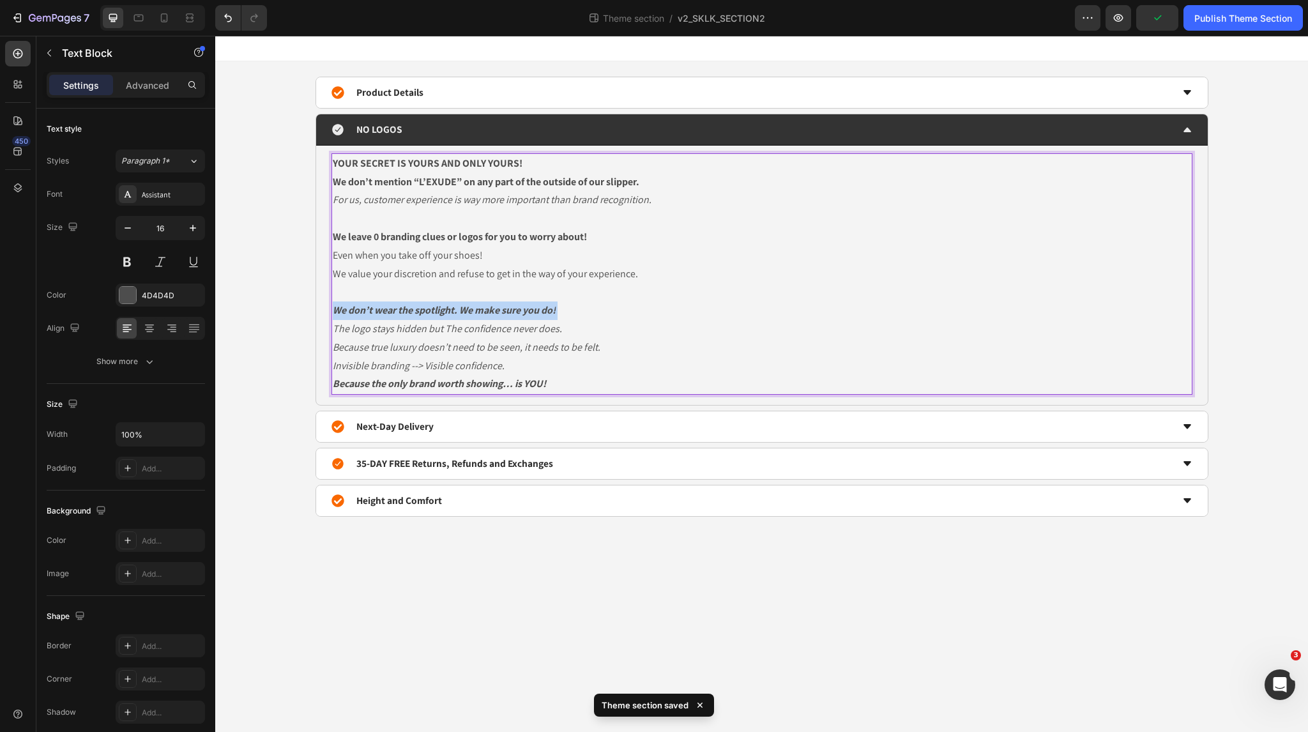
click at [414, 305] on strong "We don’t wear the spotlight. We make sure you do!" at bounding box center [444, 309] width 223 height 13
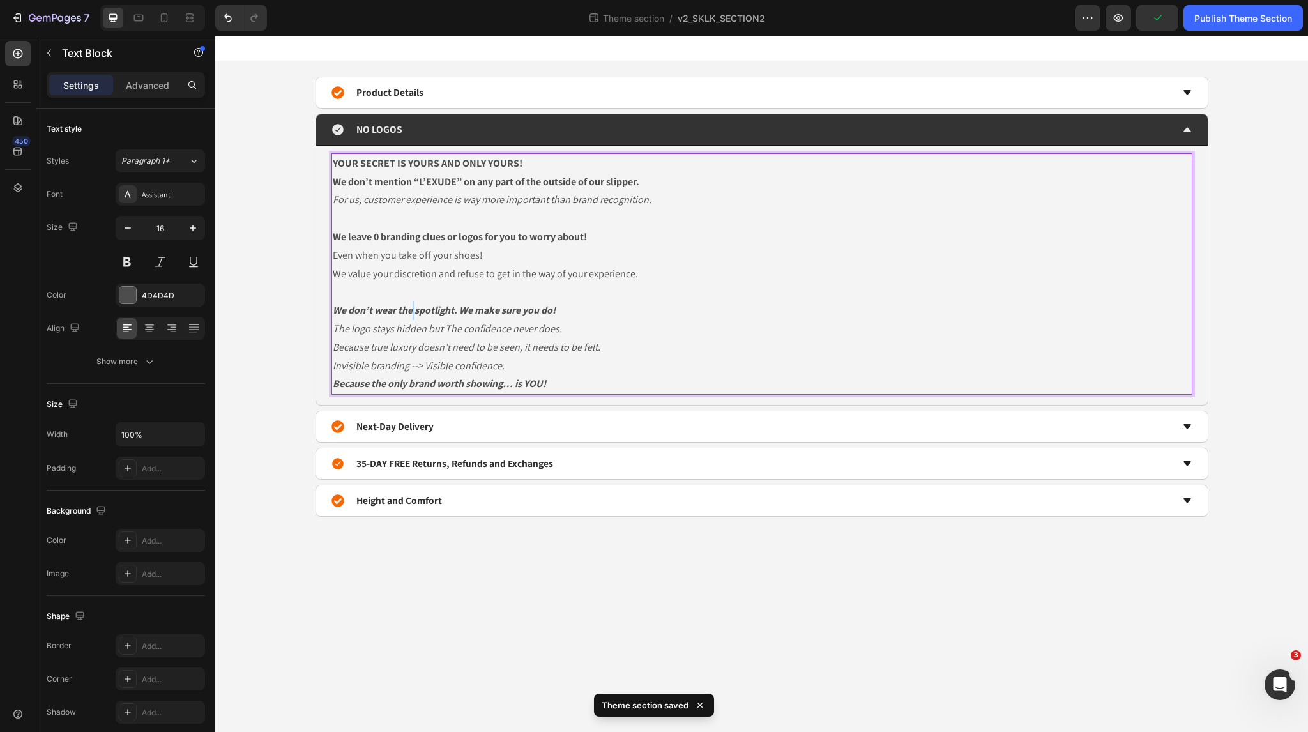
click at [414, 305] on strong "We don’t wear the spotlight. We make sure you do!" at bounding box center [444, 309] width 223 height 13
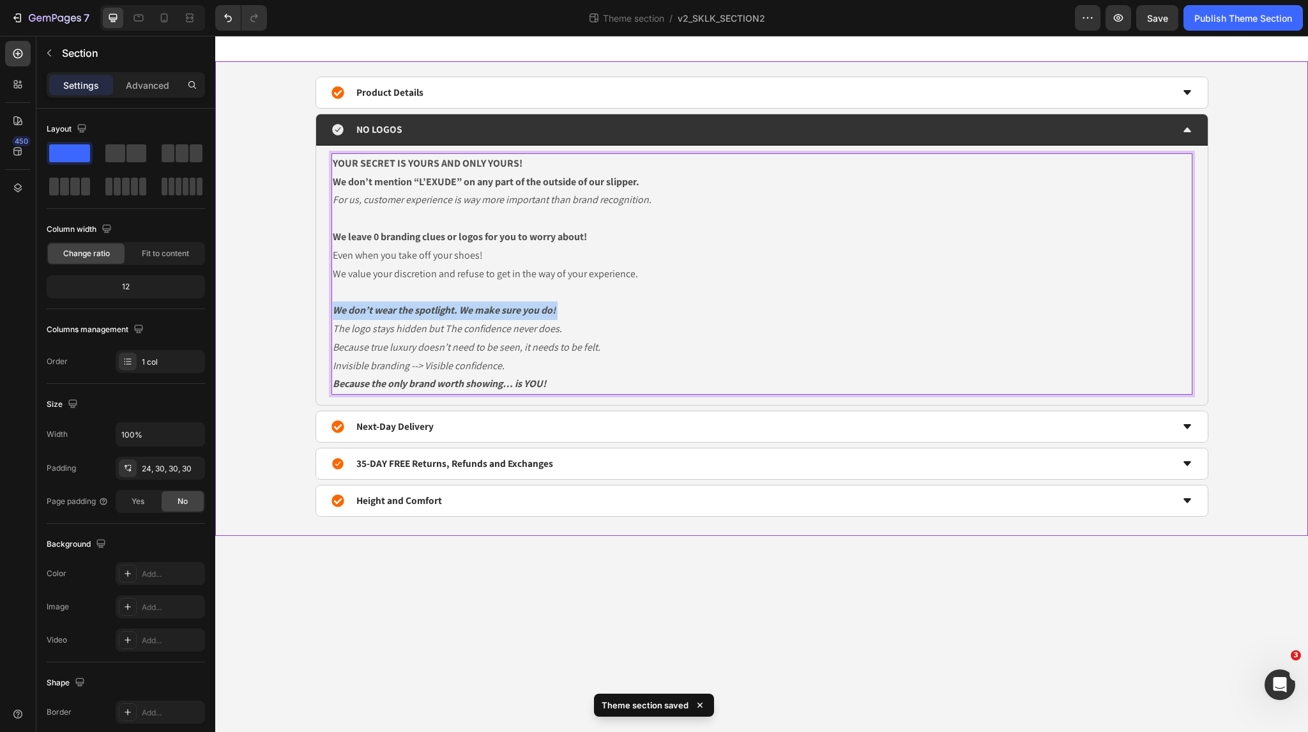
click at [238, 320] on div "Product Details NO LOGOS YOUR SECRET IS YOURS AND ONLY YOURS! We don’t mention …" at bounding box center [761, 297] width 1054 height 440
click at [371, 308] on strong "We don’t wear the spotlight. We make sure you do!" at bounding box center [444, 309] width 223 height 13
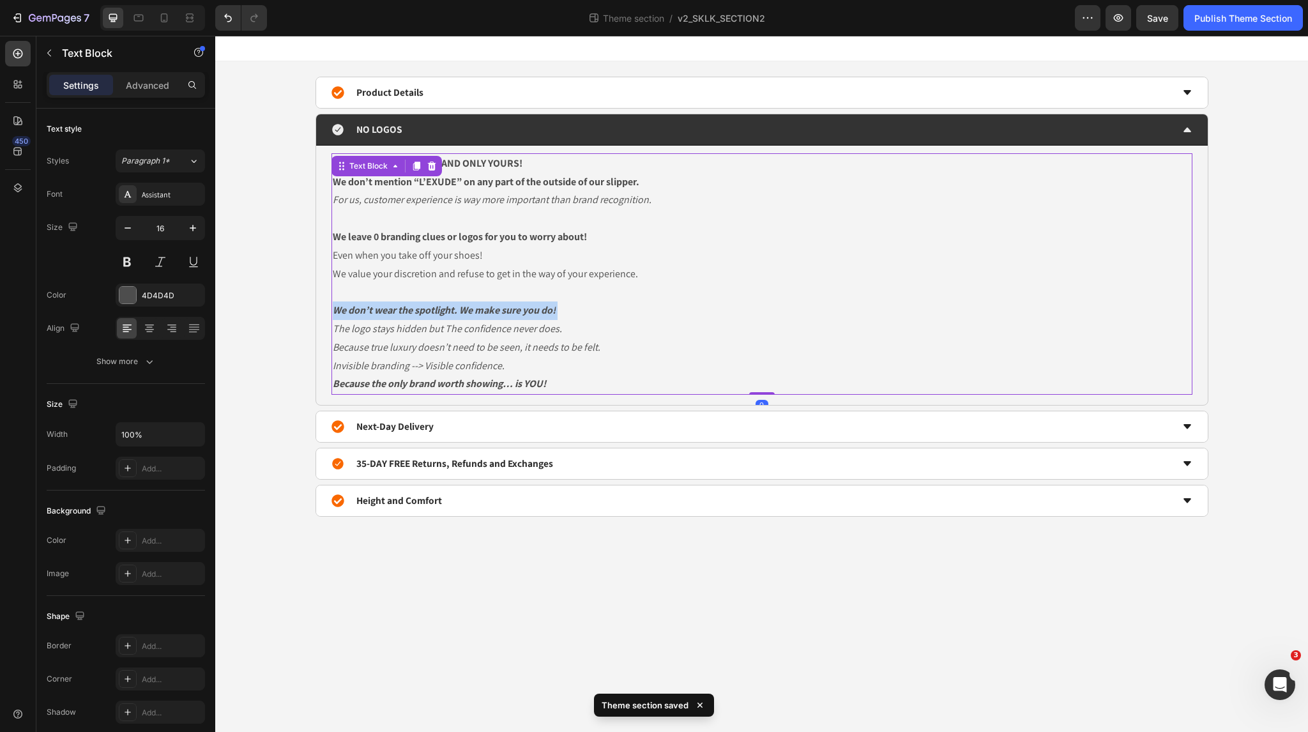
click at [371, 308] on strong "We don’t wear the spotlight. We make sure you do!" at bounding box center [444, 309] width 223 height 13
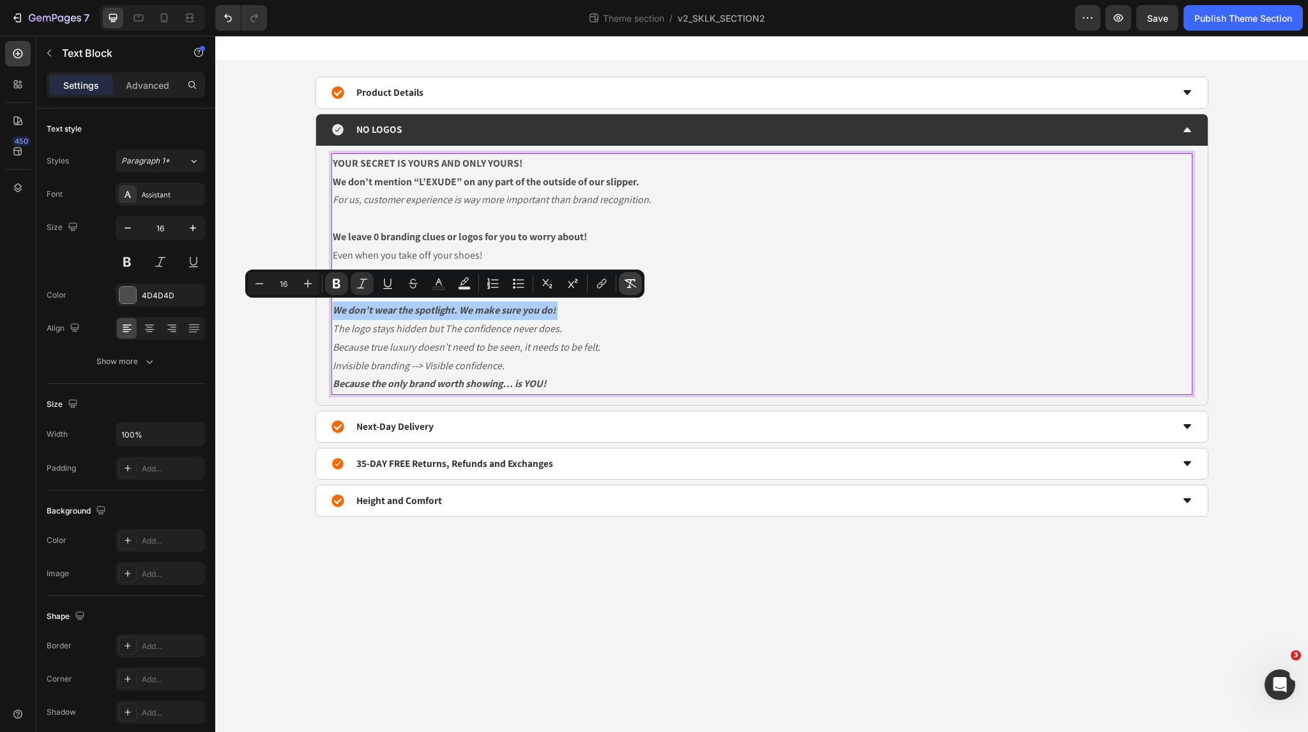
click at [636, 280] on button "Remove Format" at bounding box center [630, 283] width 23 height 23
click at [362, 282] on icon "Editor contextual toolbar" at bounding box center [362, 283] width 13 height 13
click at [287, 344] on div "Product Details NO LOGOS YOUR SECRET IS YOURS AND ONLY YOURS! We don’t mention …" at bounding box center [761, 297] width 1054 height 440
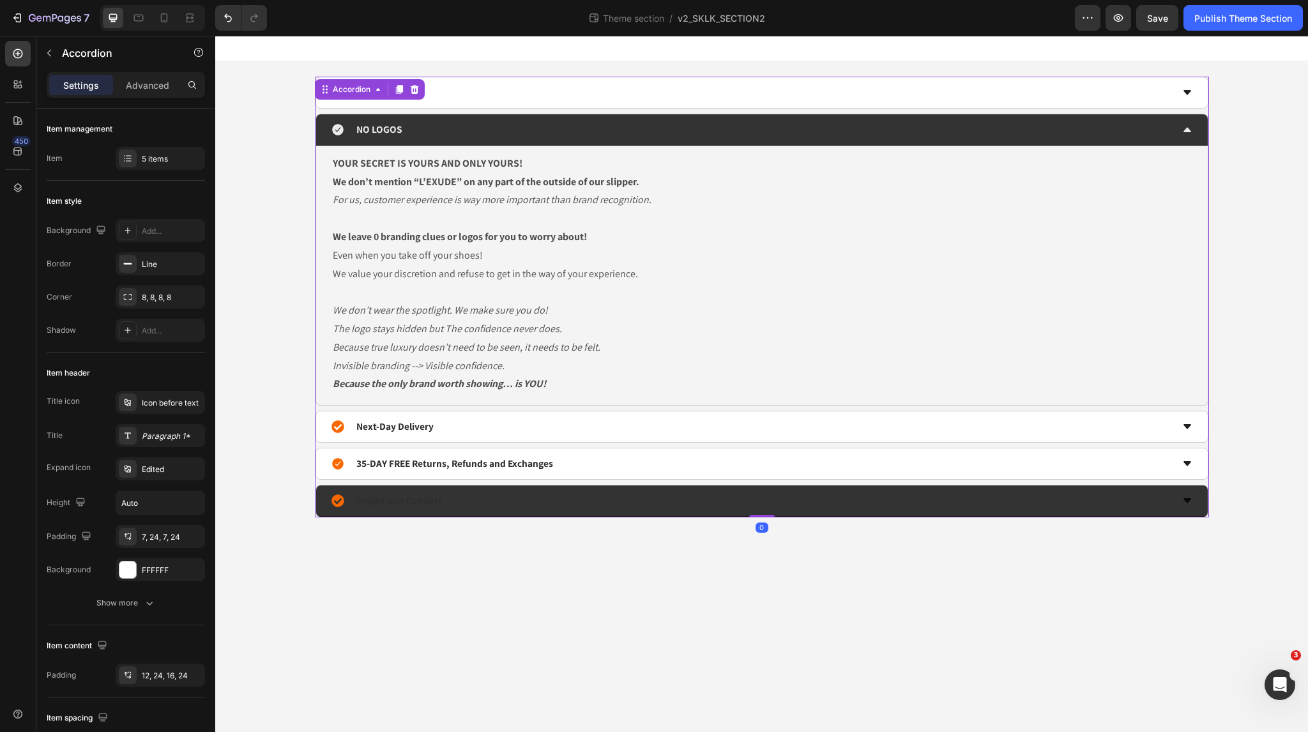
click at [1192, 501] on icon at bounding box center [1187, 501] width 10 height 10
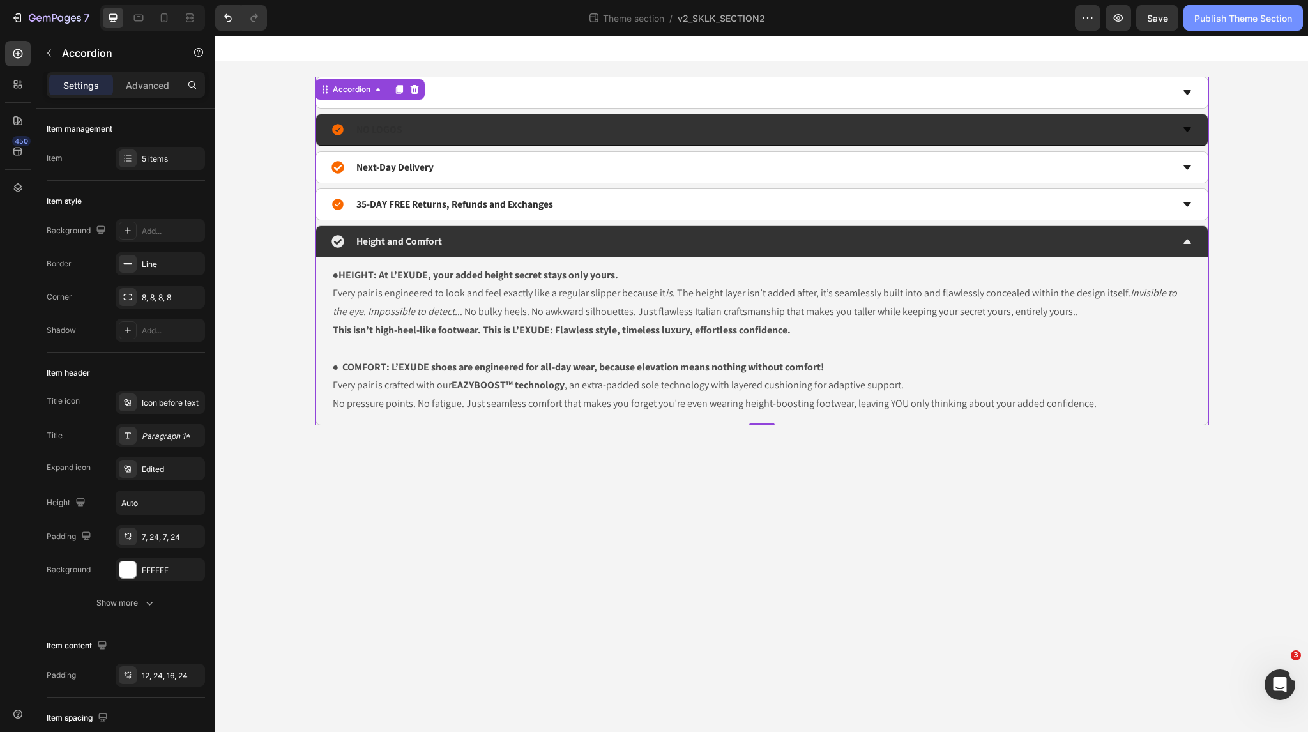
click at [1236, 18] on div "Publish Theme Section" at bounding box center [1243, 17] width 98 height 13
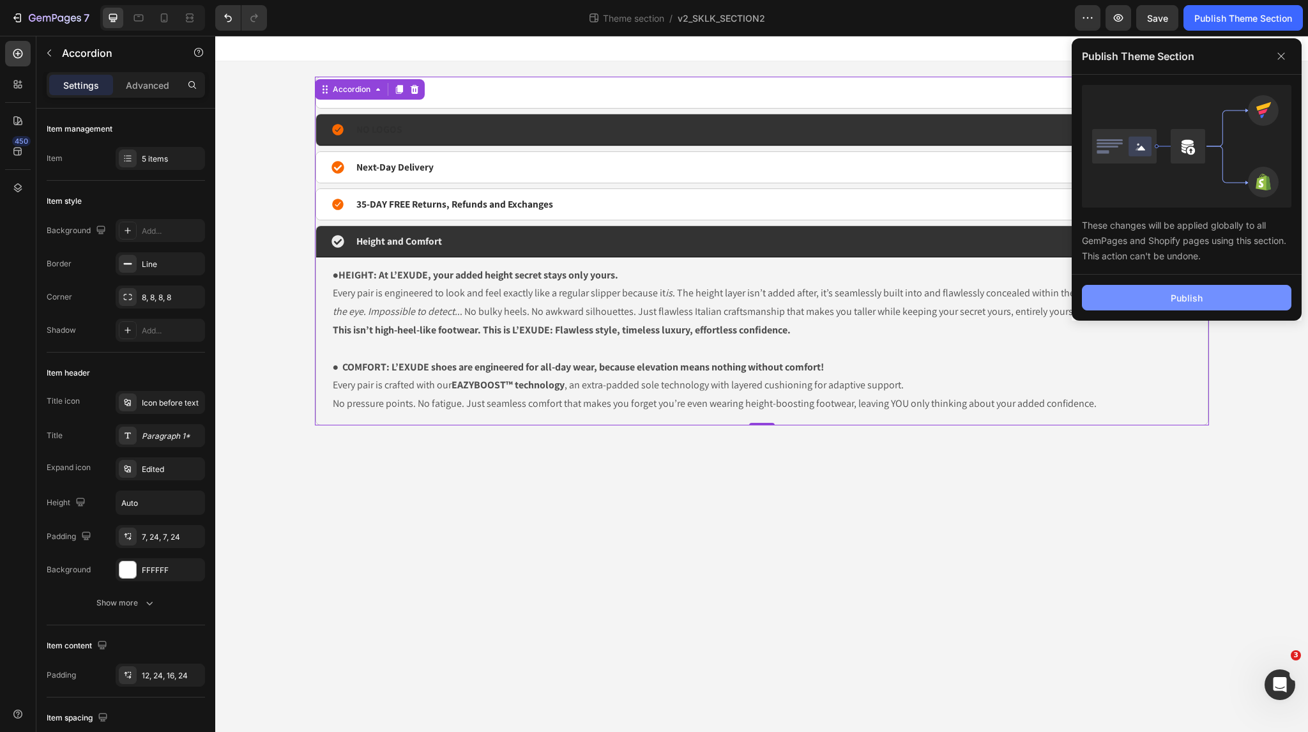
click at [1193, 293] on div "Publish" at bounding box center [1187, 297] width 32 height 13
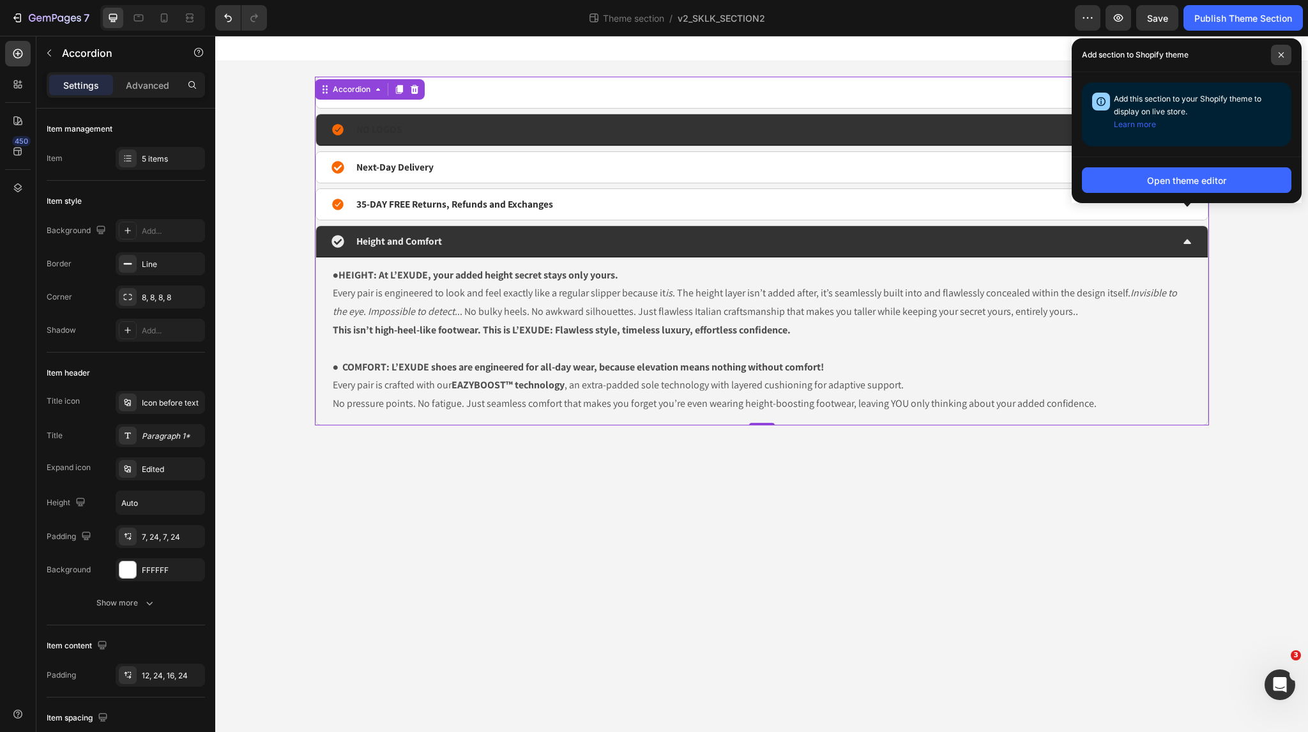
click at [1281, 54] on icon at bounding box center [1281, 55] width 6 height 6
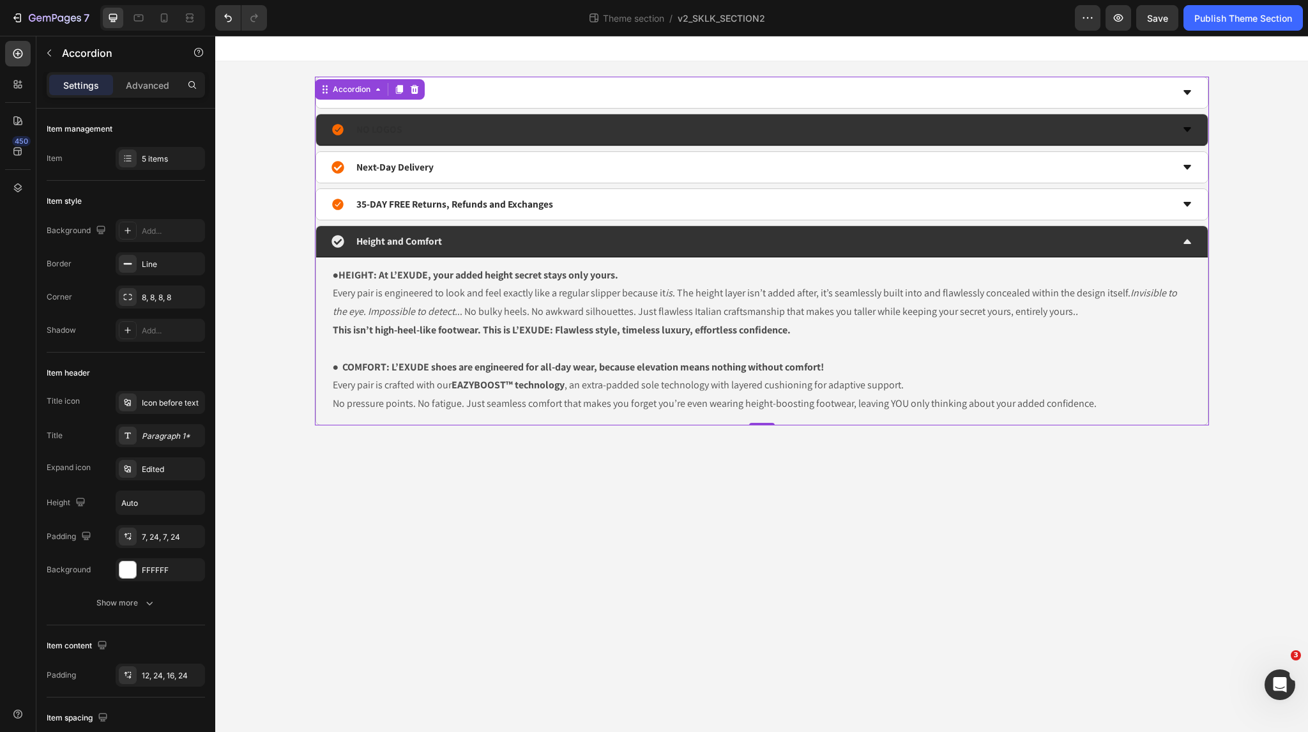
click at [1190, 131] on icon at bounding box center [1187, 130] width 10 height 10
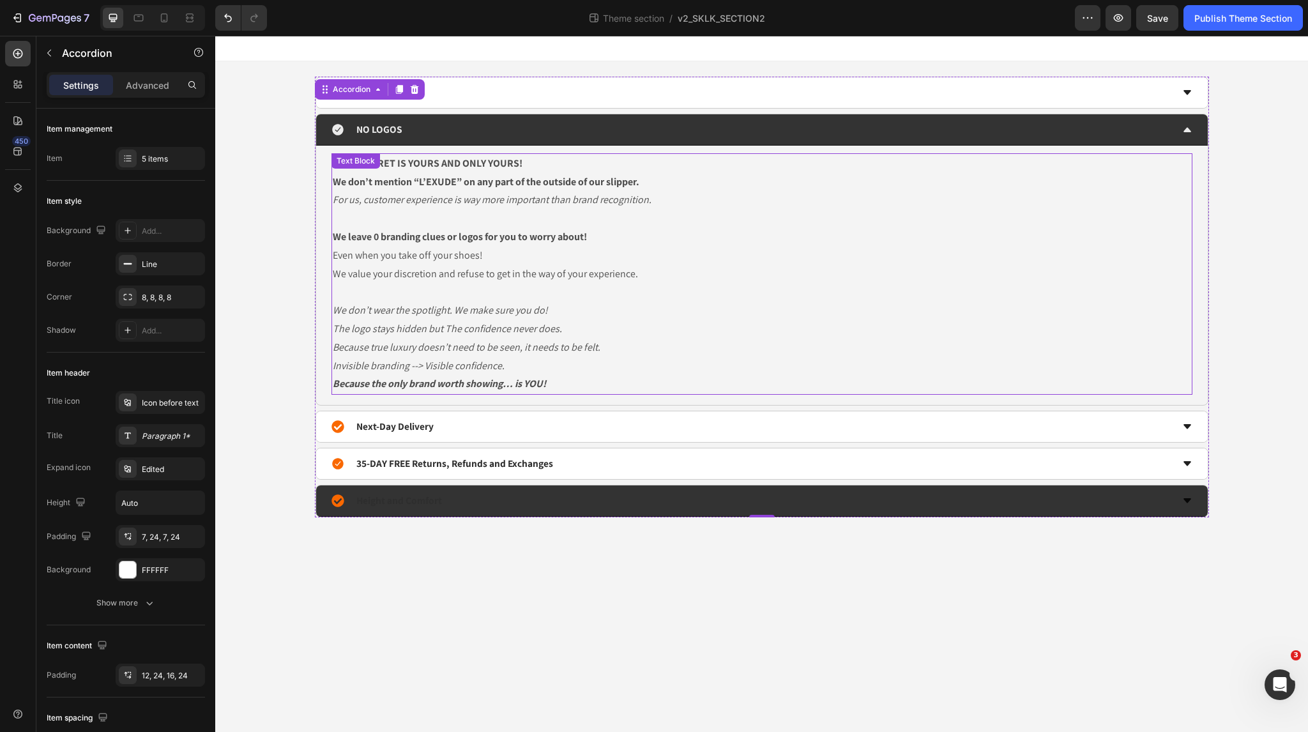
click at [542, 233] on strong "We leave 0 branding clues or logos for you to worry about!" at bounding box center [460, 236] width 254 height 13
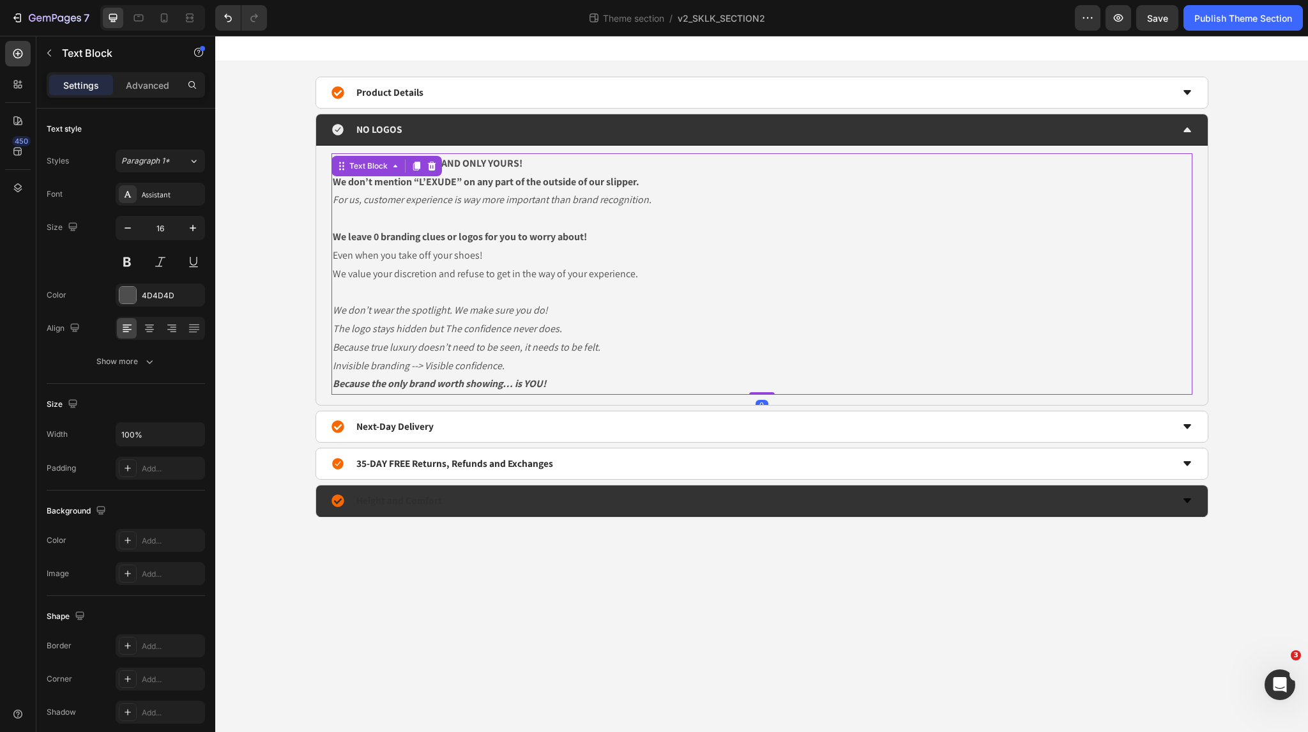
click at [542, 233] on strong "We leave 0 branding clues or logos for you to worry about!" at bounding box center [460, 236] width 254 height 13
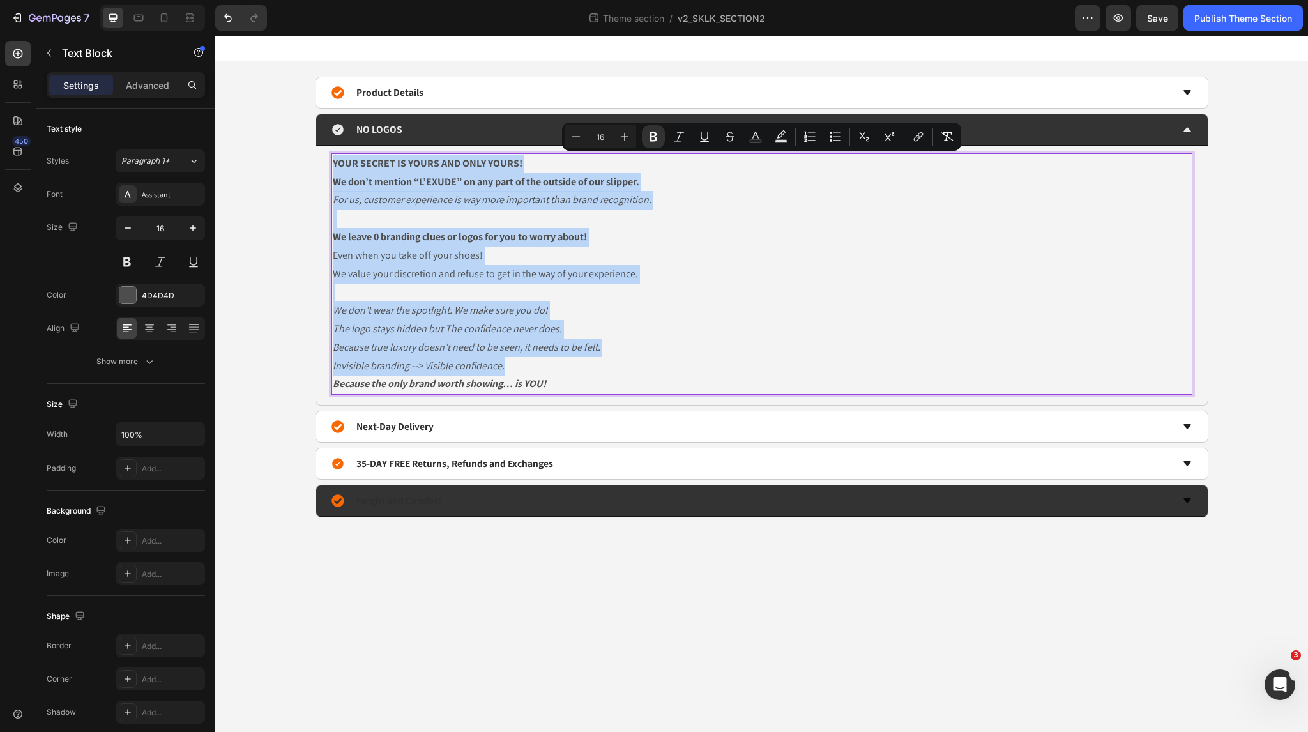
copy div "YOUR SECRET IS YOURS AND ONLY YOURS! We don’t mention “L’EXUDE” on any part of …"
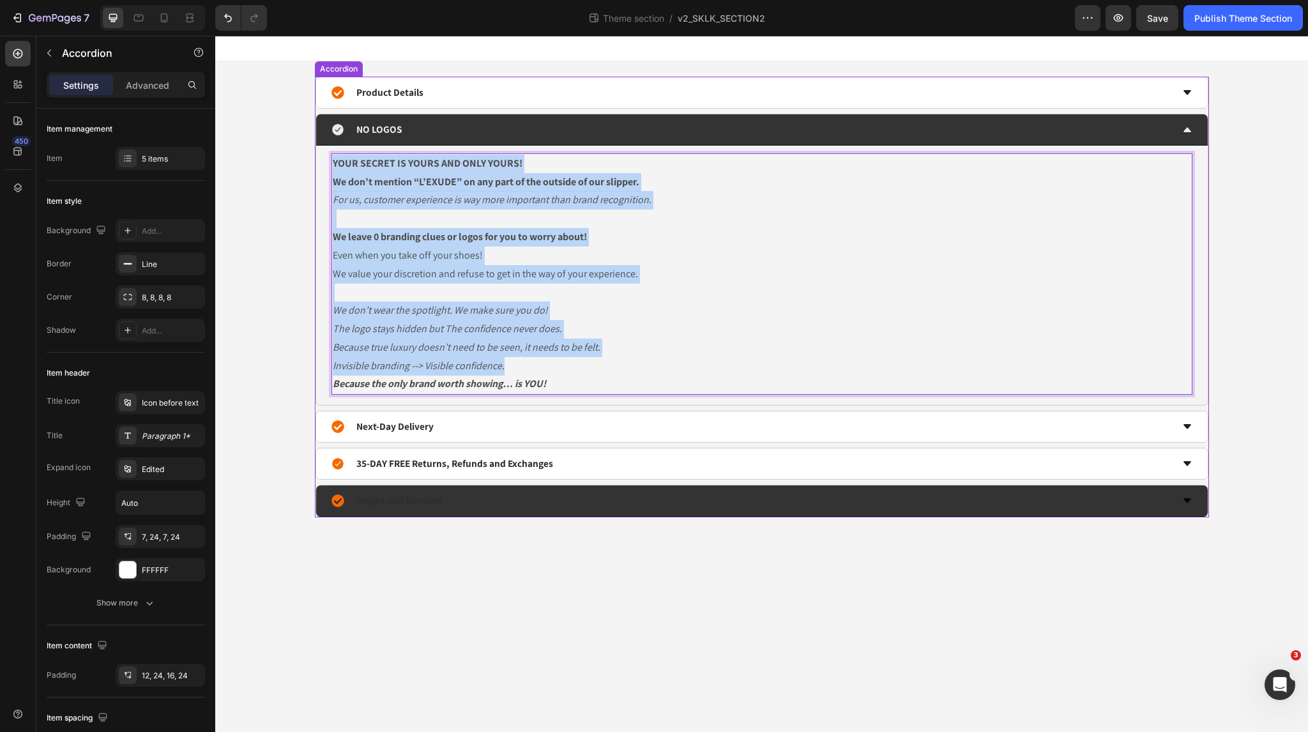
click at [1179, 504] on div "Height and Comfort" at bounding box center [761, 500] width 891 height 31
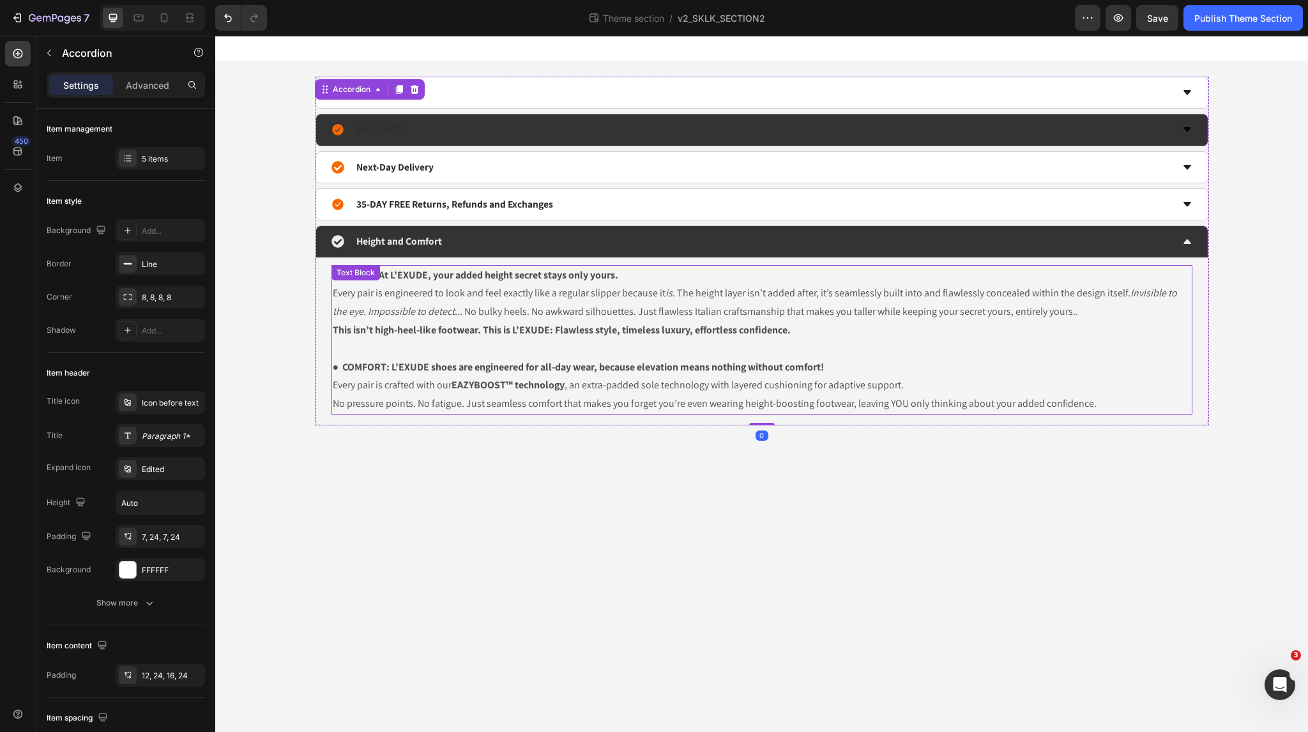
click at [529, 303] on p "● HEIGHT: At L’EXUDE, your added height secret stays only yours. Every pair is …" at bounding box center [762, 293] width 858 height 55
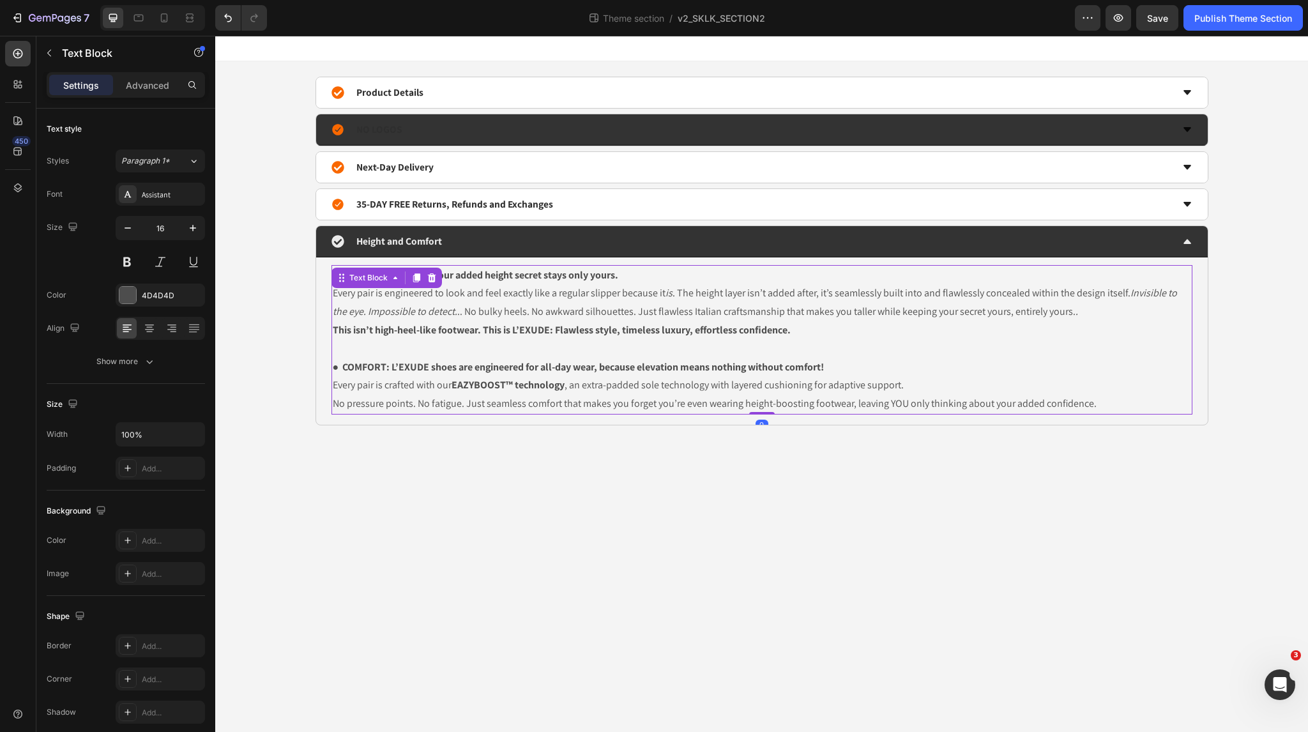
click at [528, 305] on p "● HEIGHT: At L’EXUDE, your added height secret stays only yours. Every pair is …" at bounding box center [762, 293] width 858 height 55
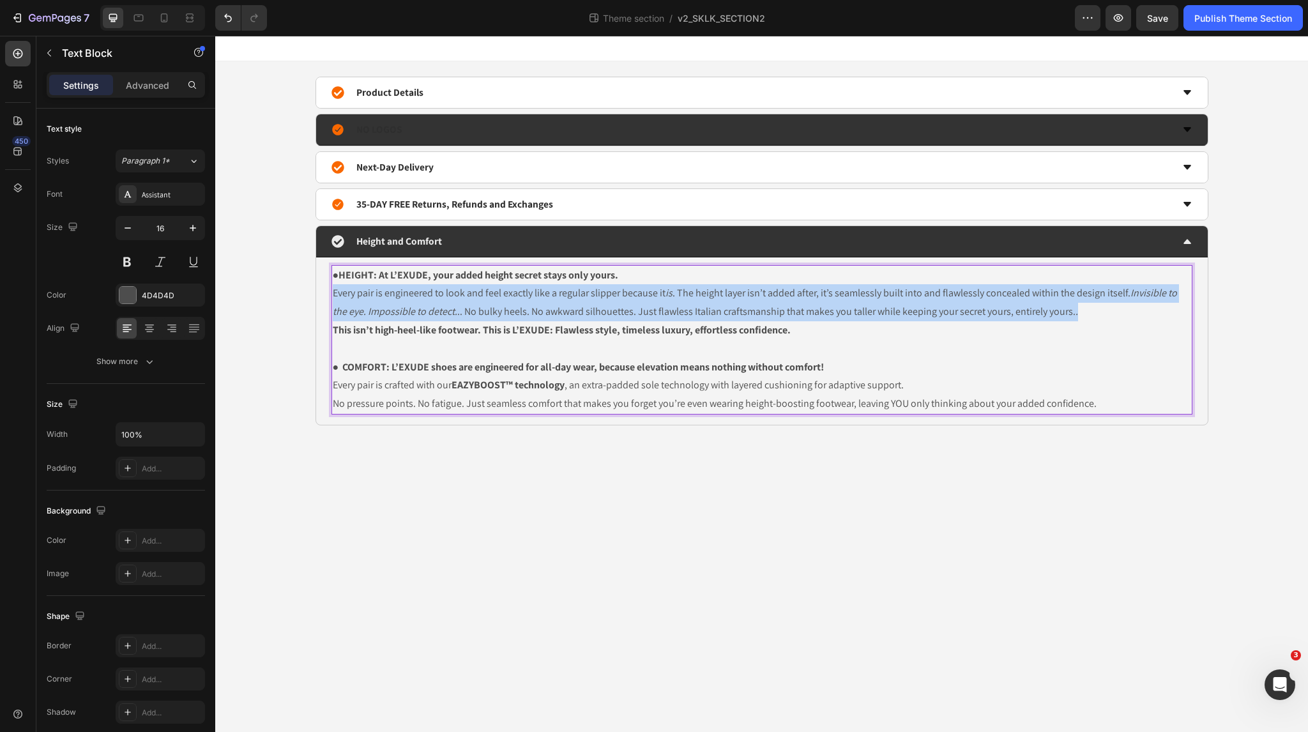
click at [528, 305] on p "● HEIGHT: At L’EXUDE, your added height secret stays only yours. Every pair is …" at bounding box center [762, 293] width 858 height 55
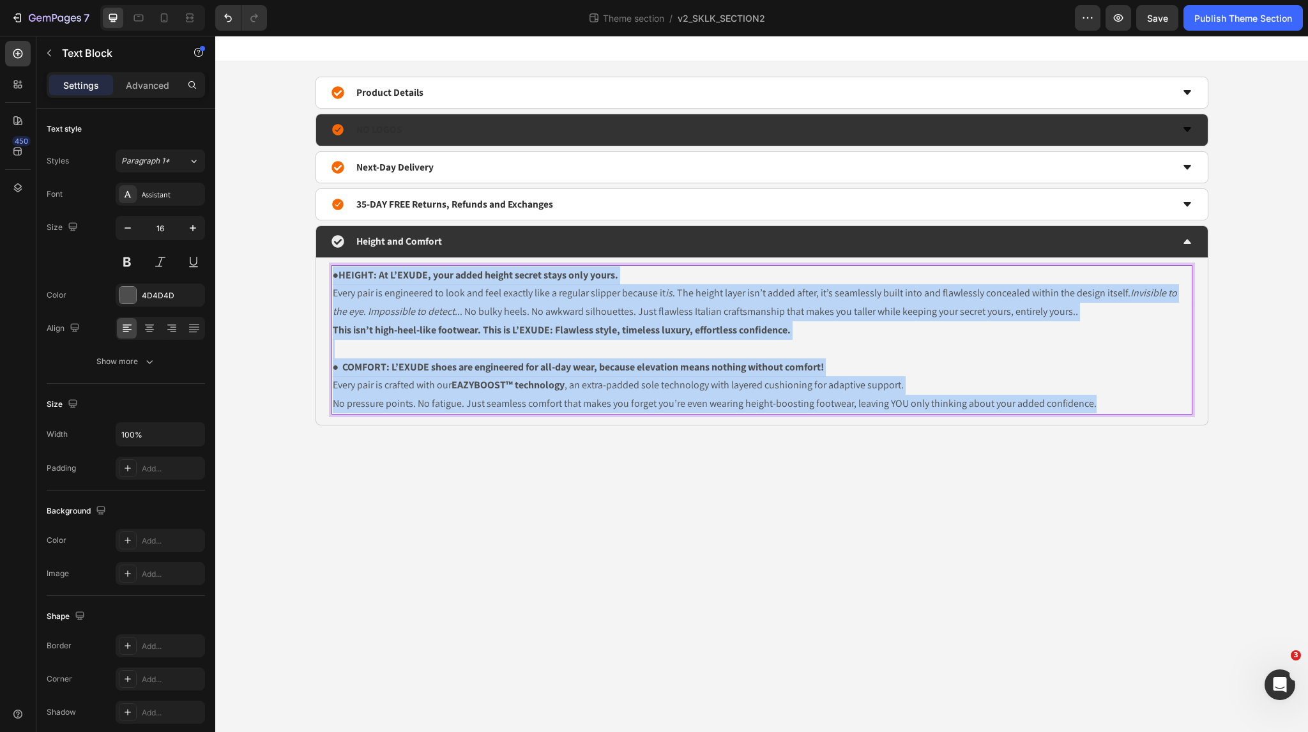
copy div "● HEIGHT: At L’EXUDE, your added height secret stays only yours. Every pair is …"
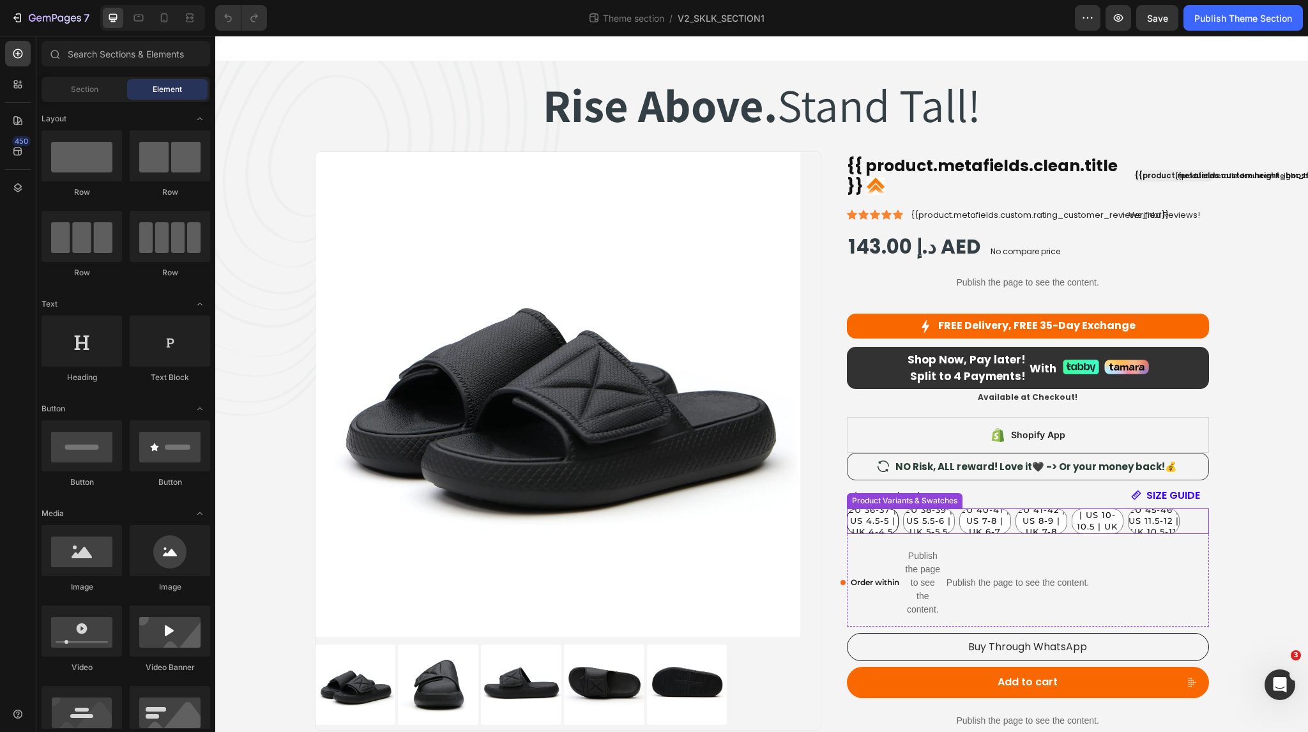
click at [868, 526] on span "EU 36-37 | US 4.5-5 | UK 4-4.5" at bounding box center [872, 520] width 49 height 33
click at [847, 508] on input "EU 36-37 | US 4.5-5 | UK 4-4.5 EU 36-37 | US 4.5-5 | UK 4-4.5 EU 36-37 | US 4.5…" at bounding box center [846, 508] width 1 height 1
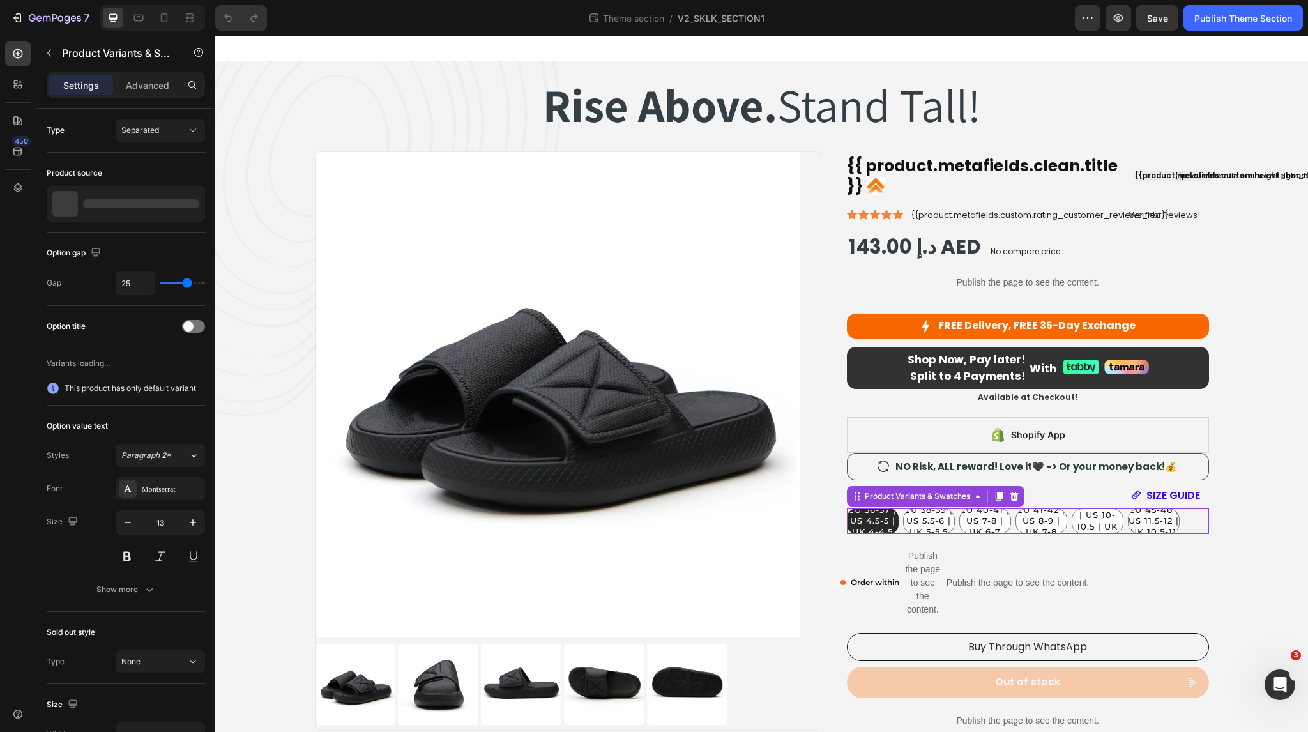
click at [868, 526] on span "EU 36-37 | US 4.5-5 | UK 4-4.5" at bounding box center [872, 520] width 49 height 33
click at [847, 508] on input "EU 36-37 | US 4.5-5 | UK 4-4.5 EU 36-37 | US 4.5-5 | UK 4-4.5 EU 36-37 | US 4.5…" at bounding box center [846, 508] width 1 height 1
radio input "false"
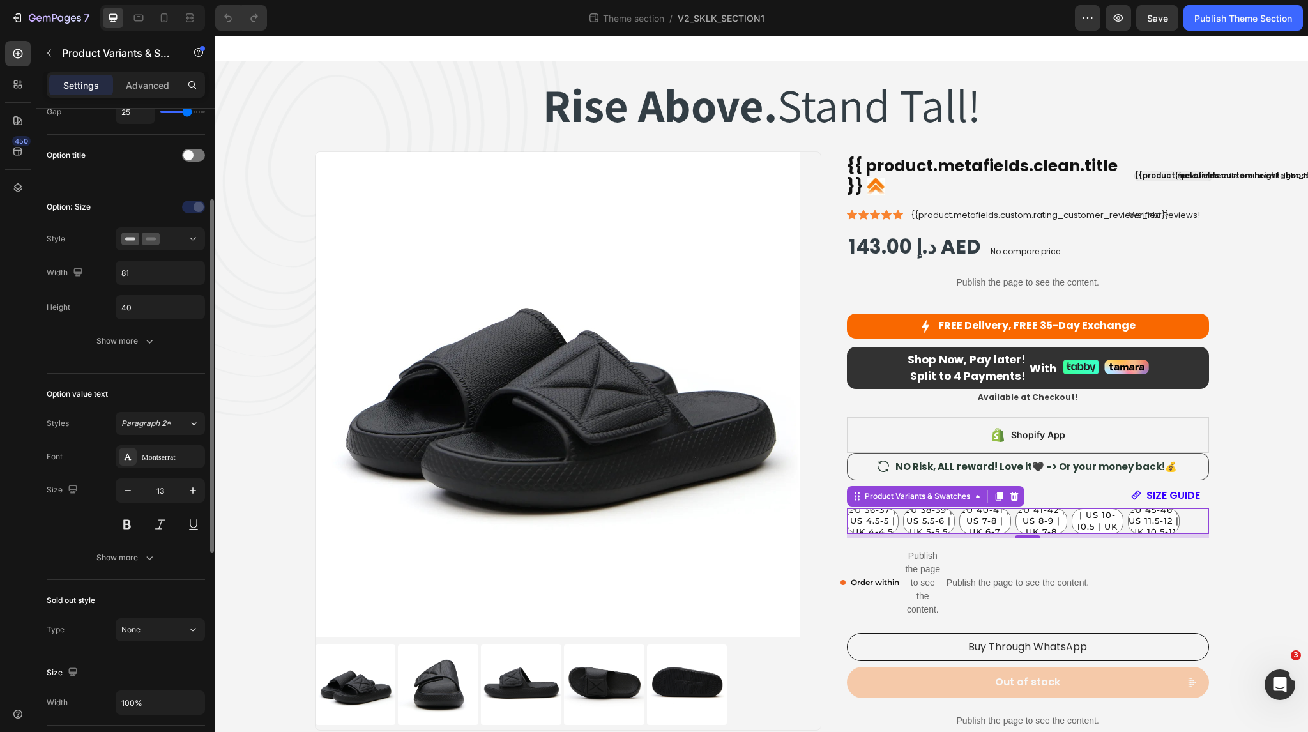
scroll to position [171, 0]
click at [114, 555] on div "Show more" at bounding box center [125, 558] width 59 height 13
click at [142, 589] on input "133%" at bounding box center [160, 591] width 88 height 23
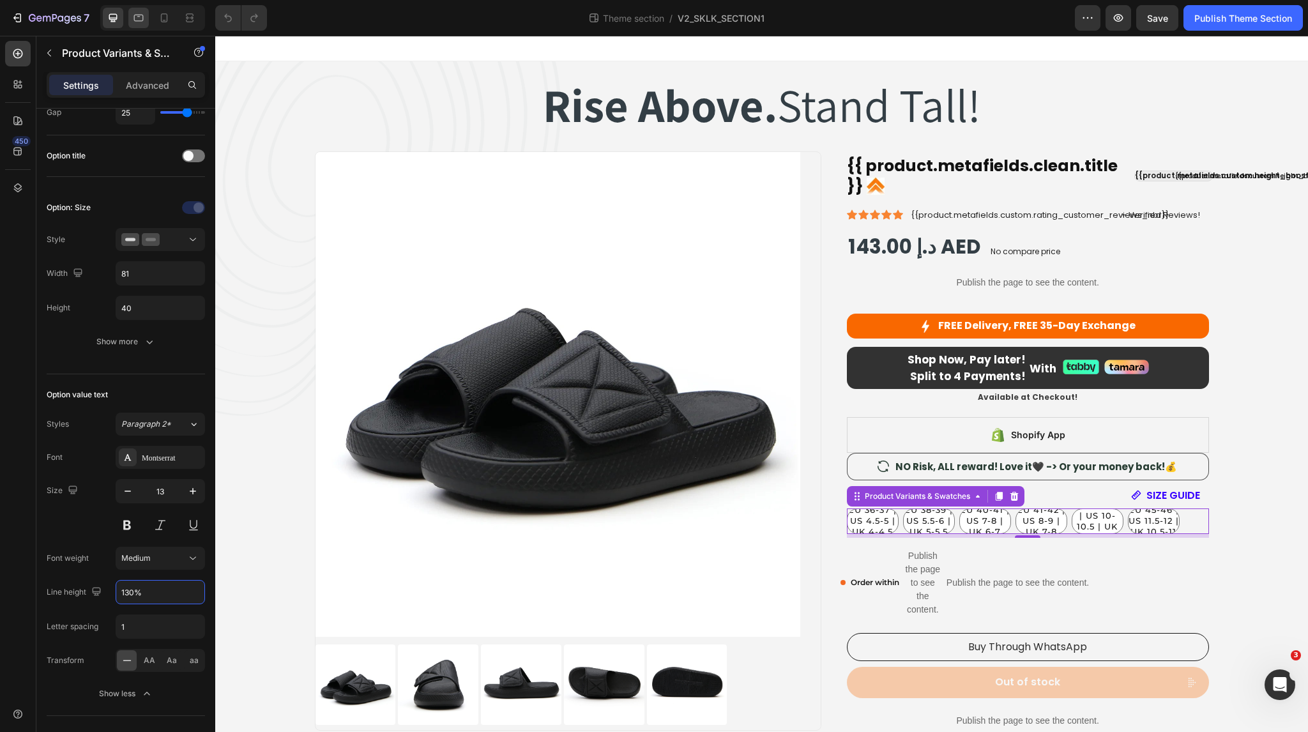
type input "130%"
click at [139, 17] on icon at bounding box center [138, 17] width 13 height 13
type input "95"
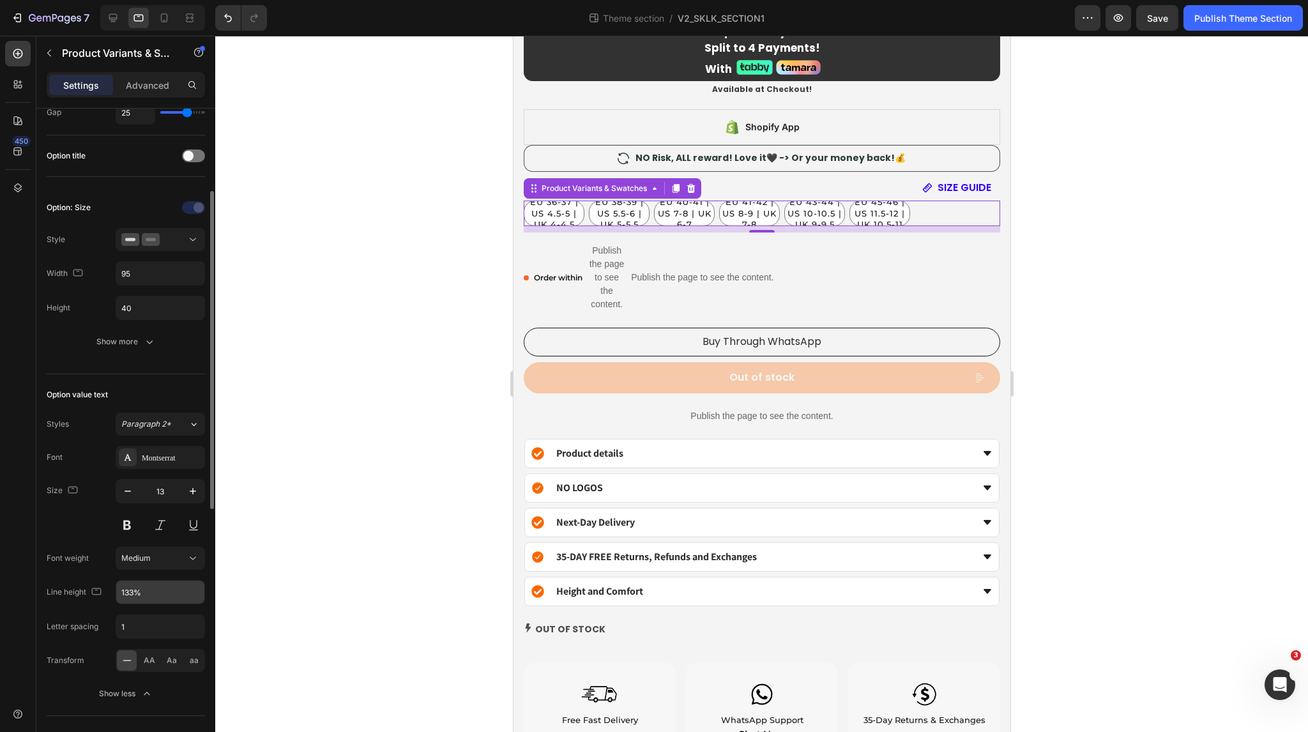
scroll to position [994, 0]
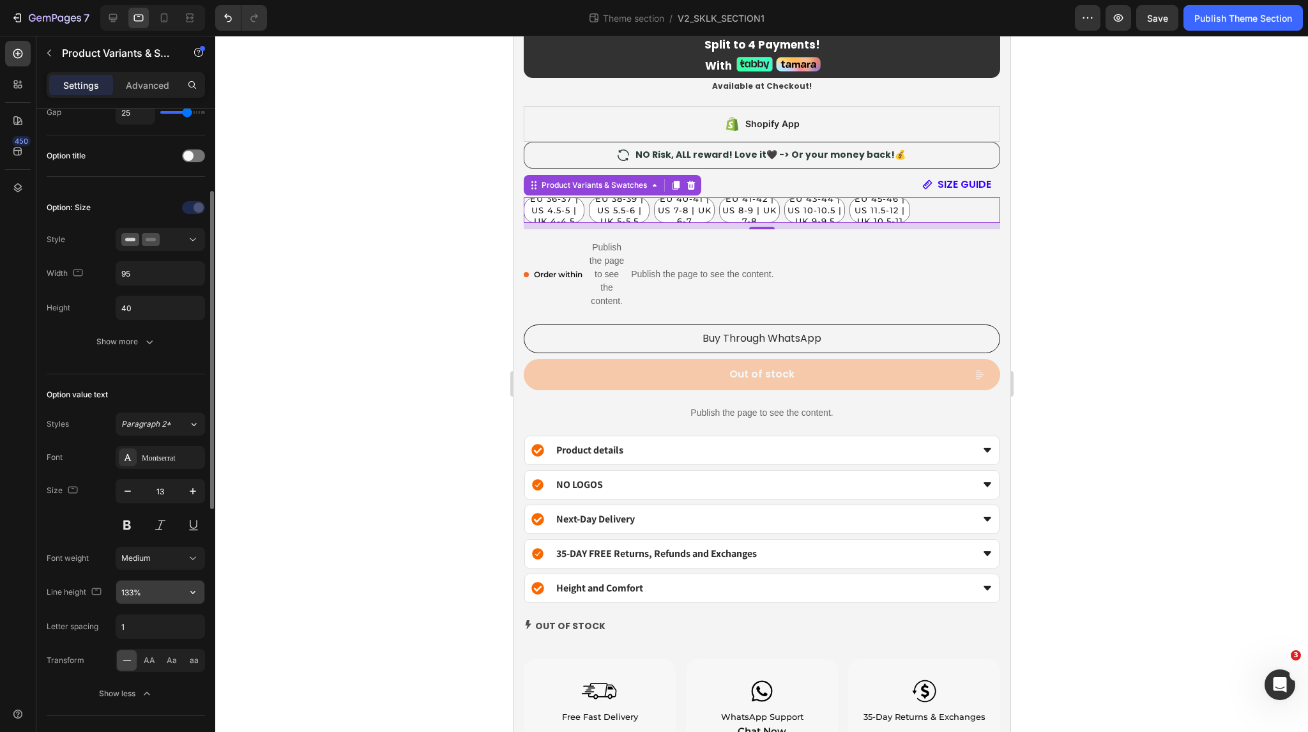
click at [142, 586] on input "133%" at bounding box center [160, 591] width 88 height 23
type input "130%"
click at [164, 17] on icon at bounding box center [164, 17] width 13 height 13
type input "27"
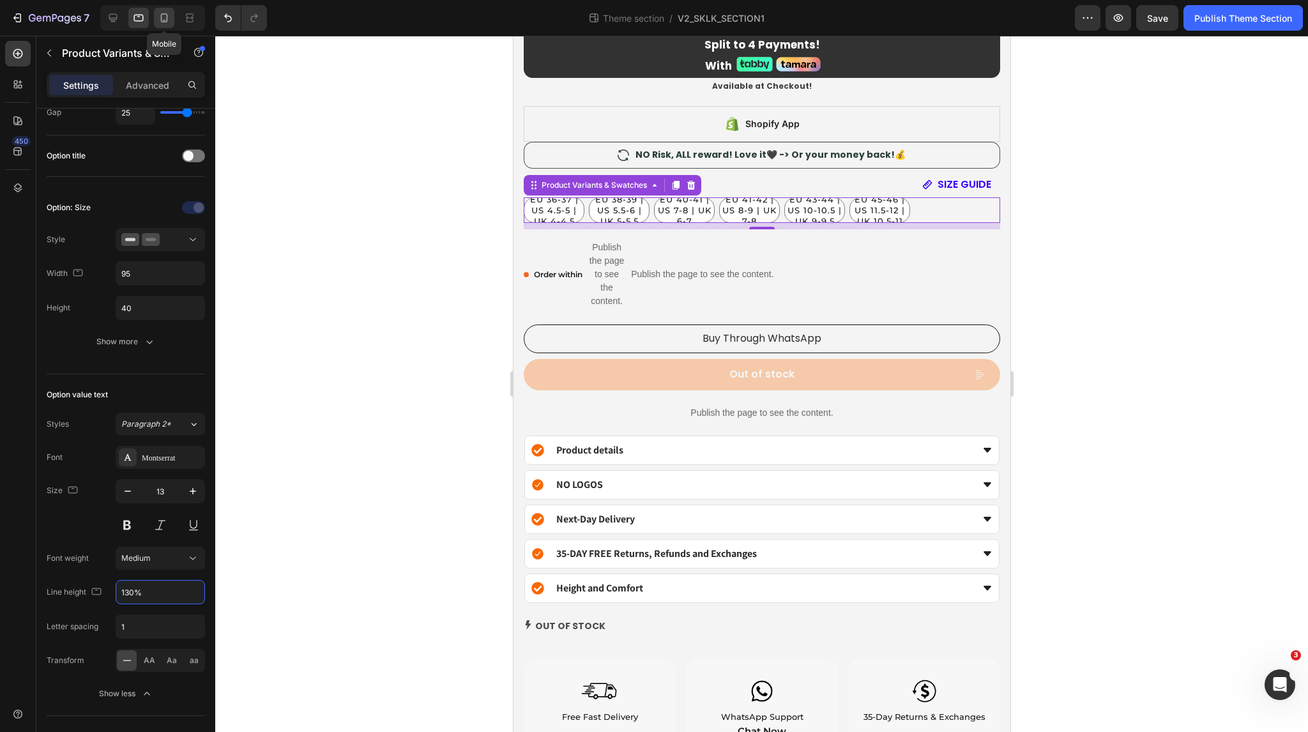
type input "80"
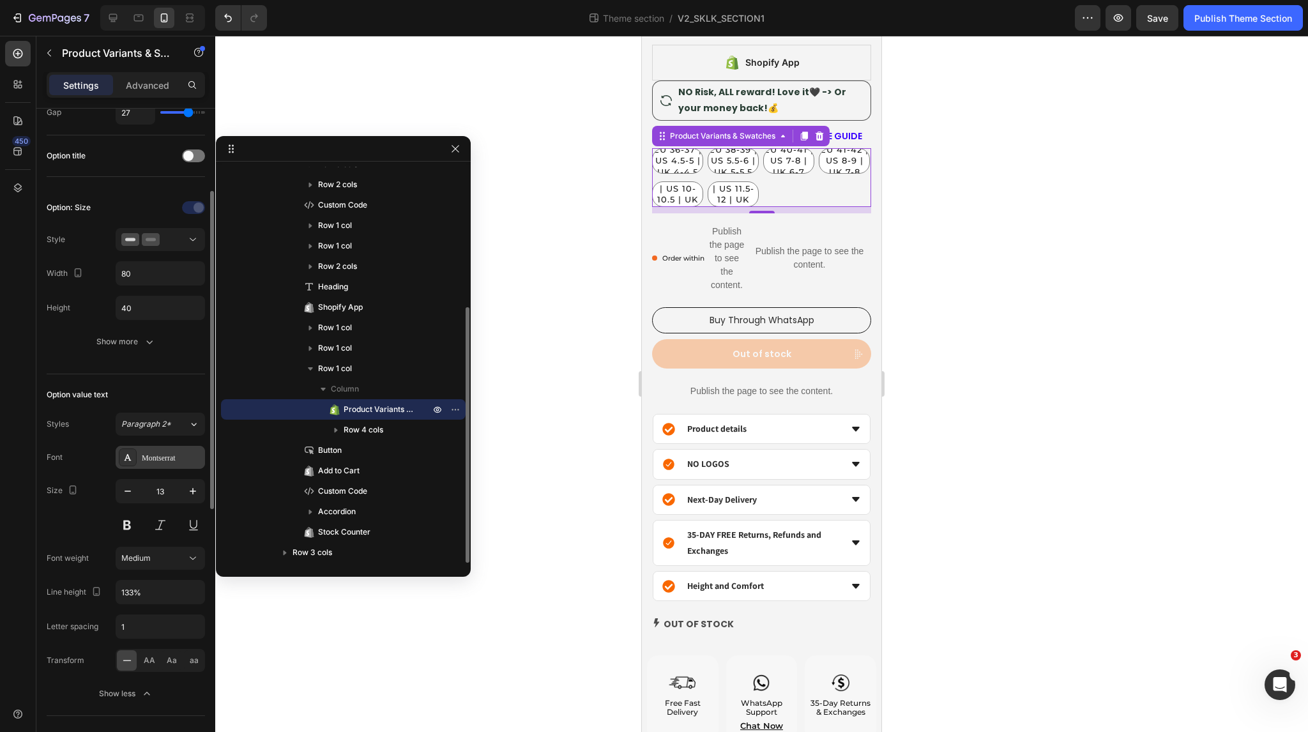
scroll to position [736, 0]
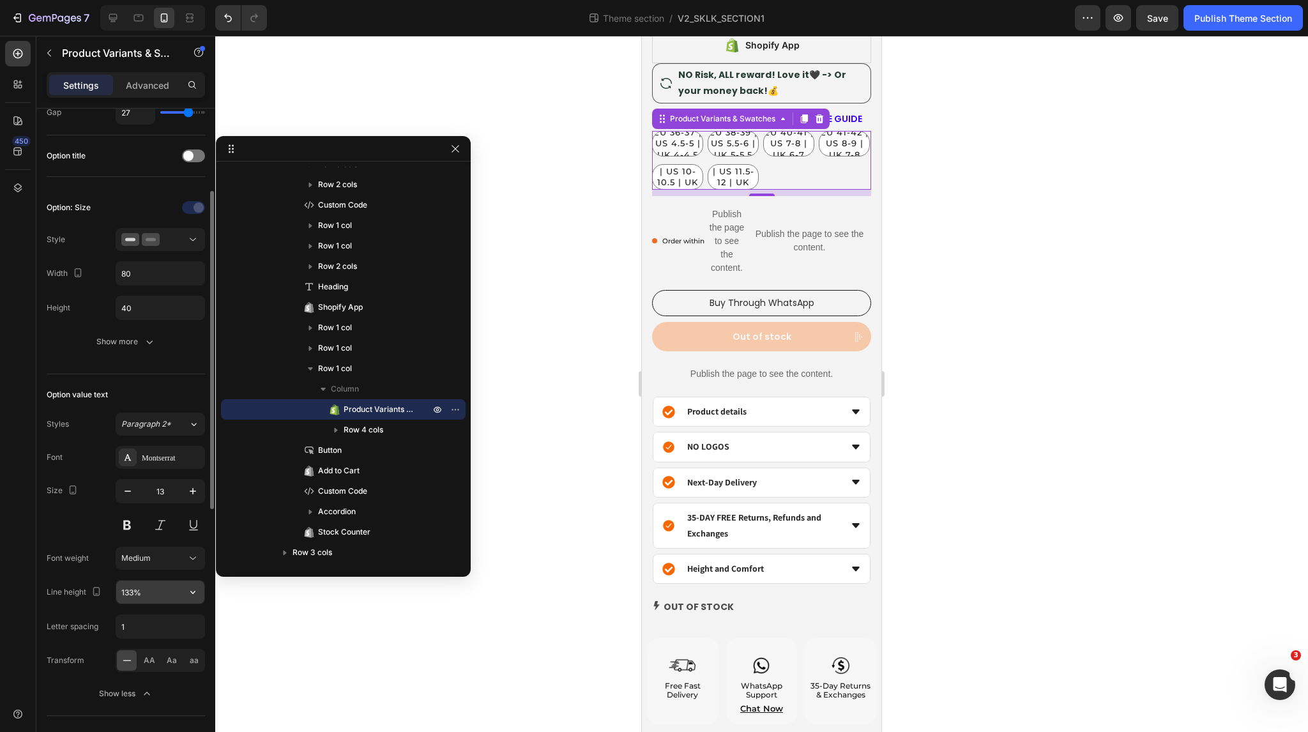
click at [156, 592] on input "133%" at bounding box center [160, 591] width 88 height 23
type input "130%"
click at [1111, 160] on div at bounding box center [761, 384] width 1093 height 696
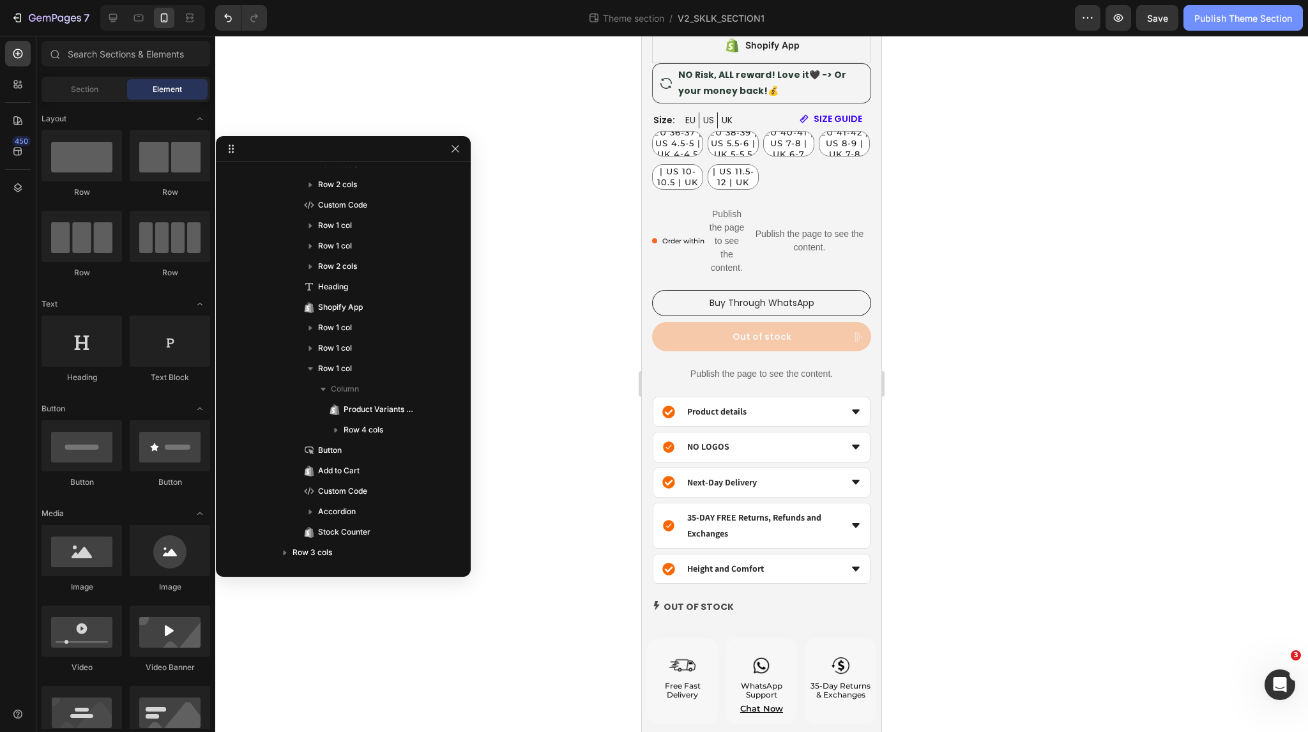
click at [1216, 24] on button "Publish Theme Section" at bounding box center [1242, 18] width 119 height 26
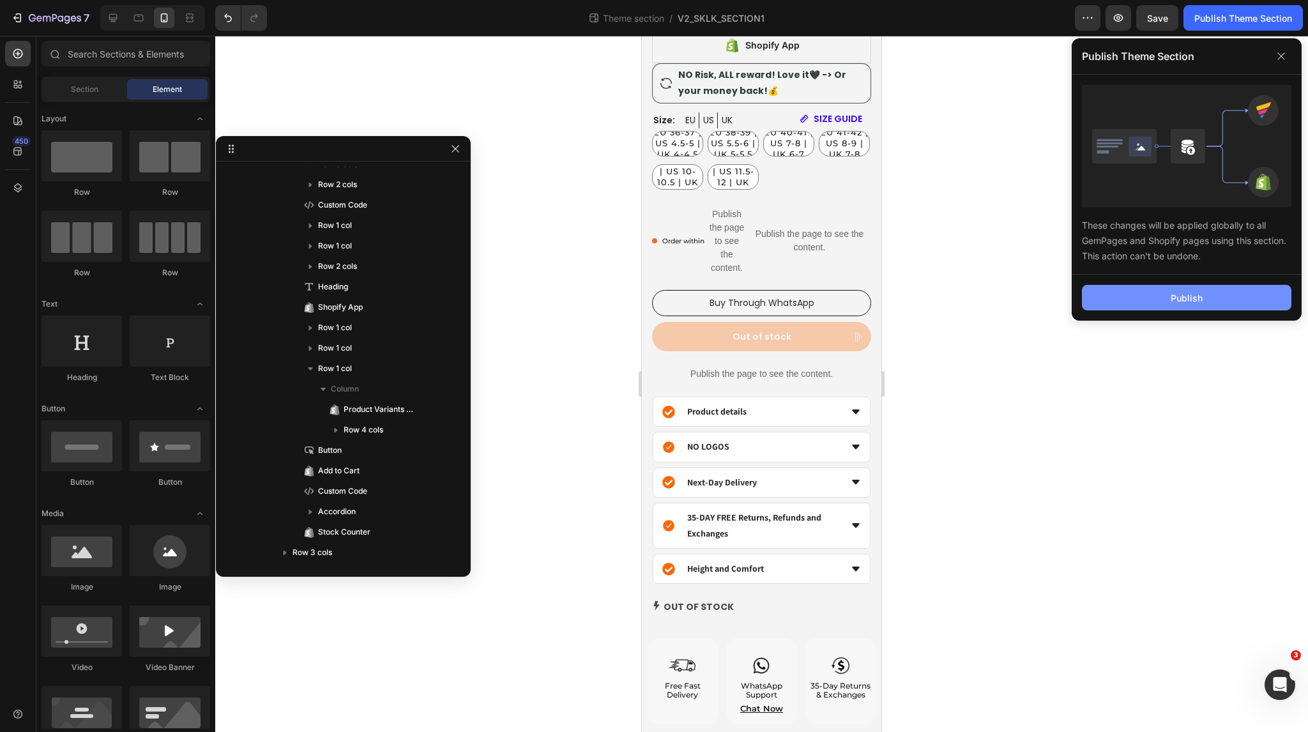
click at [1177, 296] on div "Publish" at bounding box center [1187, 297] width 32 height 13
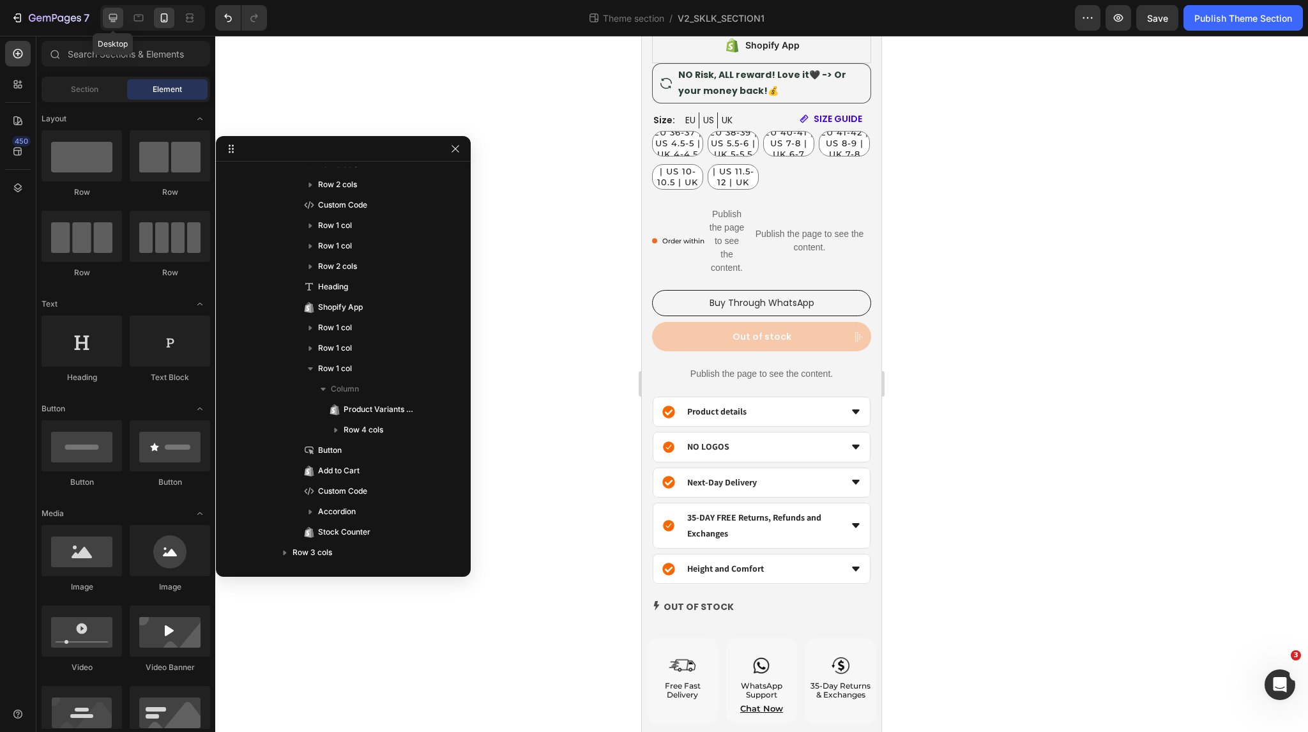
click at [112, 22] on icon at bounding box center [113, 17] width 13 height 13
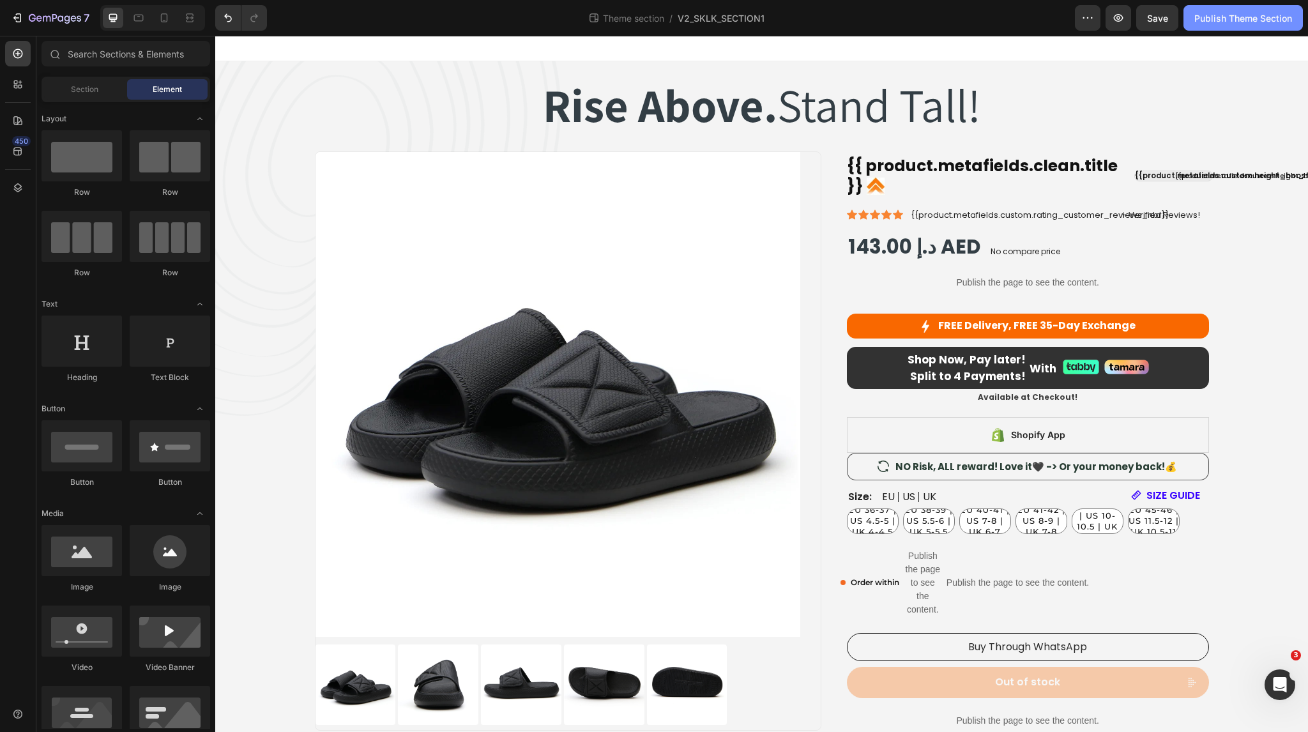
click at [1238, 19] on div "Publish Theme Section" at bounding box center [1243, 17] width 98 height 13
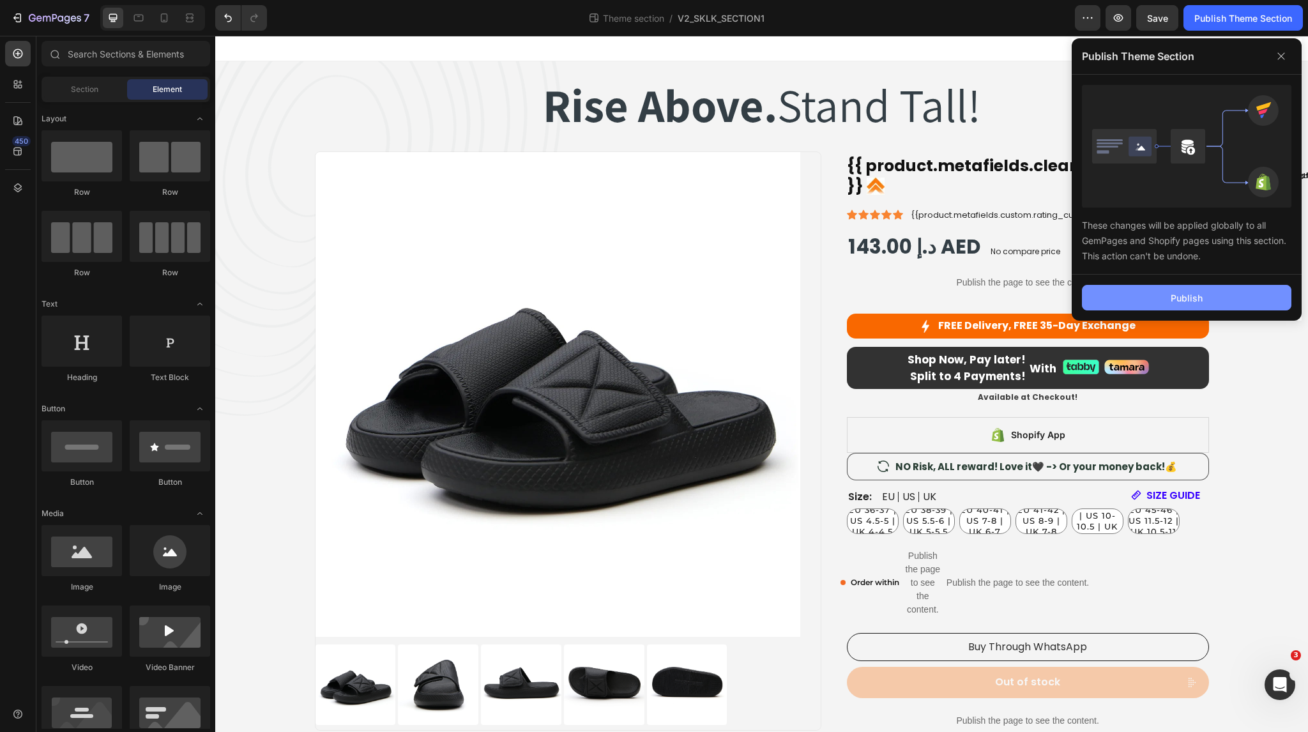
click at [1185, 292] on div "Publish" at bounding box center [1187, 297] width 32 height 13
